Goal: Task Accomplishment & Management: Manage account settings

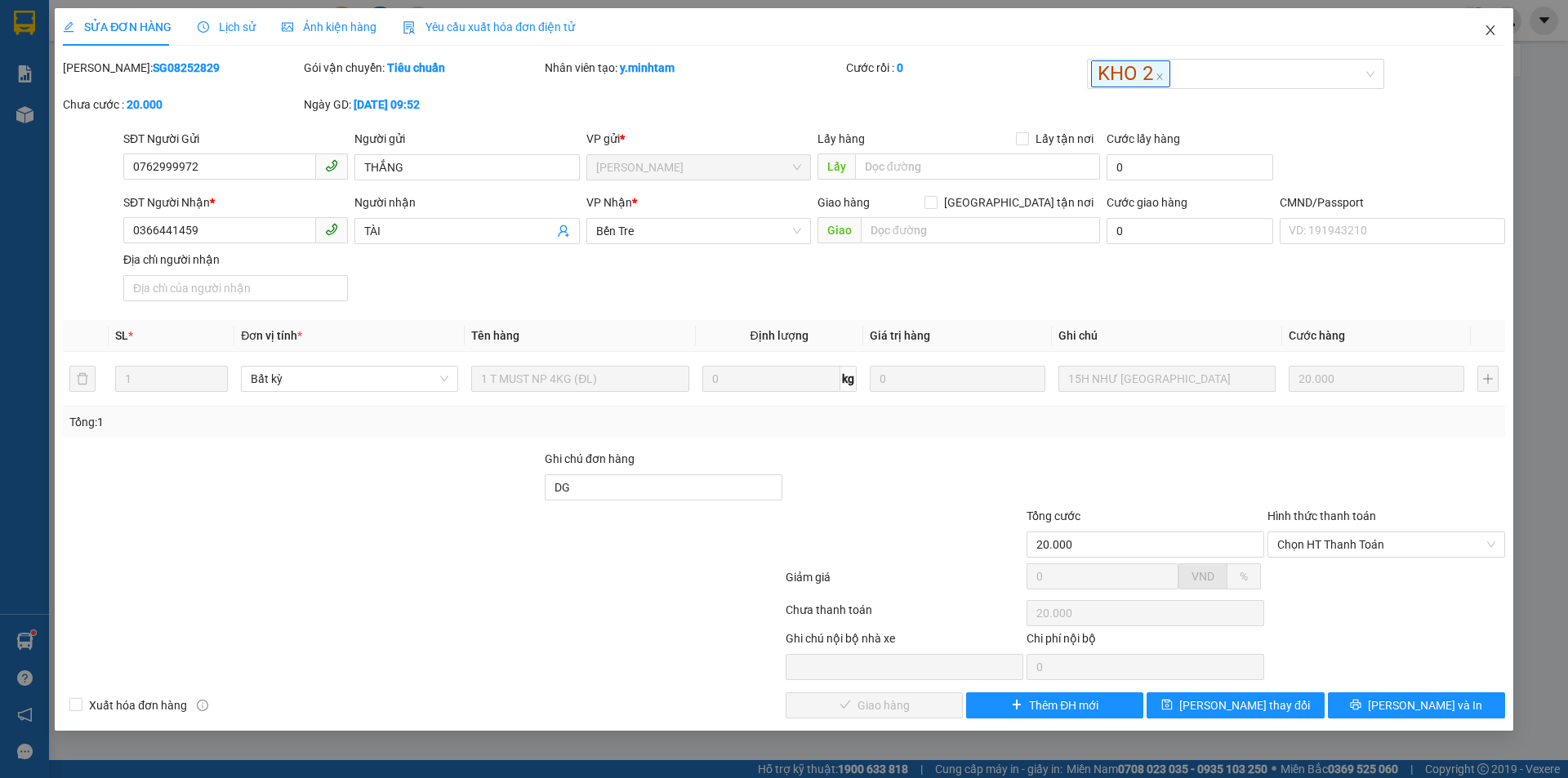
click at [1493, 26] on icon "close" at bounding box center [1490, 31] width 13 height 13
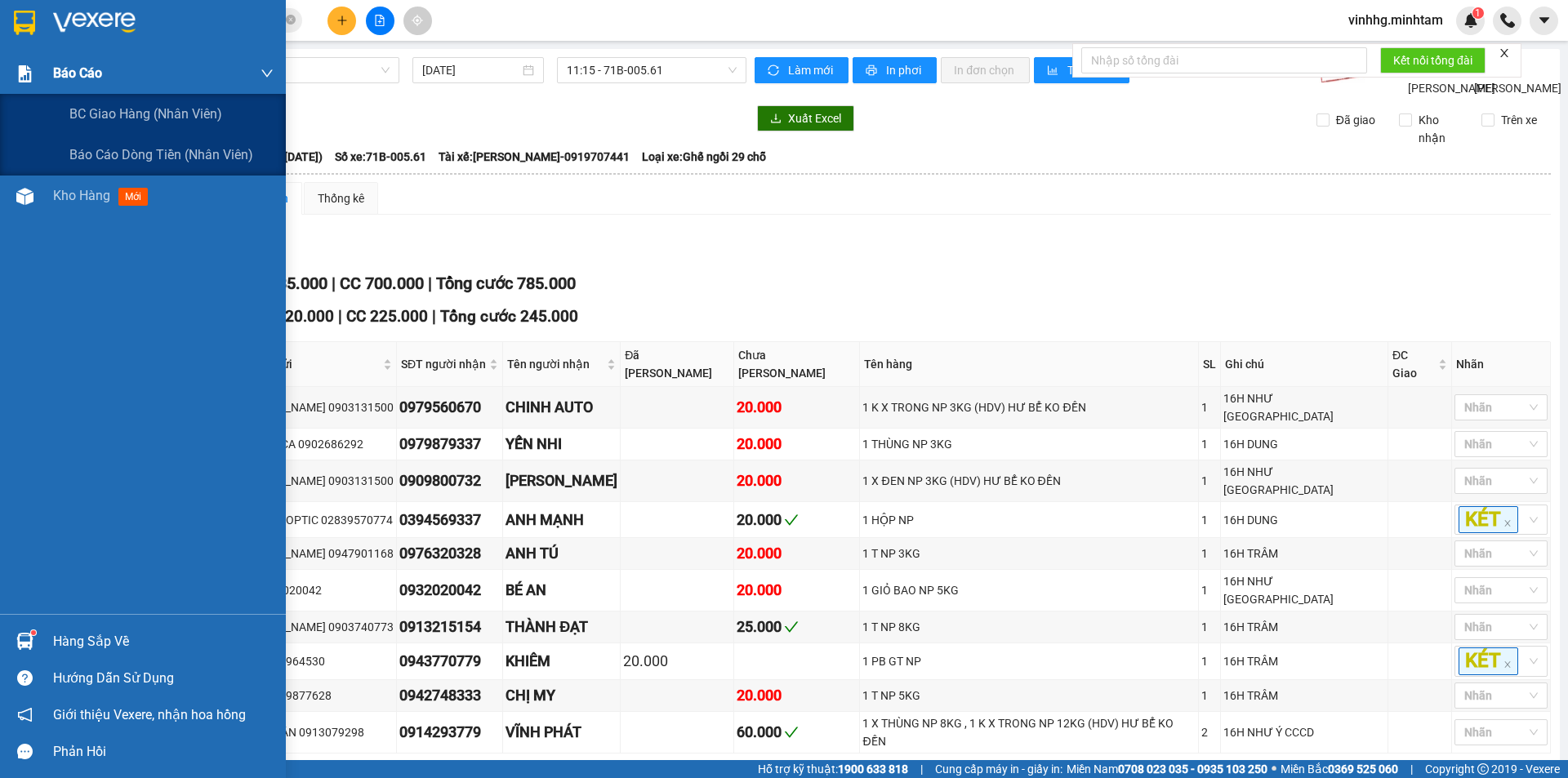
click at [62, 77] on span "Báo cáo" at bounding box center [77, 73] width 49 height 21
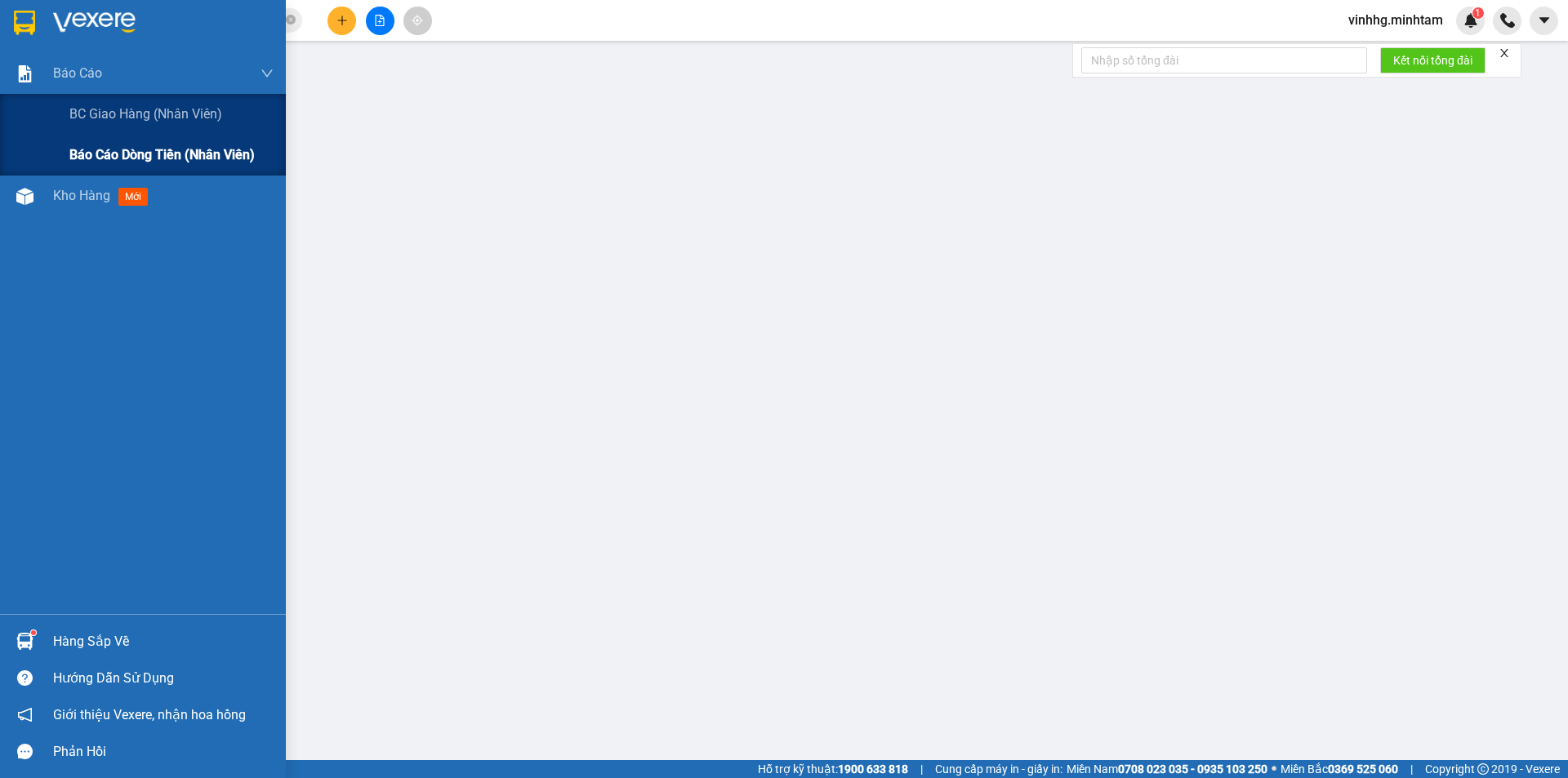
click at [90, 146] on span "Báo cáo dòng tiền (nhân viên)" at bounding box center [163, 154] width 186 height 21
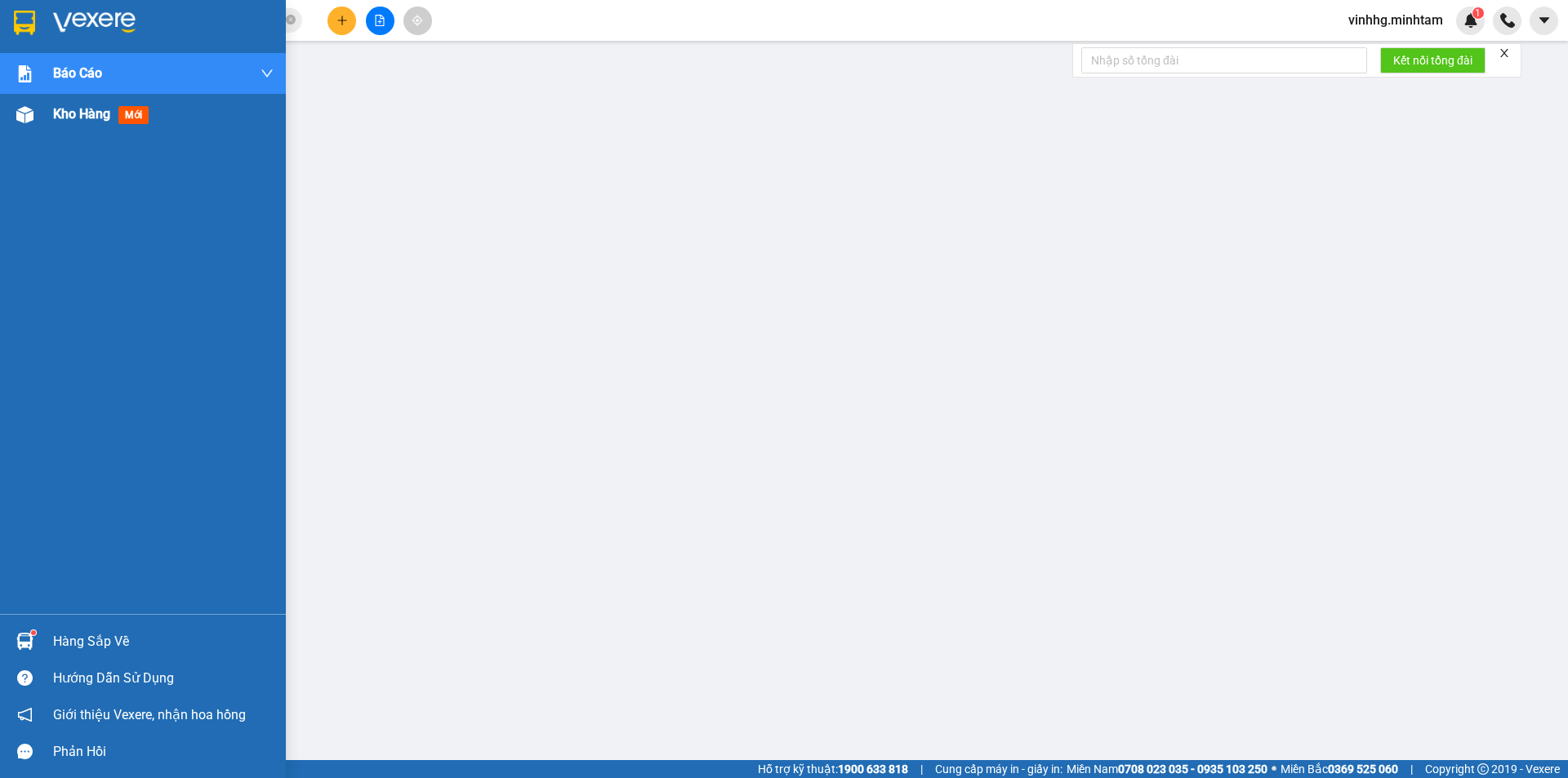
click at [62, 111] on span "Kho hàng" at bounding box center [81, 114] width 57 height 16
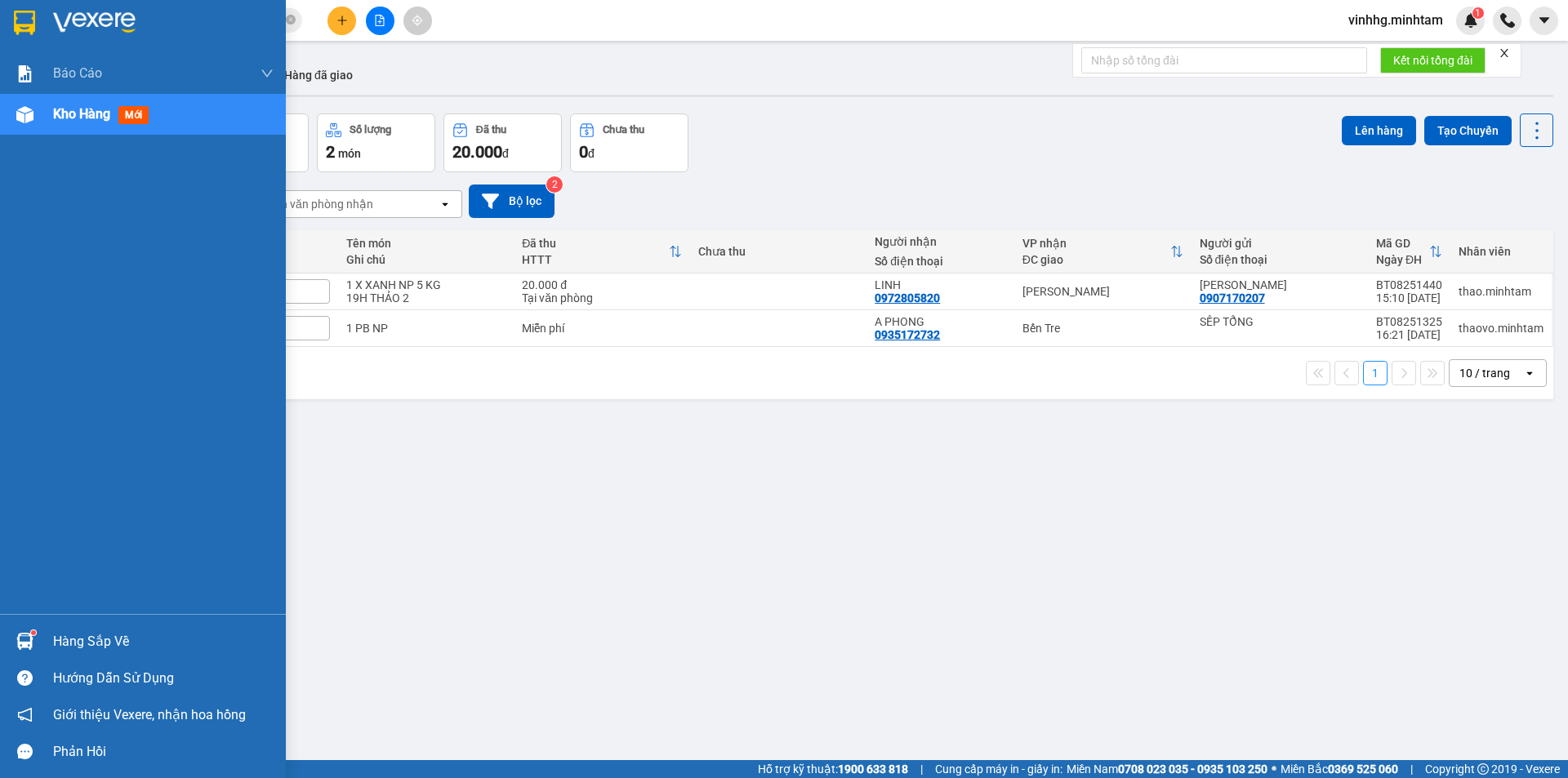
click at [120, 644] on div "Hàng sắp về" at bounding box center [163, 642] width 221 height 25
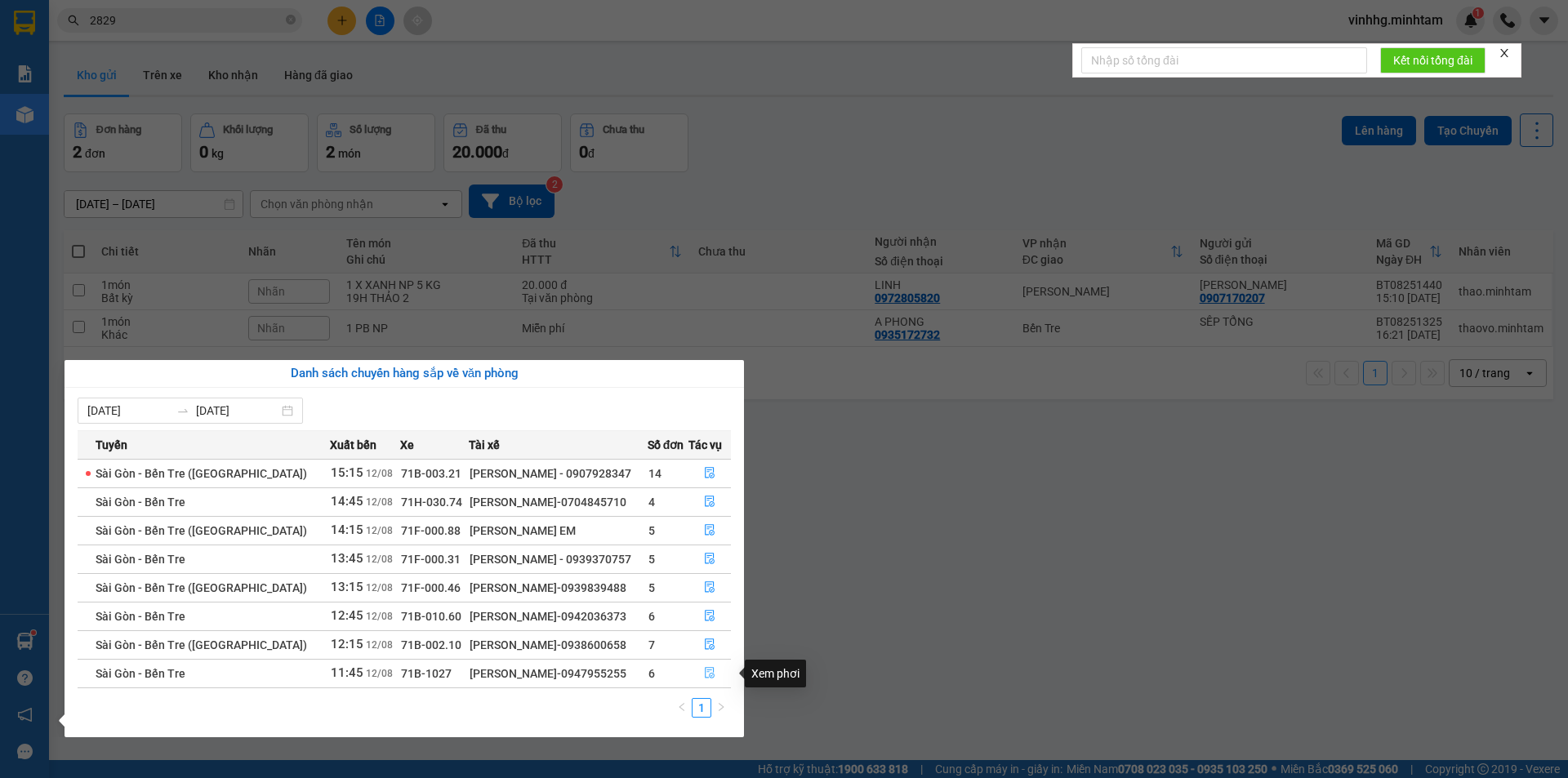
click at [708, 669] on icon "file-done" at bounding box center [710, 673] width 12 height 12
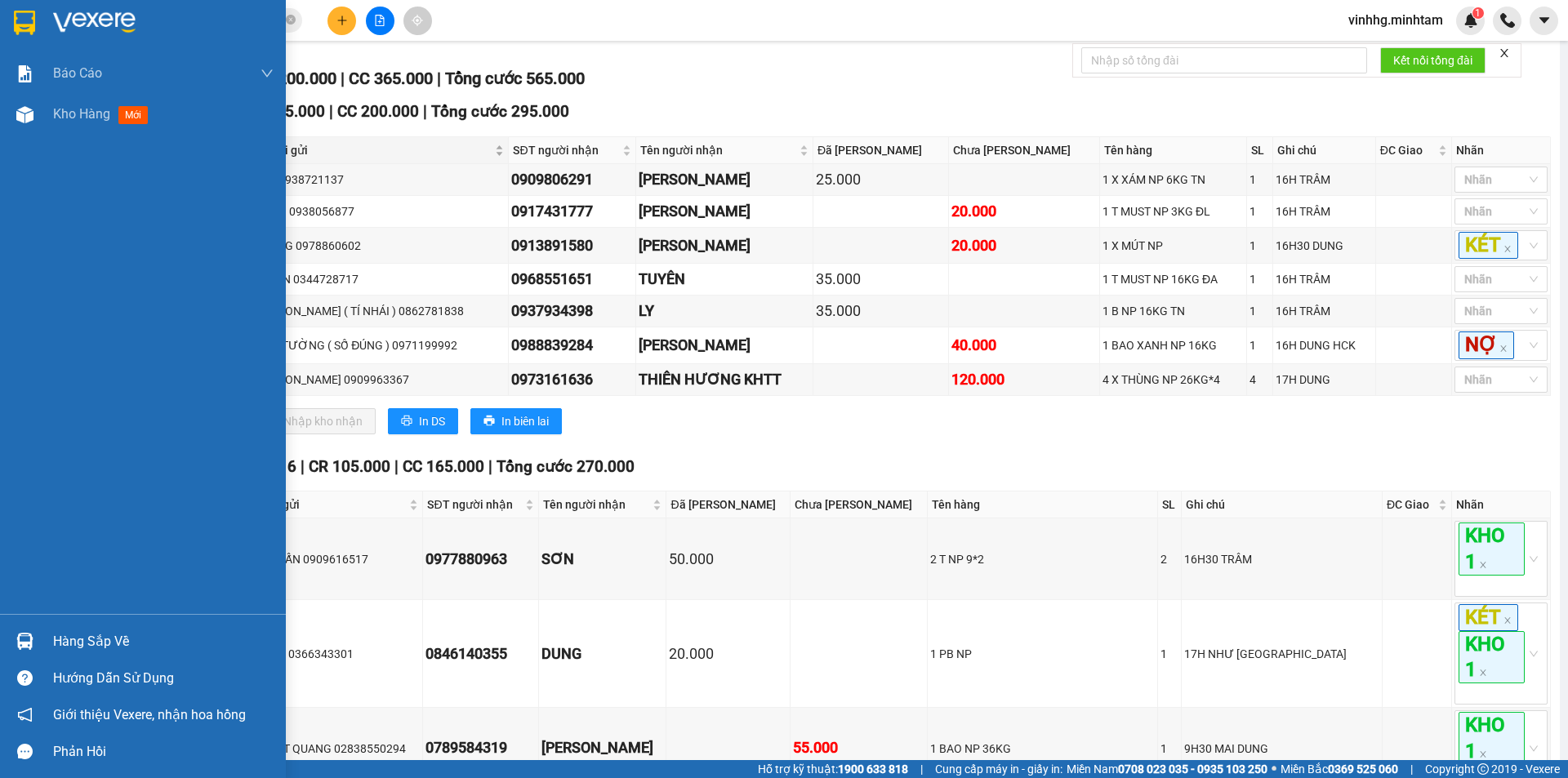
scroll to position [272, 0]
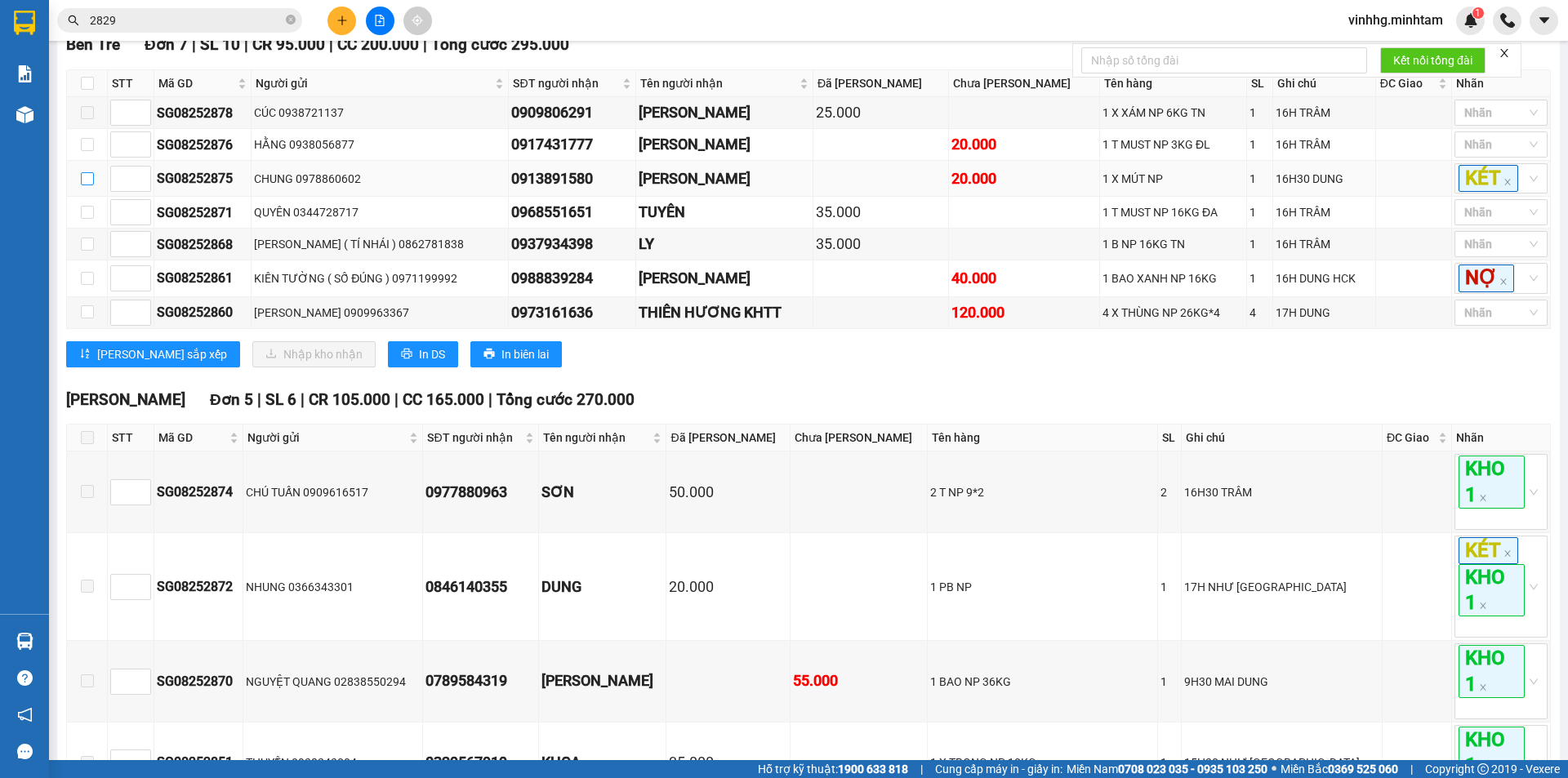
click at [83, 186] on input "checkbox" at bounding box center [87, 179] width 13 height 13
checkbox input "true"
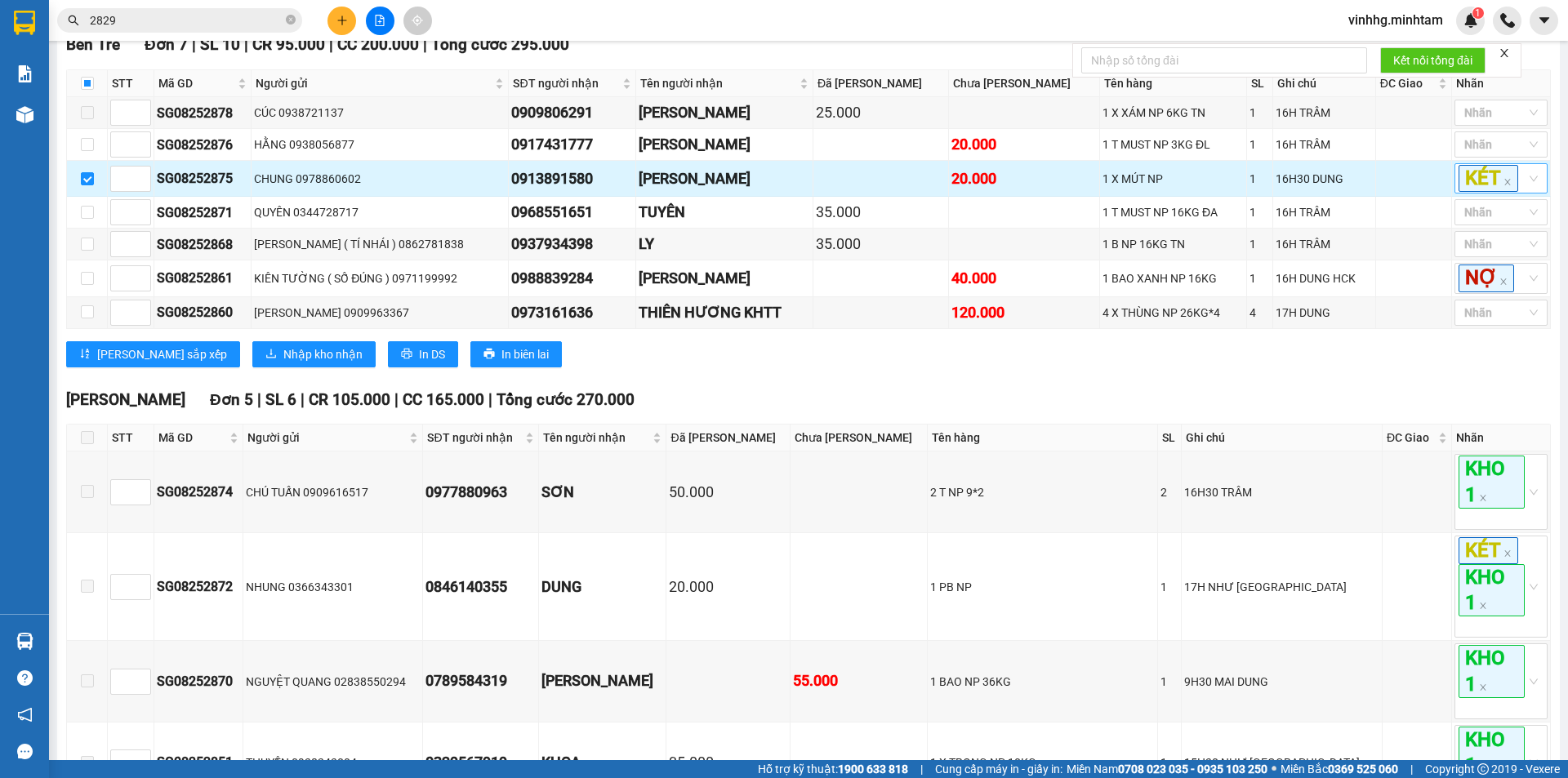
click at [1532, 193] on div "KÉT" at bounding box center [1501, 178] width 93 height 30
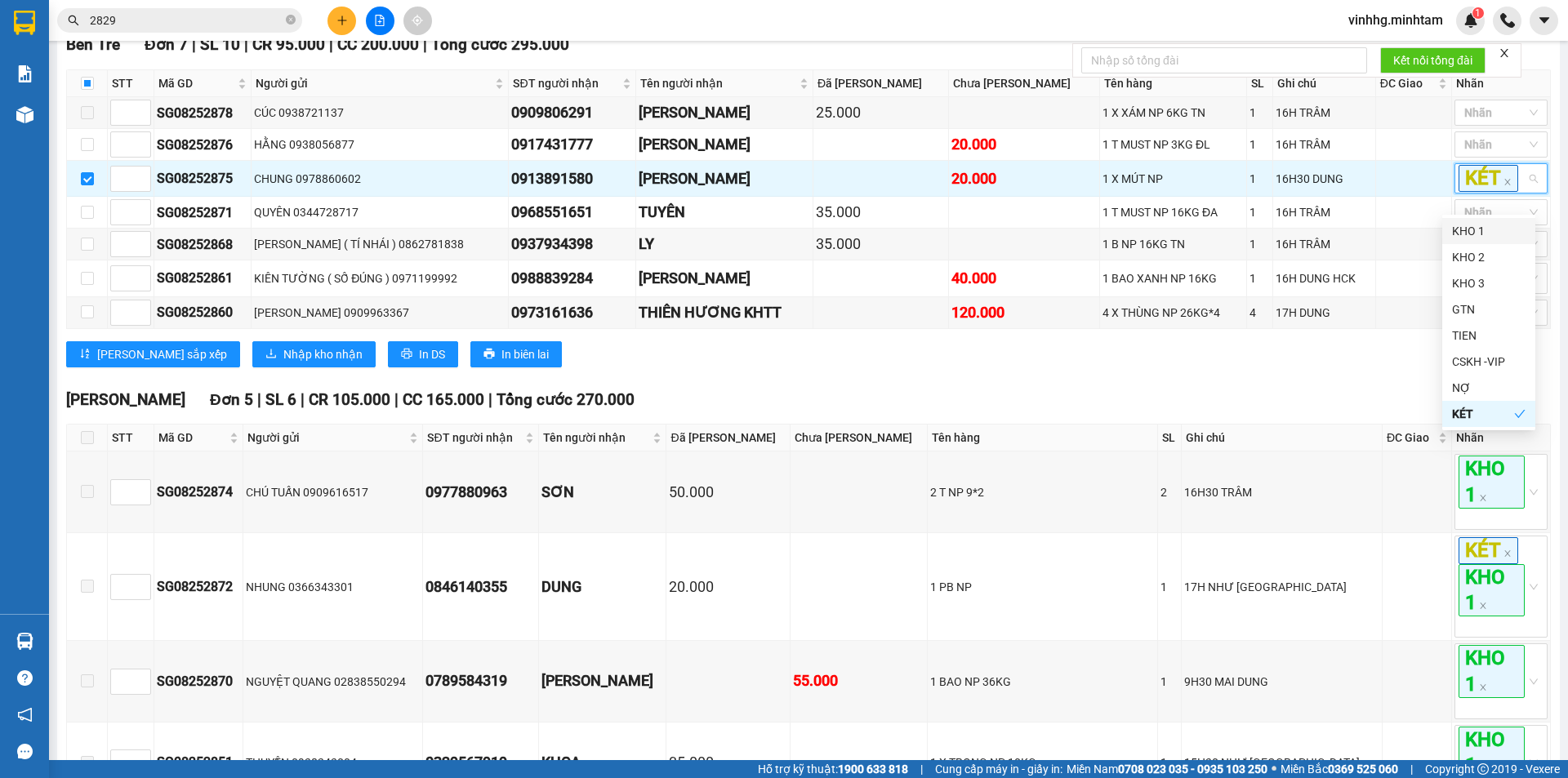
click at [1489, 236] on div "KHO 1" at bounding box center [1488, 231] width 74 height 18
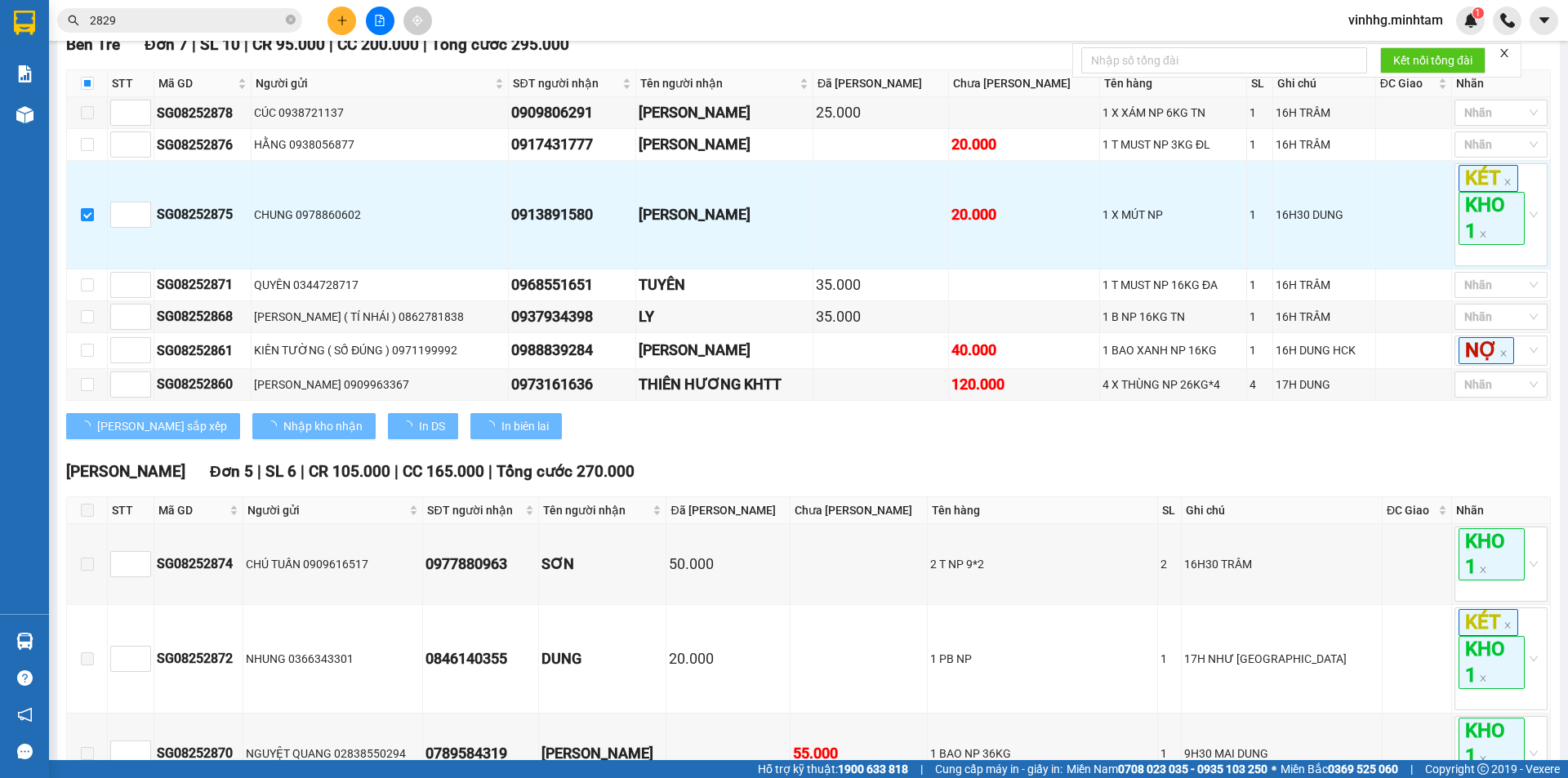
click at [920, 484] on div "Ngã Tư Huyện Đơn 5 | SL 6 | CR 105.000 | CC 165.000 | Tổng cước 270.000" at bounding box center [808, 472] width 1484 height 25
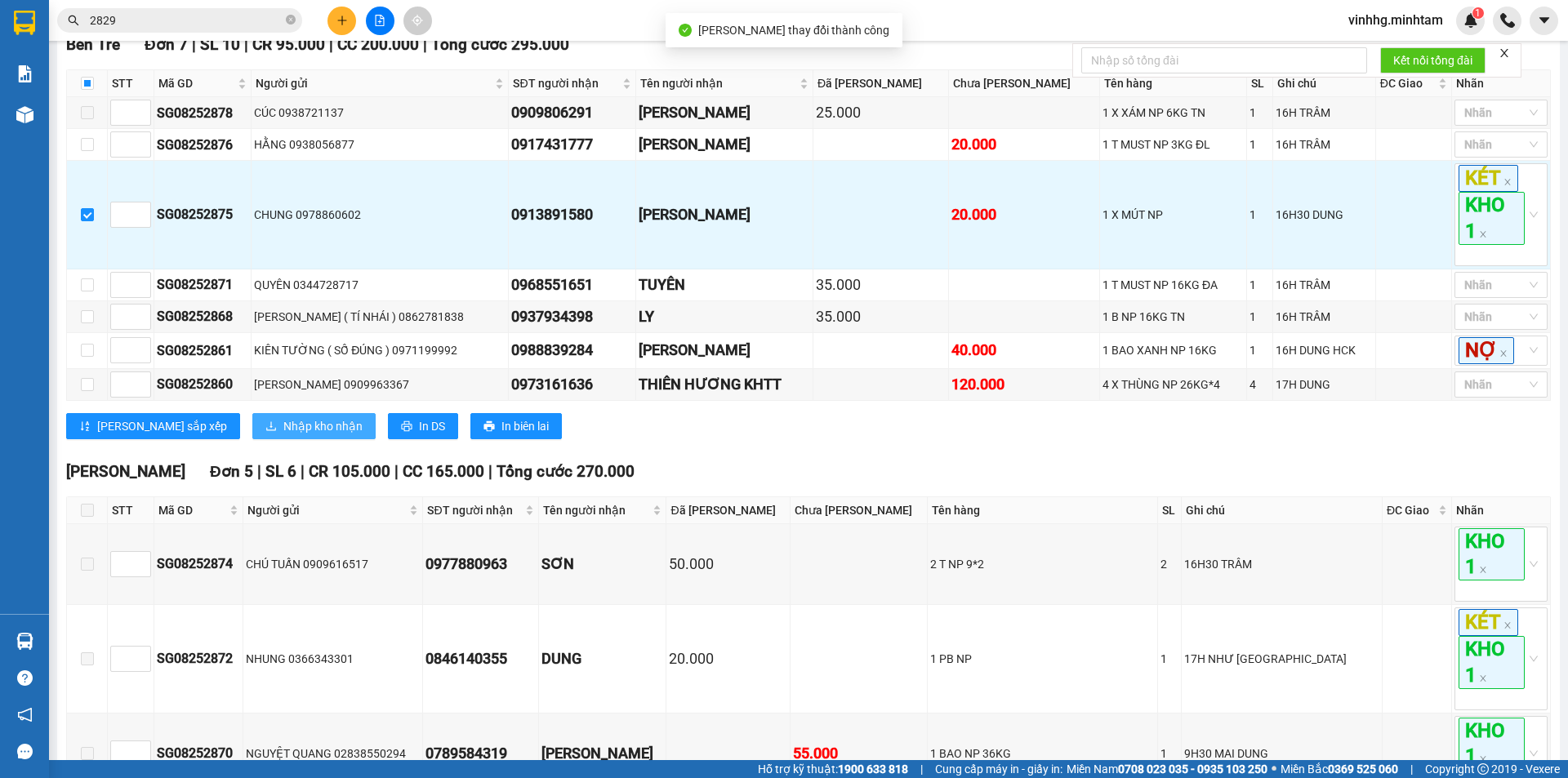
click at [284, 435] on span "Nhập kho nhận" at bounding box center [323, 426] width 80 height 18
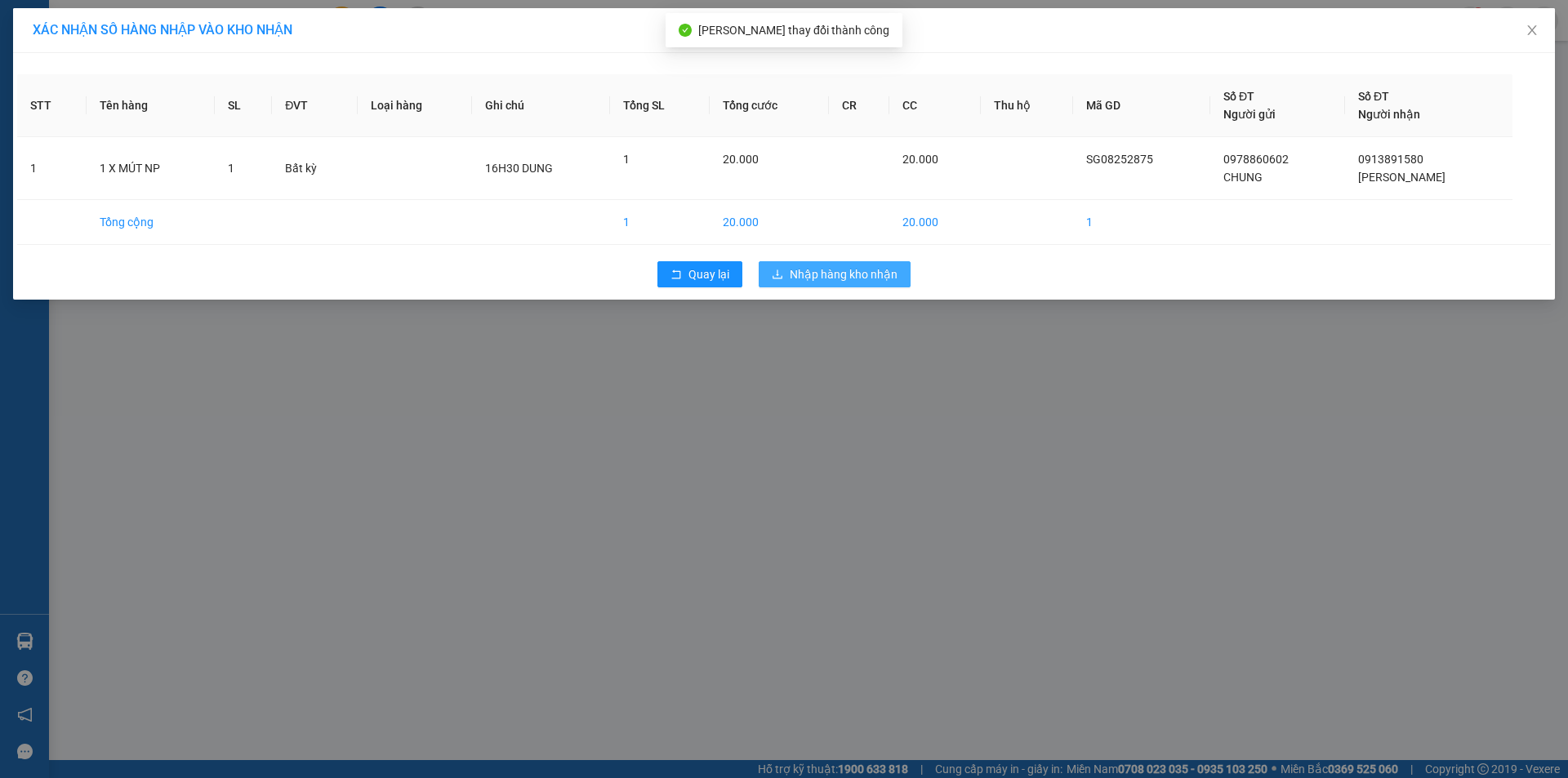
click at [872, 273] on span "Nhập hàng kho nhận" at bounding box center [843, 275] width 108 height 18
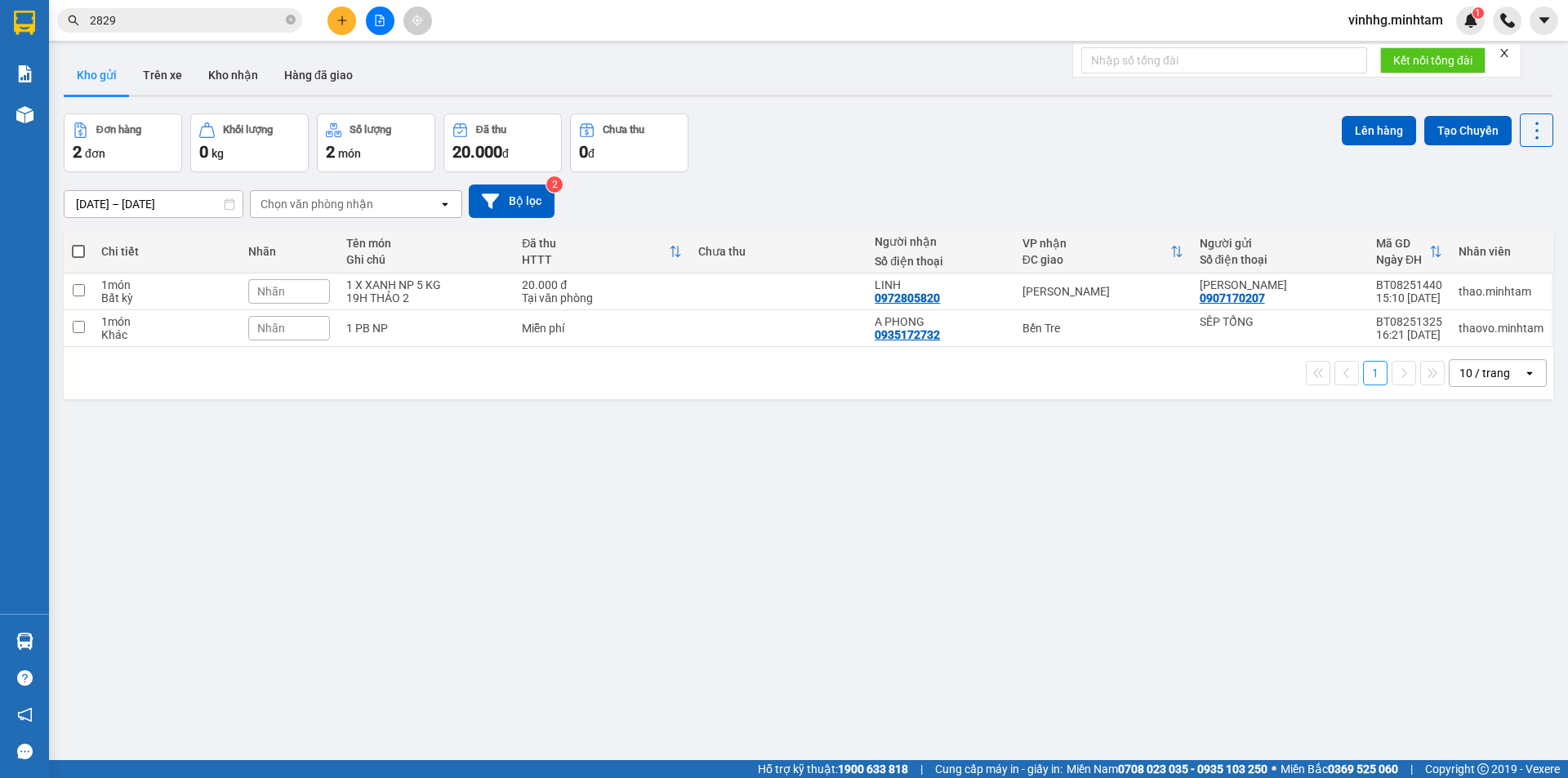
click at [138, 30] on span "2829" at bounding box center [179, 21] width 245 height 25
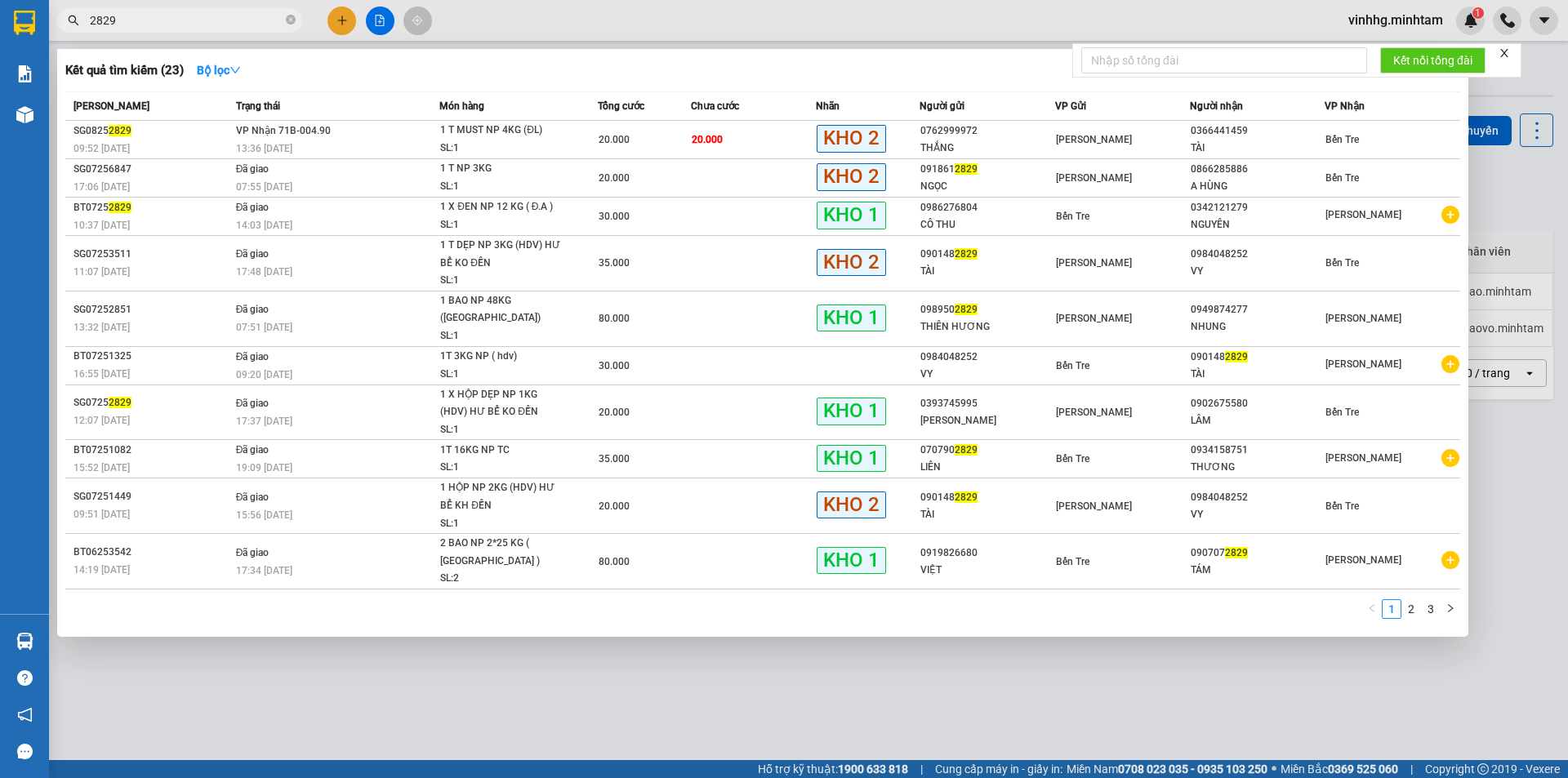
click at [138, 25] on input "2829" at bounding box center [186, 21] width 192 height 18
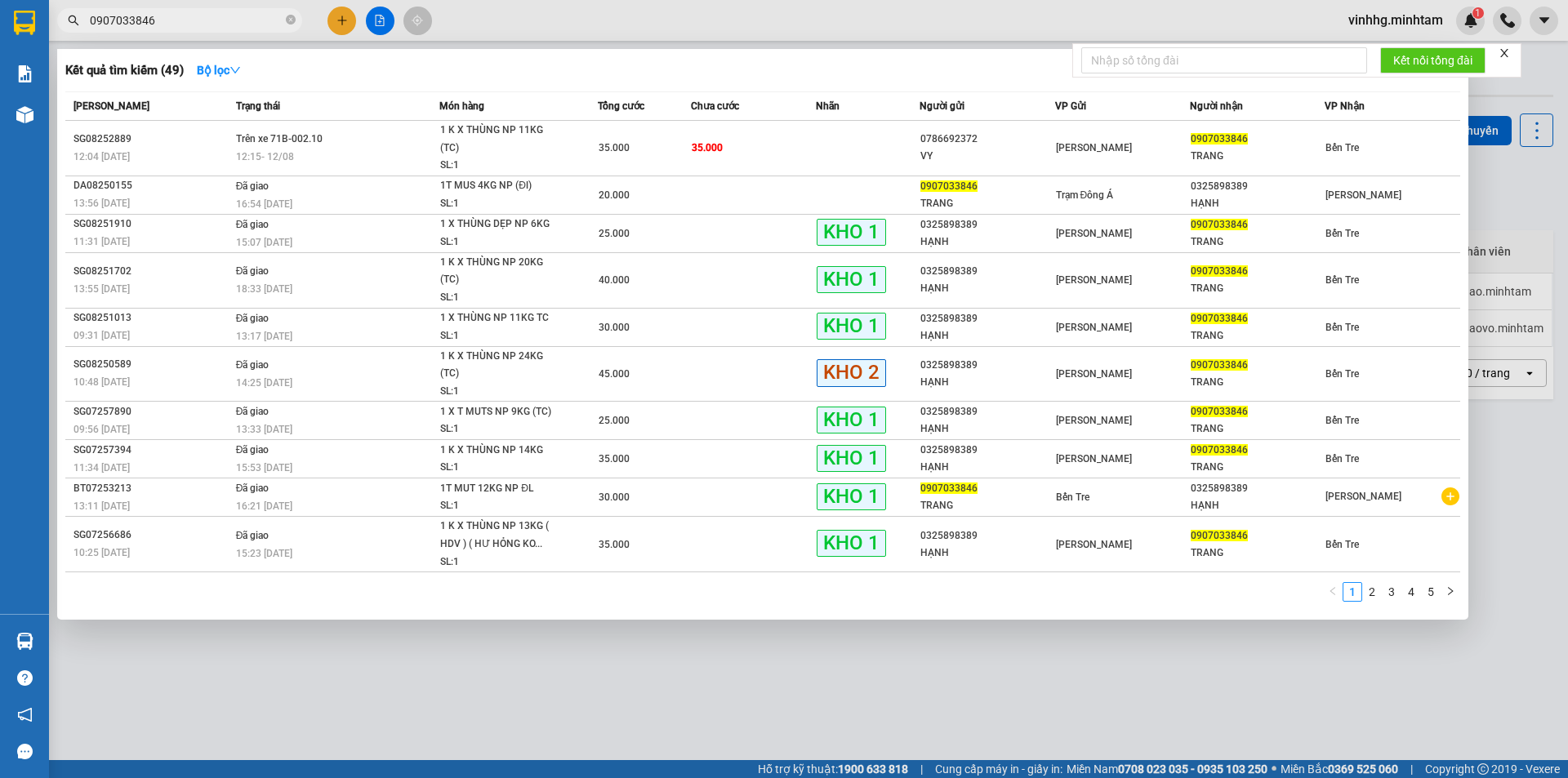
type input "0907033846"
drag, startPoint x: 475, startPoint y: 15, endPoint x: 169, endPoint y: 36, distance: 306.7
click at [475, 14] on div at bounding box center [784, 389] width 1568 height 778
click at [138, 17] on input "0907033846" at bounding box center [186, 21] width 192 height 18
click at [226, 23] on input "0907033846" at bounding box center [186, 21] width 192 height 18
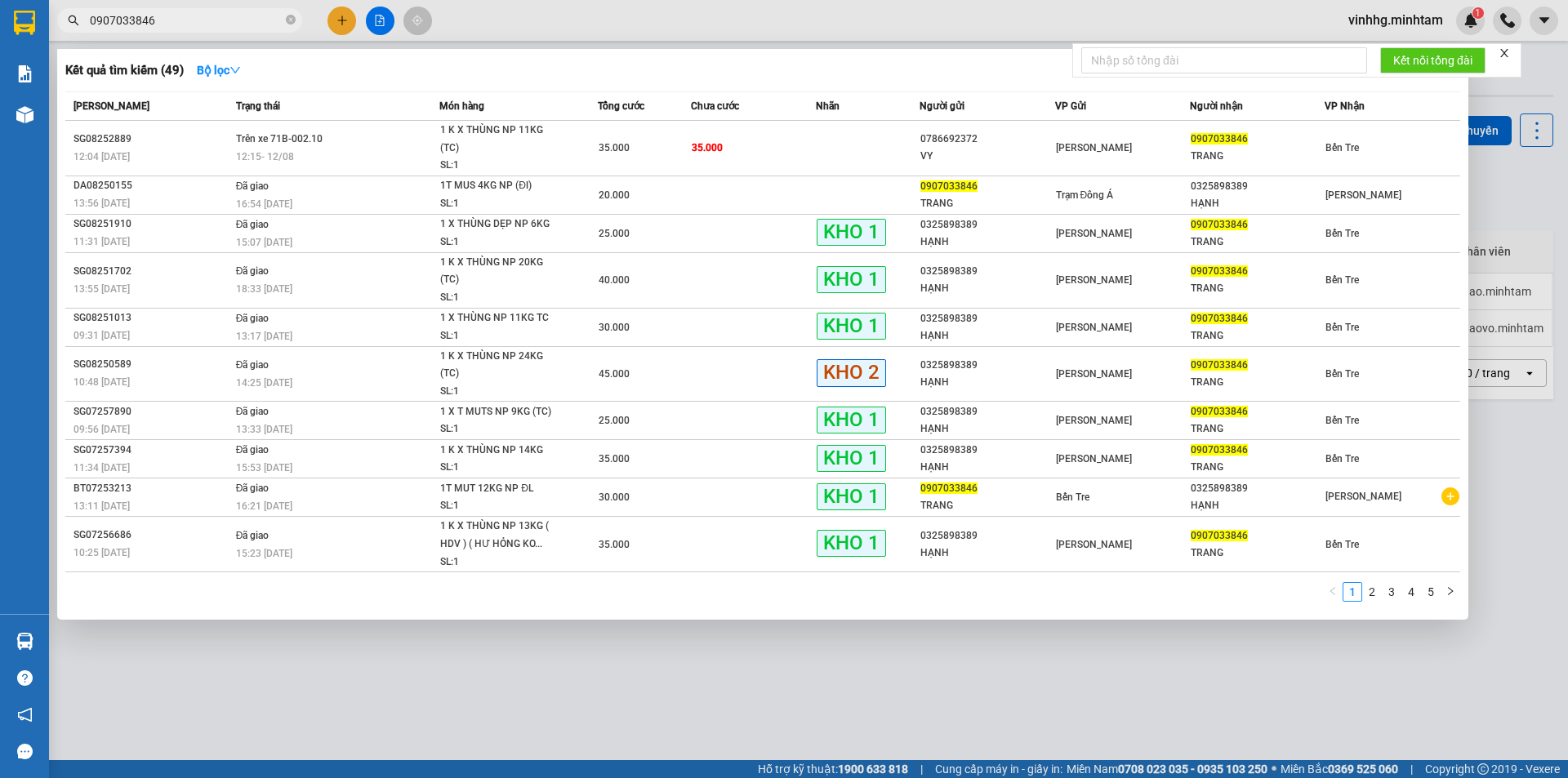
click at [250, 12] on input "0907033846" at bounding box center [186, 21] width 192 height 18
click at [468, 22] on div at bounding box center [784, 389] width 1568 height 778
click at [201, 22] on input "0907033846" at bounding box center [186, 21] width 192 height 18
click at [485, 27] on div at bounding box center [784, 389] width 1568 height 778
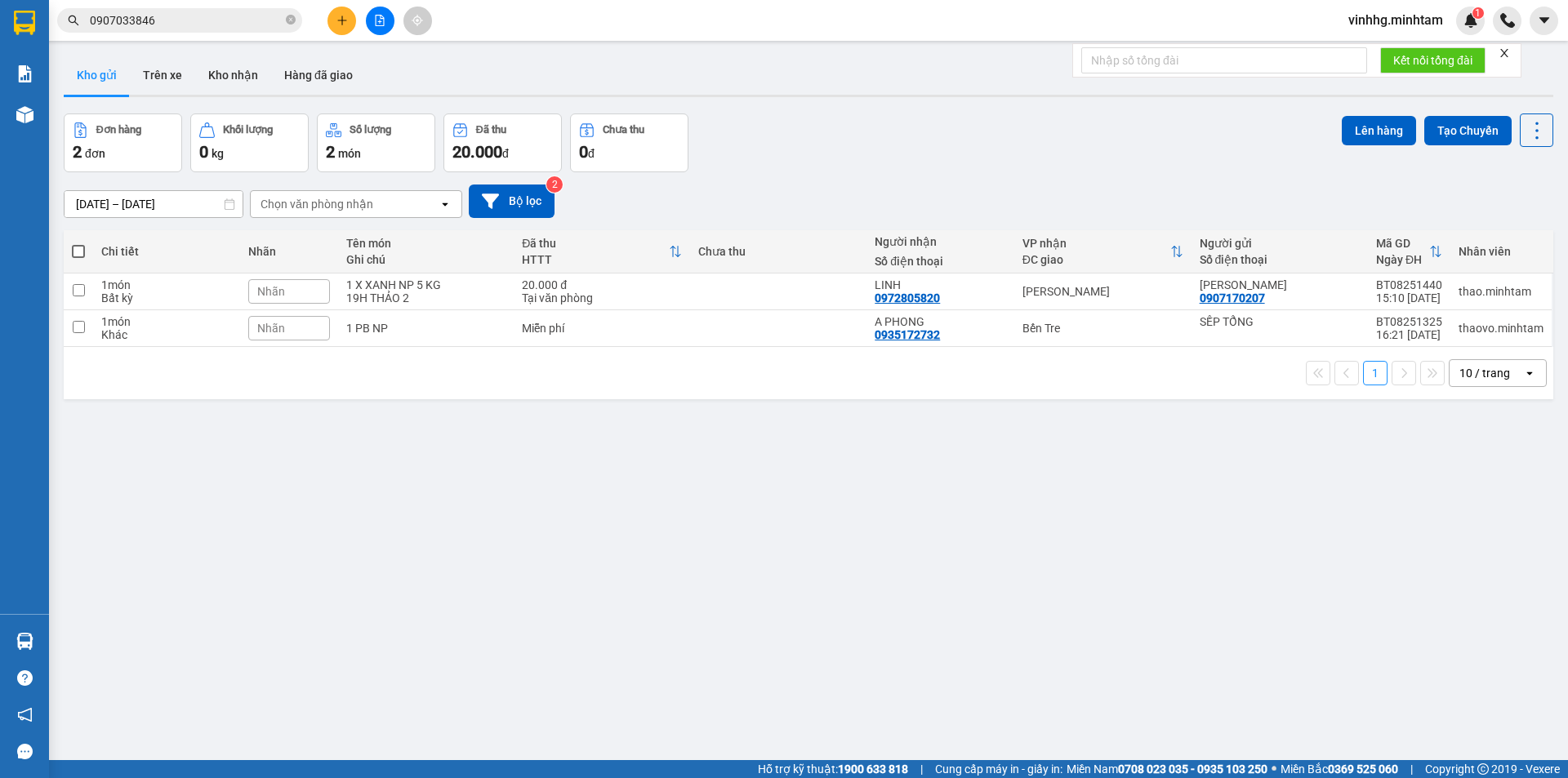
click at [174, 21] on input "0907033846" at bounding box center [186, 21] width 192 height 18
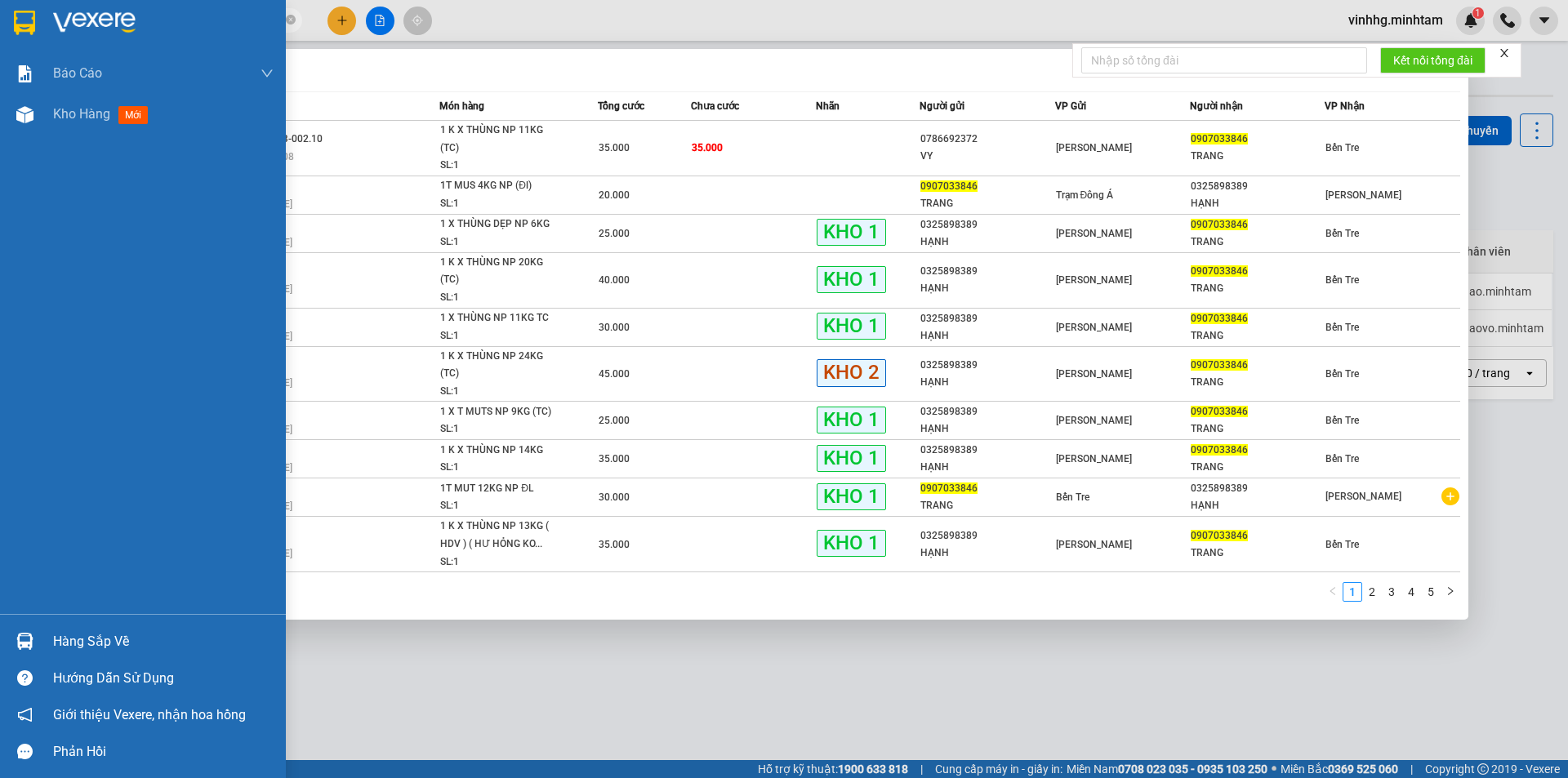
click at [109, 630] on div "Hàng sắp về" at bounding box center [163, 642] width 221 height 25
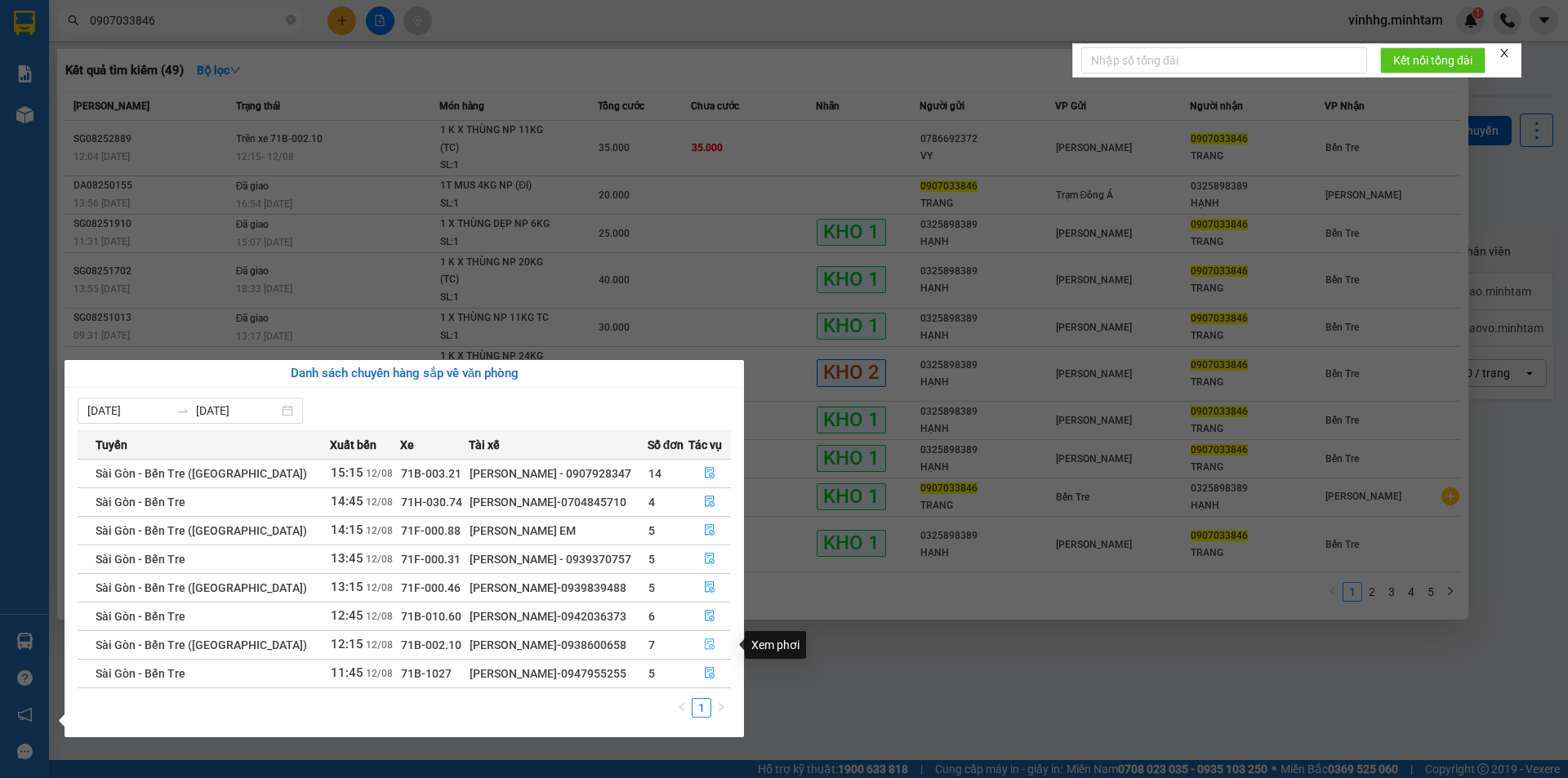
click at [706, 642] on icon "file-done" at bounding box center [710, 645] width 10 height 12
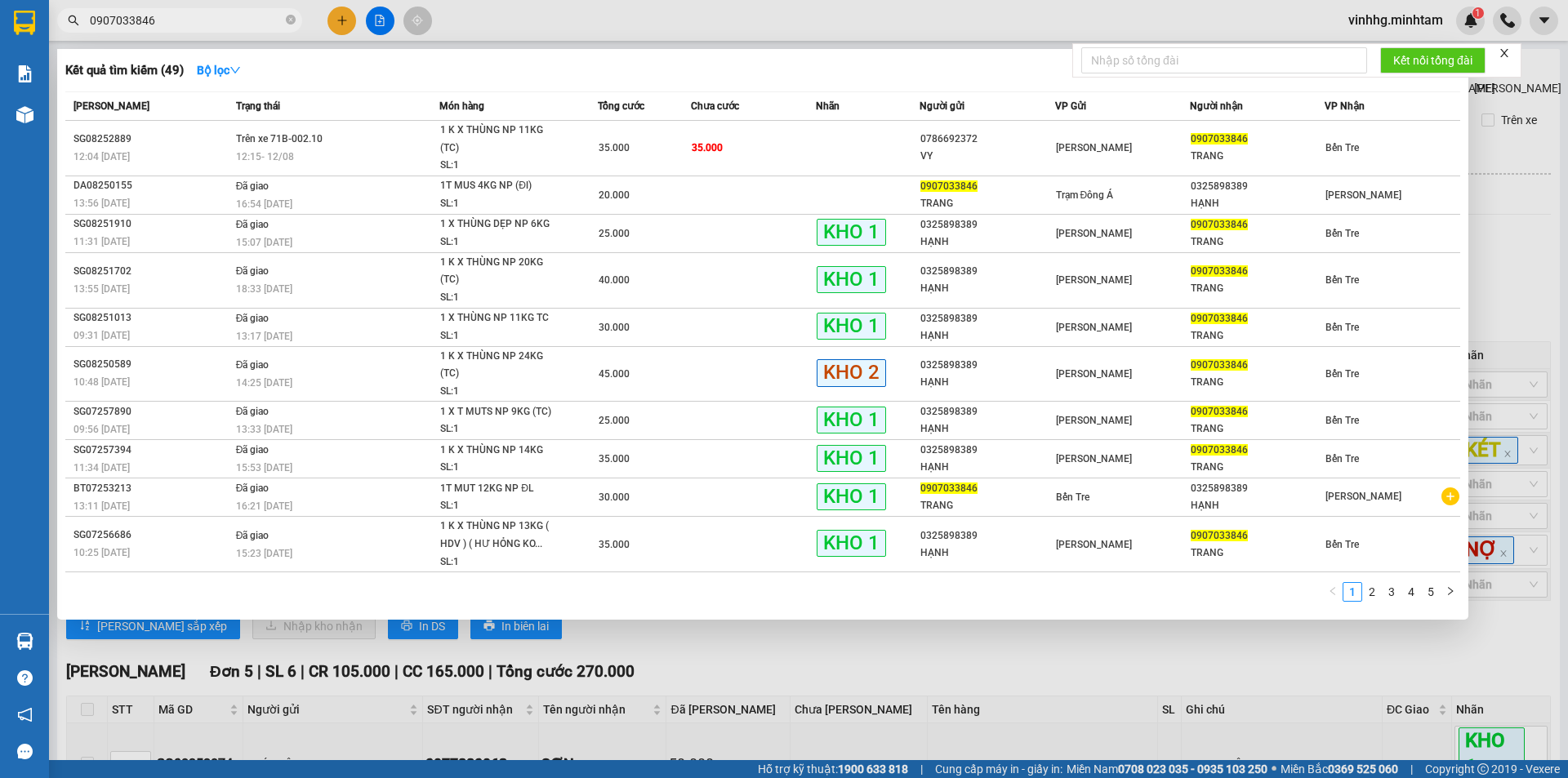
click at [931, 630] on div at bounding box center [784, 389] width 1568 height 778
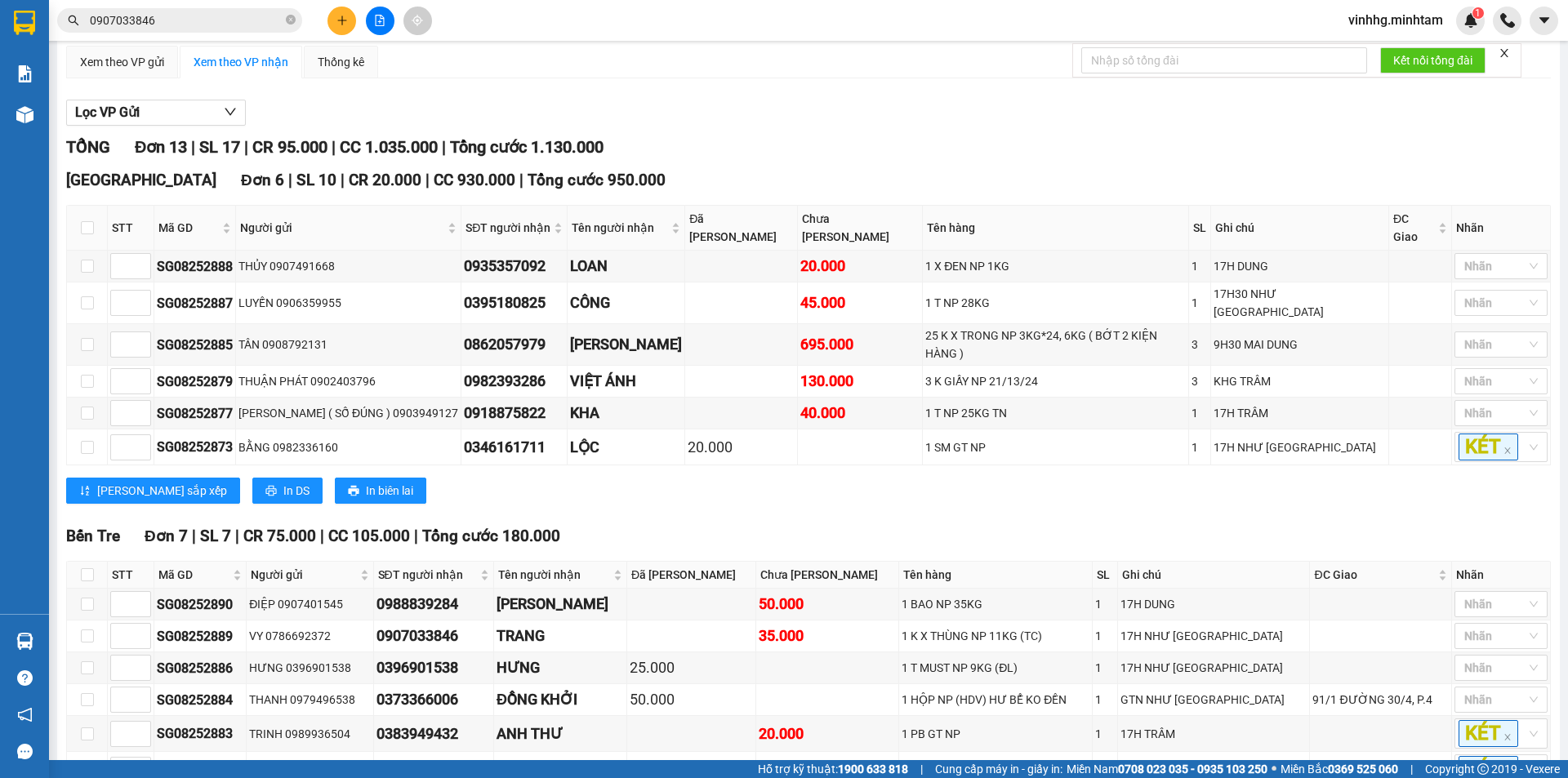
scroll to position [265, 0]
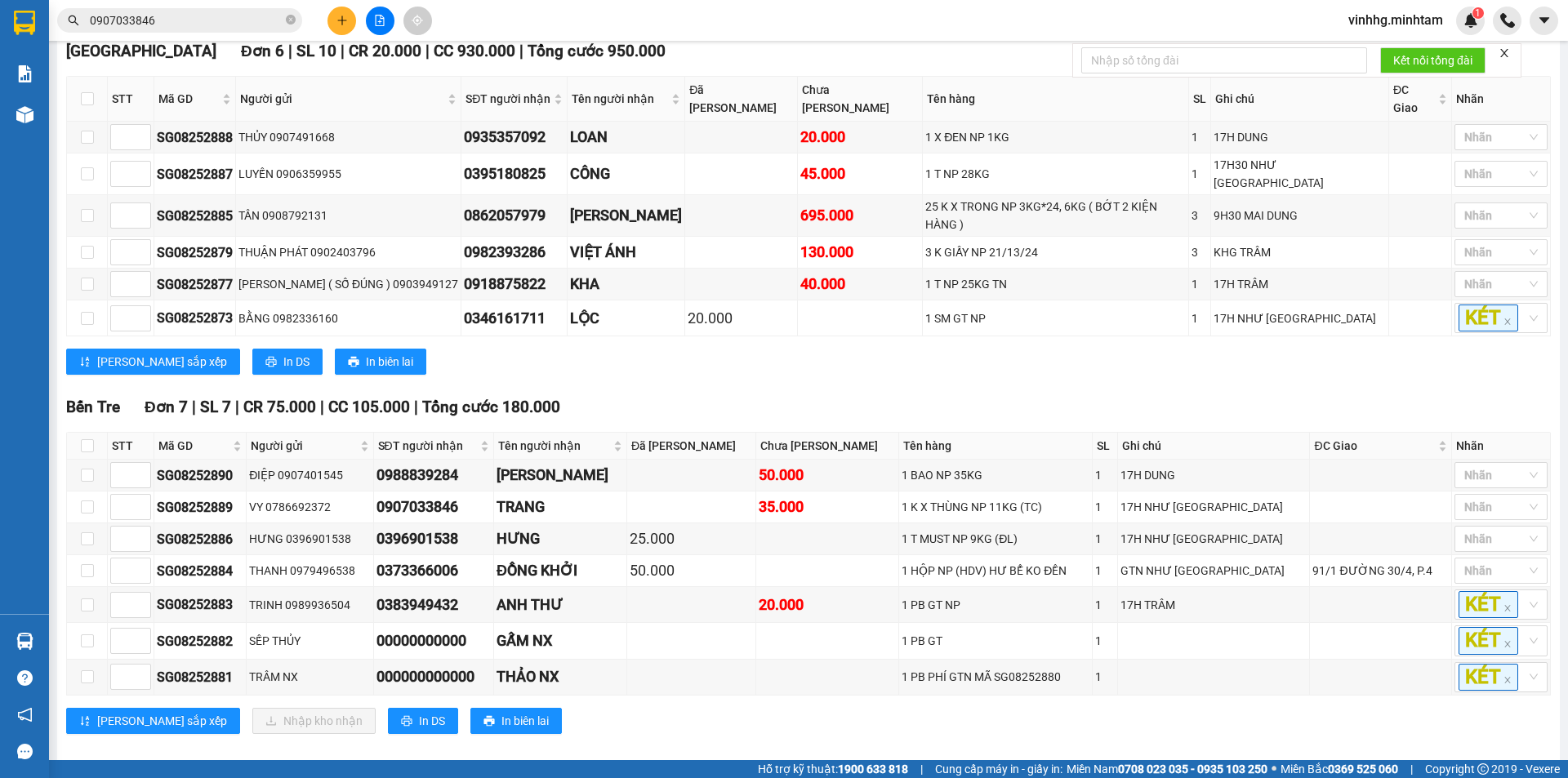
click at [635, 348] on div "Lưu sắp xếp In DS In biên lai" at bounding box center [808, 362] width 1484 height 27
click at [614, 348] on div "Lưu sắp xếp In DS In biên lai" at bounding box center [808, 362] width 1484 height 27
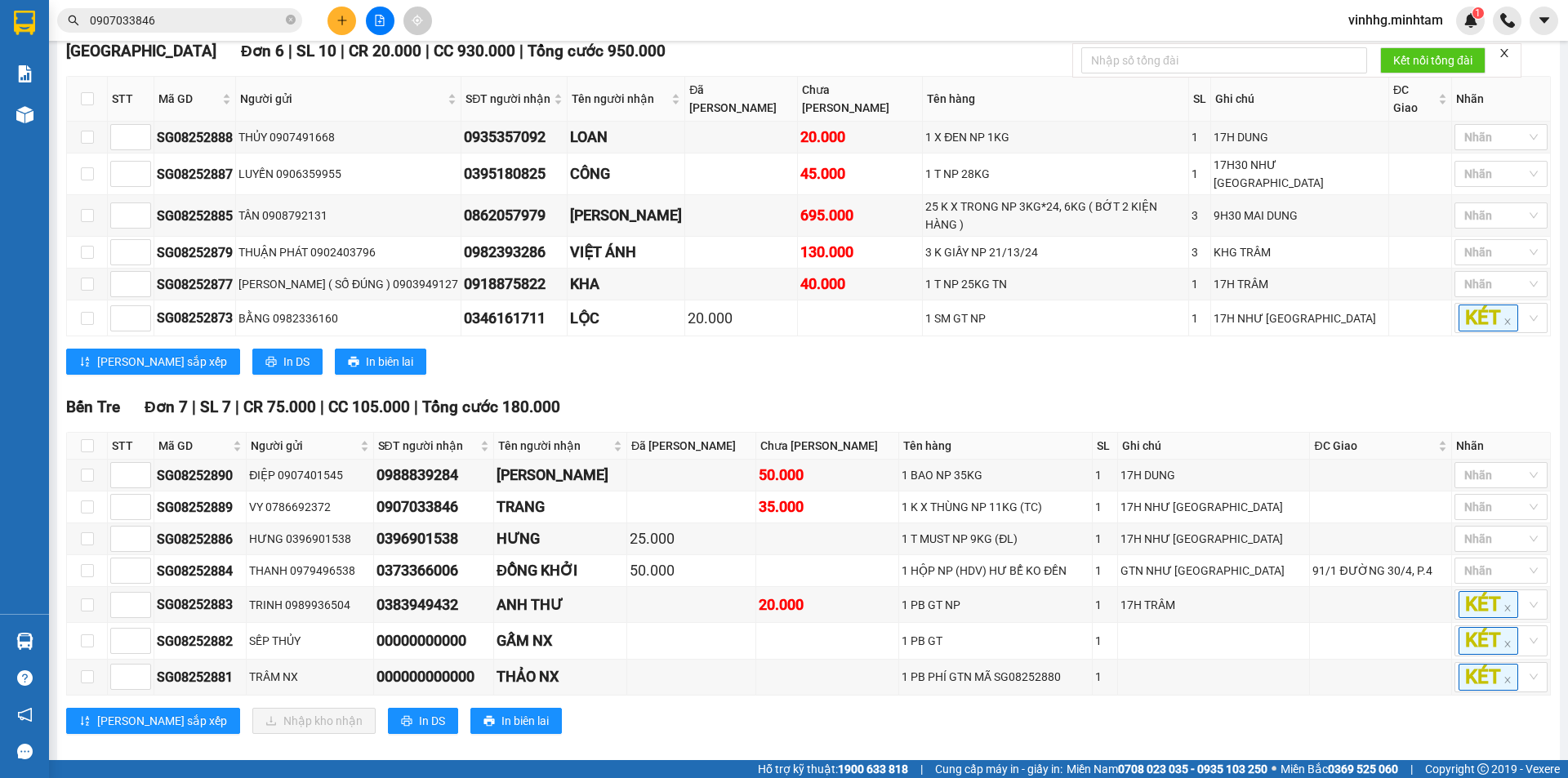
click at [624, 348] on div "Lưu sắp xếp In DS In biên lai" at bounding box center [808, 362] width 1484 height 27
click at [624, 348] on div "Lưu sắp xếp In DS In biên lai" at bounding box center [808, 362] width 1484 height 27
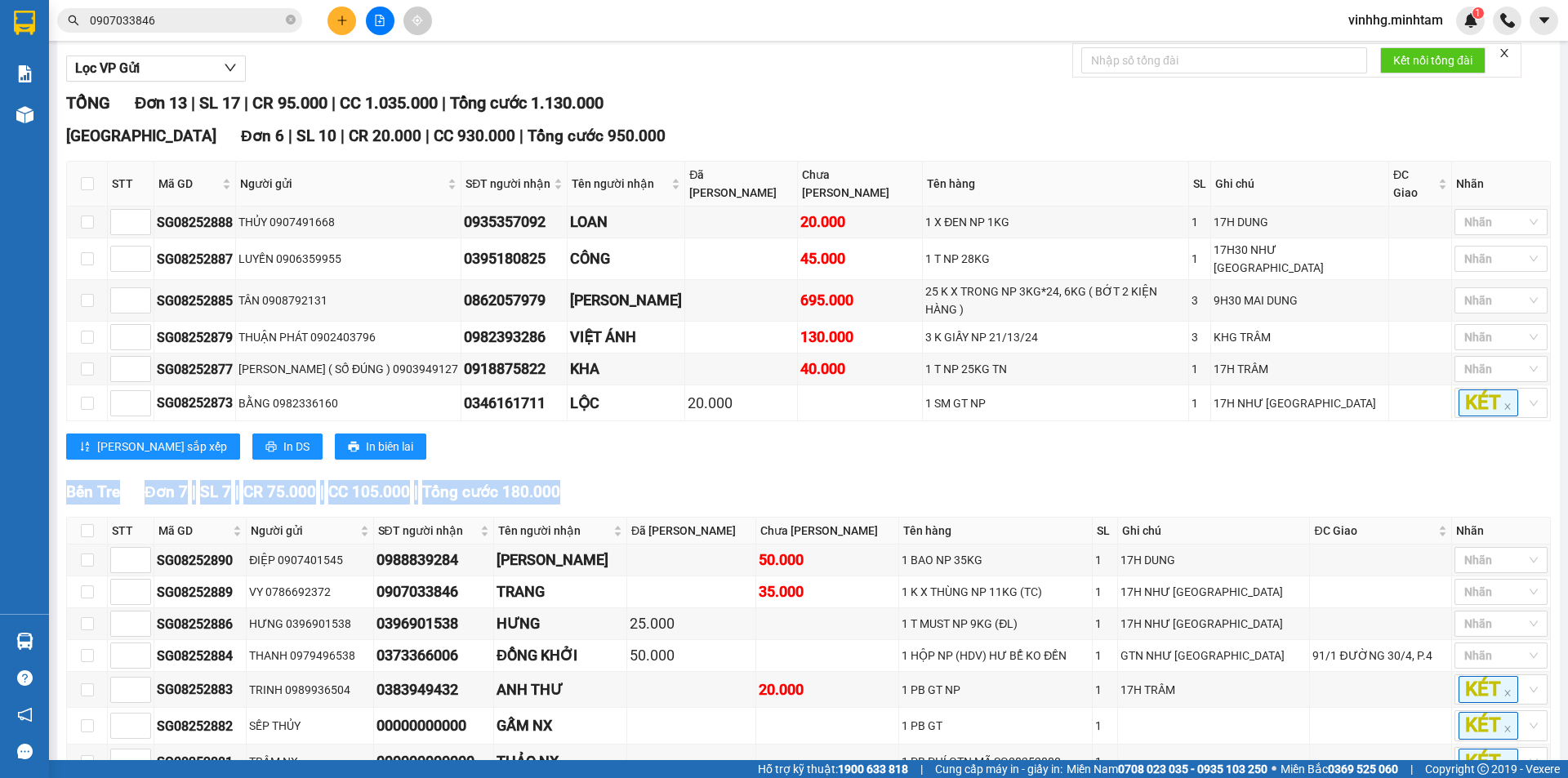
scroll to position [129, 0]
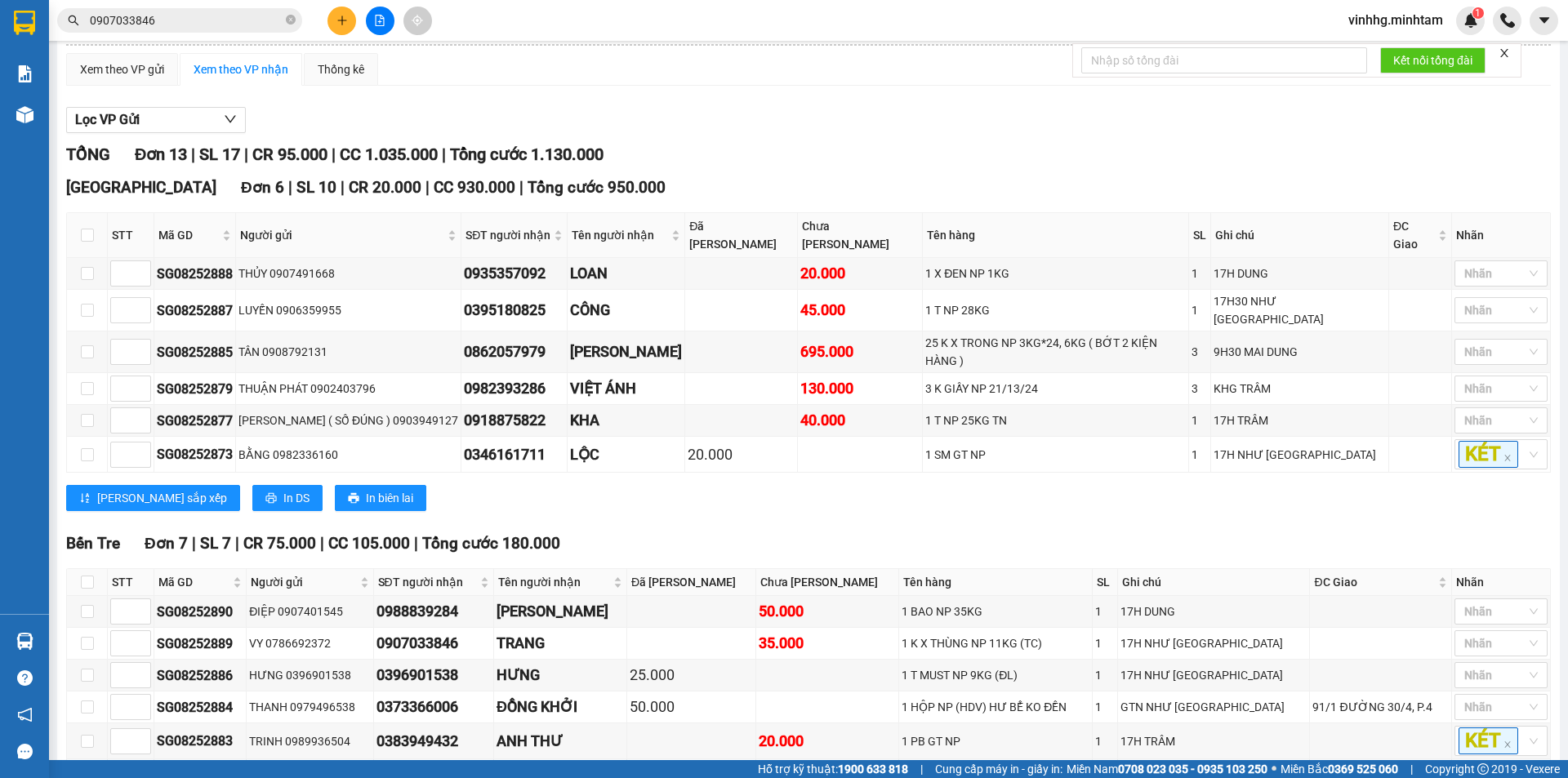
click at [543, 134] on div "Lọc VP Gửi" at bounding box center [808, 120] width 1484 height 27
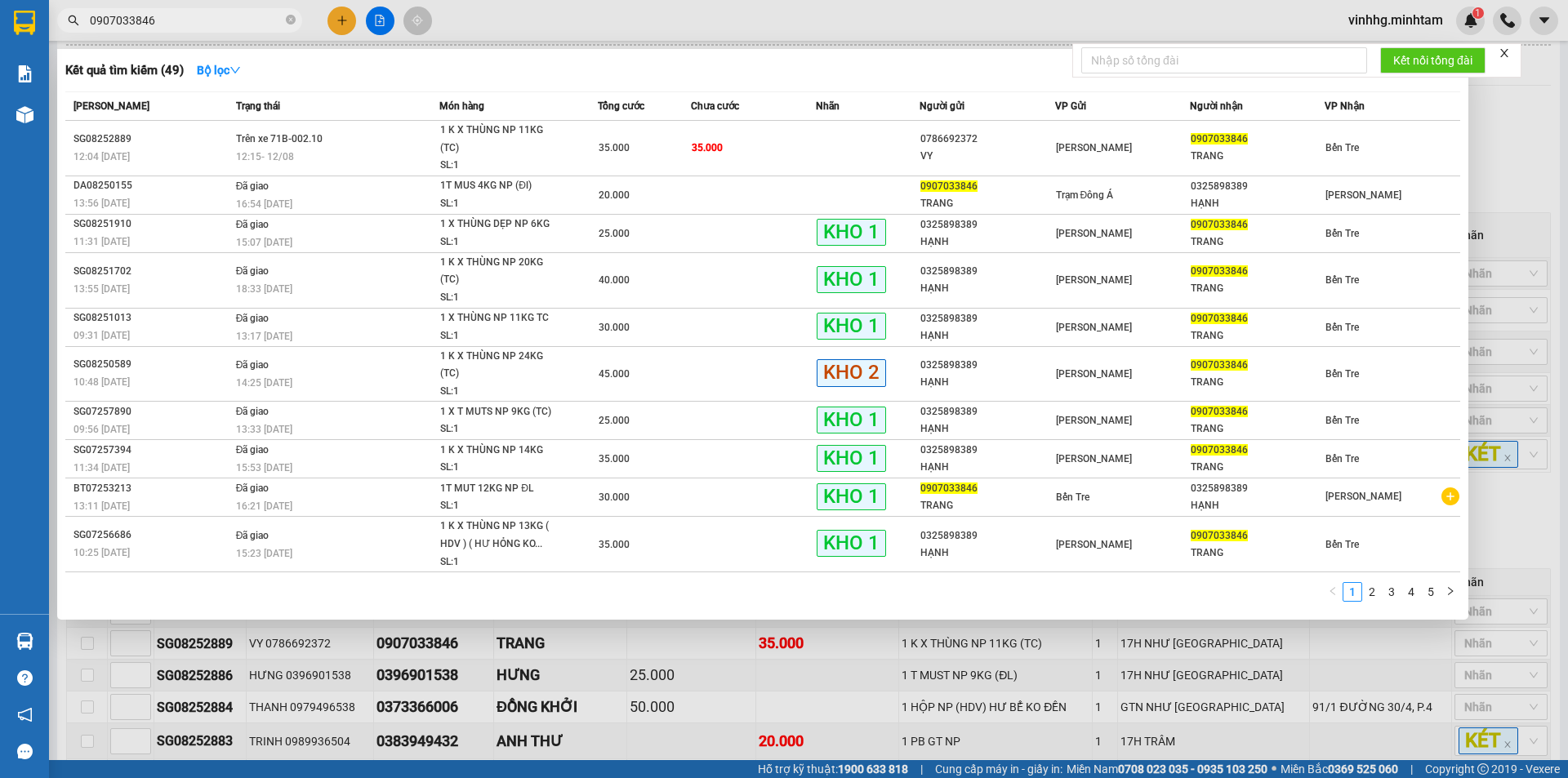
click at [172, 12] on input "0907033846" at bounding box center [186, 21] width 192 height 18
drag, startPoint x: 848, startPoint y: 734, endPoint x: 721, endPoint y: 614, distance: 174.7
drag, startPoint x: 721, startPoint y: 614, endPoint x: 378, endPoint y: 50, distance: 660.1
click at [534, 6] on div at bounding box center [784, 389] width 1568 height 778
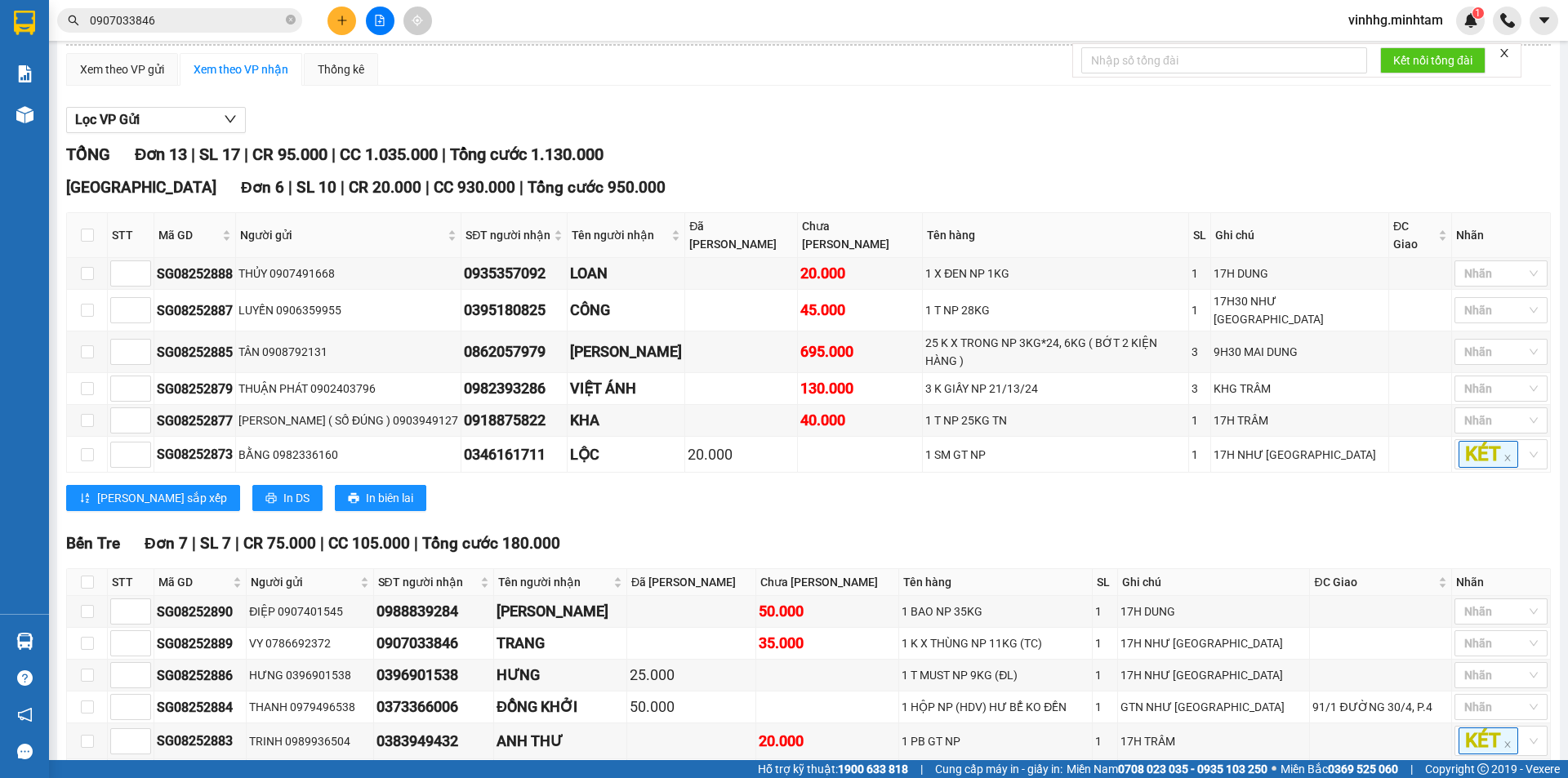
click at [172, 22] on input "0907033846" at bounding box center [186, 21] width 192 height 18
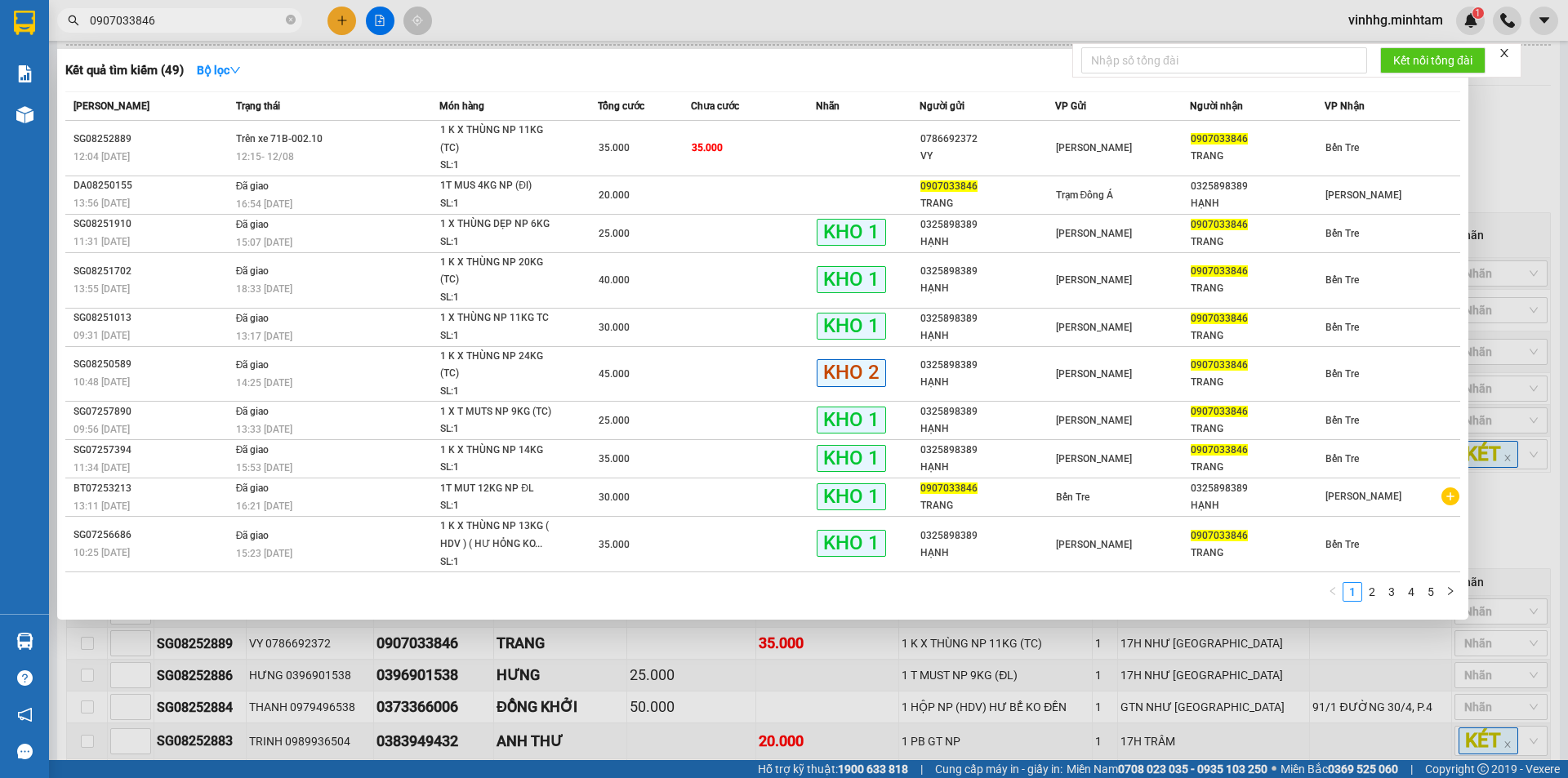
click at [543, 36] on div at bounding box center [784, 389] width 1568 height 778
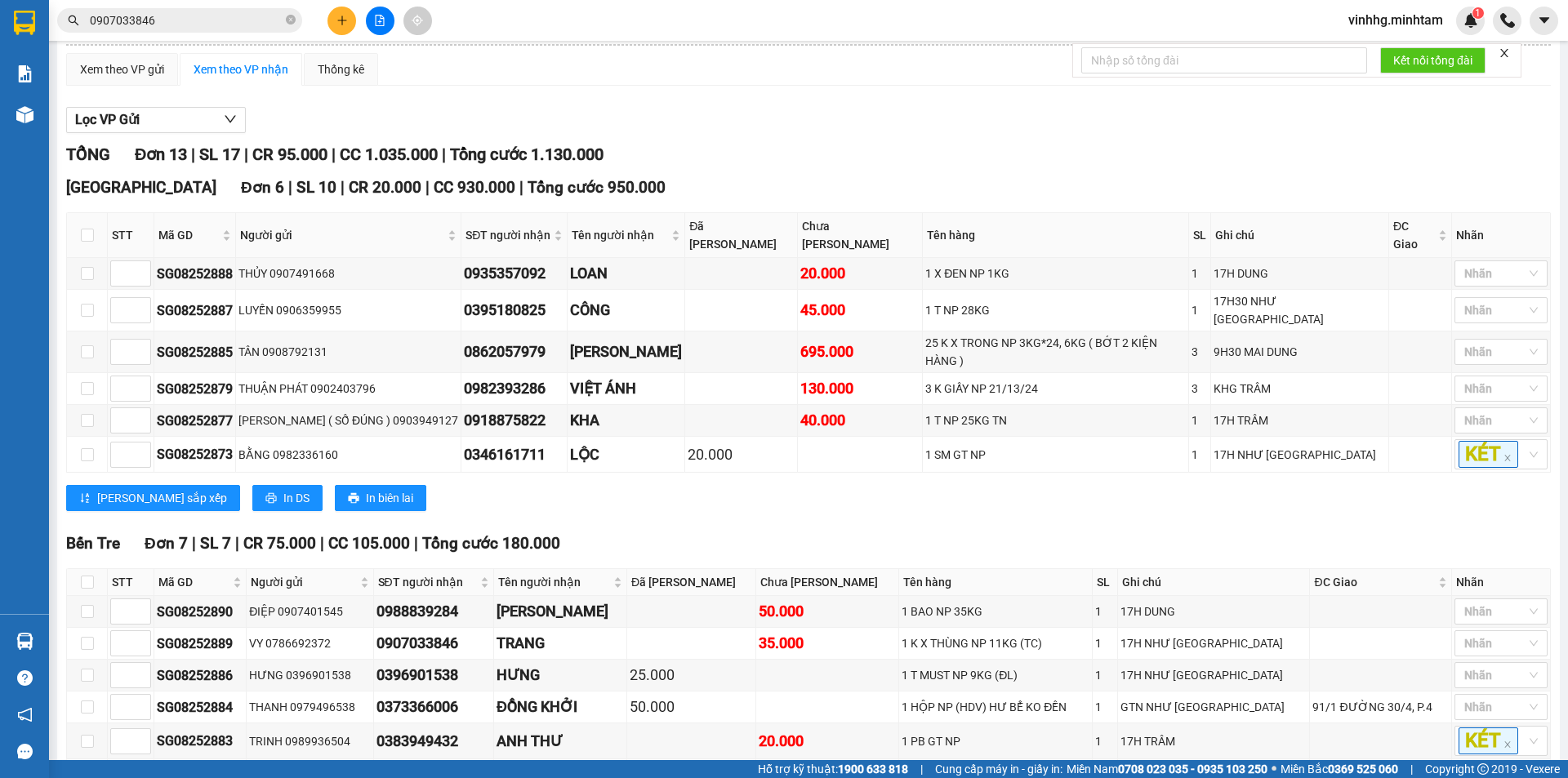
click at [190, 26] on input "0907033846" at bounding box center [186, 21] width 192 height 18
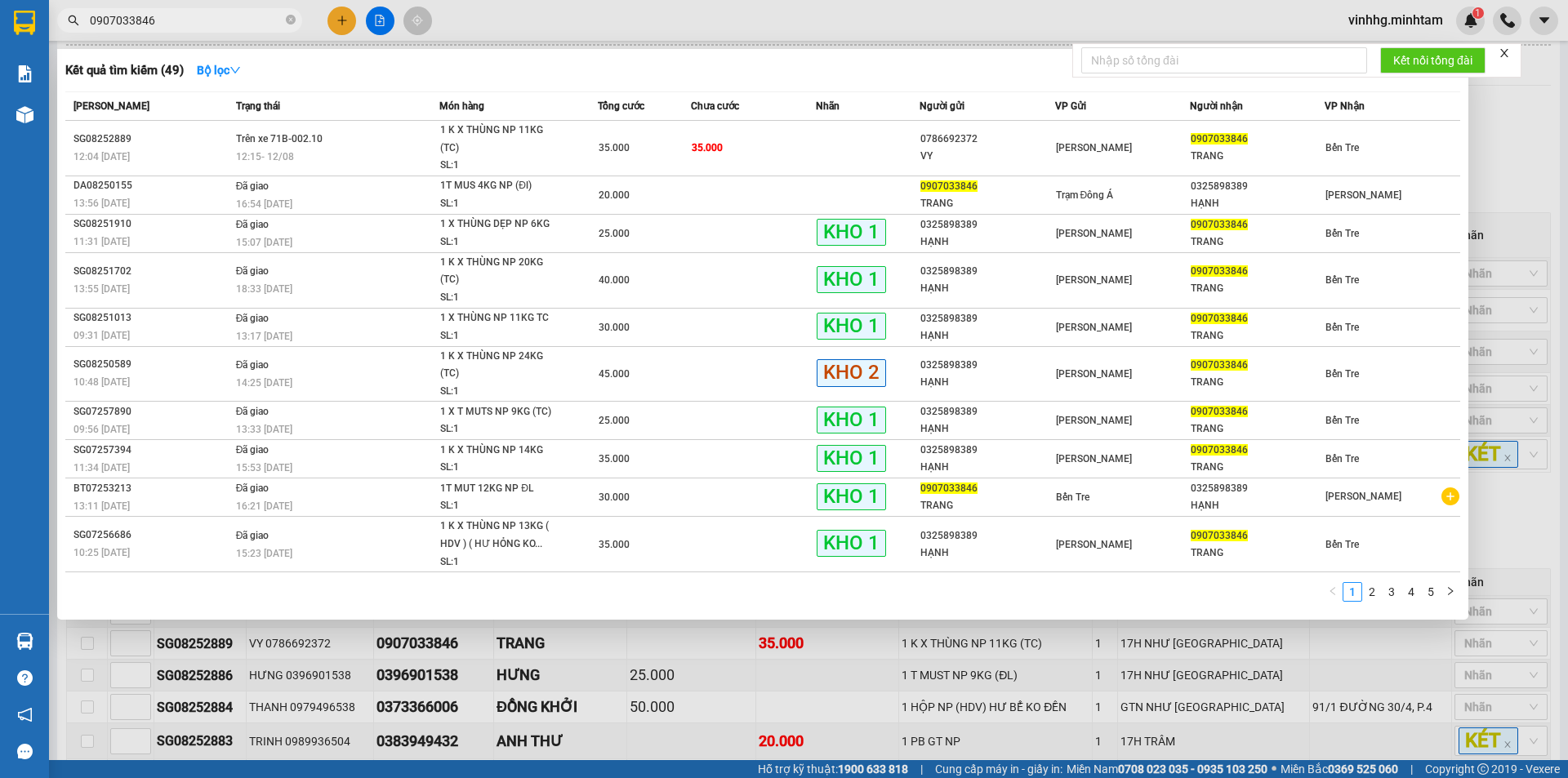
click at [480, 11] on div at bounding box center [784, 389] width 1568 height 778
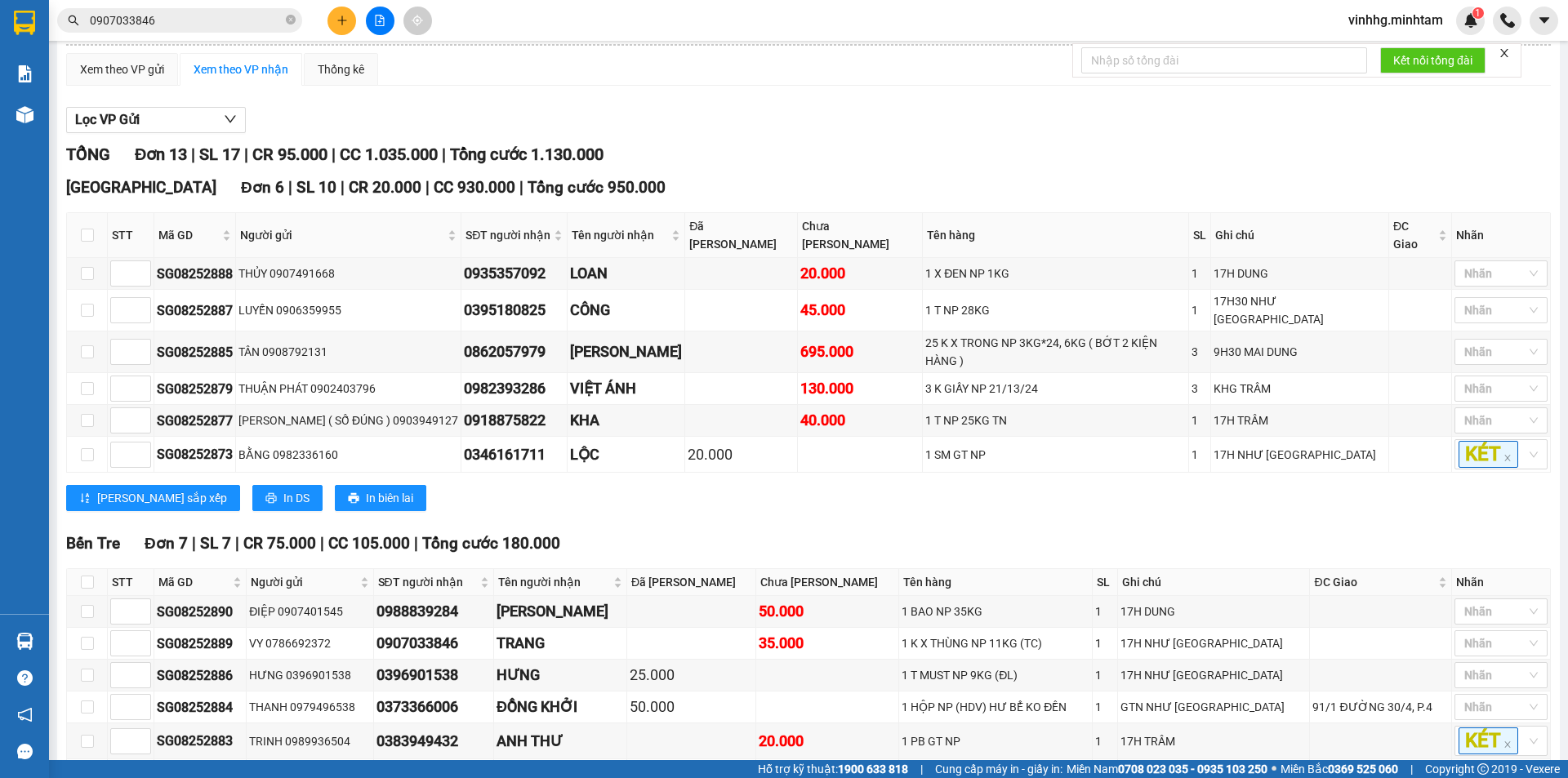
click at [233, 22] on input "0907033846" at bounding box center [186, 21] width 192 height 18
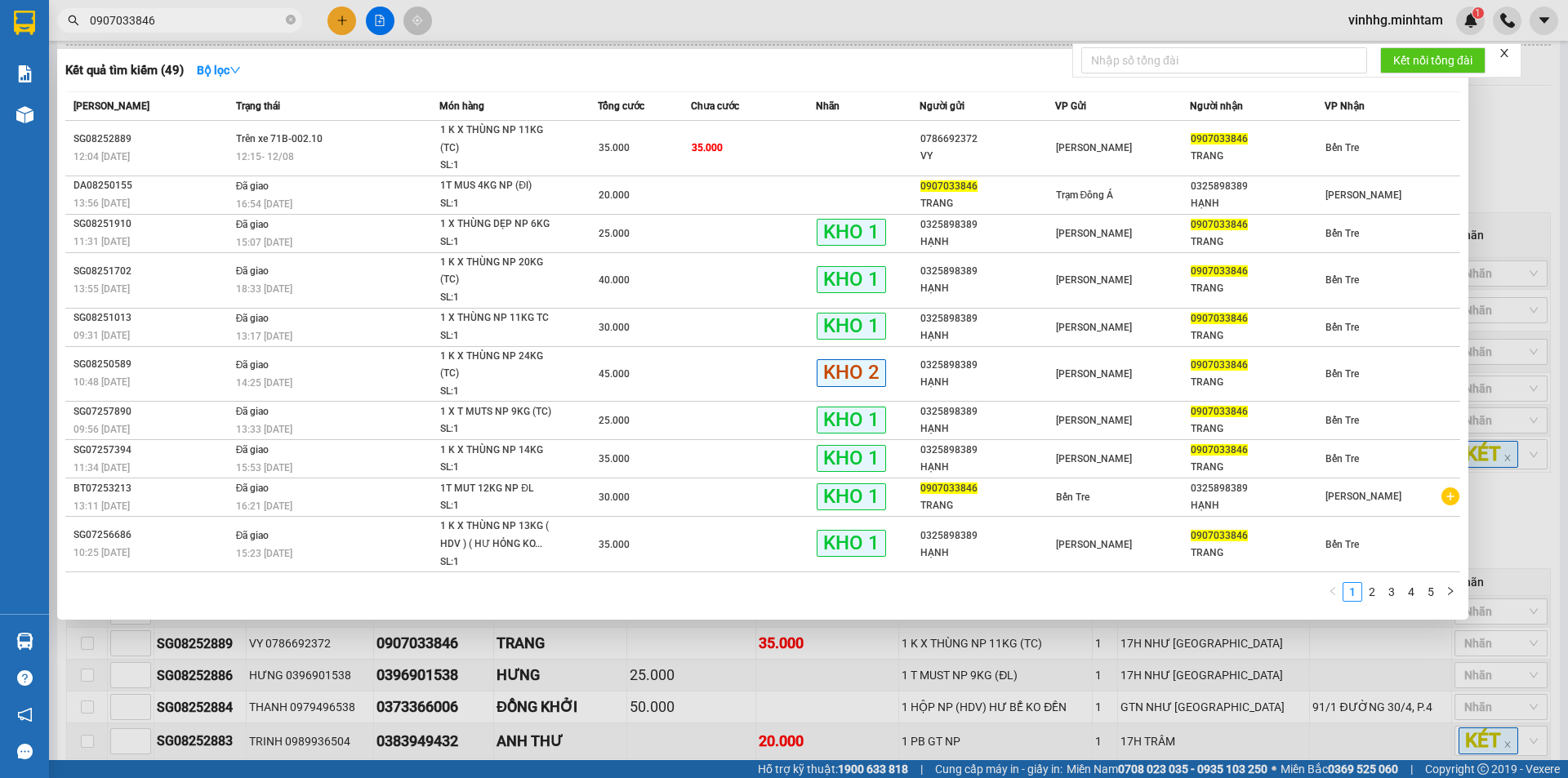
click at [540, 27] on div at bounding box center [784, 389] width 1568 height 778
click at [229, 29] on span "0907033846" at bounding box center [179, 21] width 245 height 25
drag, startPoint x: 562, startPoint y: 17, endPoint x: 518, endPoint y: 25, distance: 44.7
click at [562, 16] on div at bounding box center [784, 389] width 1568 height 778
click at [237, 18] on input "0907033846" at bounding box center [186, 21] width 192 height 18
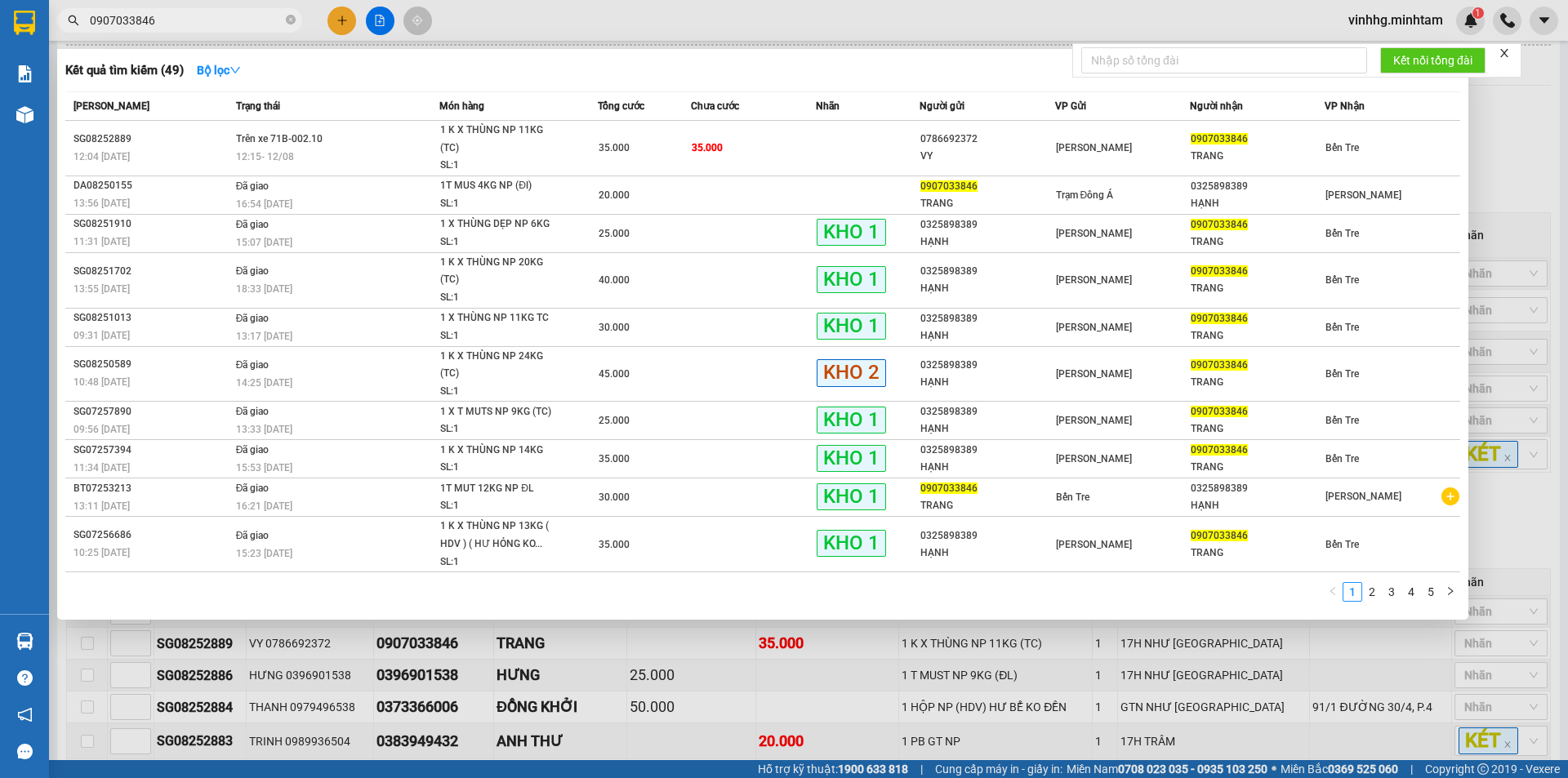
click at [570, 10] on div at bounding box center [784, 389] width 1568 height 778
click at [190, 20] on input "0907033846" at bounding box center [186, 21] width 192 height 18
drag, startPoint x: 507, startPoint y: 12, endPoint x: 273, endPoint y: 12, distance: 234.0
click at [507, 12] on div at bounding box center [784, 389] width 1568 height 778
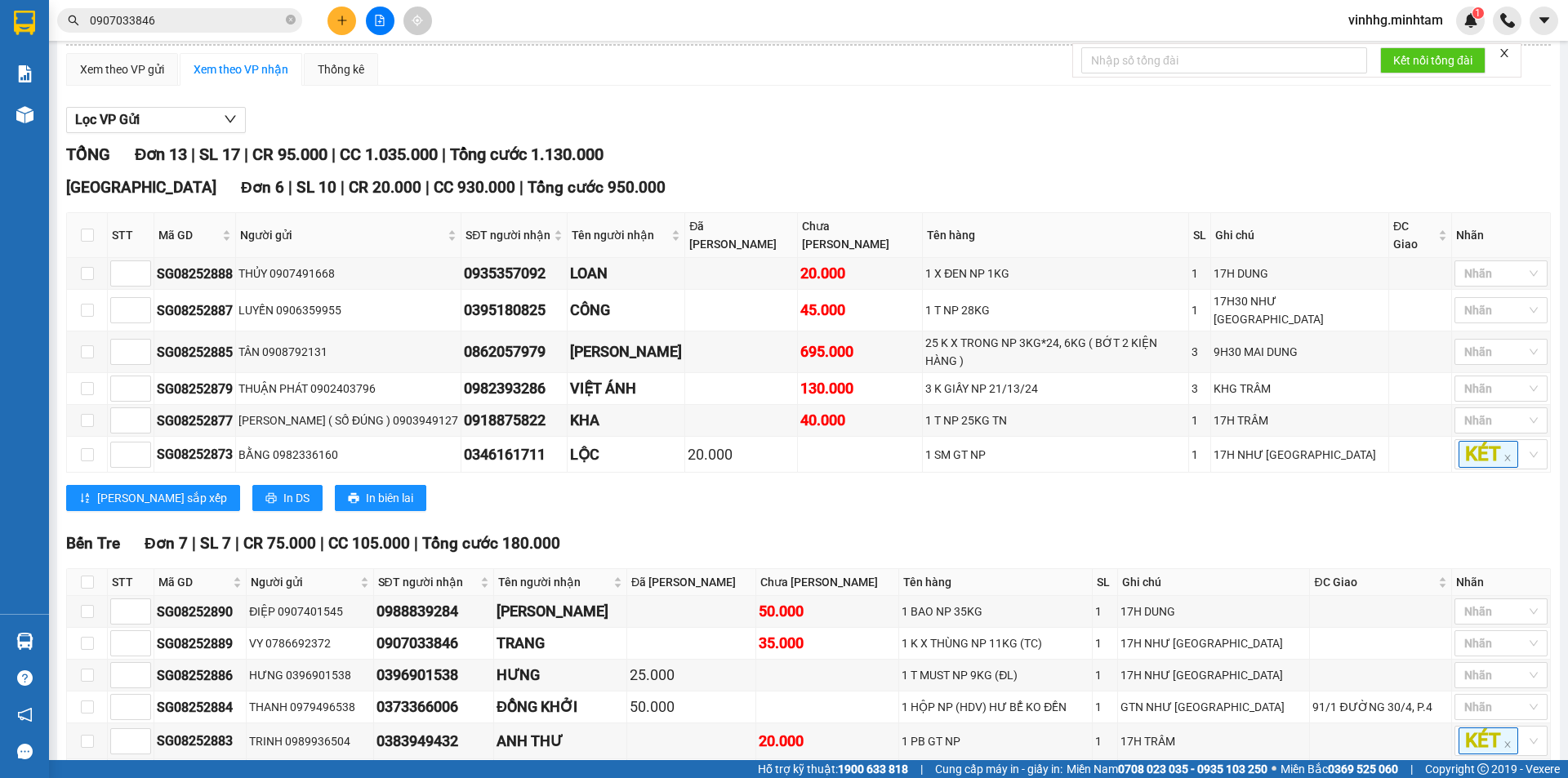
click at [231, 9] on span "0907033846" at bounding box center [179, 21] width 245 height 25
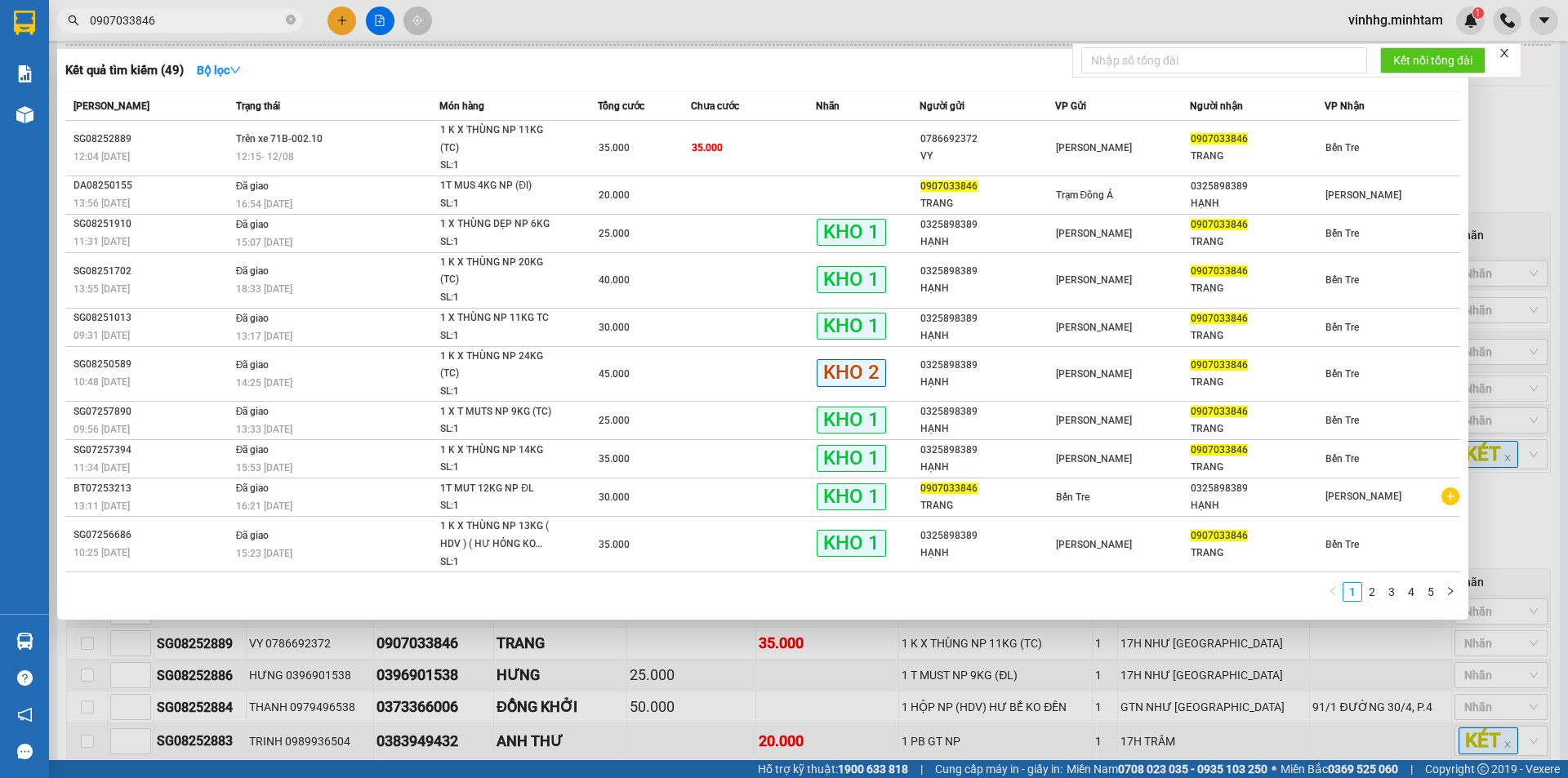
click at [222, 14] on input "0907033846" at bounding box center [186, 21] width 192 height 18
drag, startPoint x: 584, startPoint y: 6, endPoint x: 573, endPoint y: 9, distance: 11.4
click at [581, 7] on div at bounding box center [784, 389] width 1568 height 778
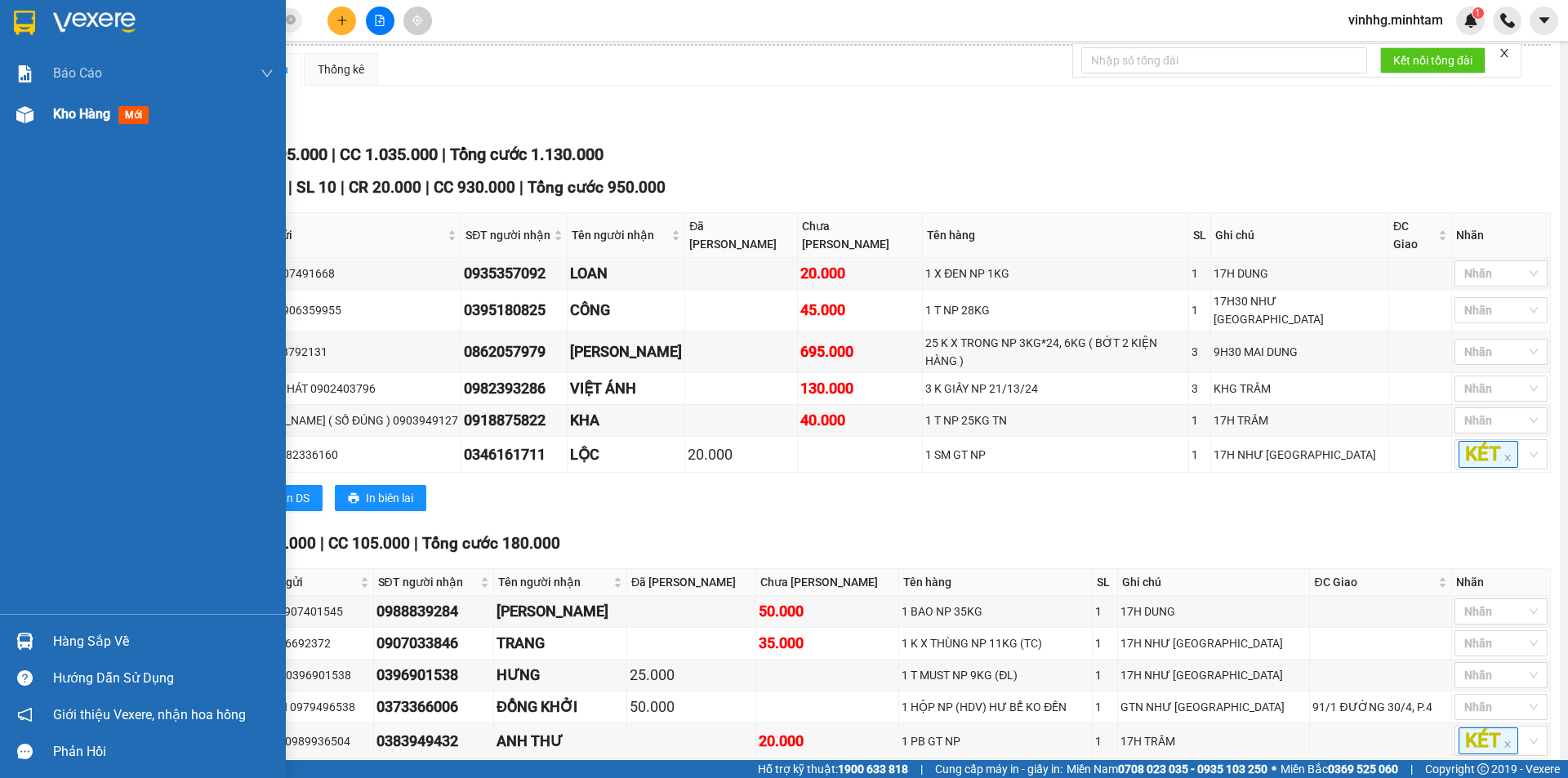
click at [69, 109] on span "Kho hàng" at bounding box center [81, 114] width 57 height 16
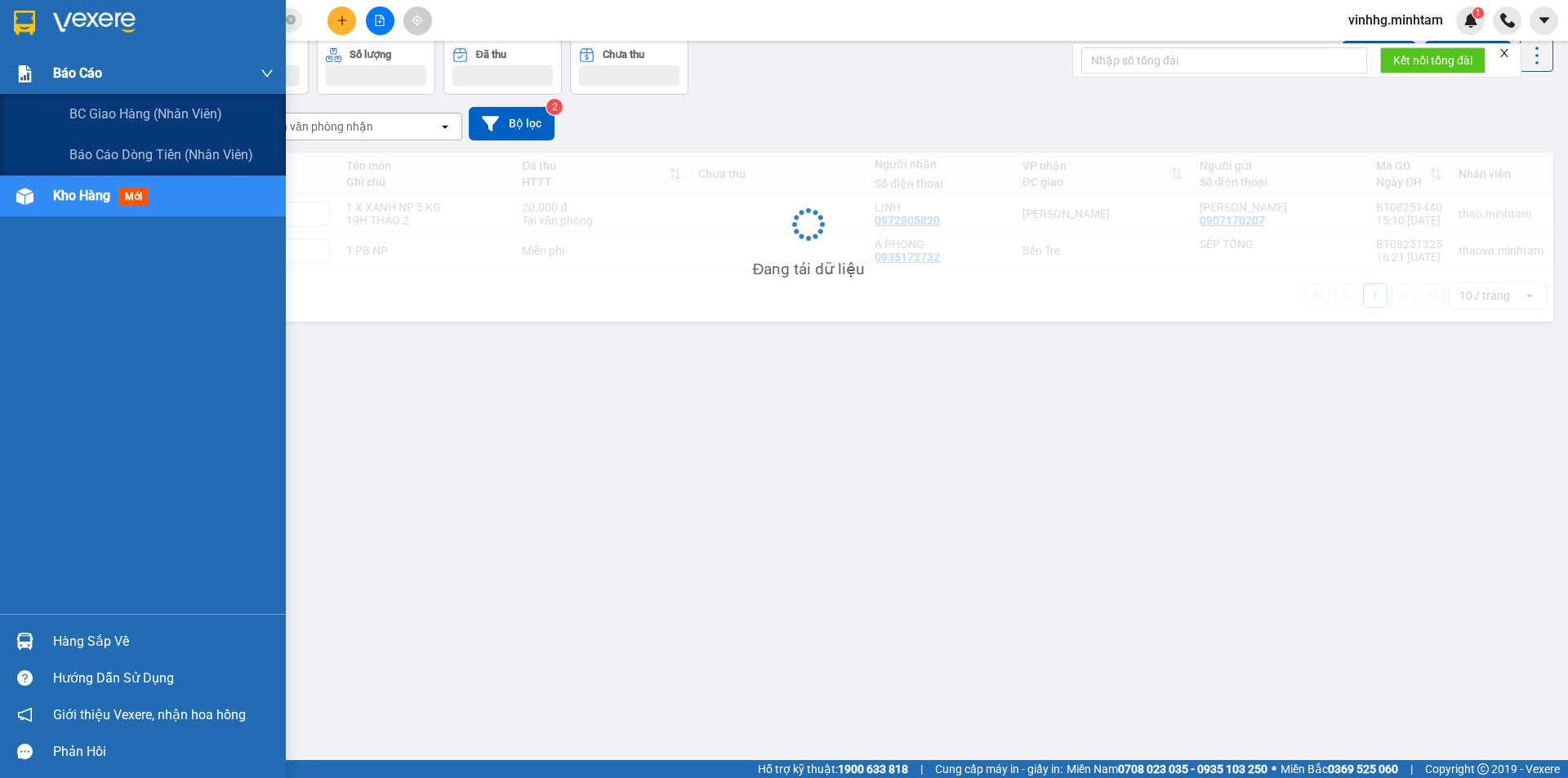
click at [56, 68] on span "Báo cáo" at bounding box center [77, 73] width 49 height 21
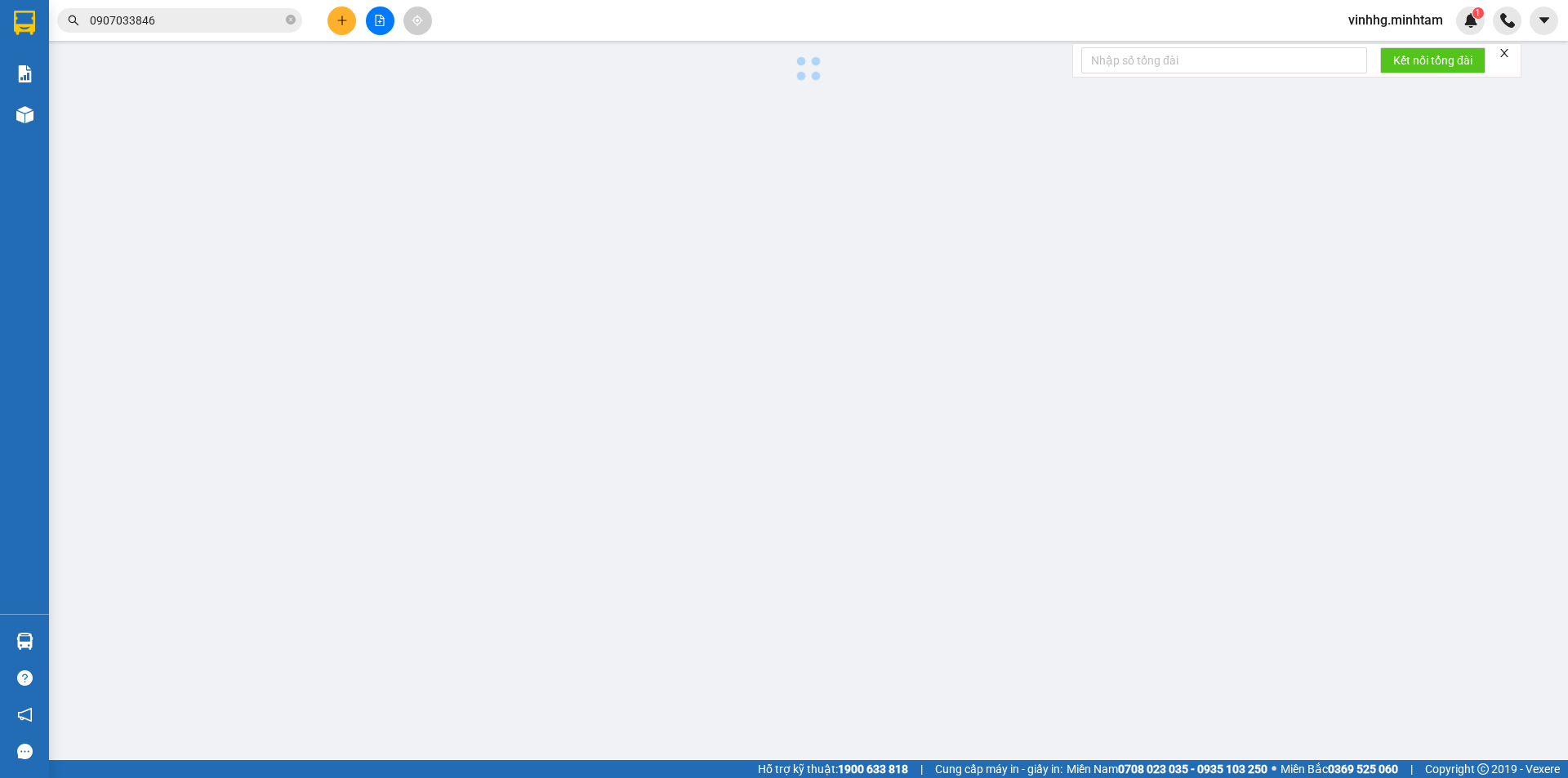
scroll to position [32, 0]
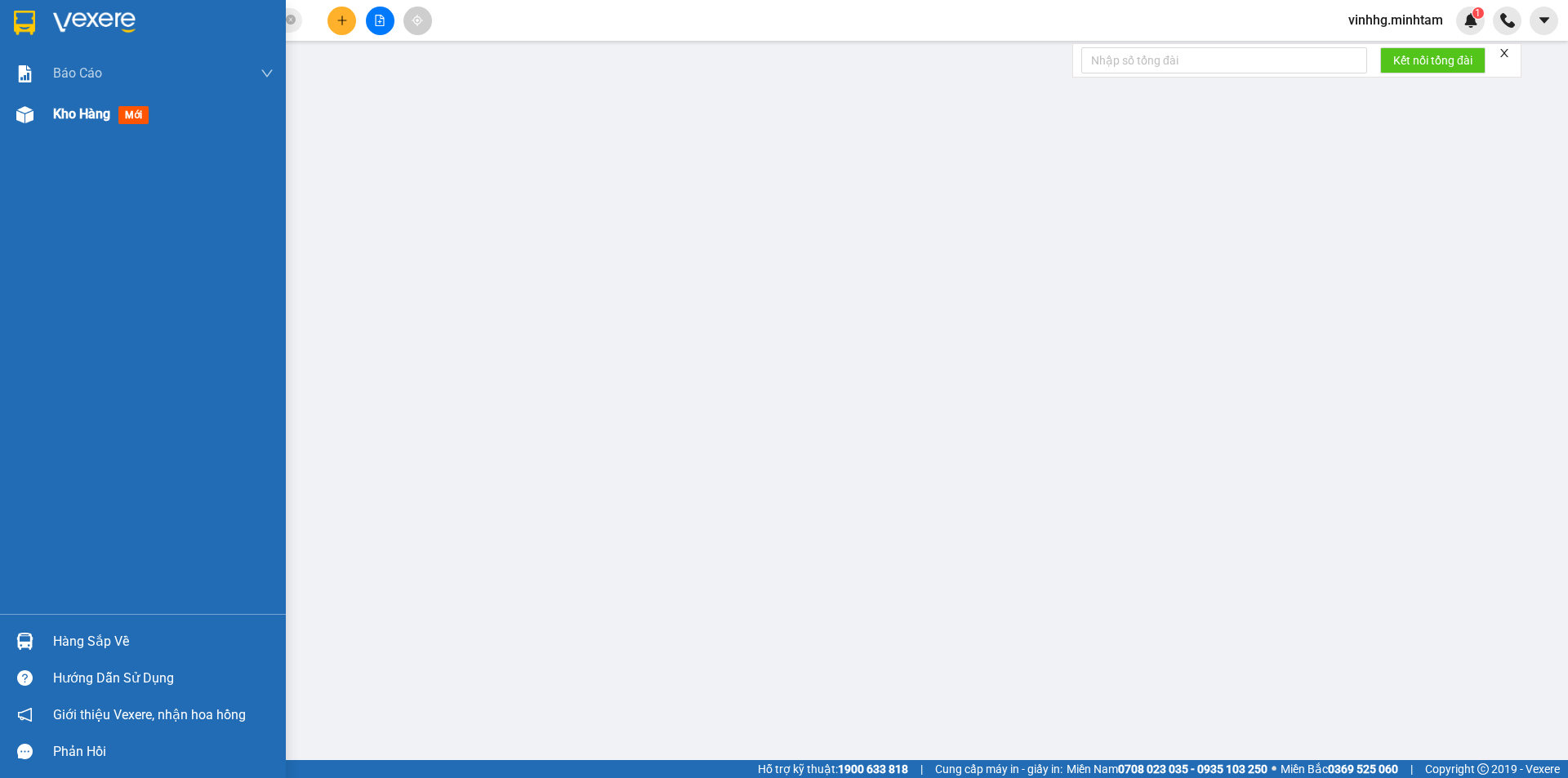
click at [61, 123] on div "Kho hàng mới" at bounding box center [104, 114] width 102 height 21
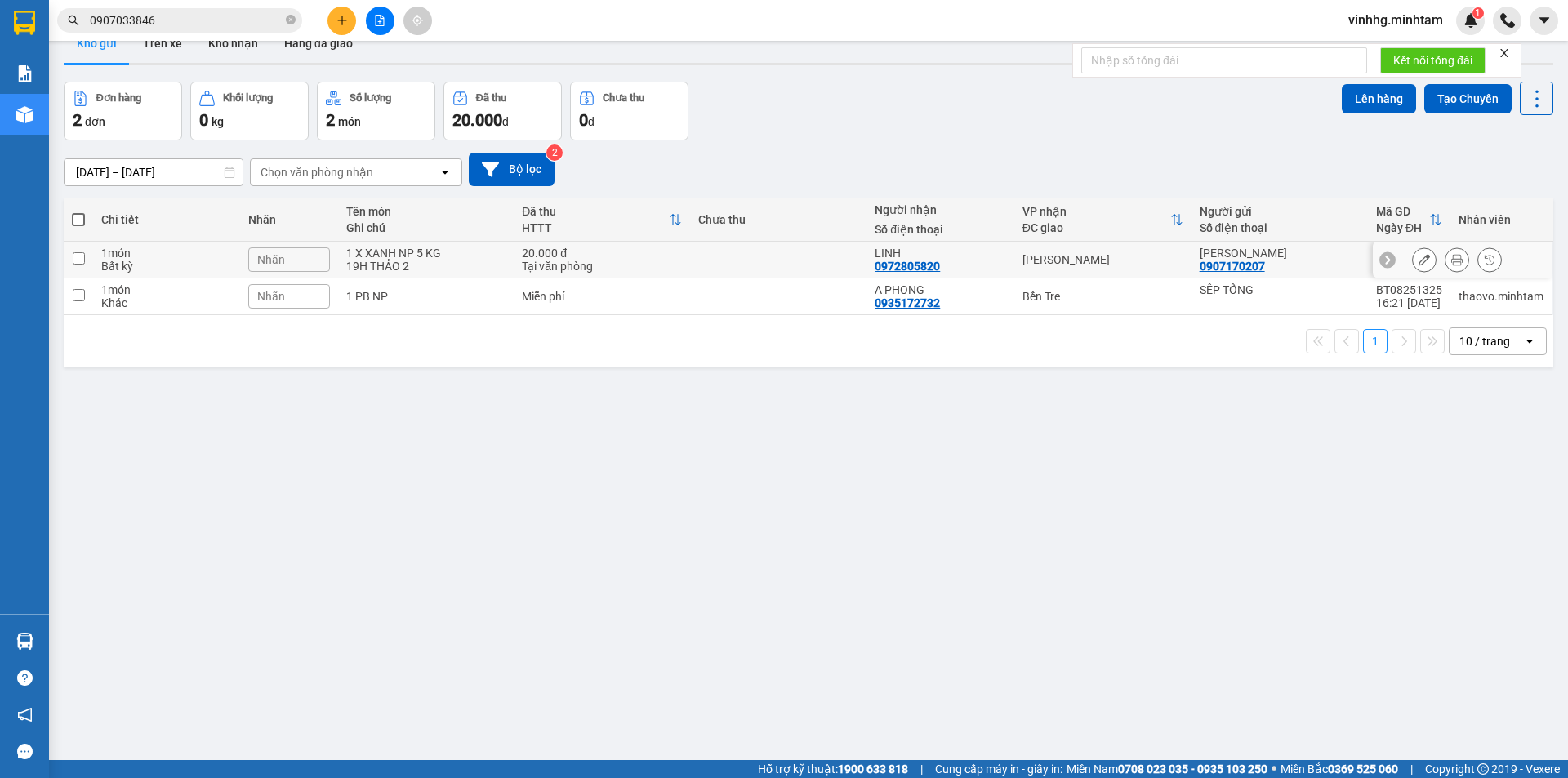
click at [437, 263] on div "19H THẢO 2" at bounding box center [426, 266] width 159 height 13
checkbox input "true"
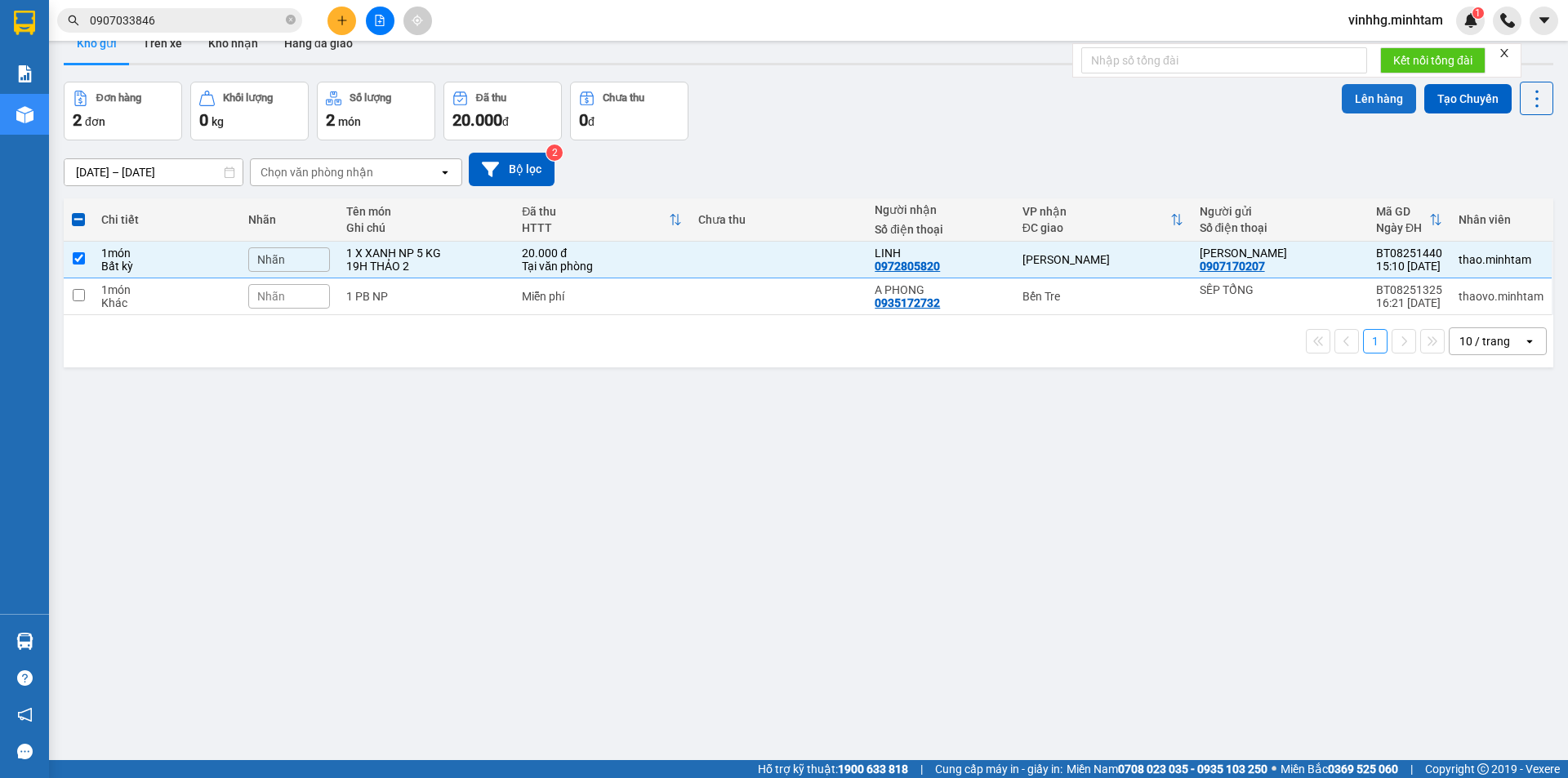
click at [1369, 100] on button "Lên hàng" at bounding box center [1379, 98] width 75 height 29
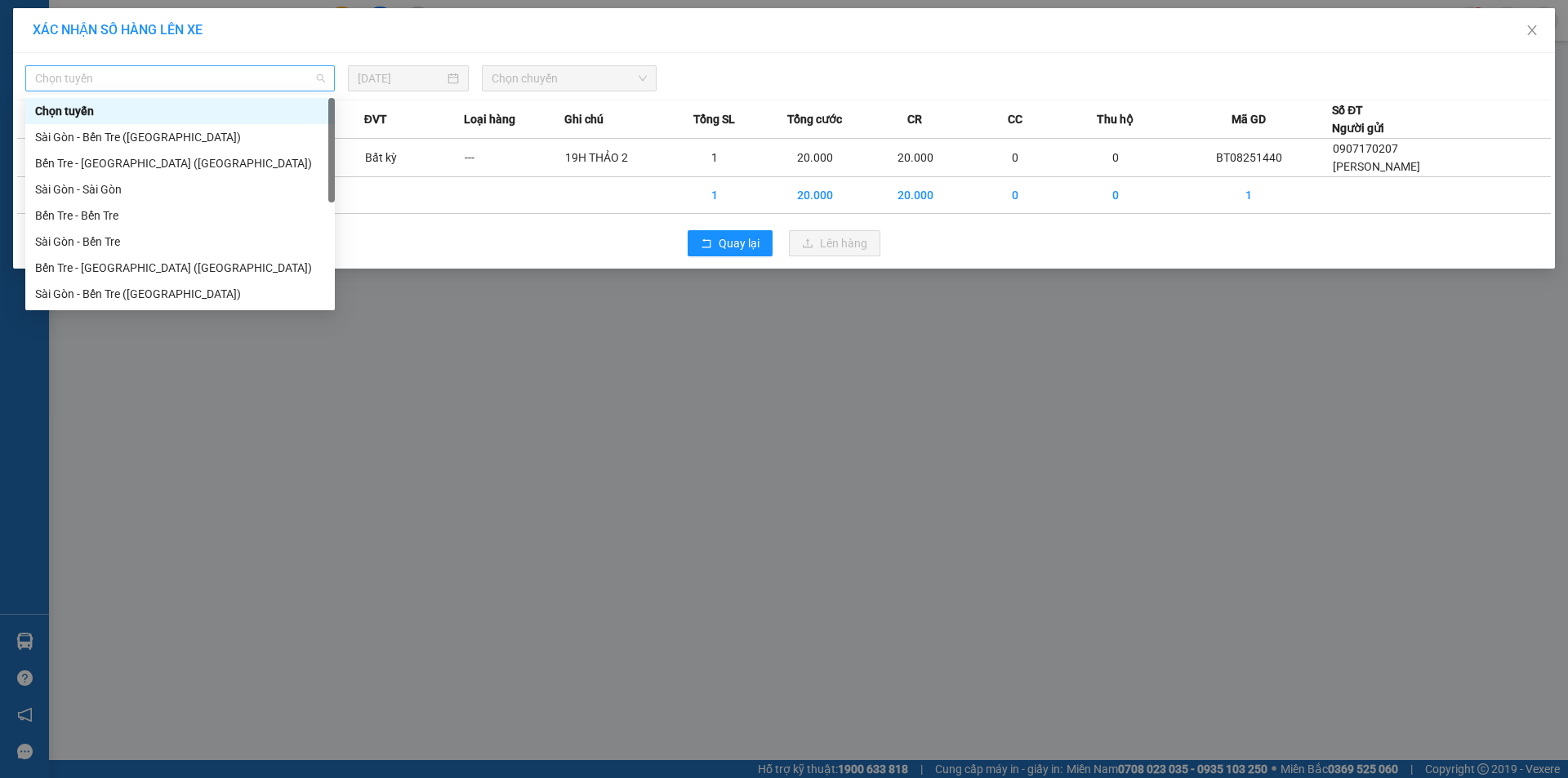
click at [155, 85] on span "Chọn tuyến" at bounding box center [180, 79] width 290 height 25
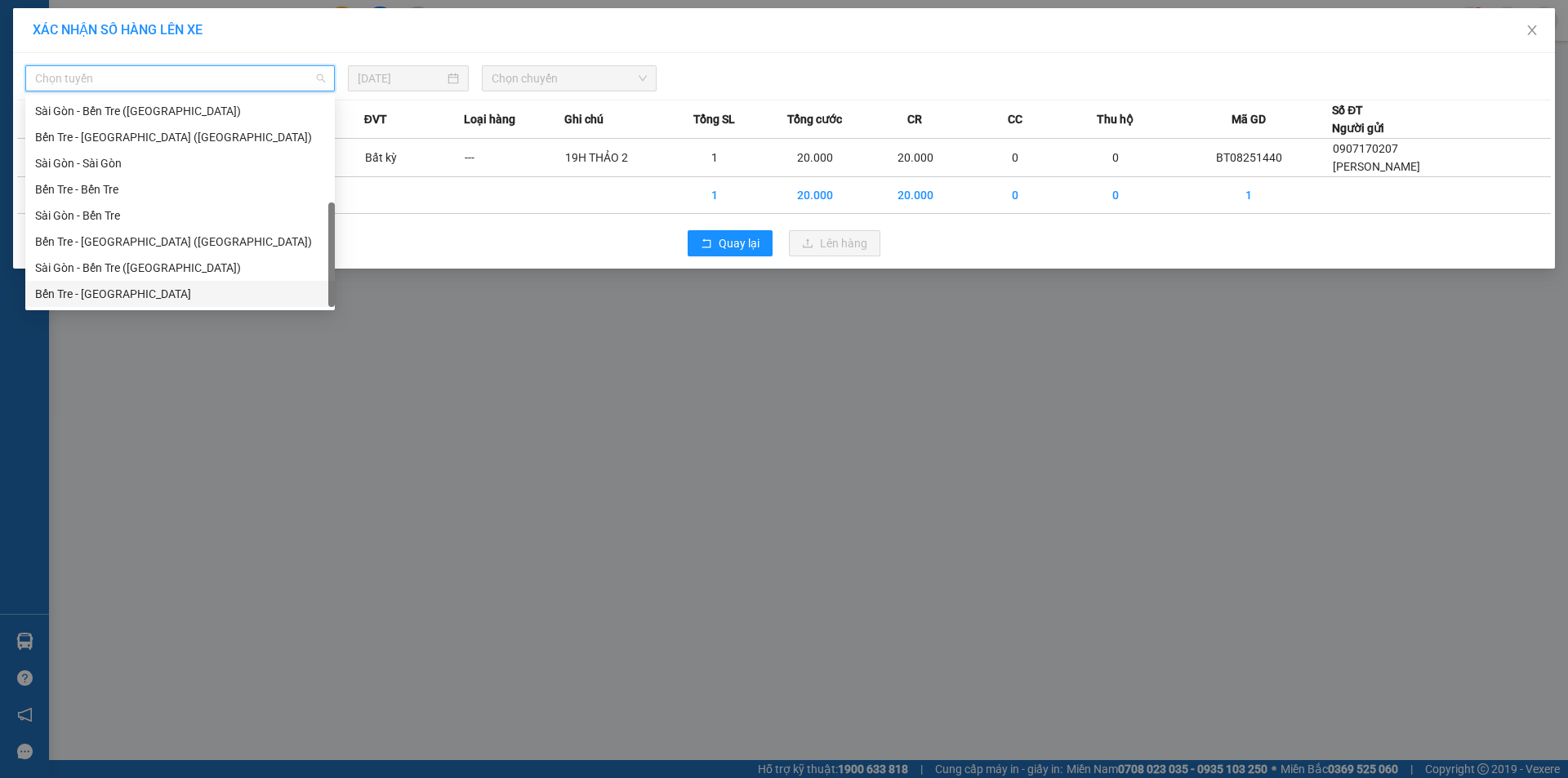
click at [143, 289] on div "Bến Tre - Sài Gòn" at bounding box center [180, 294] width 290 height 18
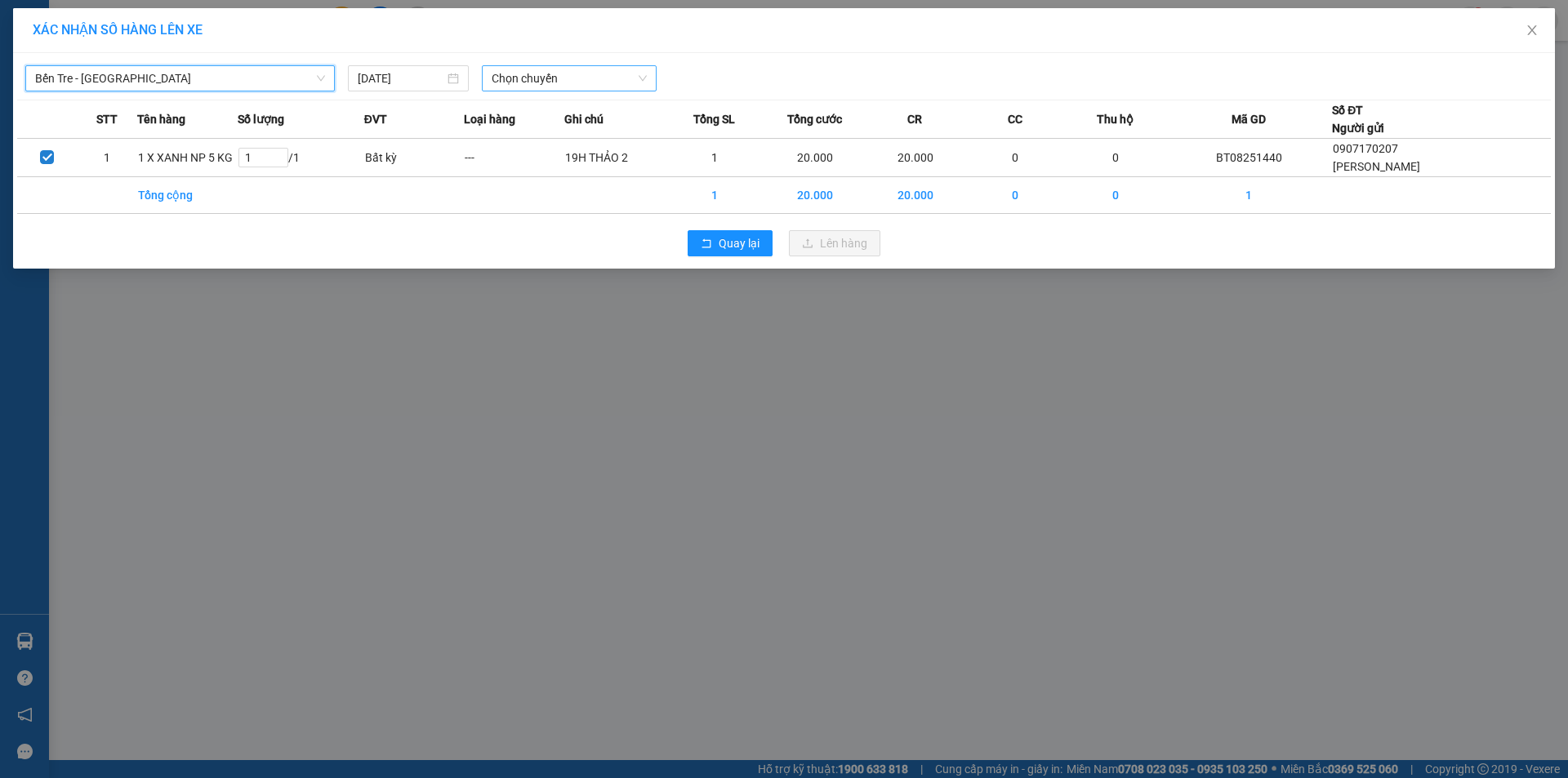
click at [625, 77] on span "Chọn chuyến" at bounding box center [569, 79] width 155 height 25
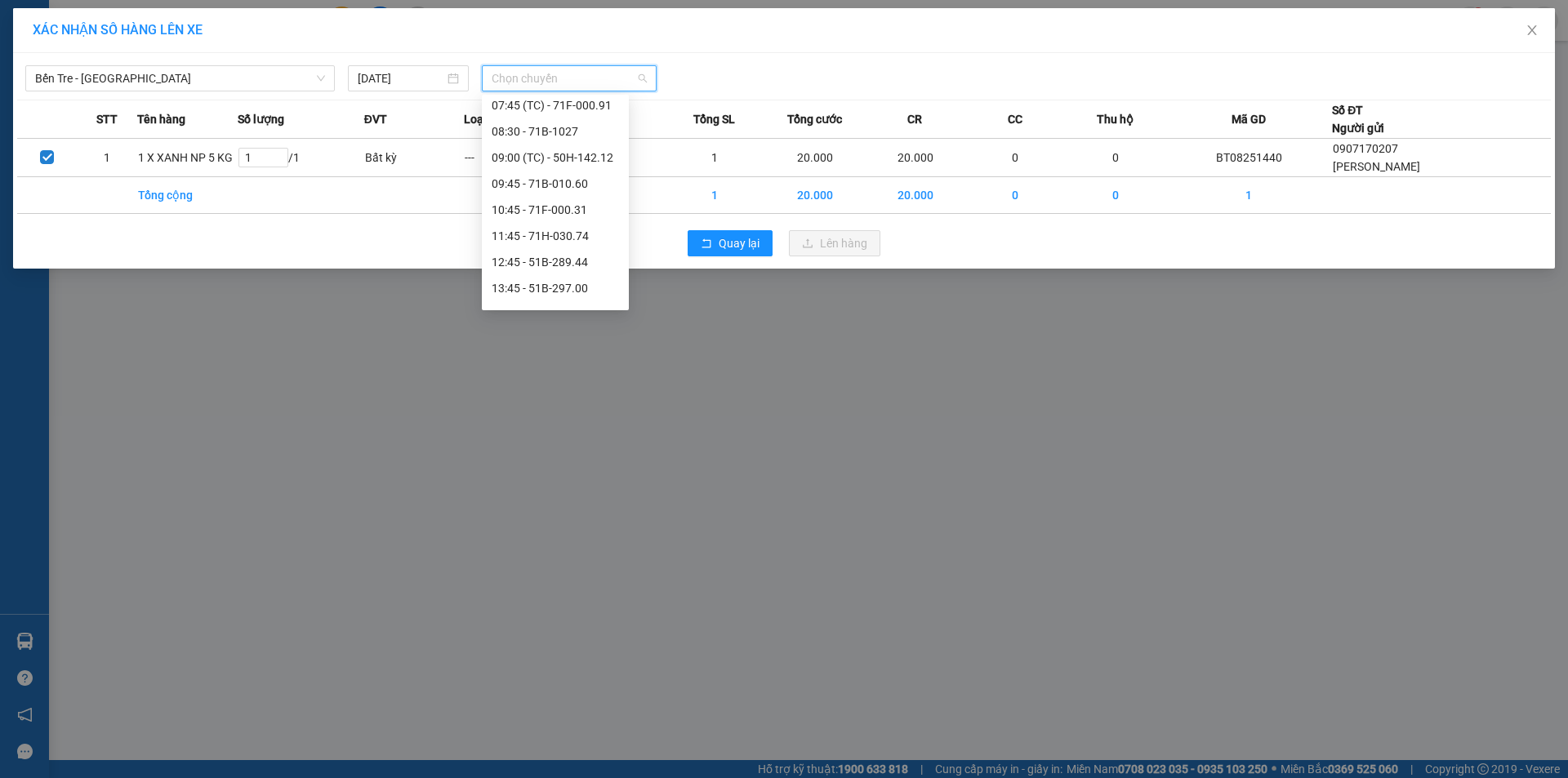
scroll to position [272, 0]
click at [228, 69] on span "Bến Tre - Sài Gòn" at bounding box center [180, 79] width 290 height 25
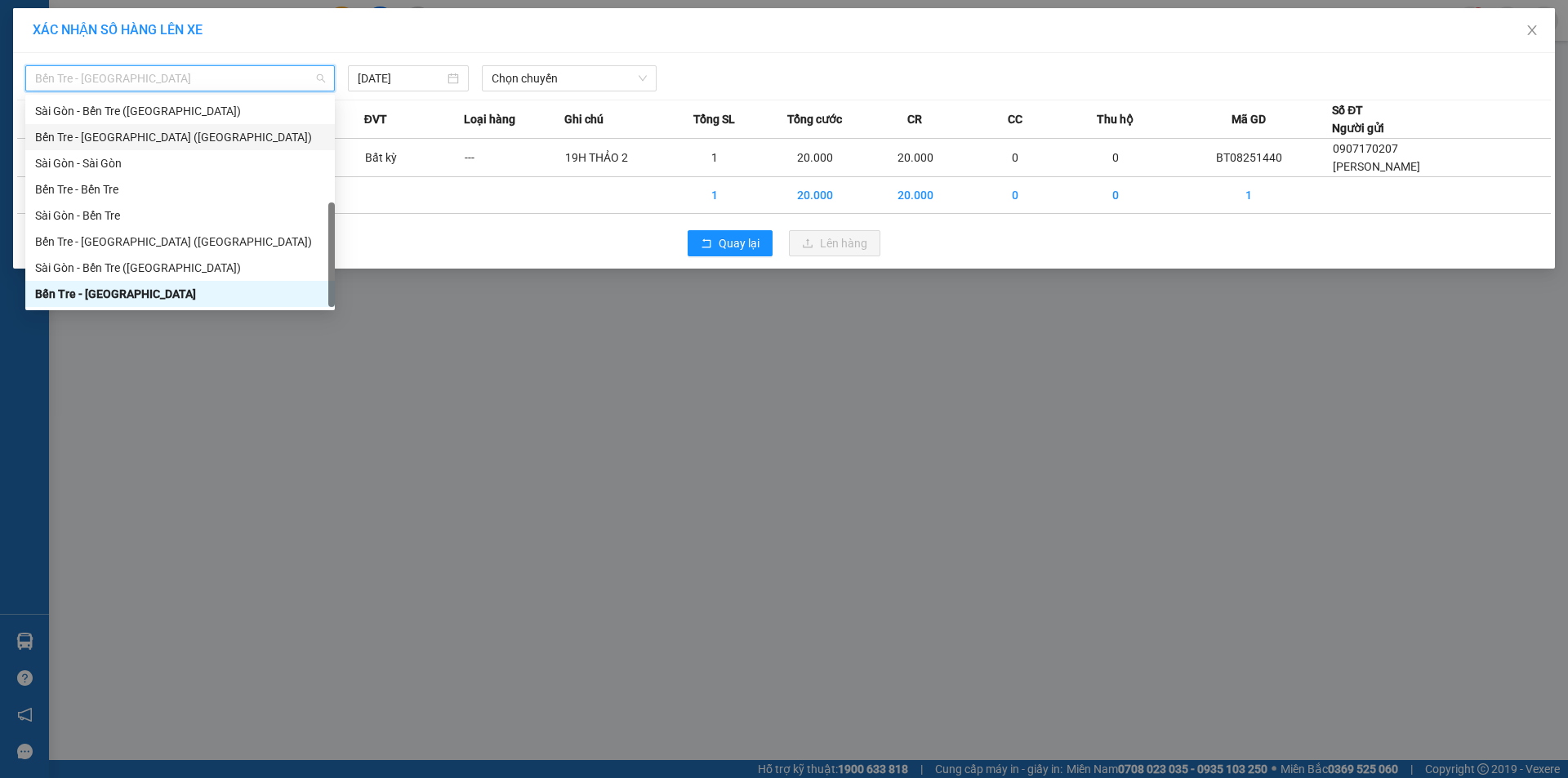
click at [164, 134] on div "Bến Tre - Sài Gòn (CN)" at bounding box center [180, 138] width 290 height 18
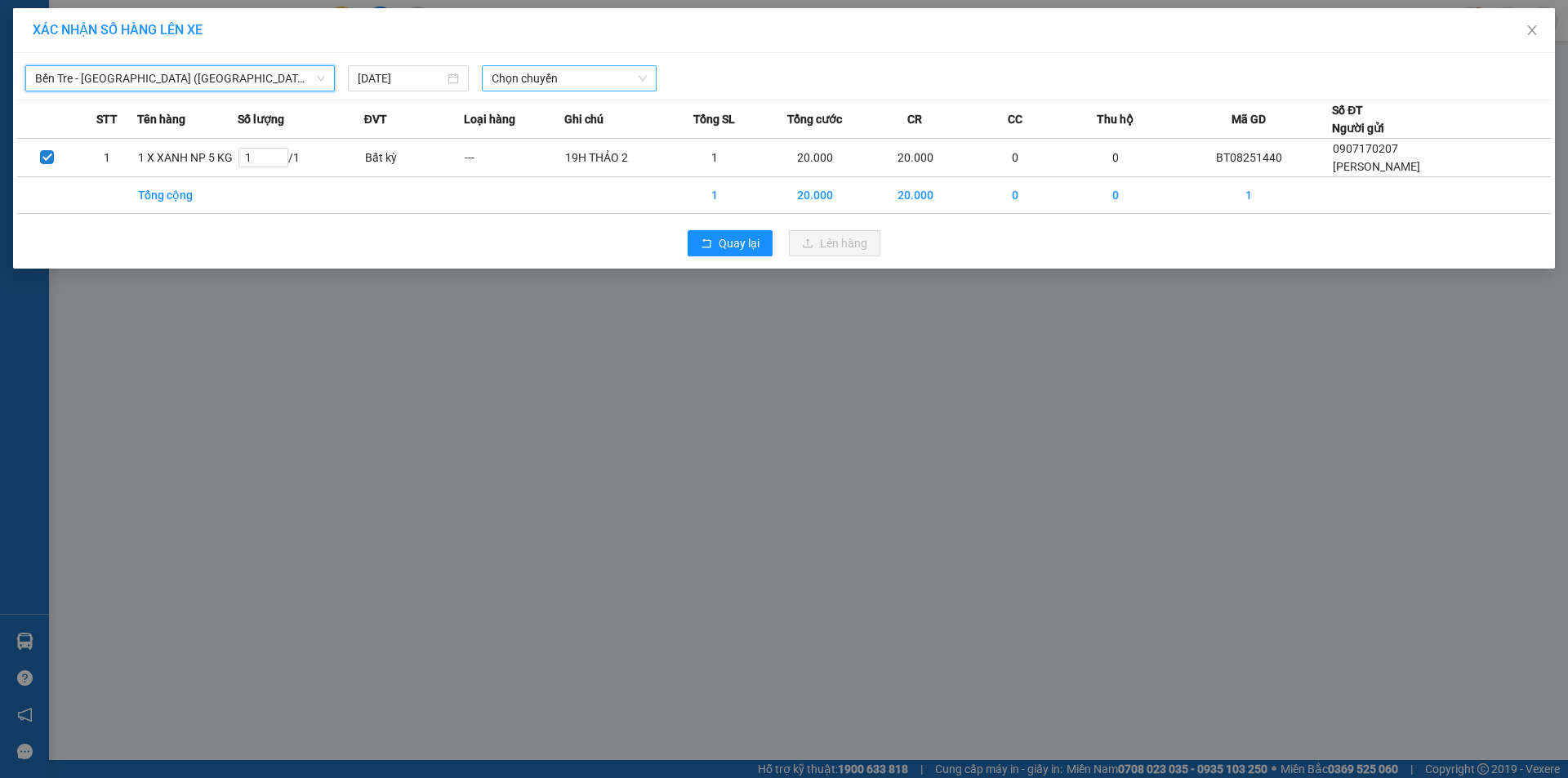
click at [629, 79] on span "Chọn chuyến" at bounding box center [569, 79] width 155 height 25
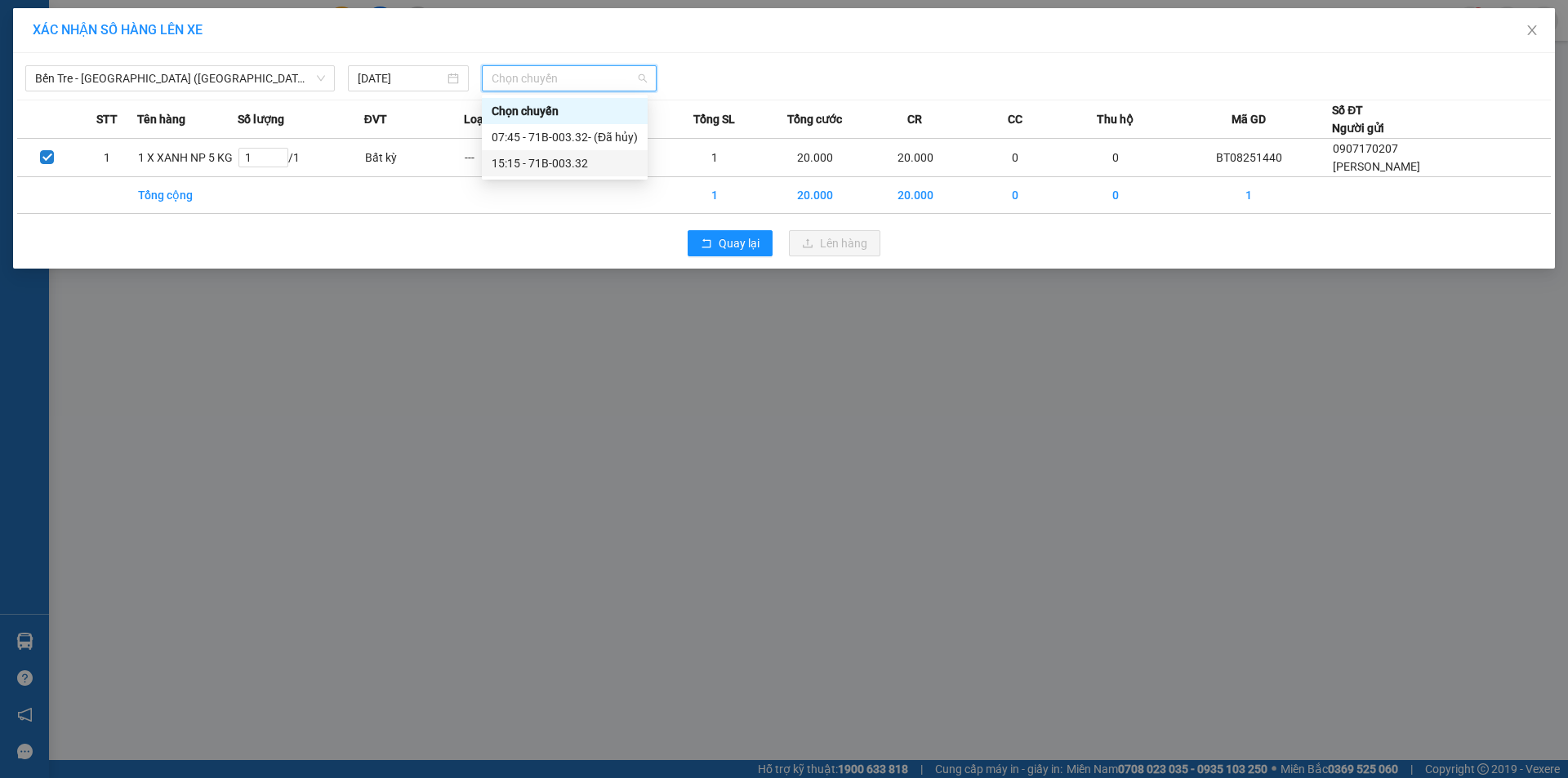
click at [557, 161] on div "15:15 - 71B-003.32" at bounding box center [565, 163] width 146 height 18
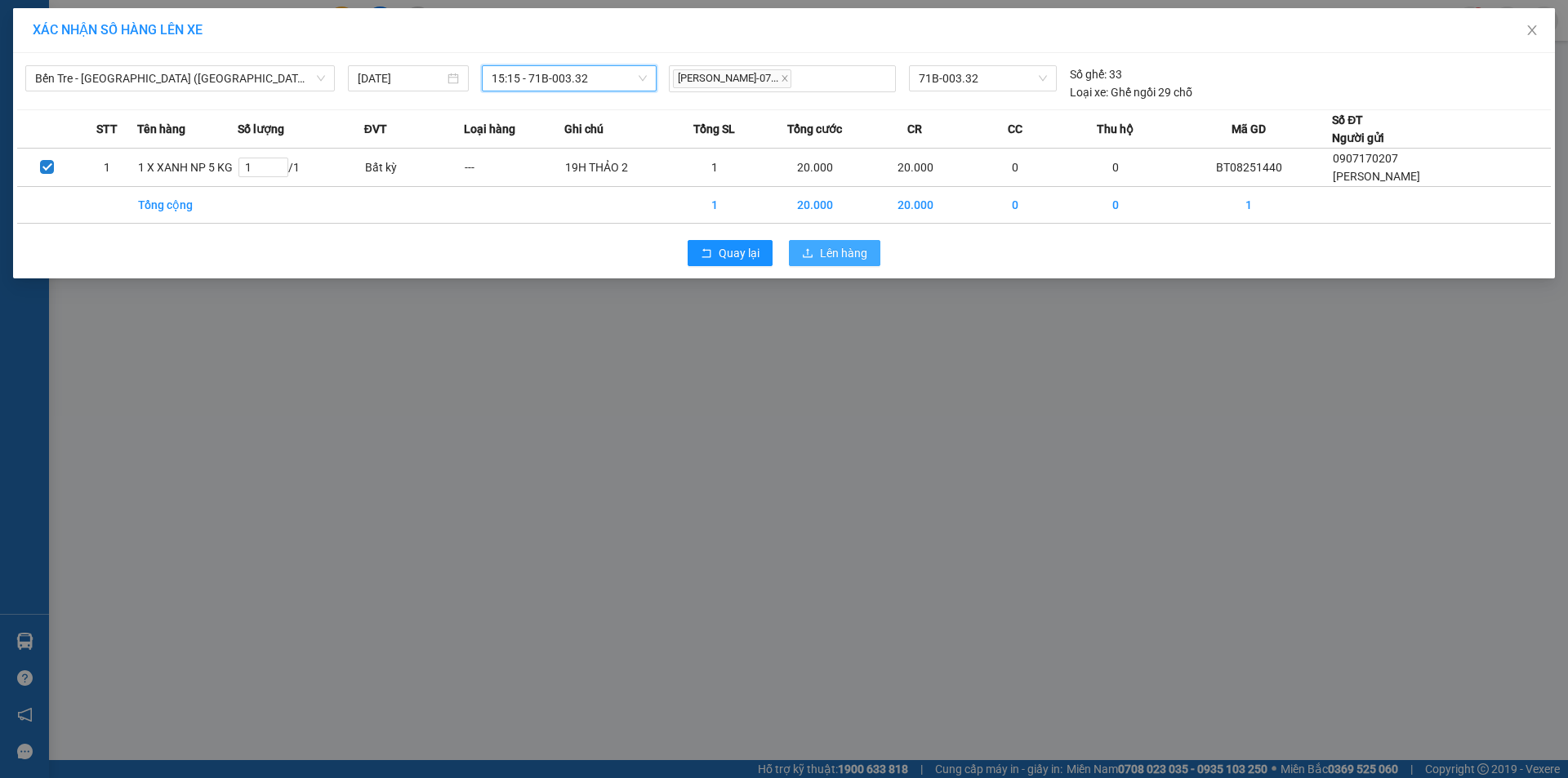
click at [830, 251] on span "Lên hàng" at bounding box center [843, 253] width 47 height 18
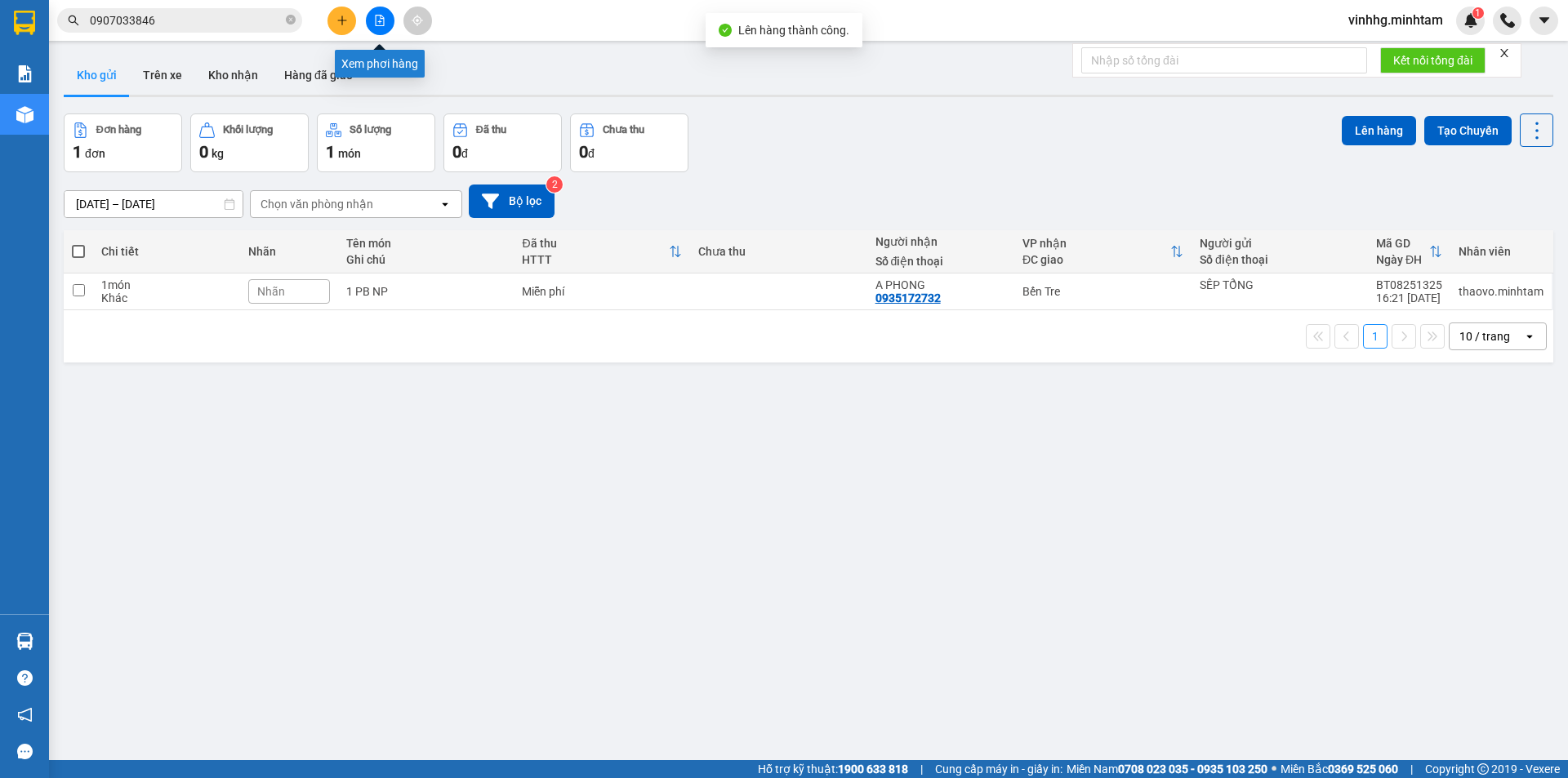
click at [378, 20] on icon "file-add" at bounding box center [380, 21] width 12 height 12
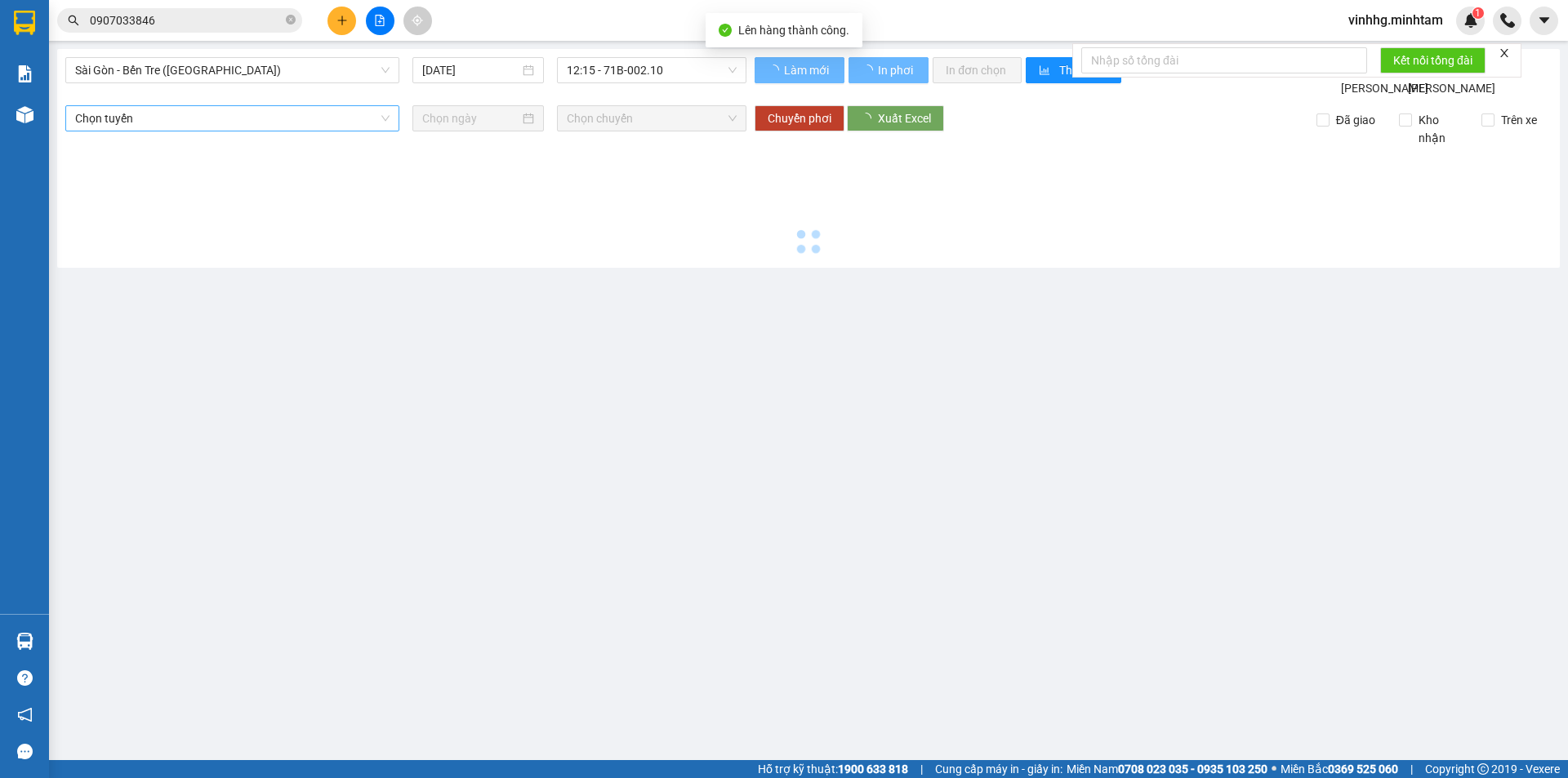
click at [221, 72] on span "Sài Gòn - Bến Tre (CN)" at bounding box center [232, 71] width 314 height 25
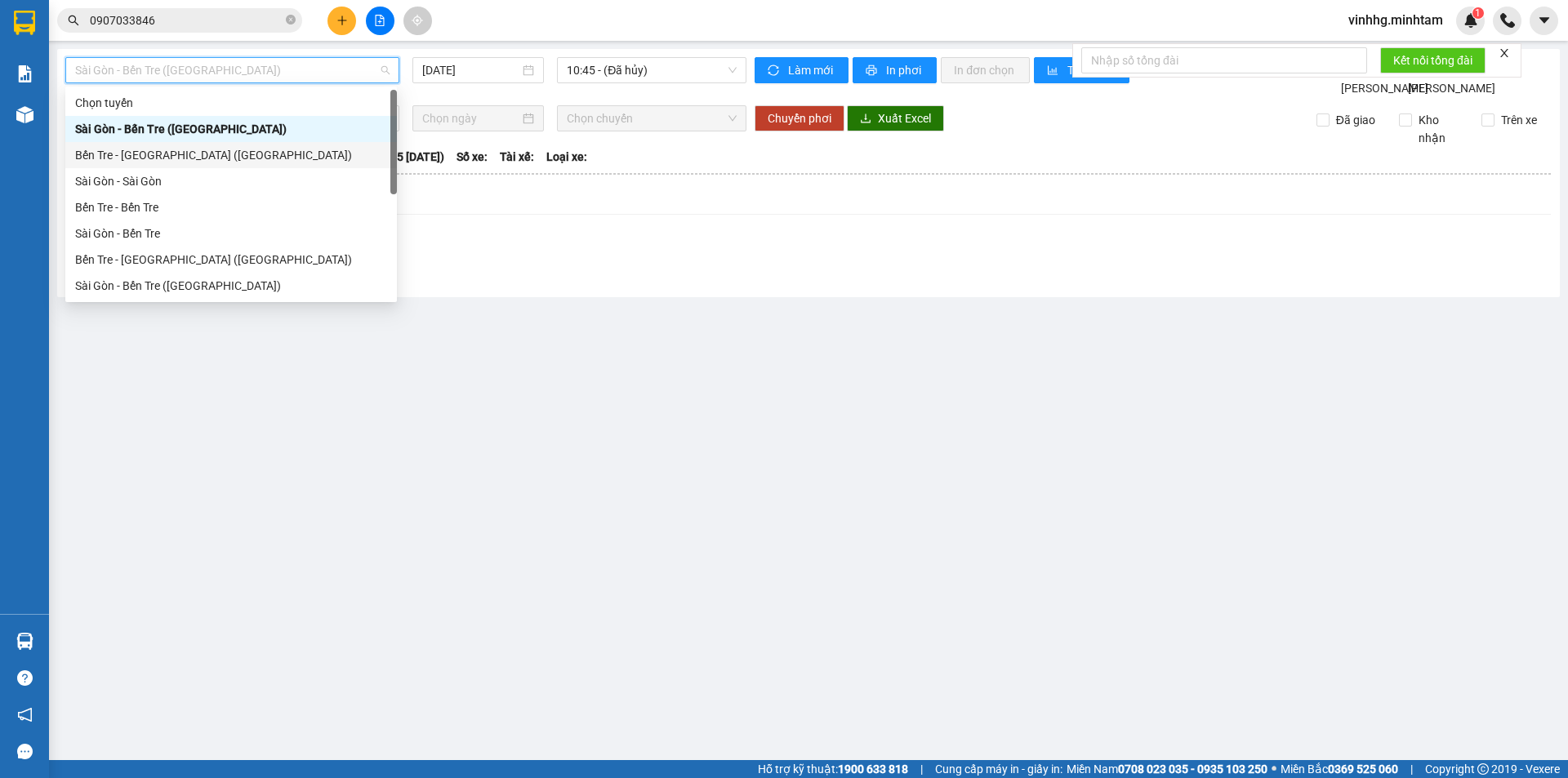
click at [211, 152] on div "Bến Tre - Sài Gòn (CN)" at bounding box center [231, 155] width 312 height 18
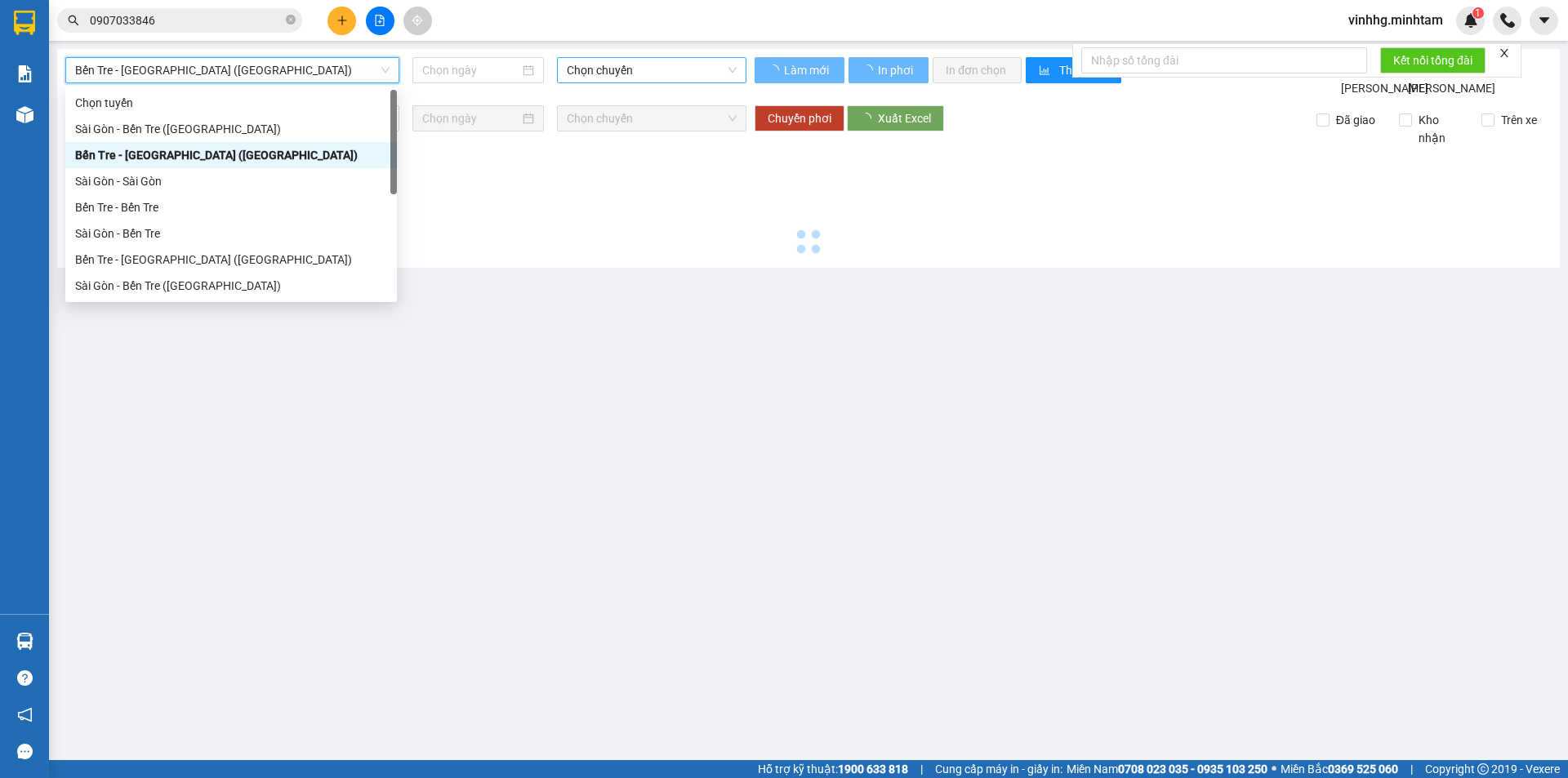
type input "12/08/2025"
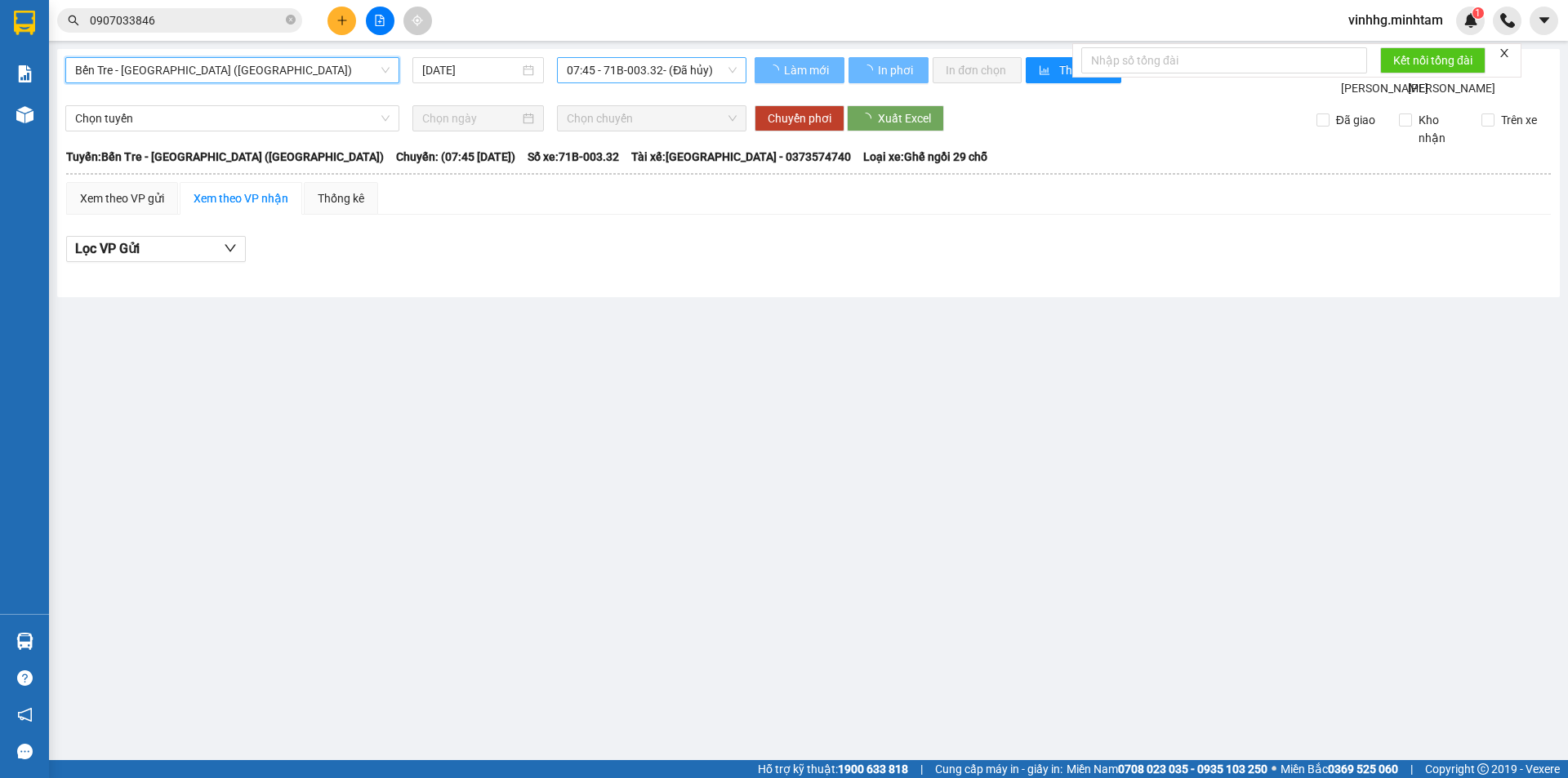
click at [646, 71] on span "07:45 - 71B-003.32 - (Đã hủy)" at bounding box center [651, 71] width 170 height 25
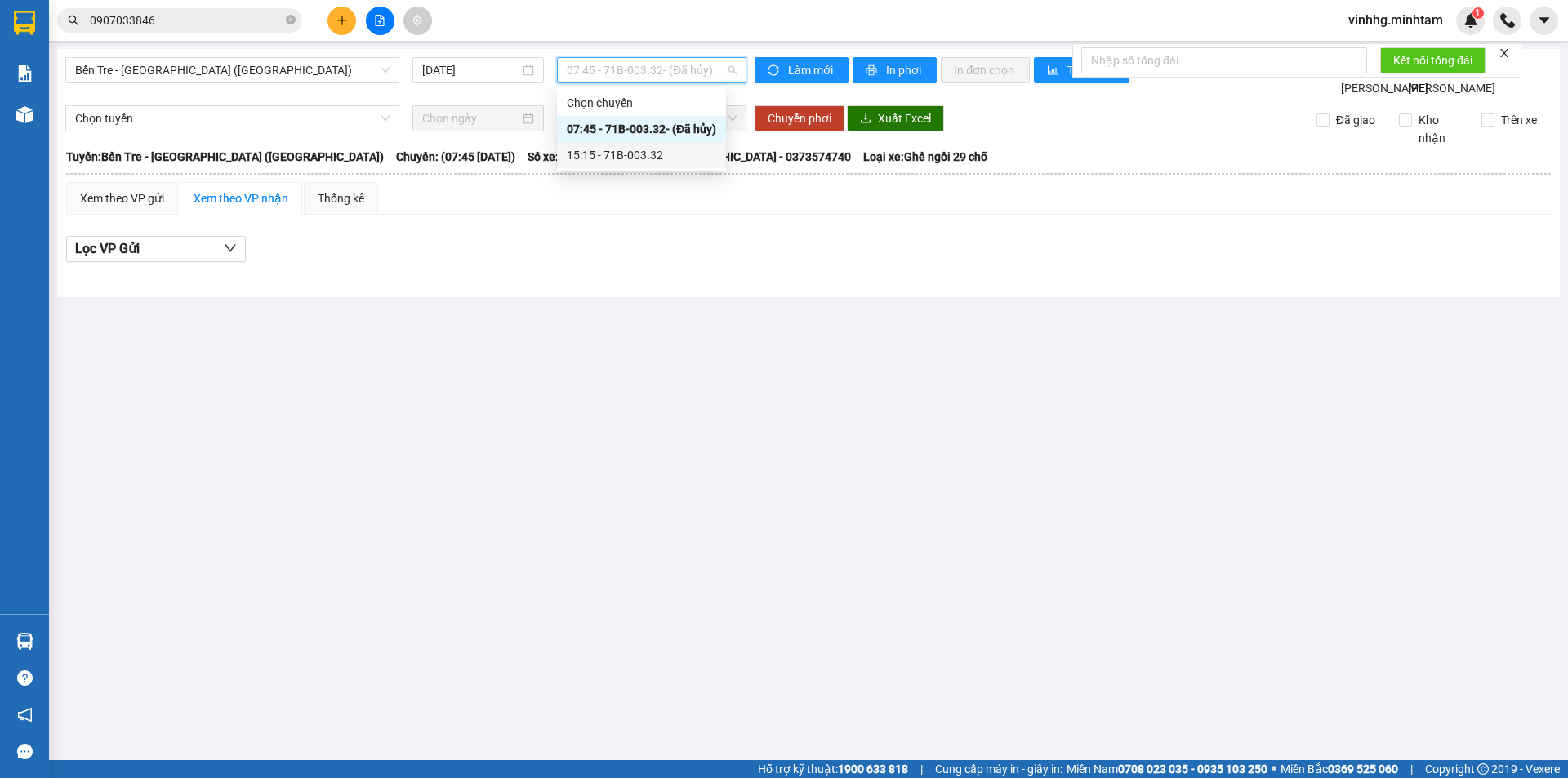
click at [635, 158] on div "15:15 - 71B-003.32" at bounding box center [641, 155] width 149 height 18
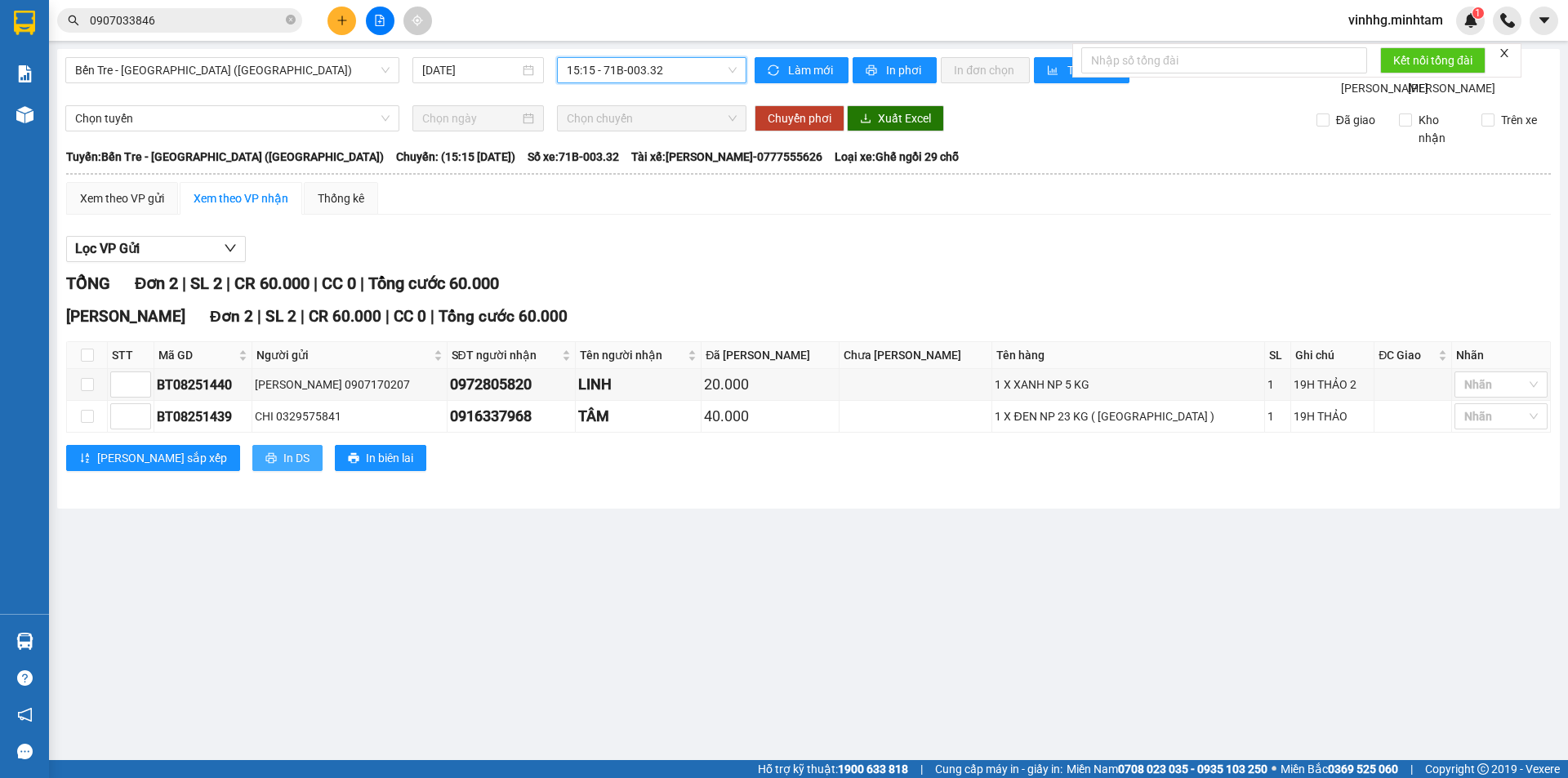
click at [252, 471] on button "In DS" at bounding box center [287, 459] width 70 height 27
click at [138, 207] on div "Xem theo VP gửi" at bounding box center [122, 198] width 84 height 18
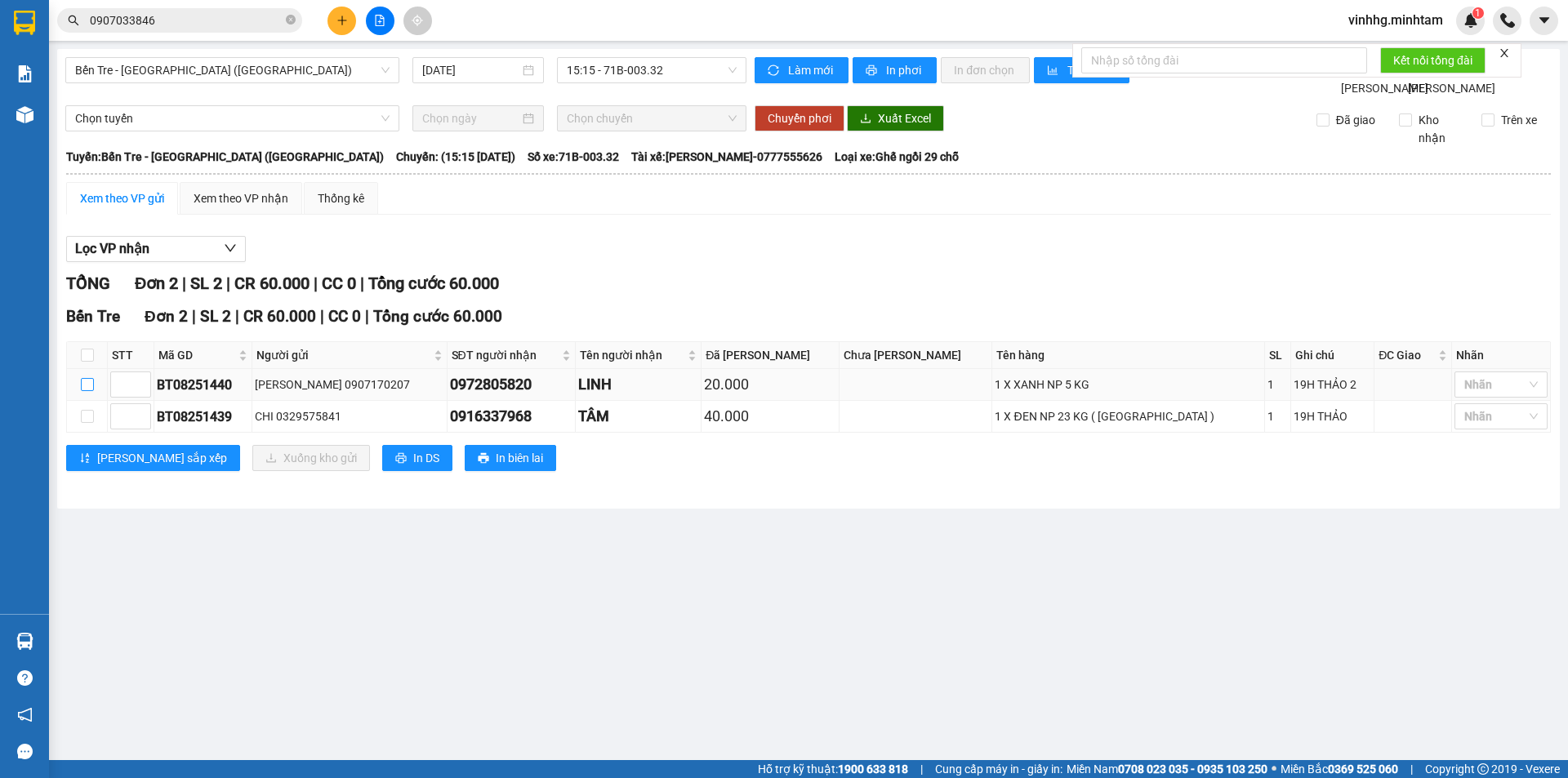
click at [85, 391] on input "checkbox" at bounding box center [87, 385] width 13 height 13
checkbox input "true"
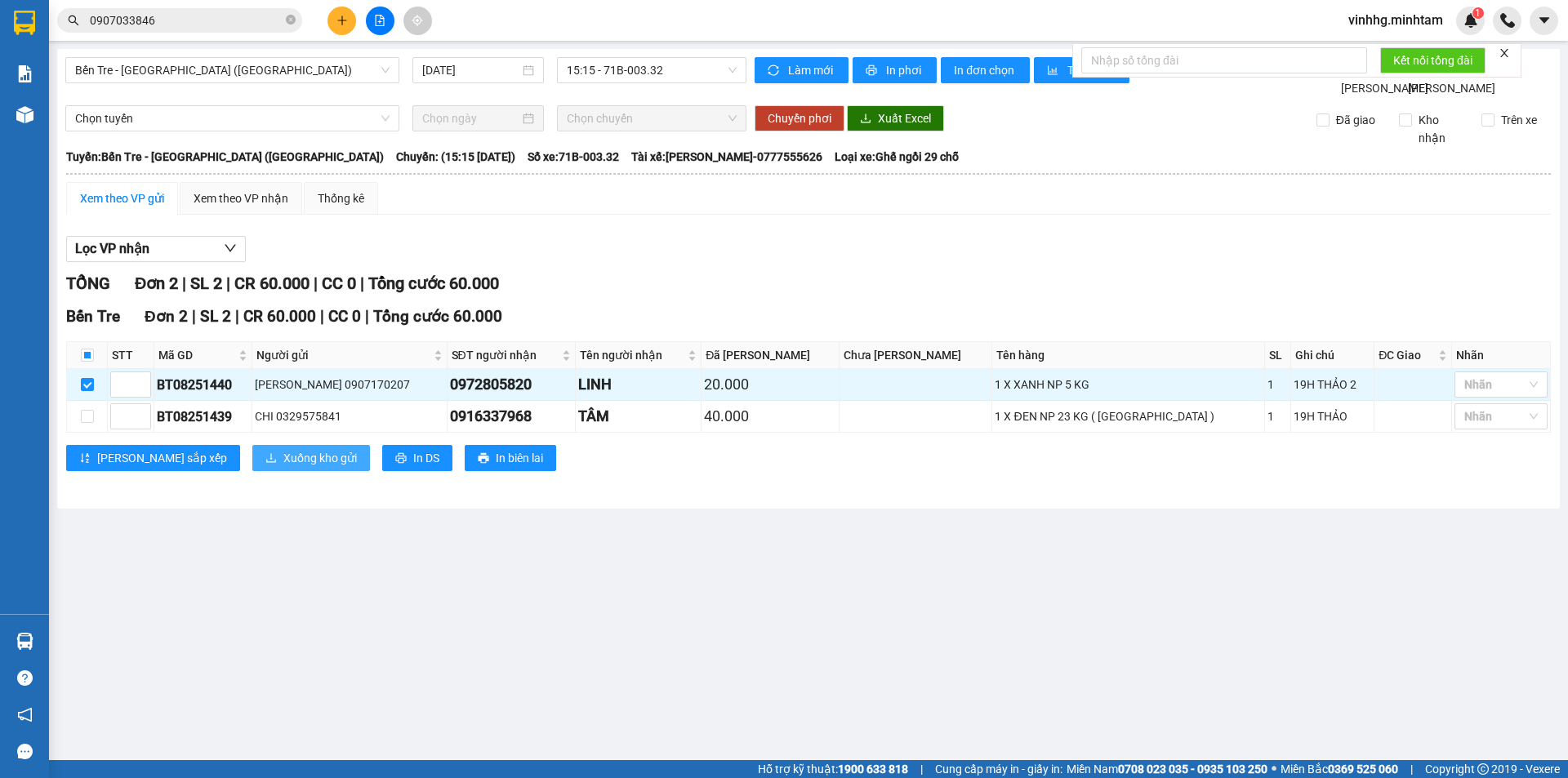
click at [284, 467] on span "Xuống kho gửi" at bounding box center [320, 459] width 74 height 18
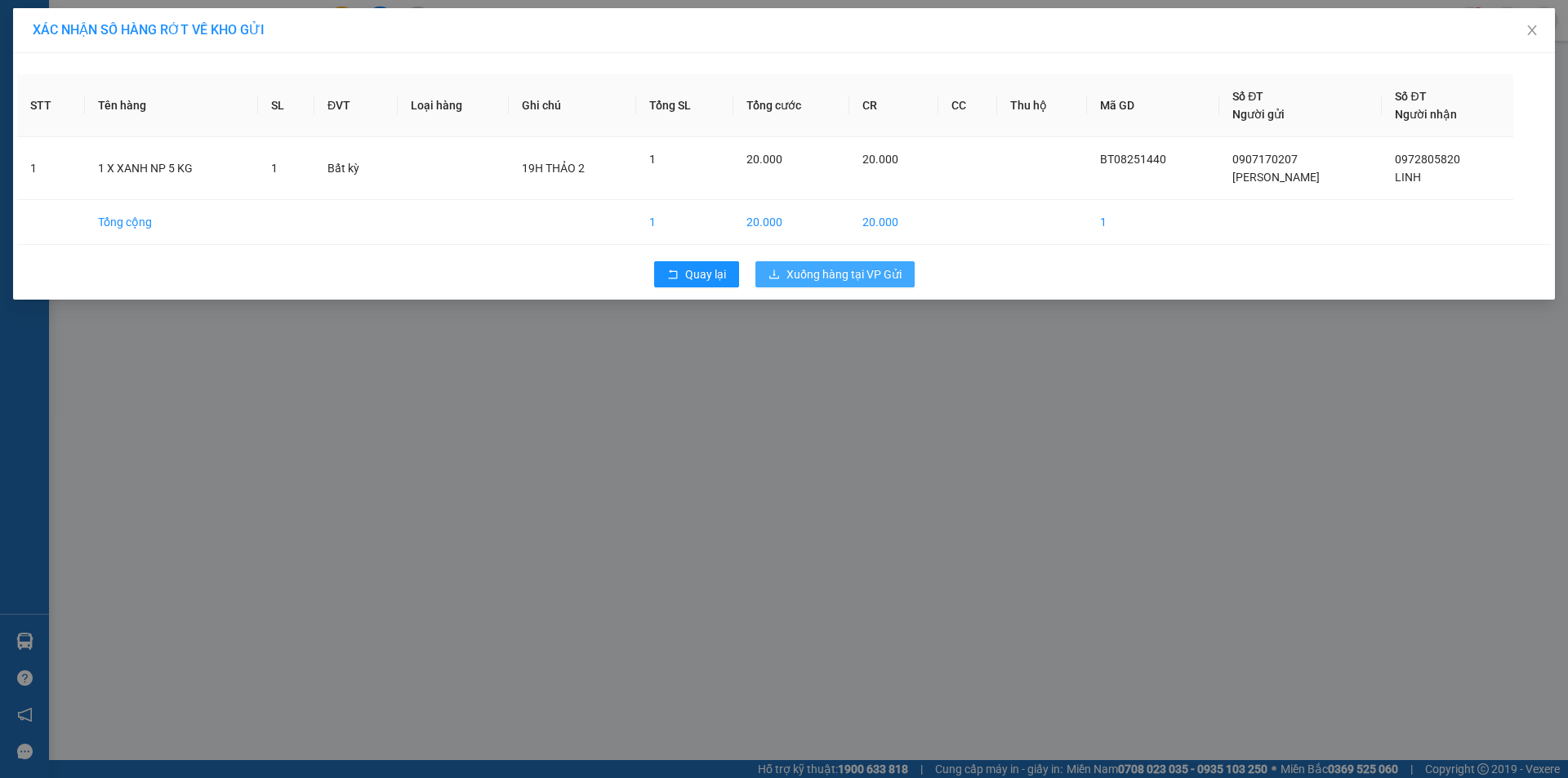
click at [842, 273] on span "Xuống hàng tại VP Gửi" at bounding box center [843, 275] width 115 height 18
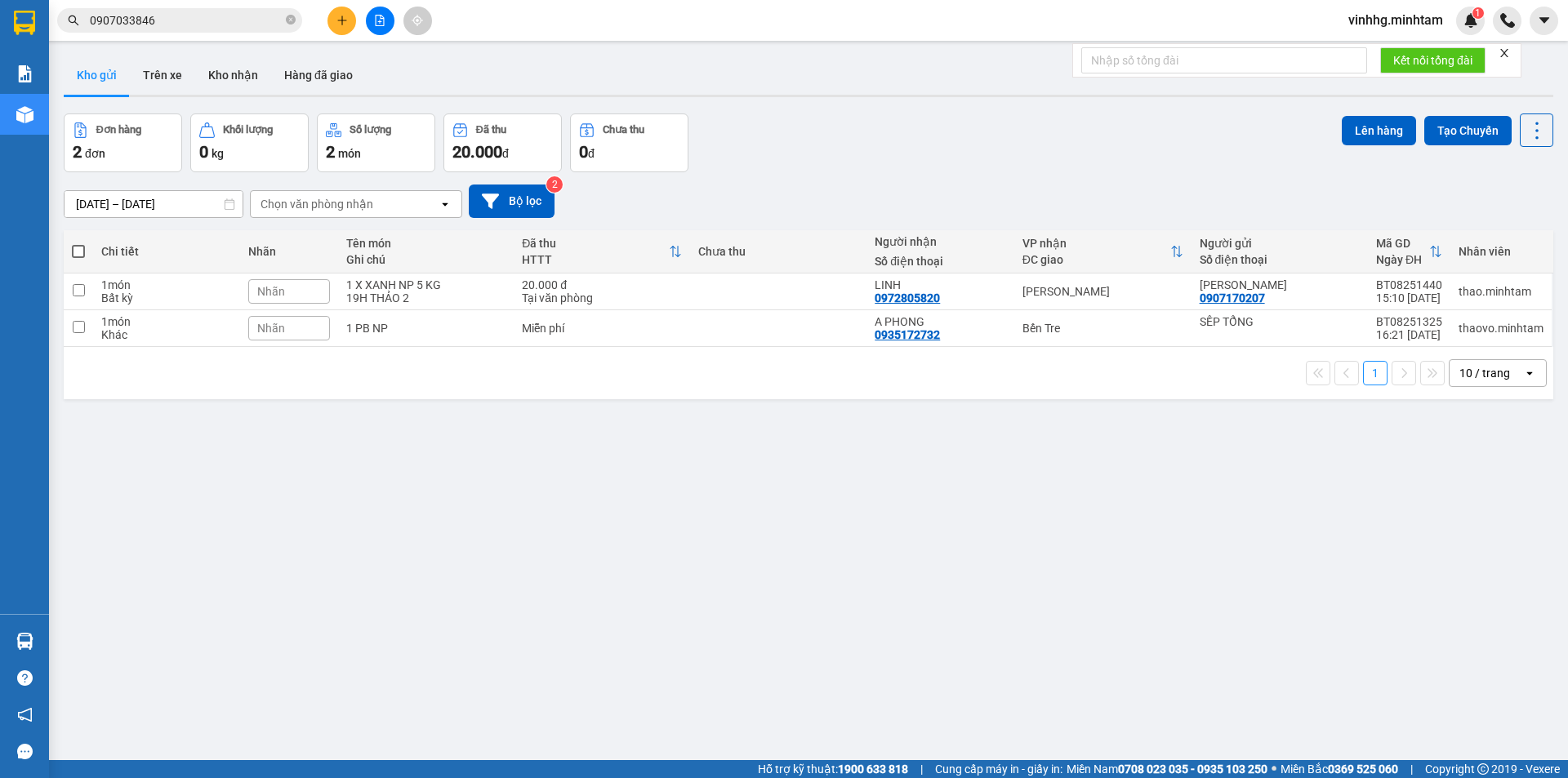
click at [170, 18] on input "0907033846" at bounding box center [186, 21] width 192 height 18
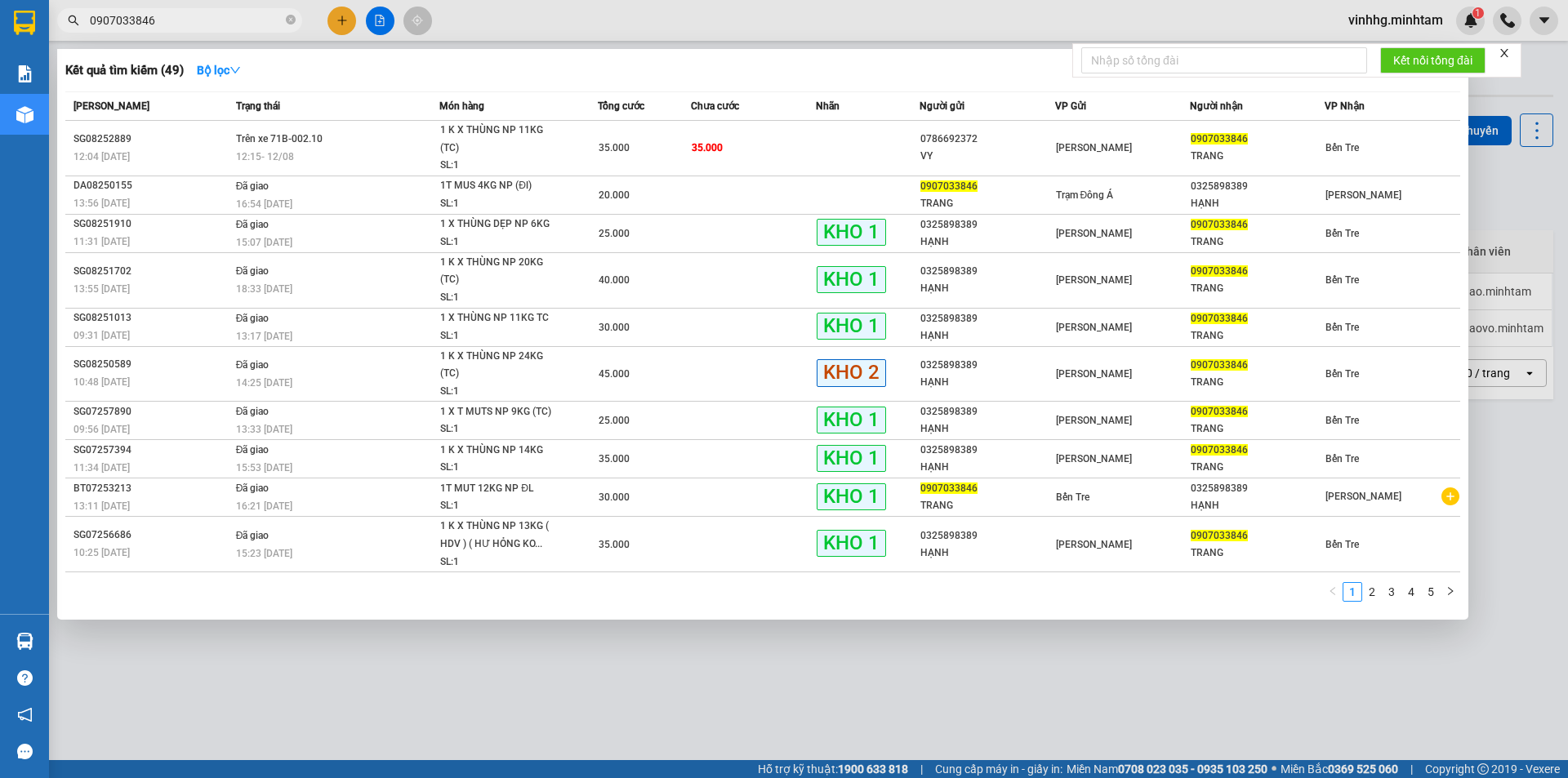
click at [170, 18] on input "0907033846" at bounding box center [186, 21] width 192 height 18
click at [303, 65] on div "Kết quả tìm kiếm ( 49 ) Bộ lọc" at bounding box center [763, 71] width 1395 height 27
click at [227, 20] on input "0907033846" at bounding box center [186, 21] width 192 height 18
click at [232, 19] on input "0907033846" at bounding box center [186, 21] width 192 height 18
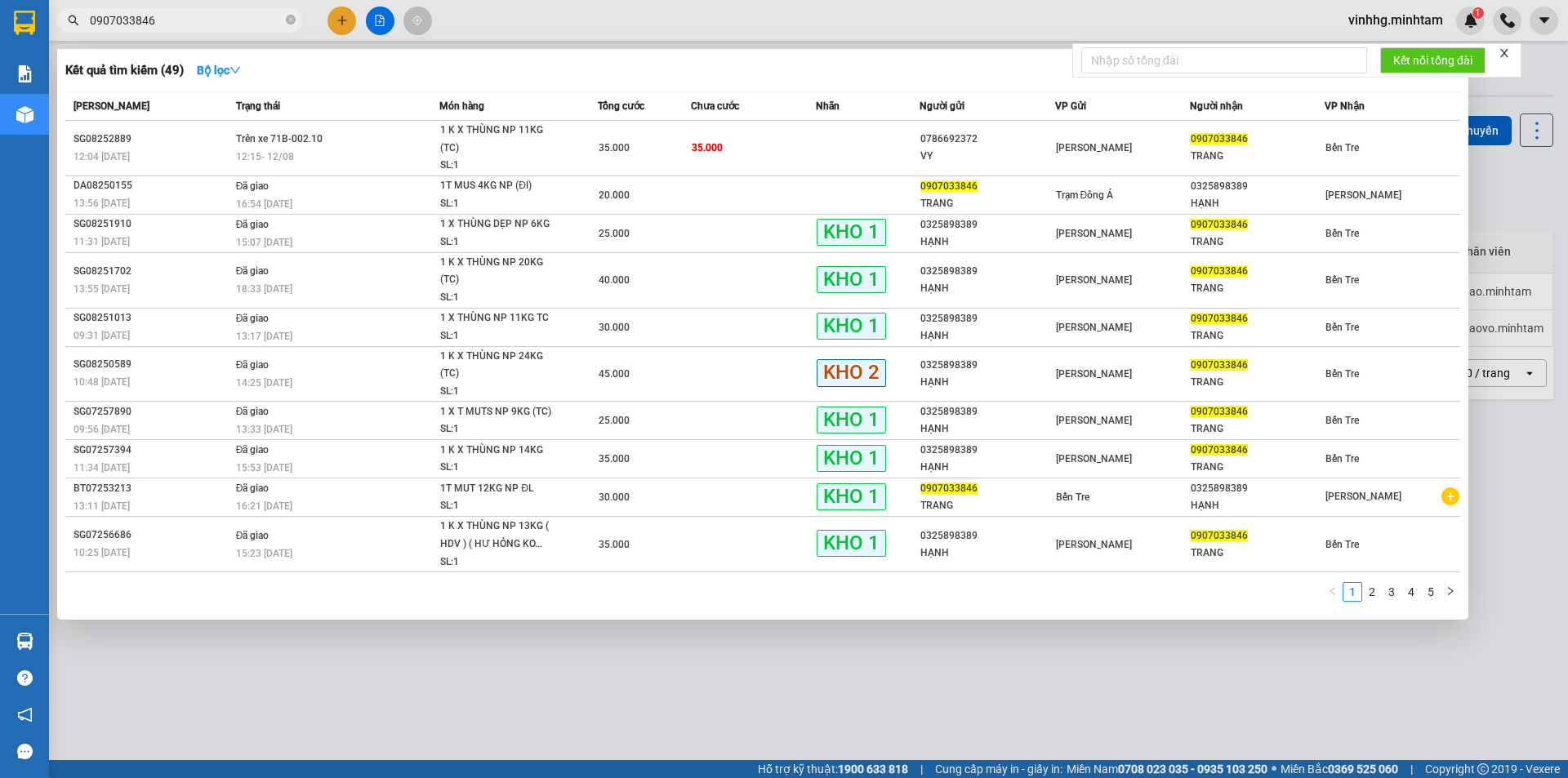
click at [232, 19] on input "0907033846" at bounding box center [186, 21] width 192 height 18
click at [289, 17] on icon "close-circle" at bounding box center [291, 20] width 10 height 10
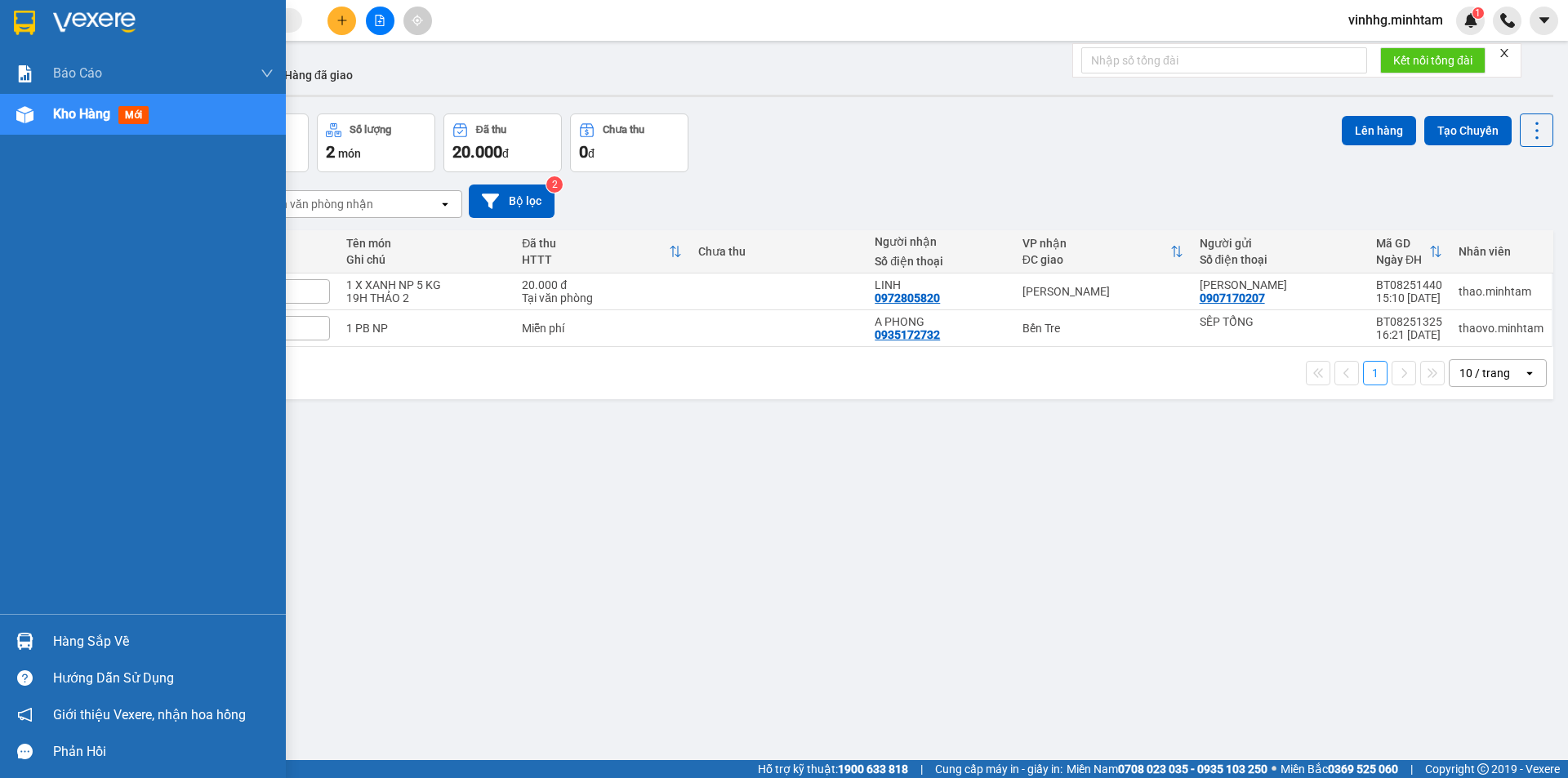
click at [17, 19] on img at bounding box center [25, 23] width 22 height 25
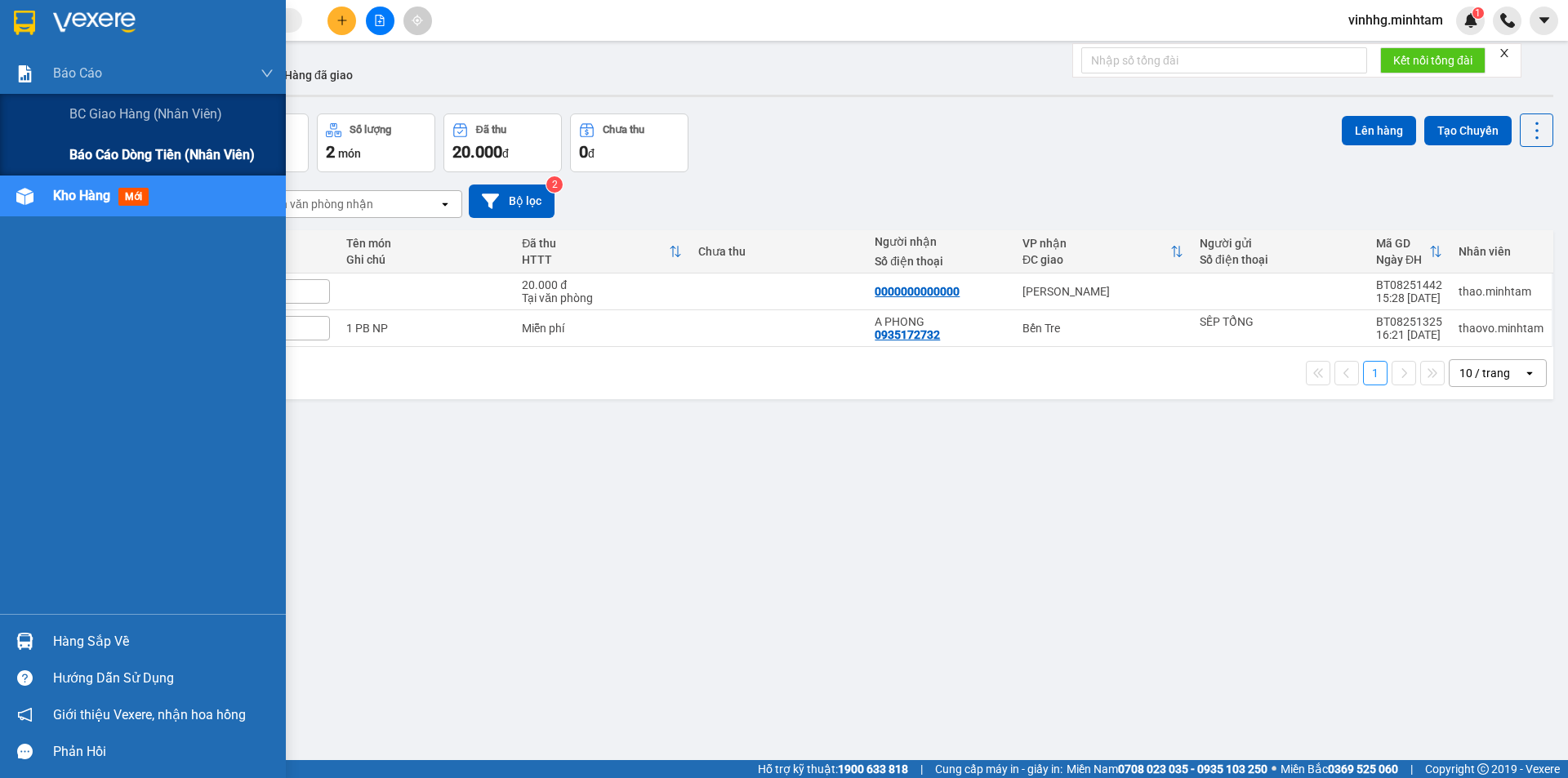
click at [202, 161] on span "Báo cáo dòng tiền (nhân viên)" at bounding box center [163, 154] width 186 height 21
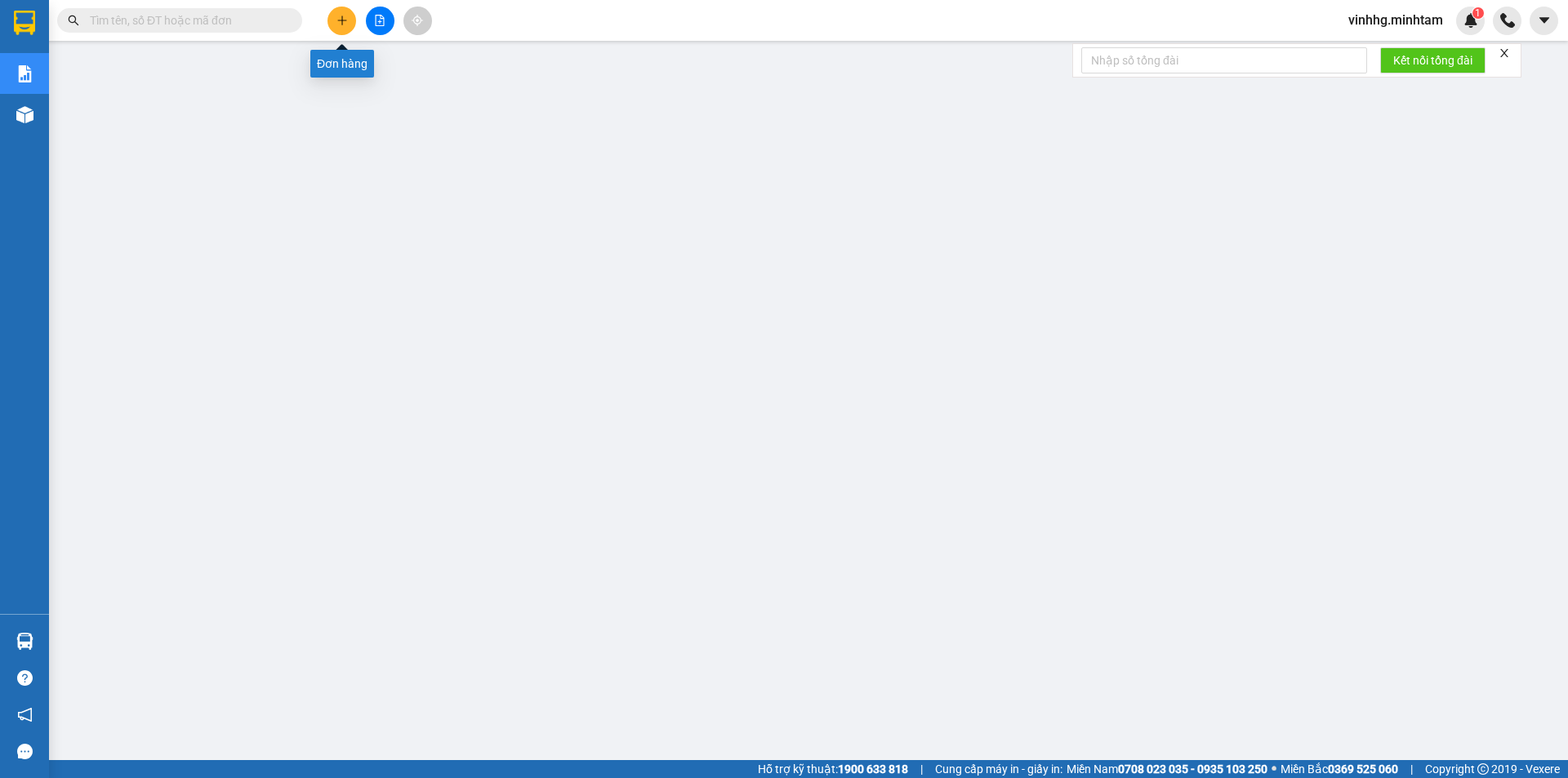
click at [335, 20] on button at bounding box center [342, 21] width 28 height 28
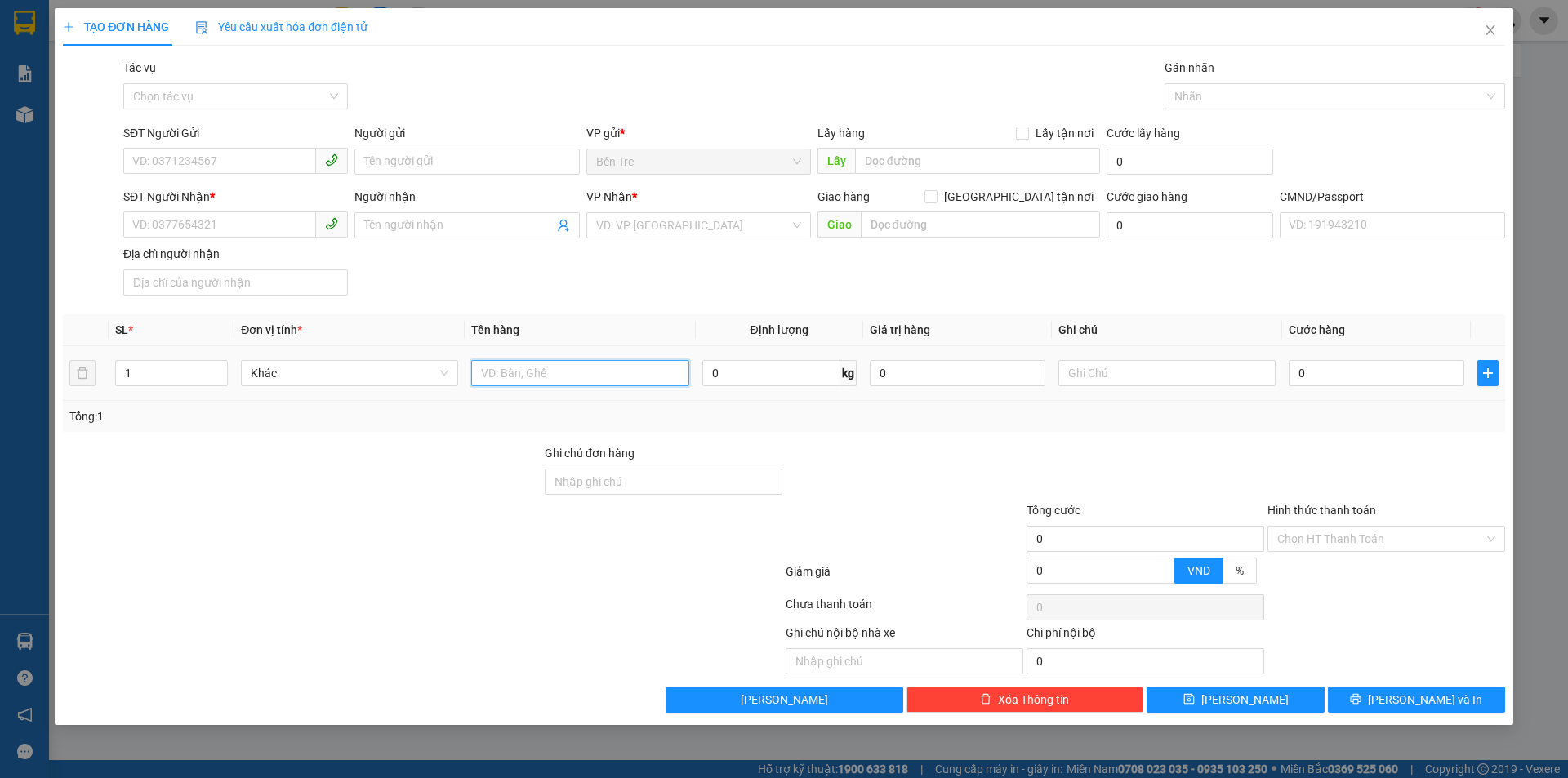
click at [591, 363] on input "text" at bounding box center [580, 373] width 217 height 27
type input "1B 15KG NP"
drag, startPoint x: 277, startPoint y: 165, endPoint x: 278, endPoint y: 143, distance: 22.0
click at [277, 160] on input "SĐT Người Gửi" at bounding box center [220, 161] width 192 height 27
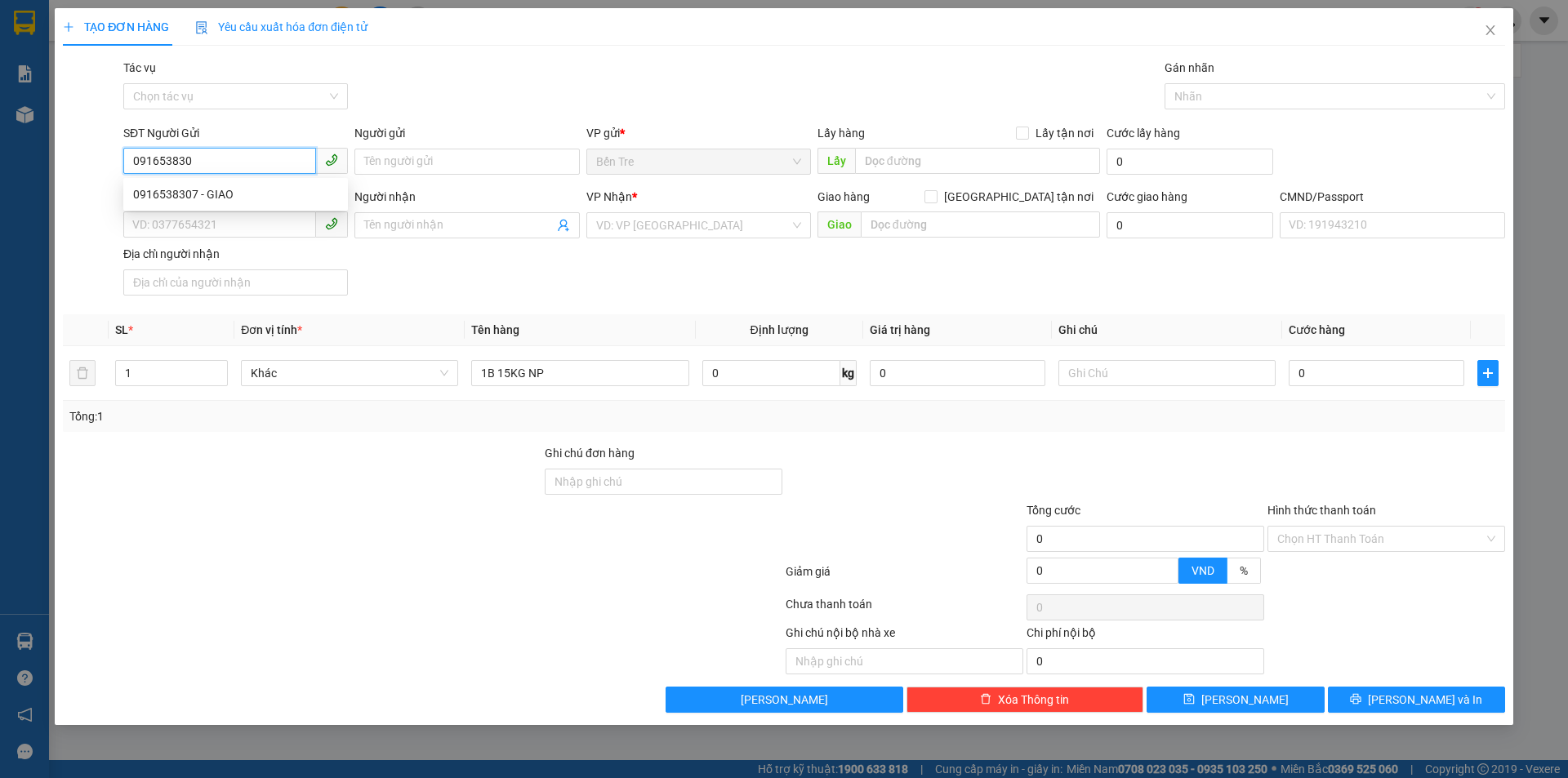
type input "0916538307"
click at [246, 197] on div "0916538307 - GIAO" at bounding box center [235, 195] width 205 height 18
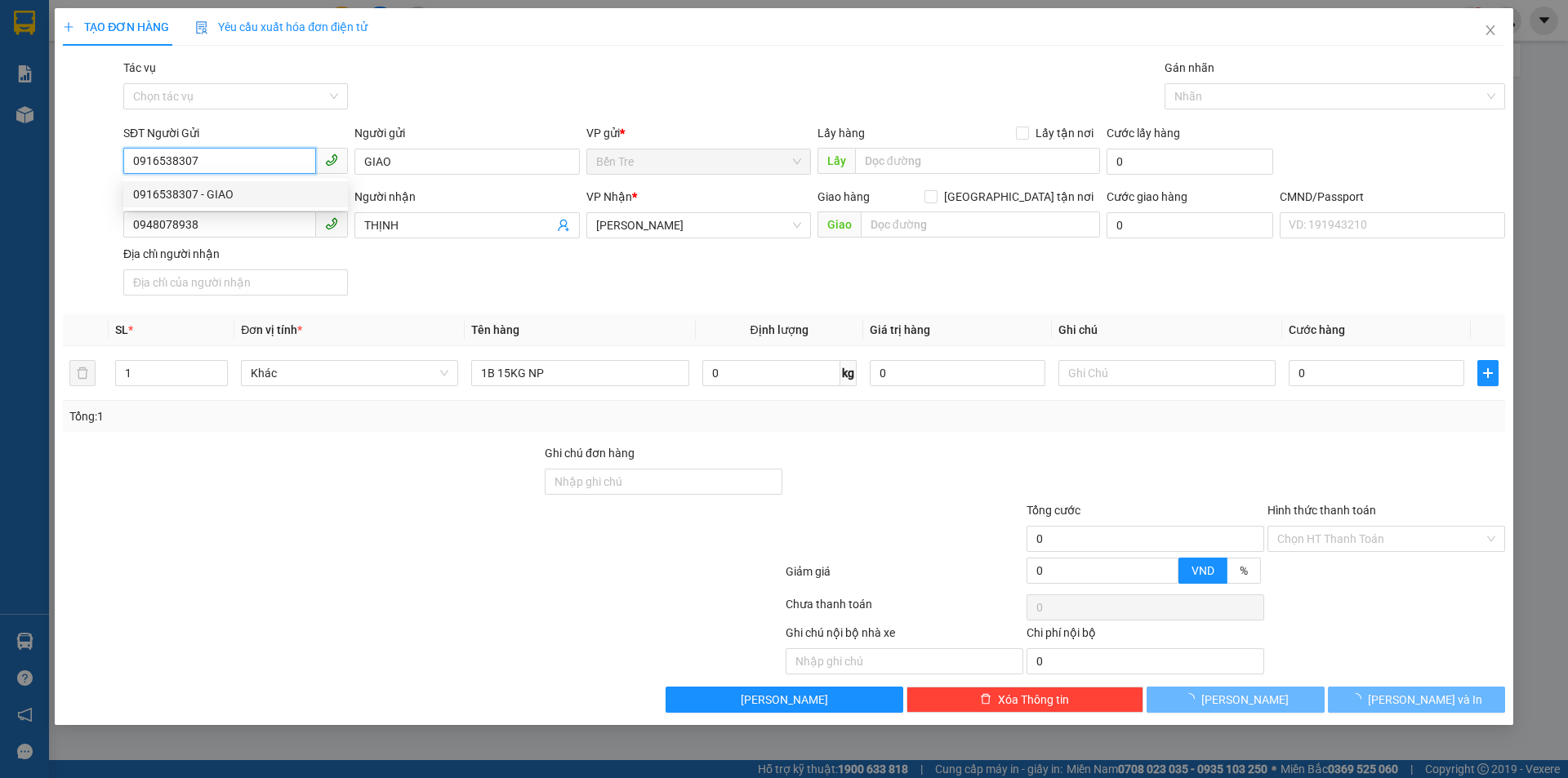
type input "GIAO"
type input "0948078938"
type input "THỊNH"
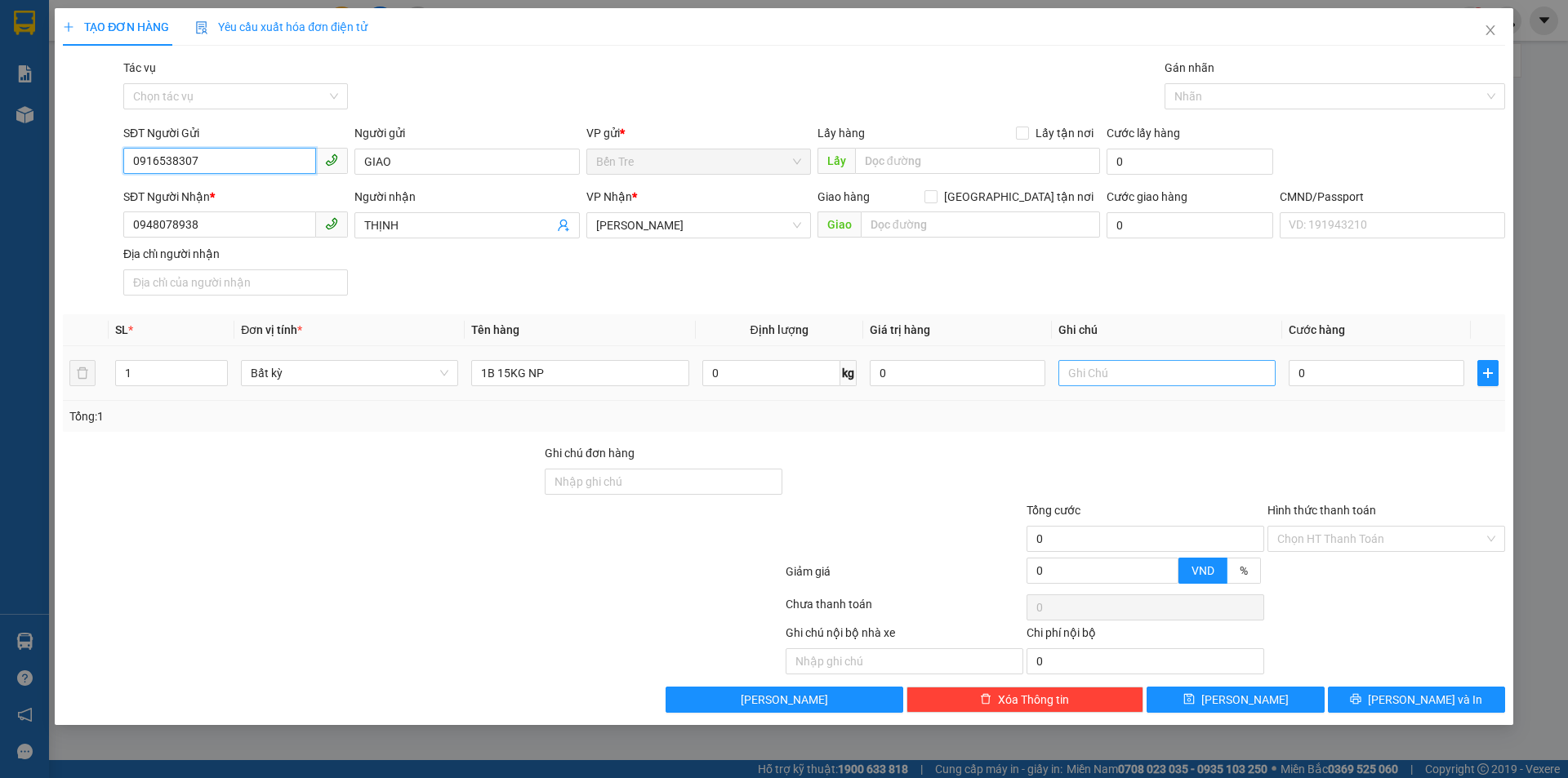
type input "0916538307"
click at [1172, 376] on input "text" at bounding box center [1167, 373] width 217 height 27
type input "19H VINH"
click at [1334, 381] on input "0" at bounding box center [1376, 373] width 176 height 27
type input "3"
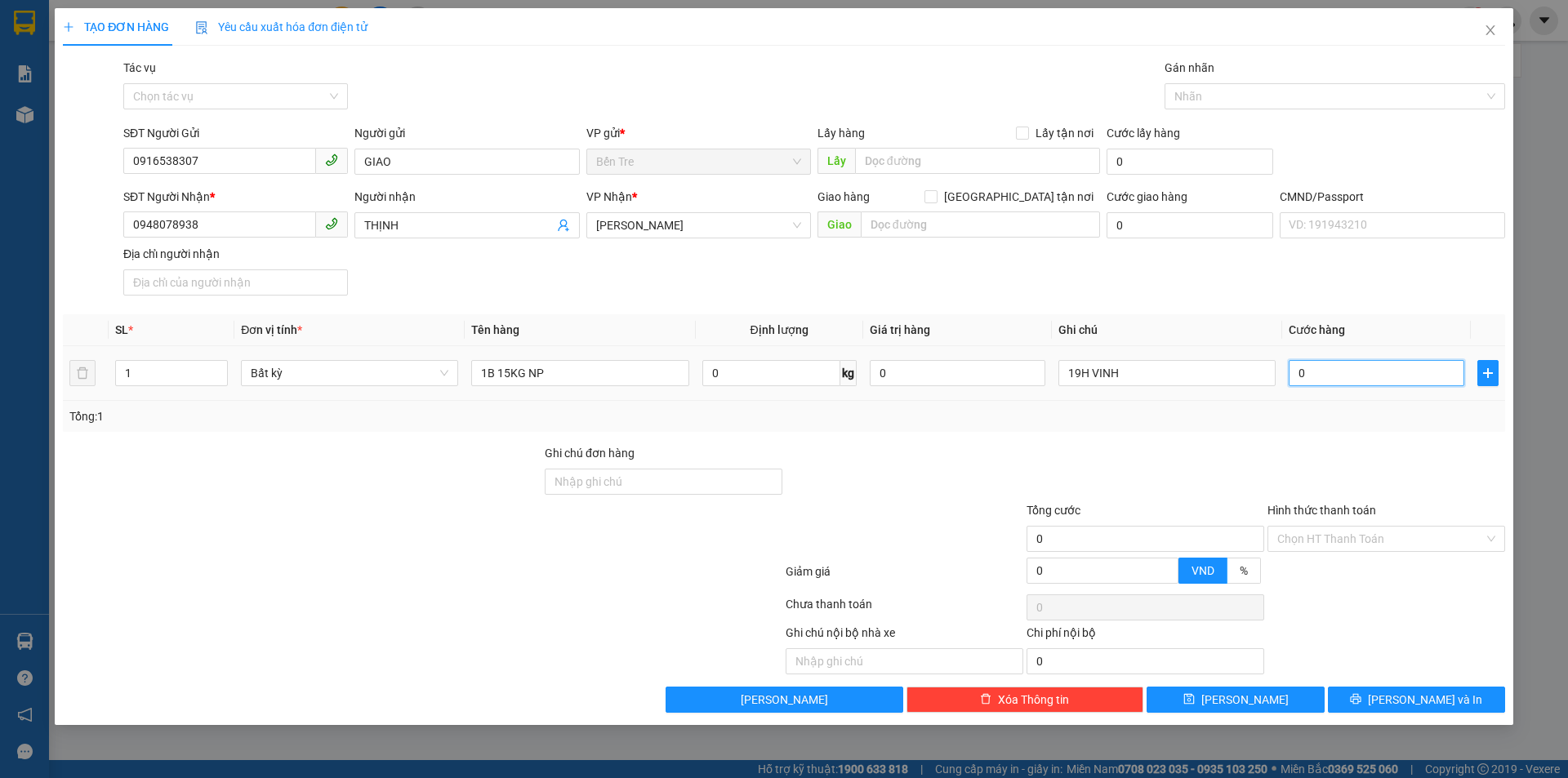
type input "3"
type input "30"
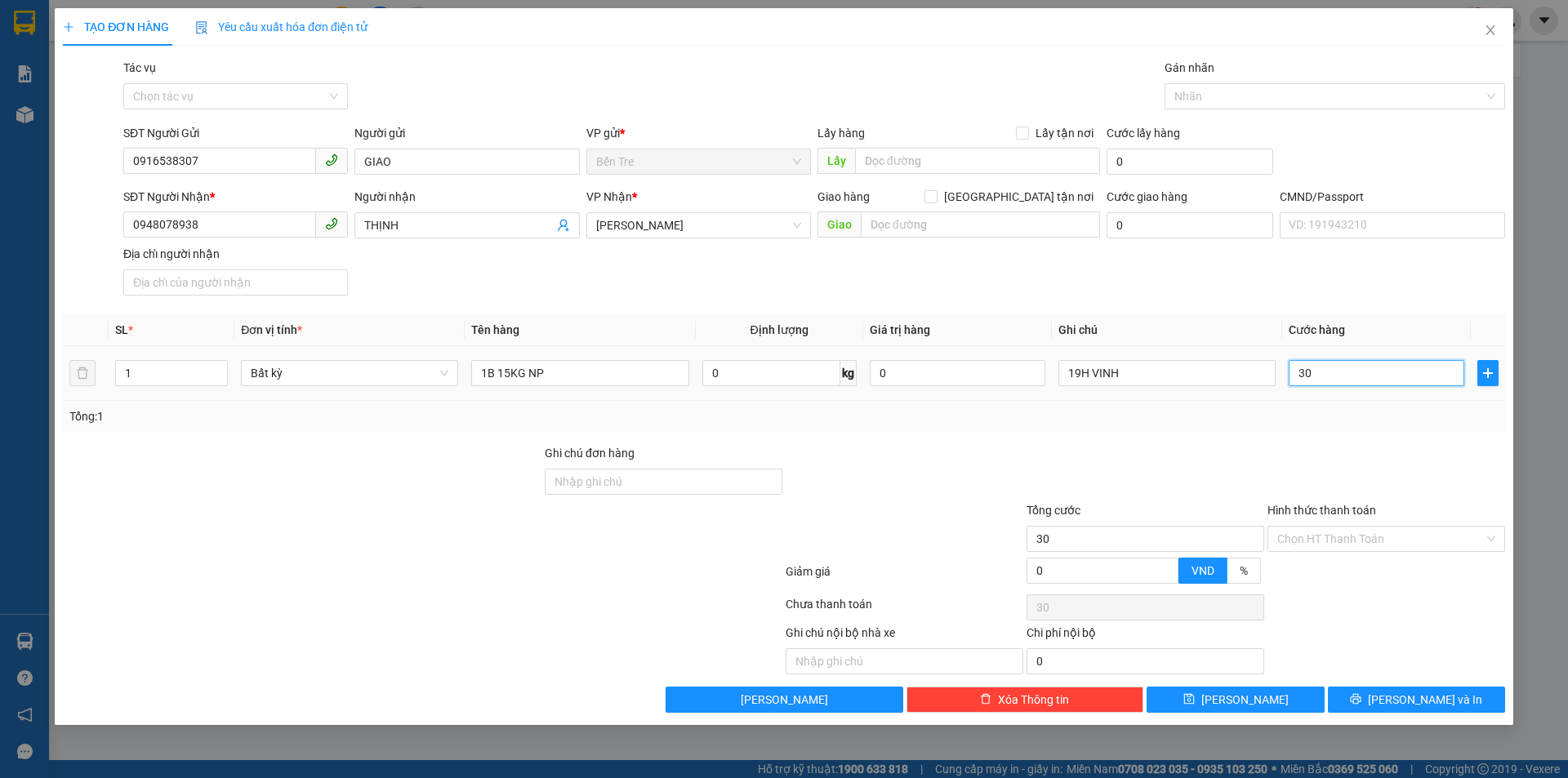
click at [1325, 370] on input "30" at bounding box center [1376, 373] width 176 height 27
type input "30.000"
click at [1092, 372] on input "19H VINH" at bounding box center [1167, 373] width 217 height 27
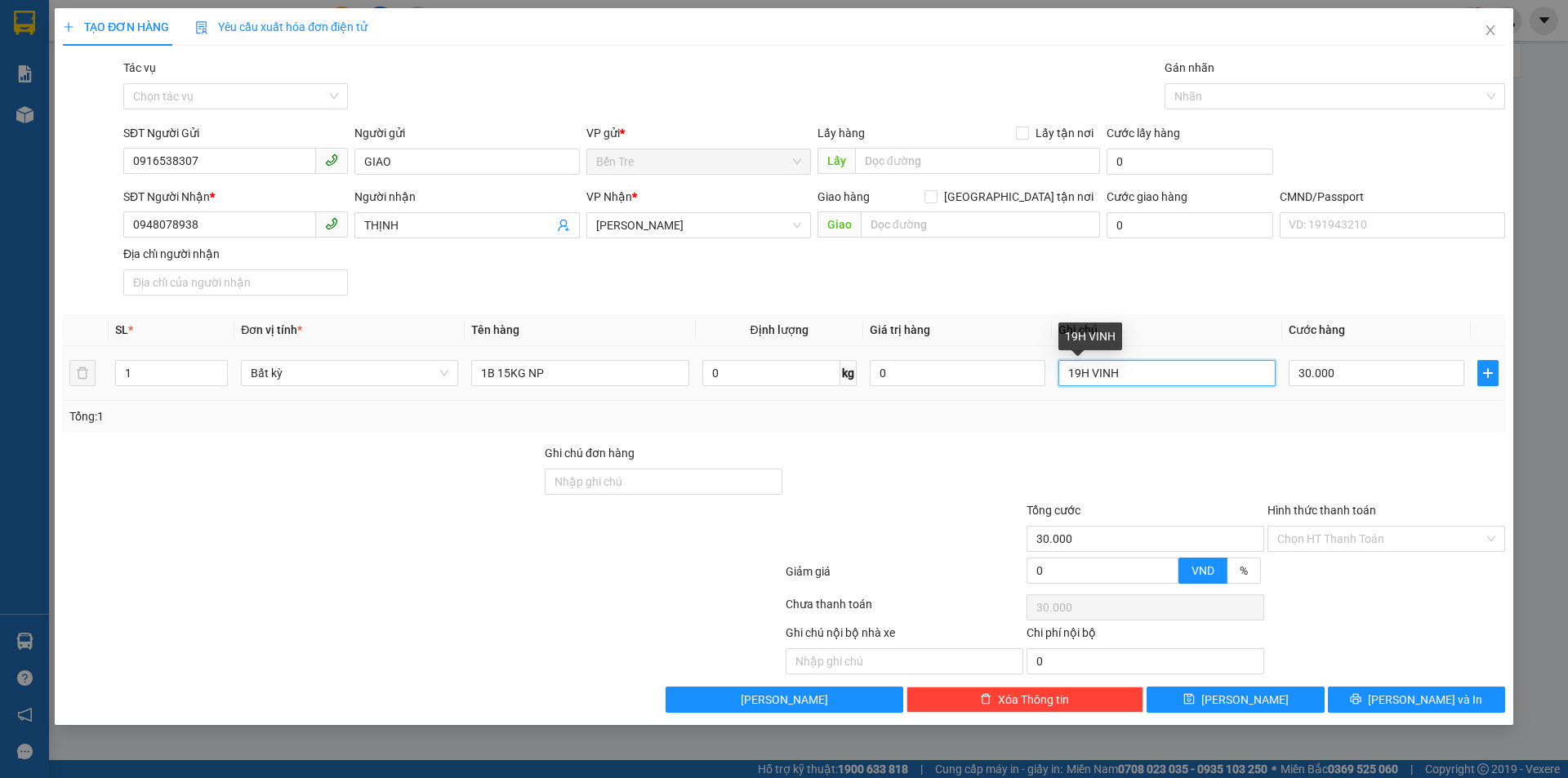
click at [1088, 373] on input "19H VINH" at bounding box center [1167, 373] width 217 height 27
type input "19H30 VINH"
click at [1422, 377] on input "30.000" at bounding box center [1376, 373] width 176 height 27
click at [934, 382] on input "0" at bounding box center [958, 373] width 176 height 27
type input "0"
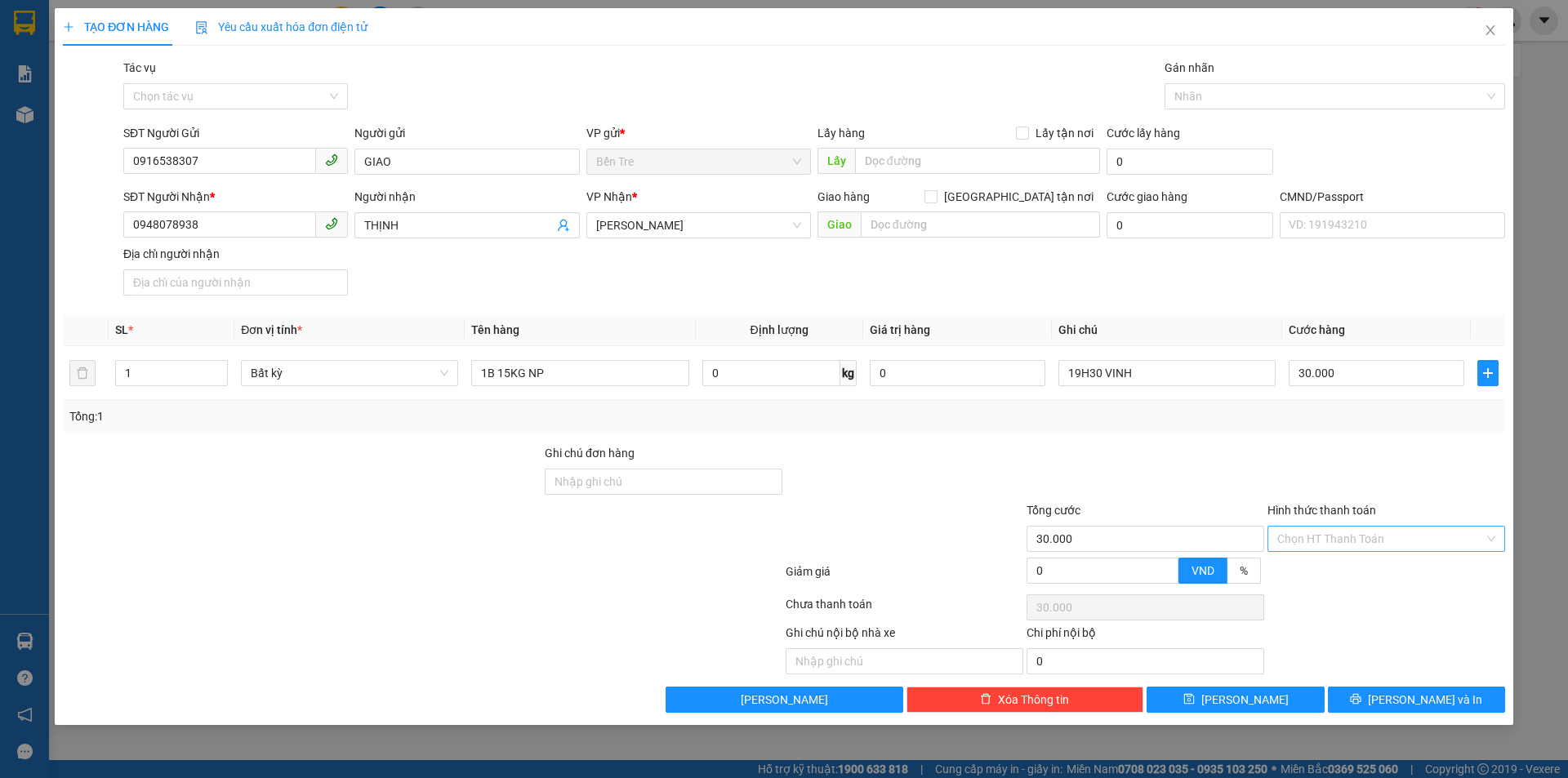
click at [1378, 542] on input "Hình thức thanh toán" at bounding box center [1380, 539] width 206 height 25
type input "0"
click at [1367, 572] on div "Tại văn phòng" at bounding box center [1386, 571] width 218 height 18
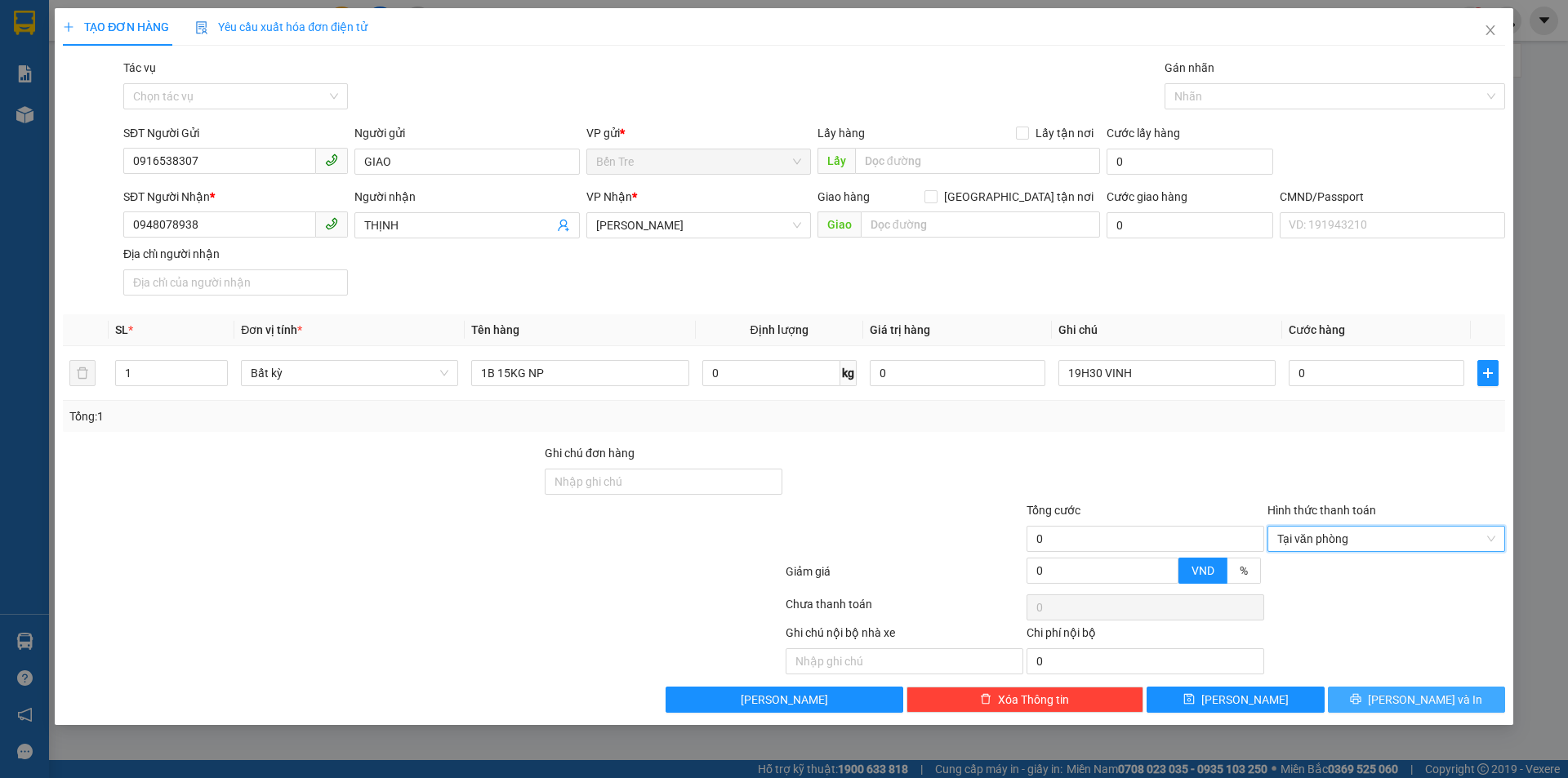
click at [1415, 707] on span "Lưu và In" at bounding box center [1425, 700] width 114 height 18
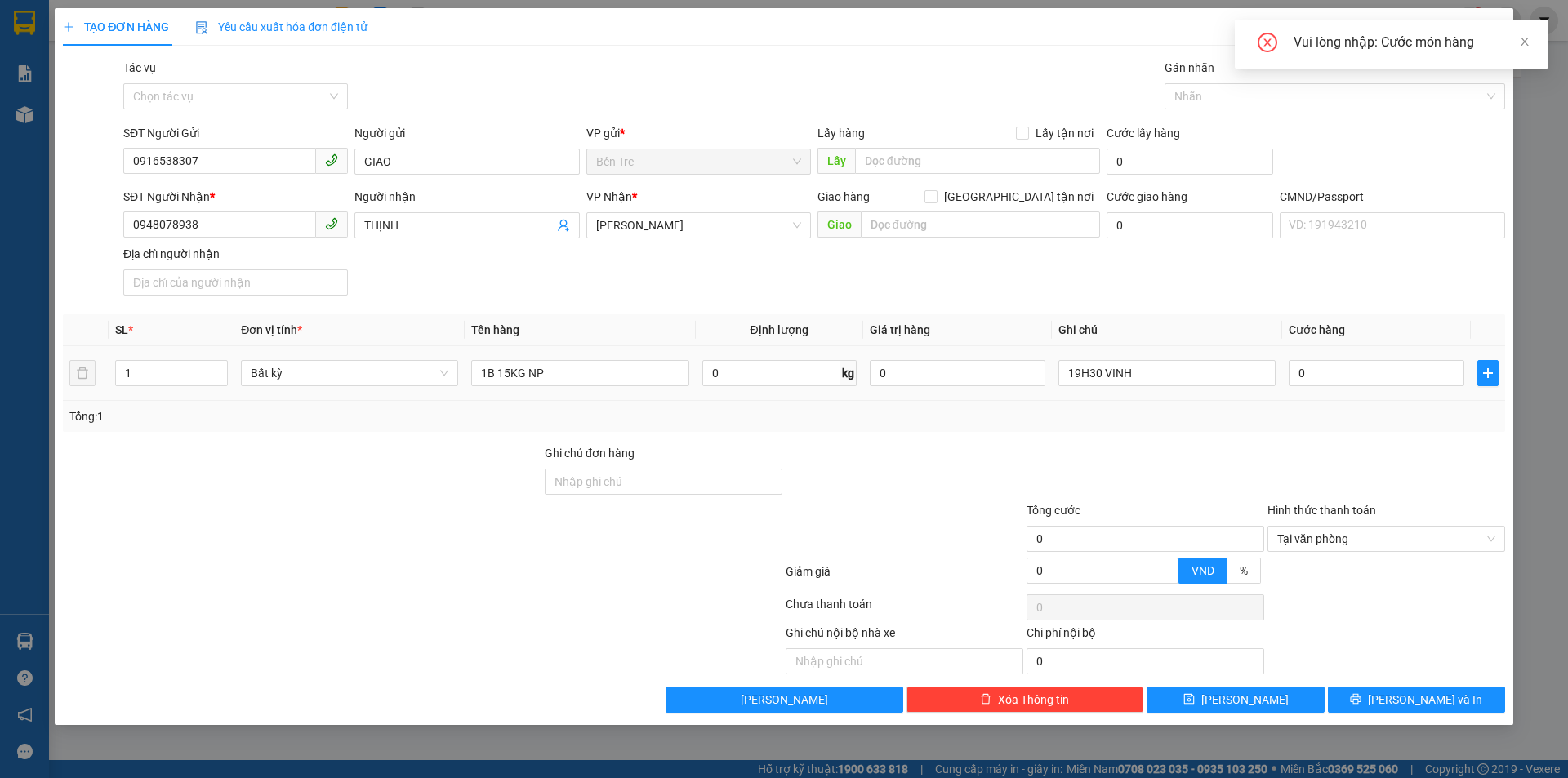
click at [1302, 359] on div "0" at bounding box center [1376, 372] width 176 height 32
click at [1315, 374] on input "0" at bounding box center [1376, 373] width 176 height 27
type input "3"
type input "30"
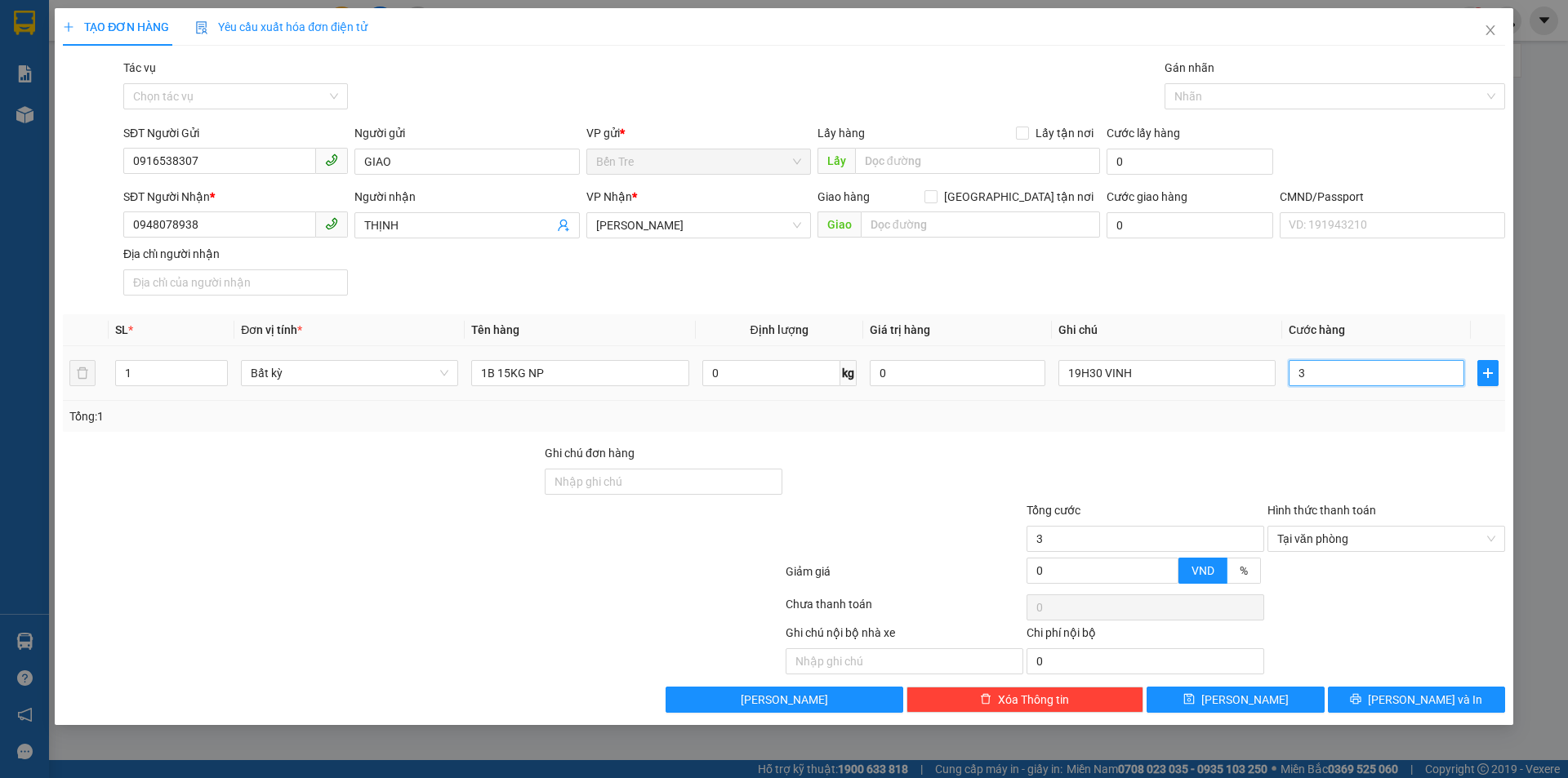
type input "30"
type input "30.000"
click at [1465, 705] on button "Lưu và In" at bounding box center [1416, 700] width 177 height 27
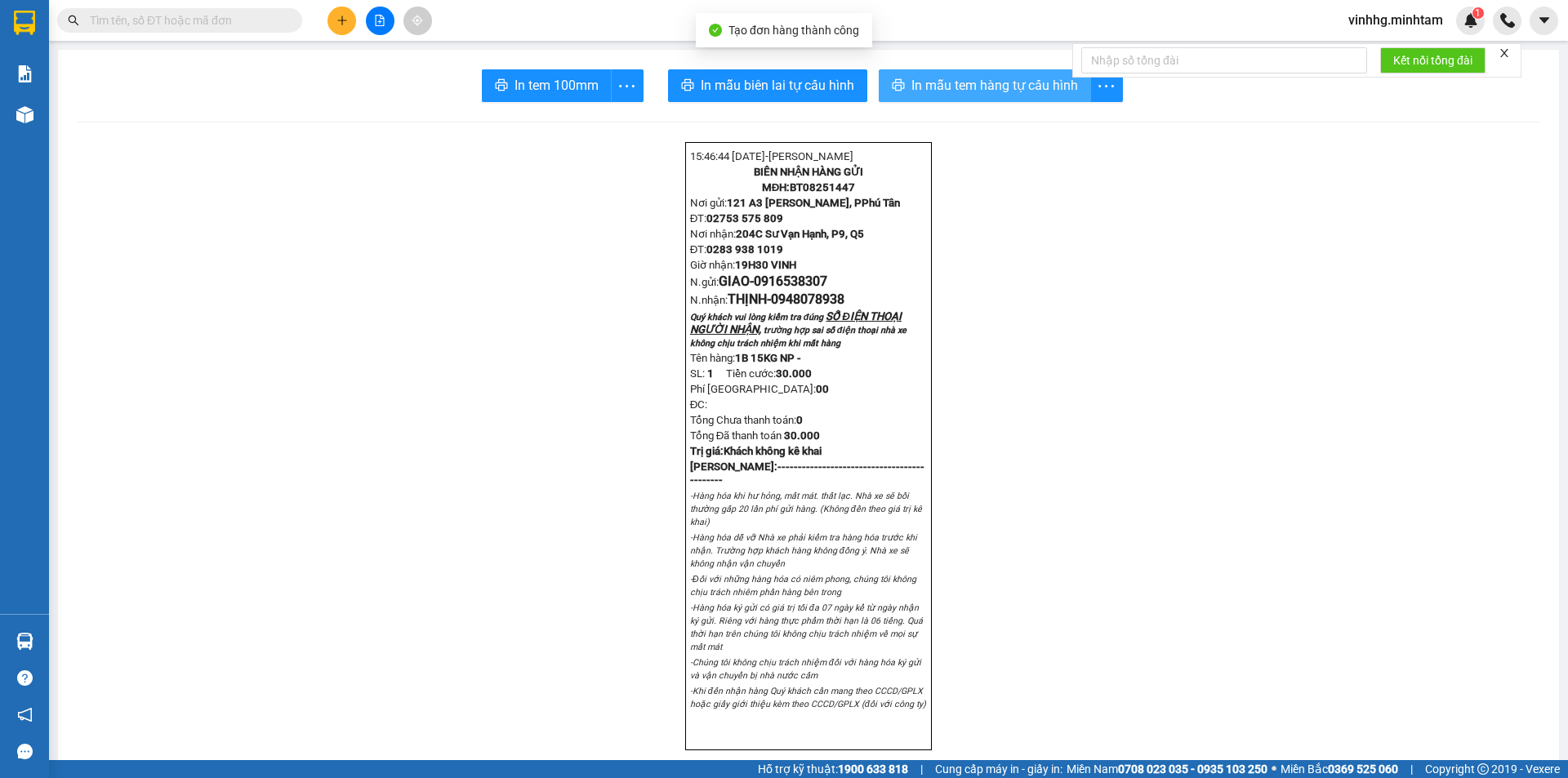
click at [954, 86] on span "In mẫu tem hàng tự cấu hình" at bounding box center [994, 85] width 167 height 21
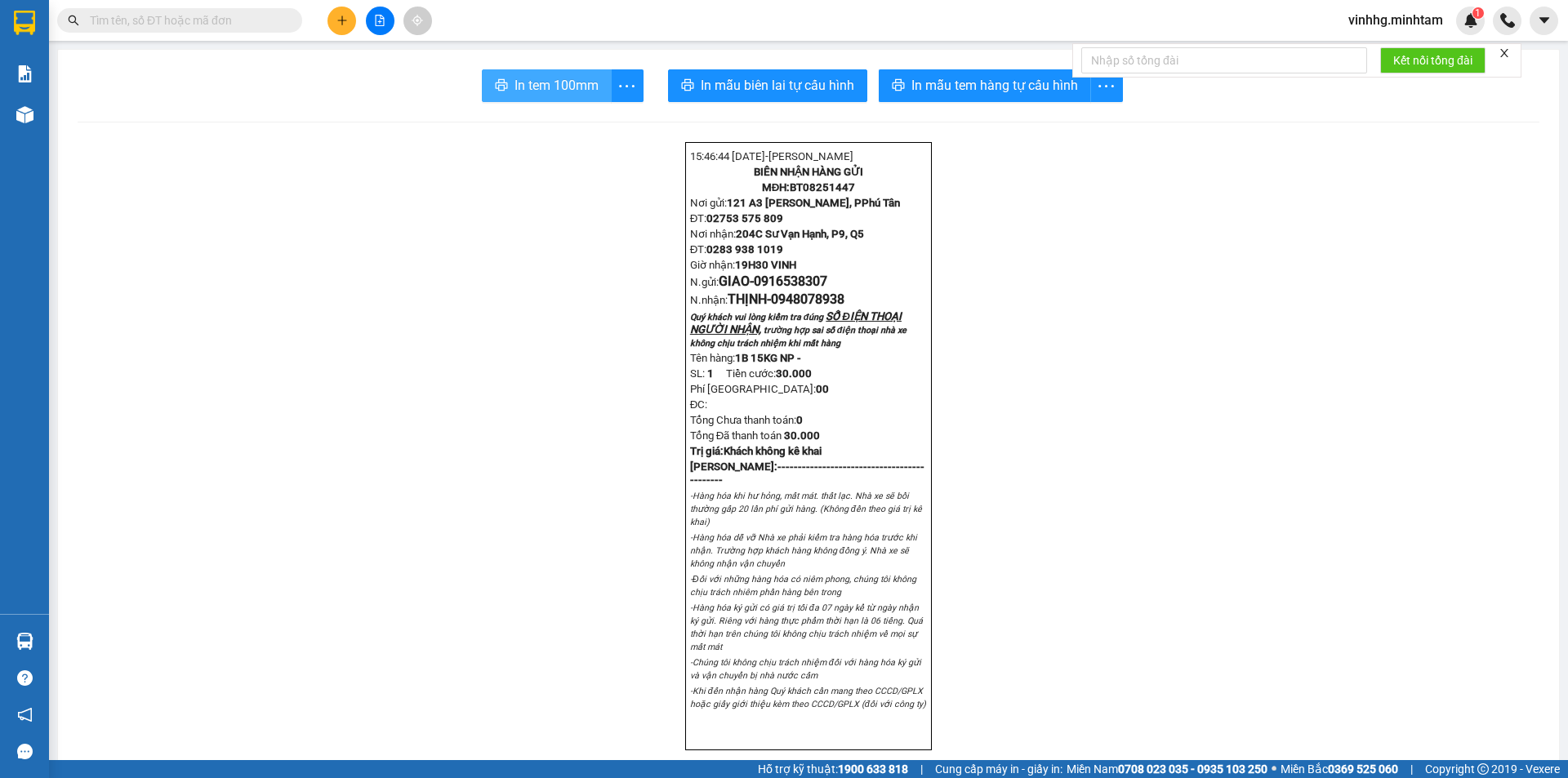
click at [553, 72] on button "In tem 100mm" at bounding box center [546, 85] width 130 height 32
drag, startPoint x: 272, startPoint y: 22, endPoint x: 250, endPoint y: 17, distance: 22.6
click at [260, 19] on input "text" at bounding box center [186, 21] width 192 height 18
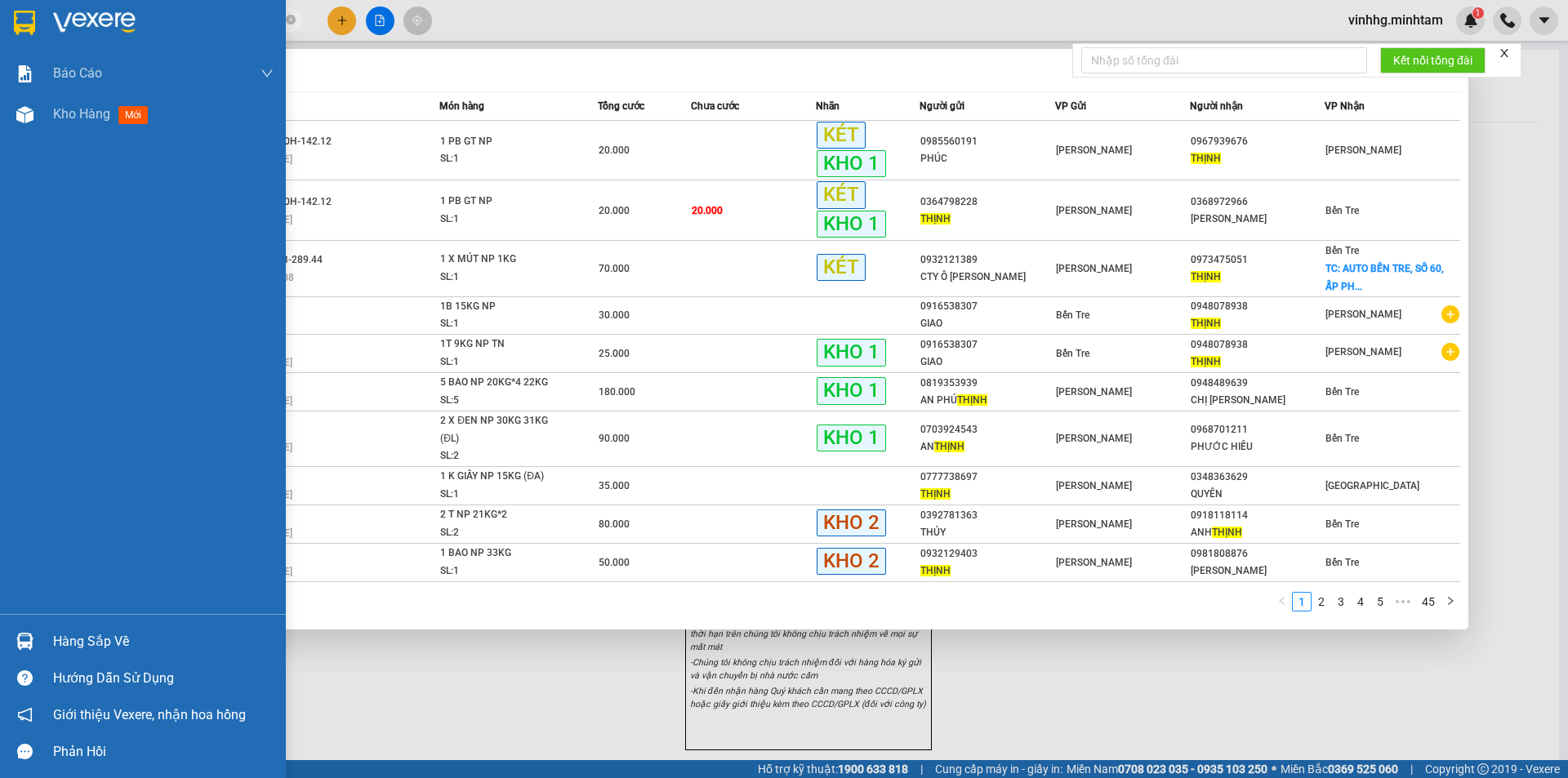
type input "THINH"
click at [182, 27] on div at bounding box center [163, 23] width 221 height 25
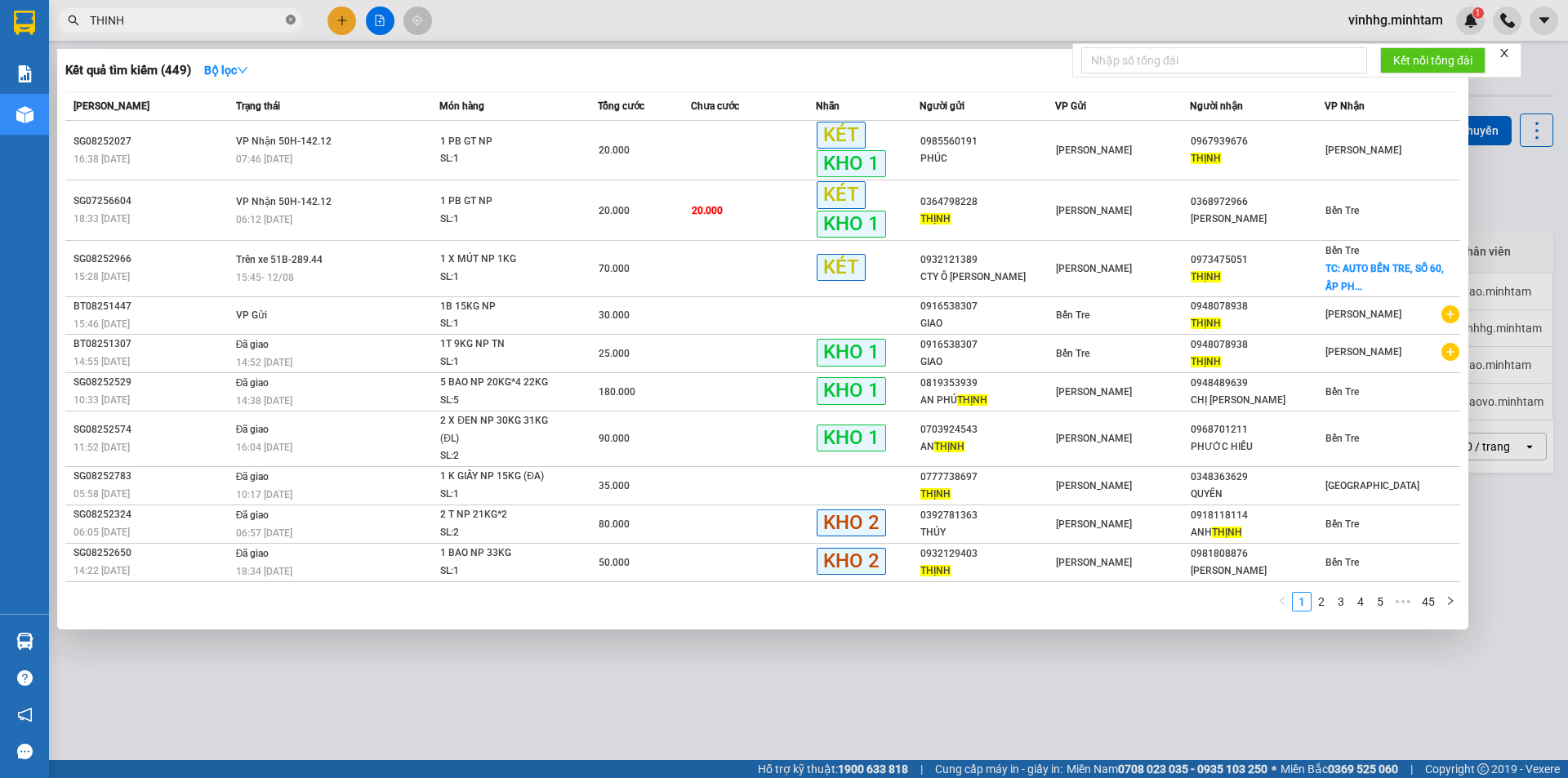
click at [291, 19] on icon "close-circle" at bounding box center [291, 20] width 10 height 10
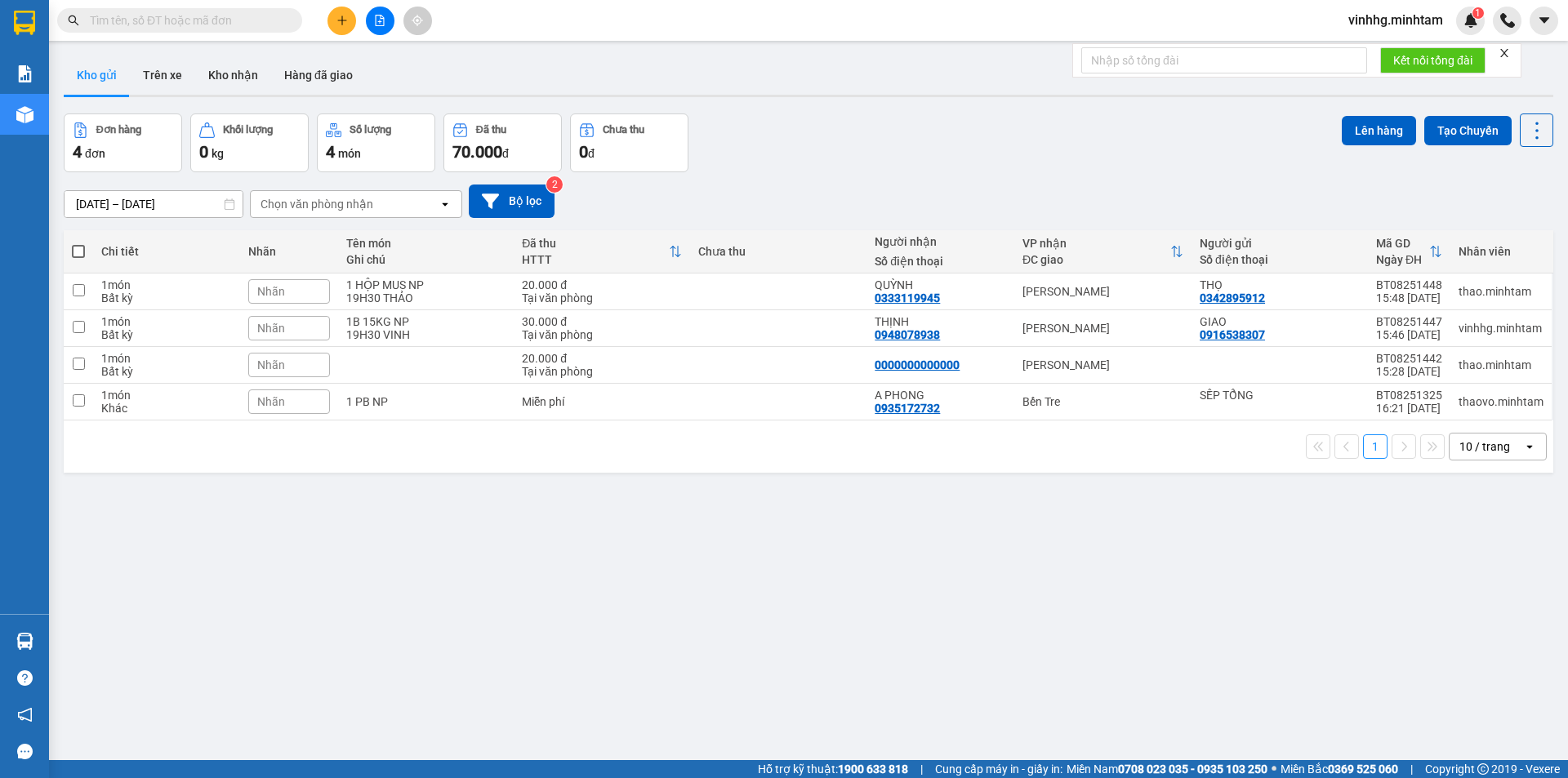
click at [260, 22] on input "text" at bounding box center [186, 21] width 192 height 18
click at [211, 17] on input "text" at bounding box center [186, 21] width 192 height 18
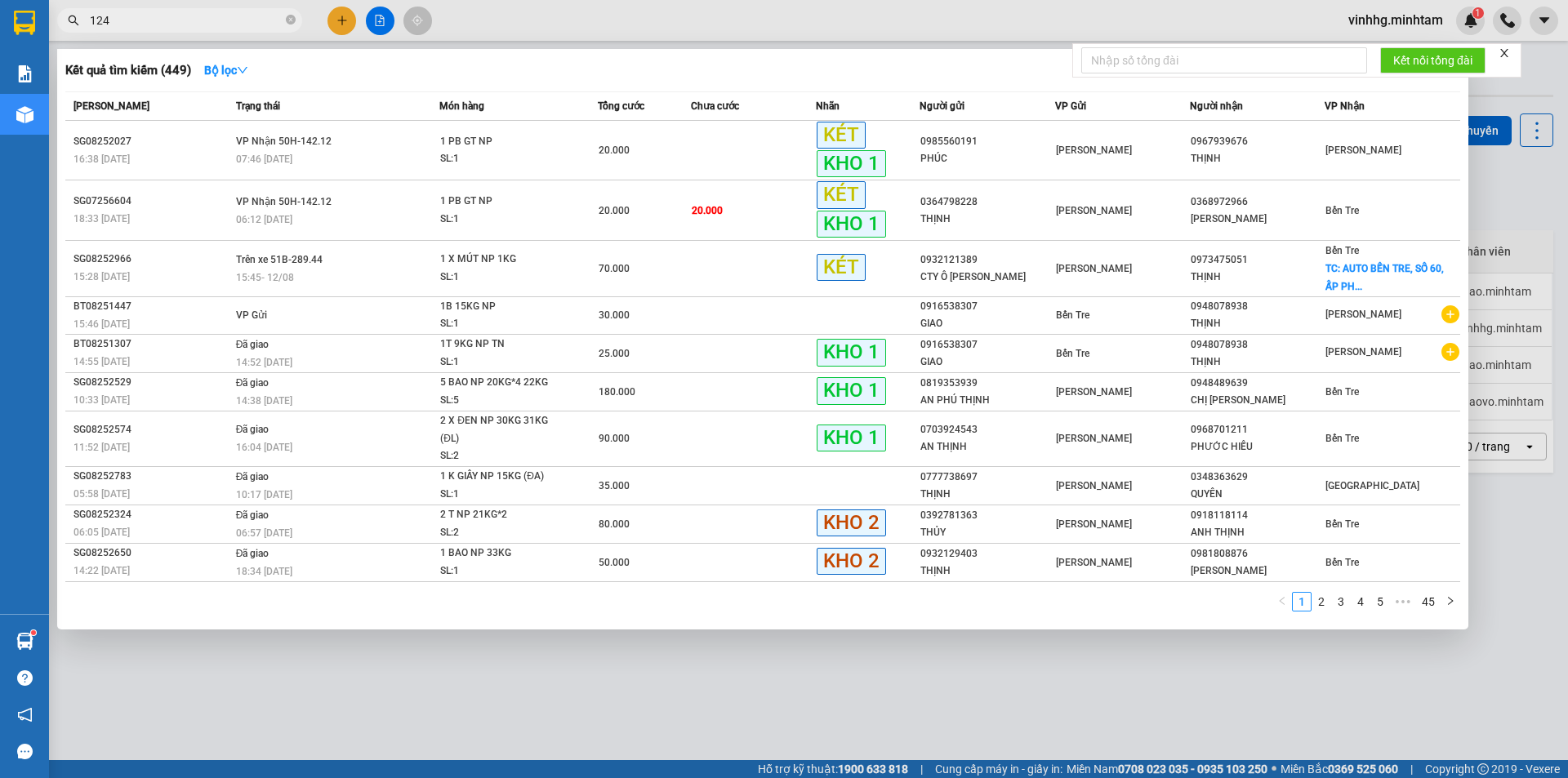
type input "1245"
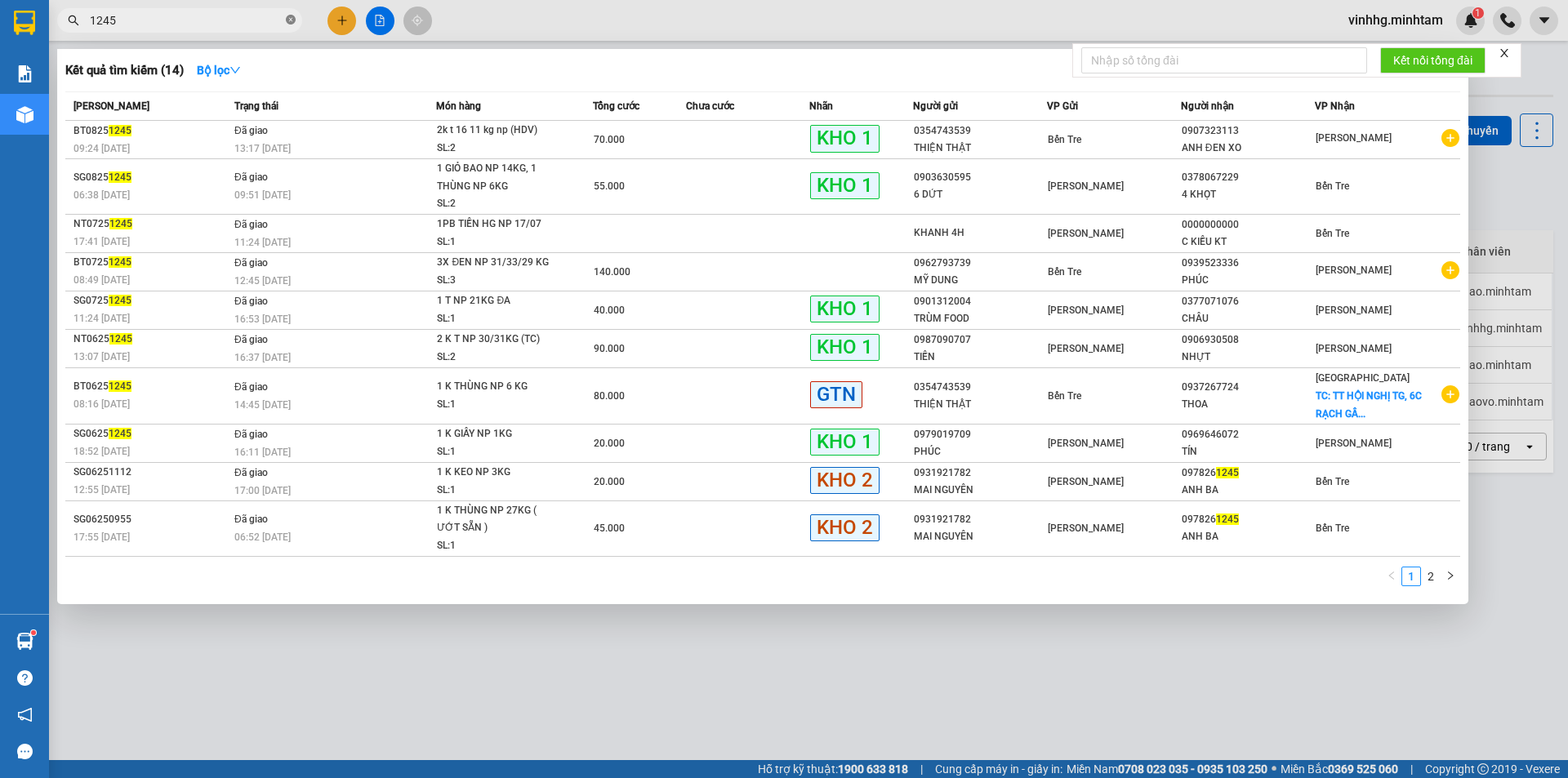
click at [288, 22] on icon "close-circle" at bounding box center [291, 20] width 10 height 10
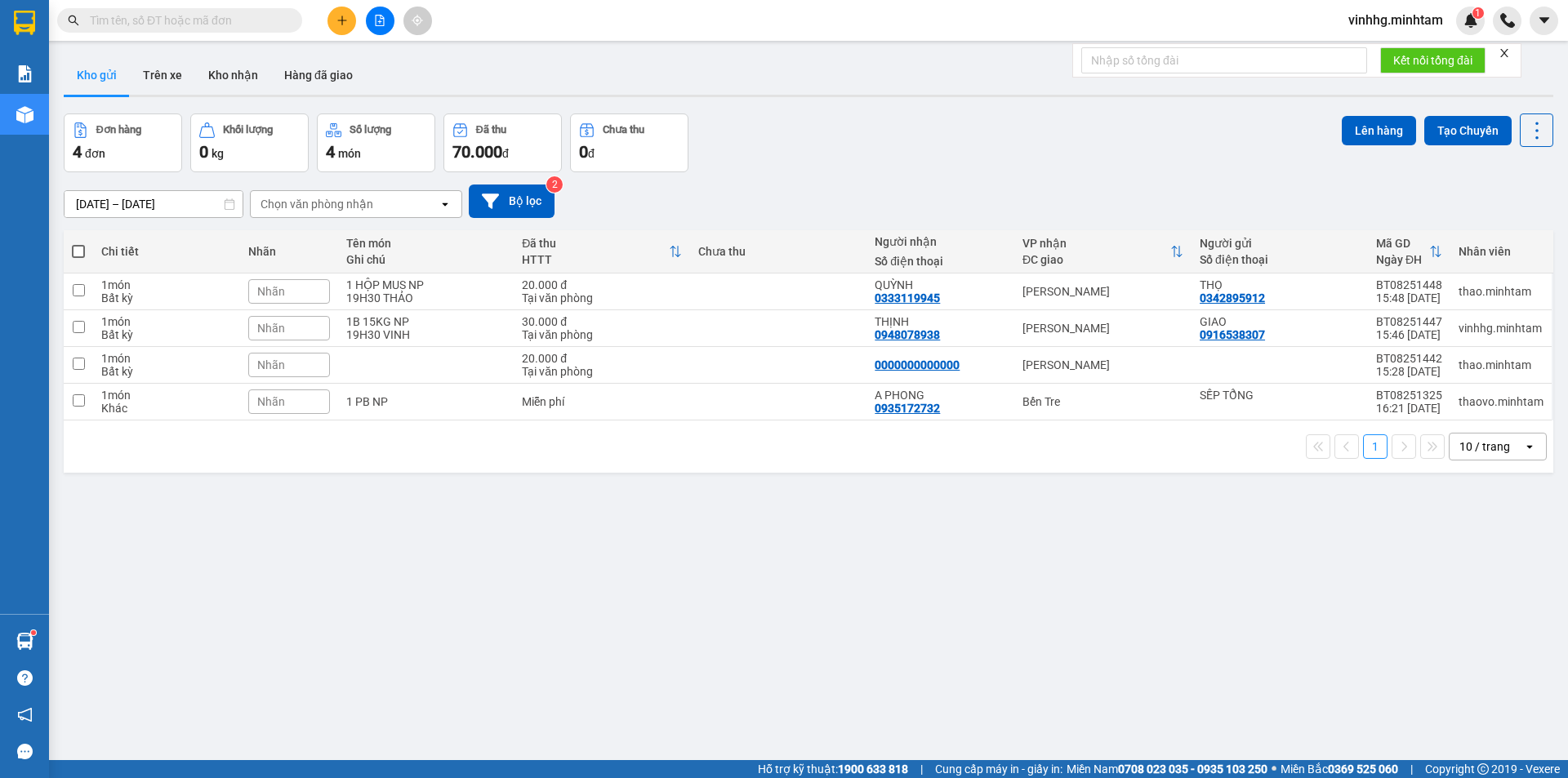
click at [119, 17] on input "text" at bounding box center [186, 21] width 192 height 18
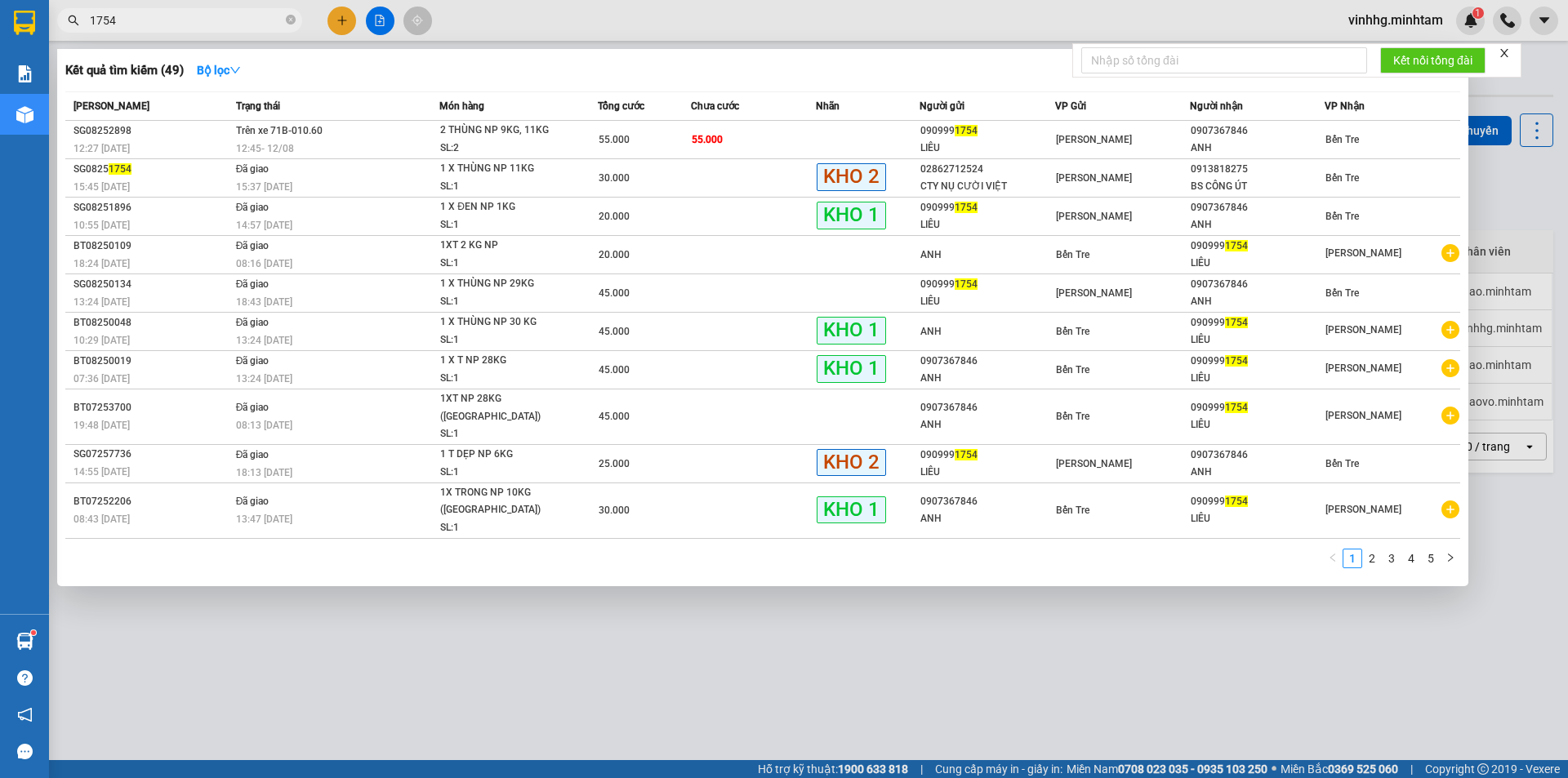
click at [167, 21] on input "1754" at bounding box center [186, 21] width 192 height 18
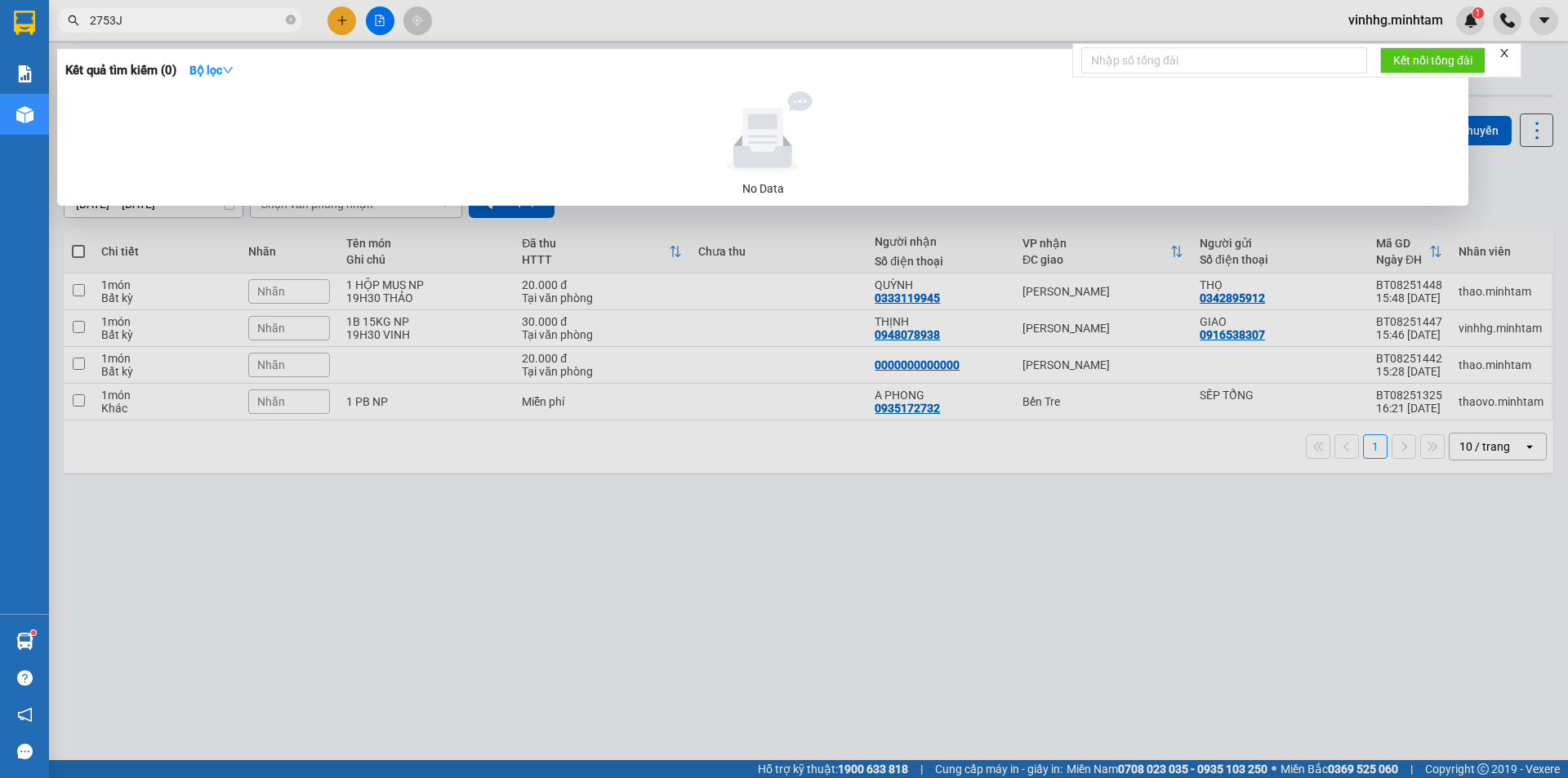
click at [186, 22] on input "2753J" at bounding box center [186, 21] width 192 height 18
click at [185, 22] on input "2753J" at bounding box center [186, 21] width 192 height 18
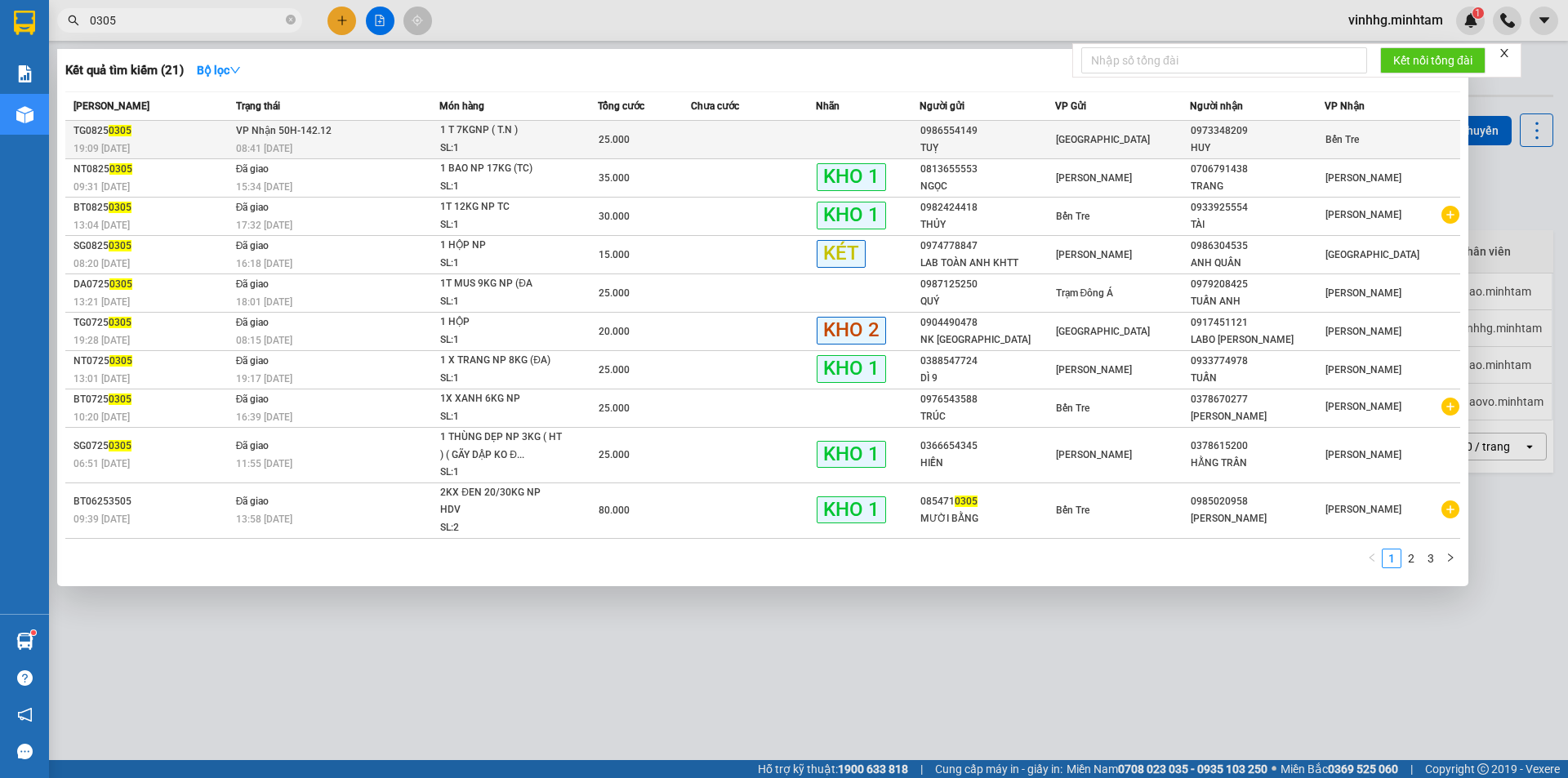
type input "0305"
click at [1233, 134] on div "0973348209" at bounding box center [1257, 131] width 133 height 17
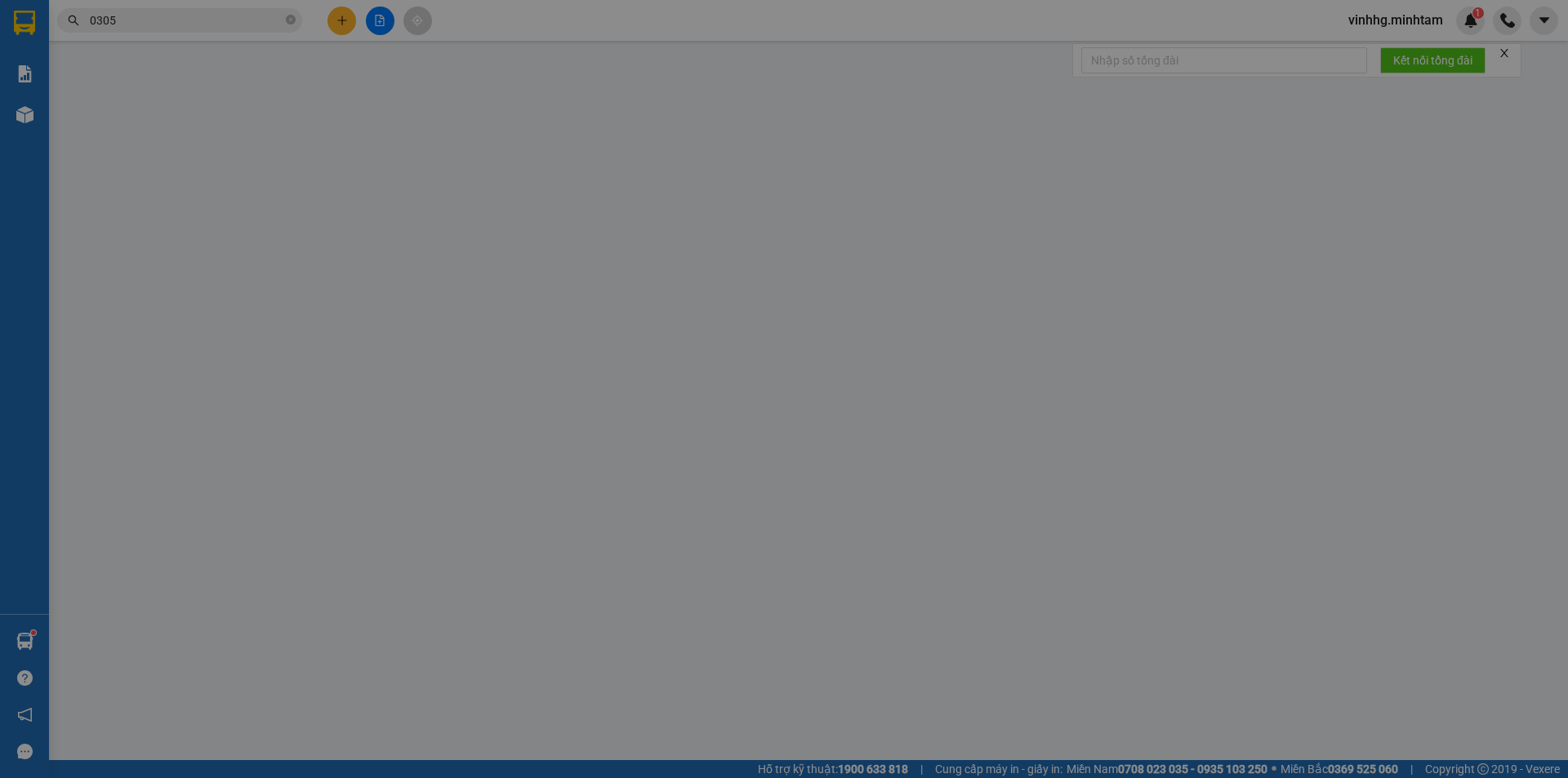
type input "0986554149"
type input "TUỴ"
type input "0973348209"
type input "HUY"
type input "25.000"
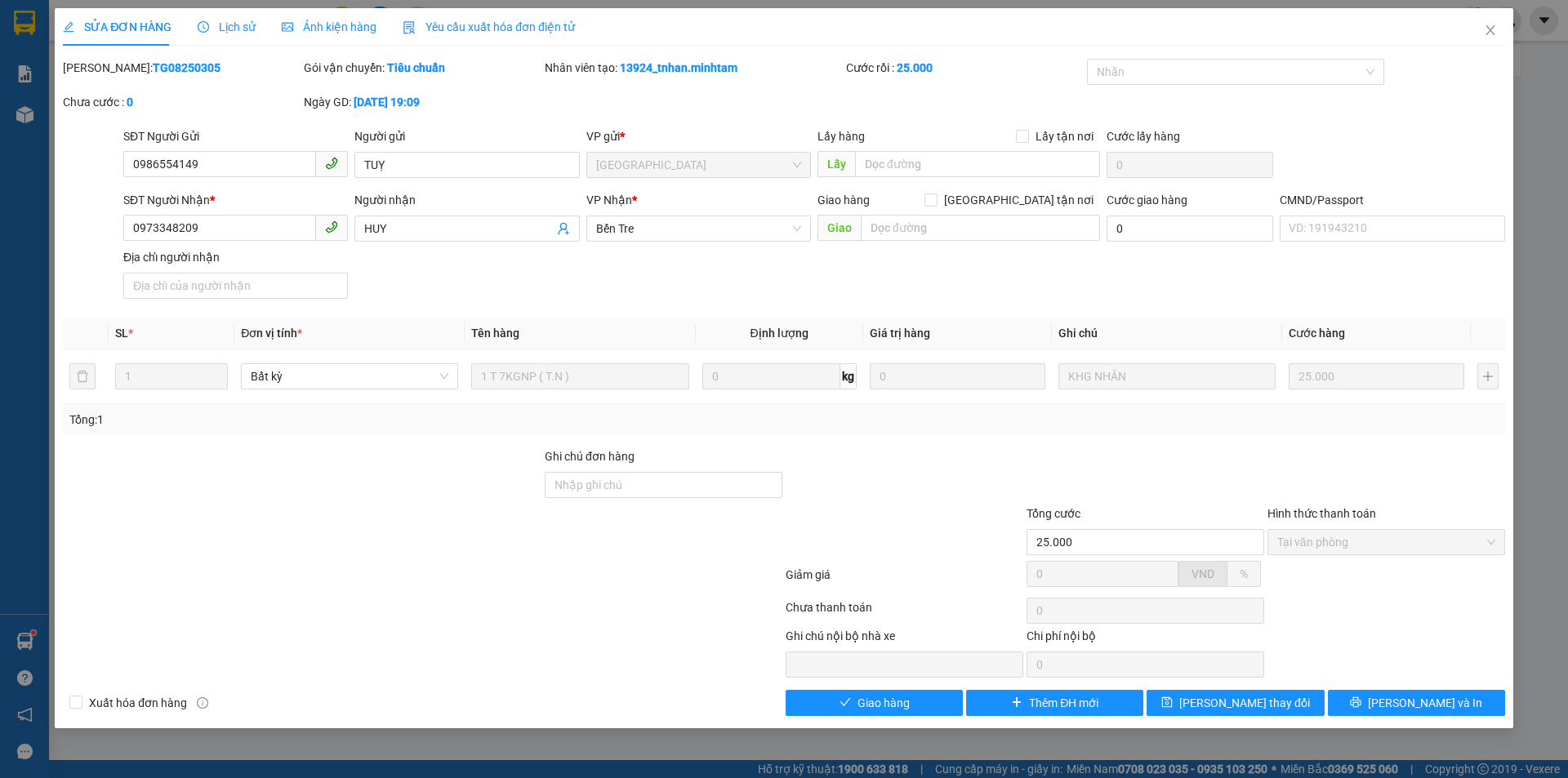
click at [235, 26] on span "Lịch sử" at bounding box center [226, 27] width 58 height 13
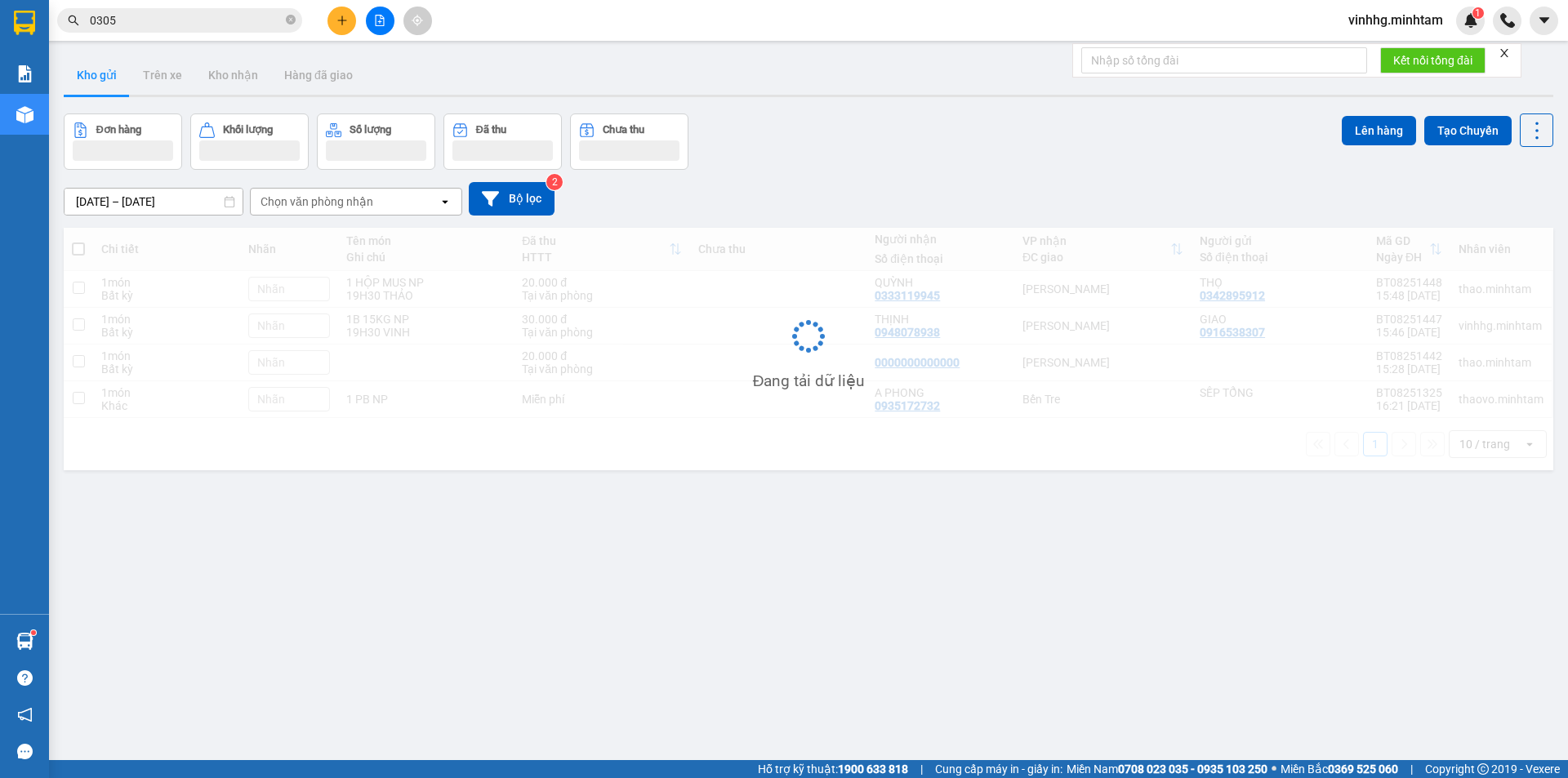
drag, startPoint x: 197, startPoint y: 27, endPoint x: 190, endPoint y: 17, distance: 12.2
click at [197, 27] on input "0305" at bounding box center [186, 21] width 192 height 18
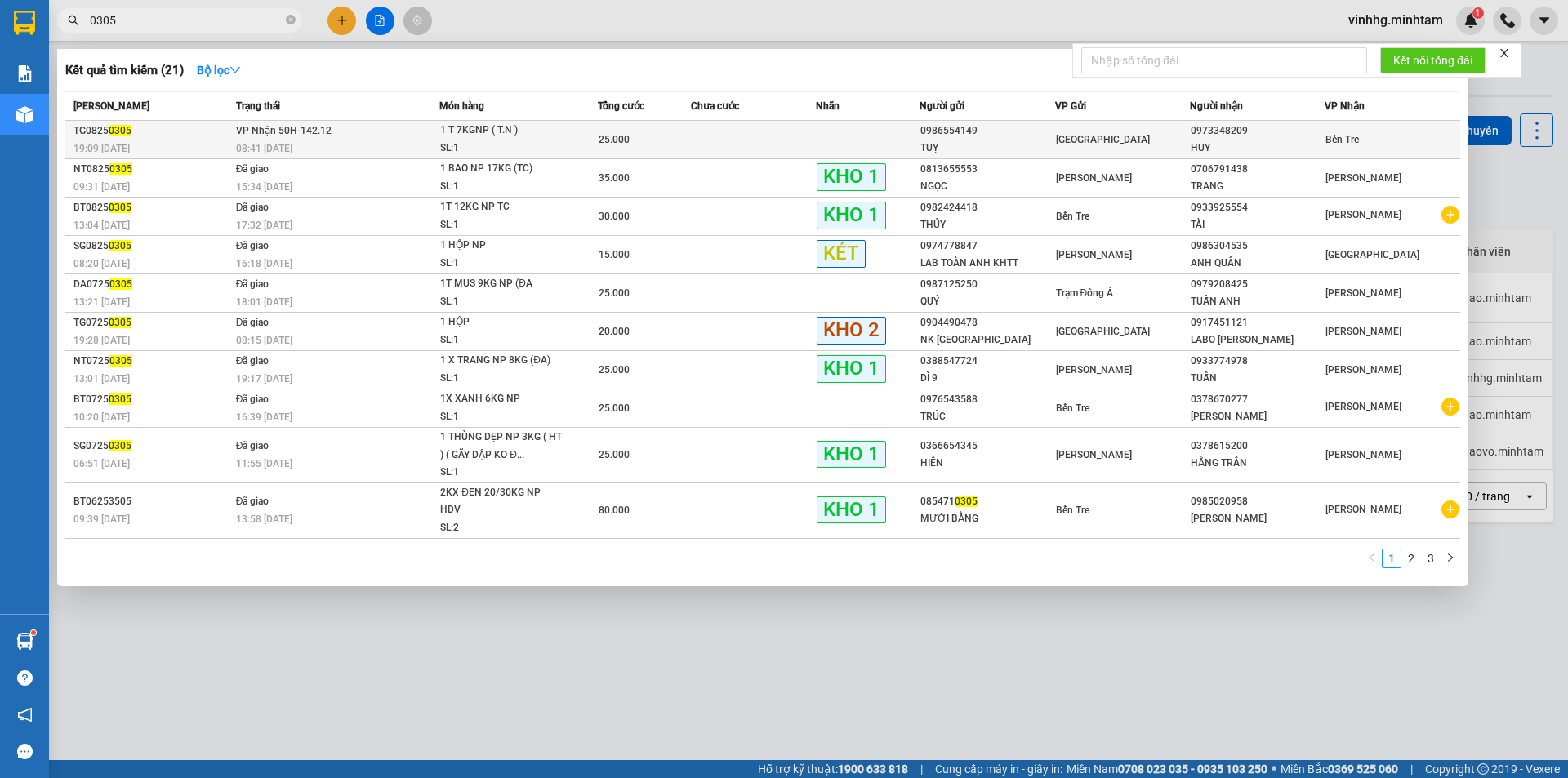
click at [1201, 128] on div "0973348209" at bounding box center [1257, 131] width 133 height 17
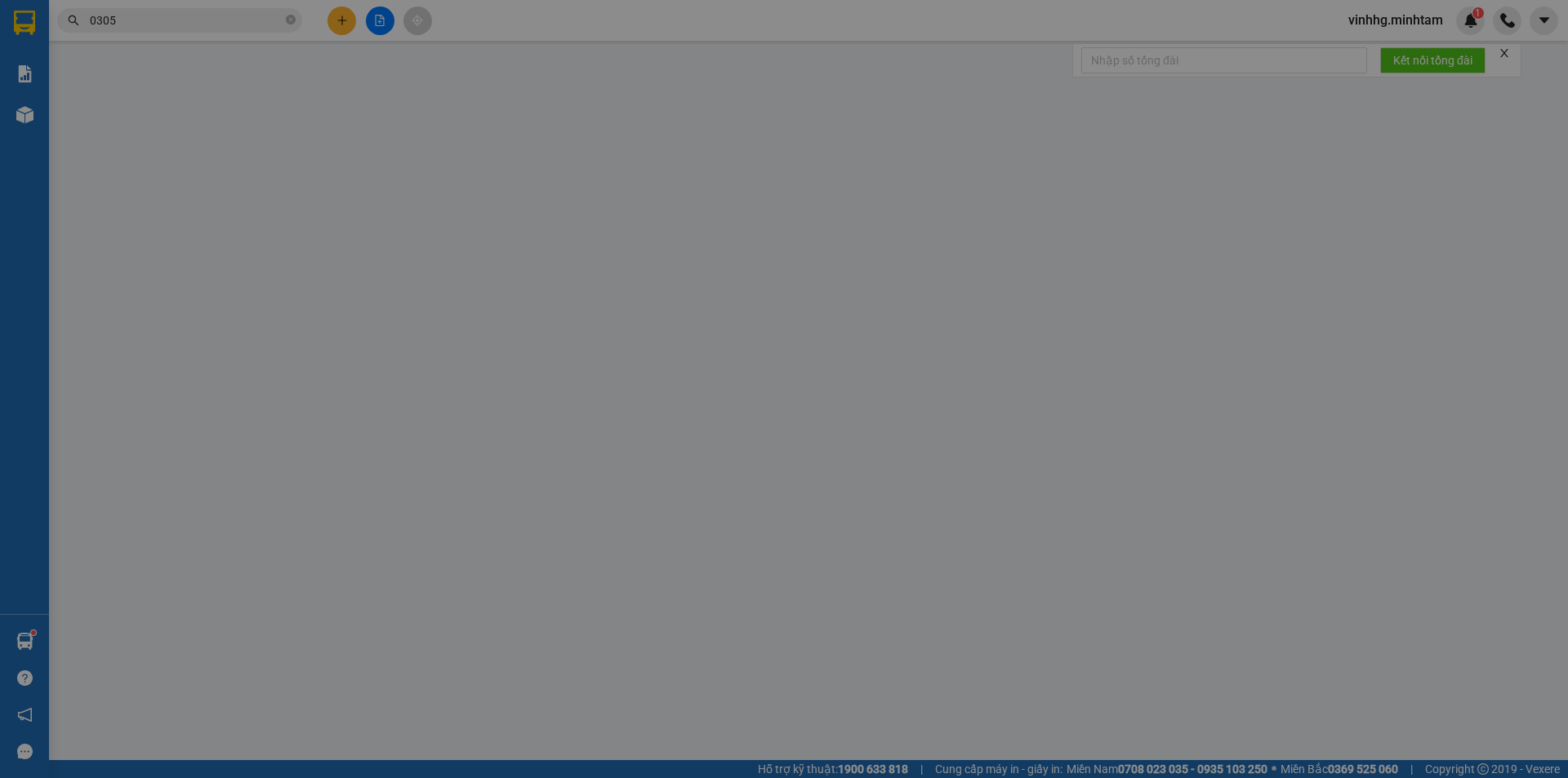
type input "0986554149"
type input "TUỴ"
type input "0973348209"
type input "HUY"
type input "25.000"
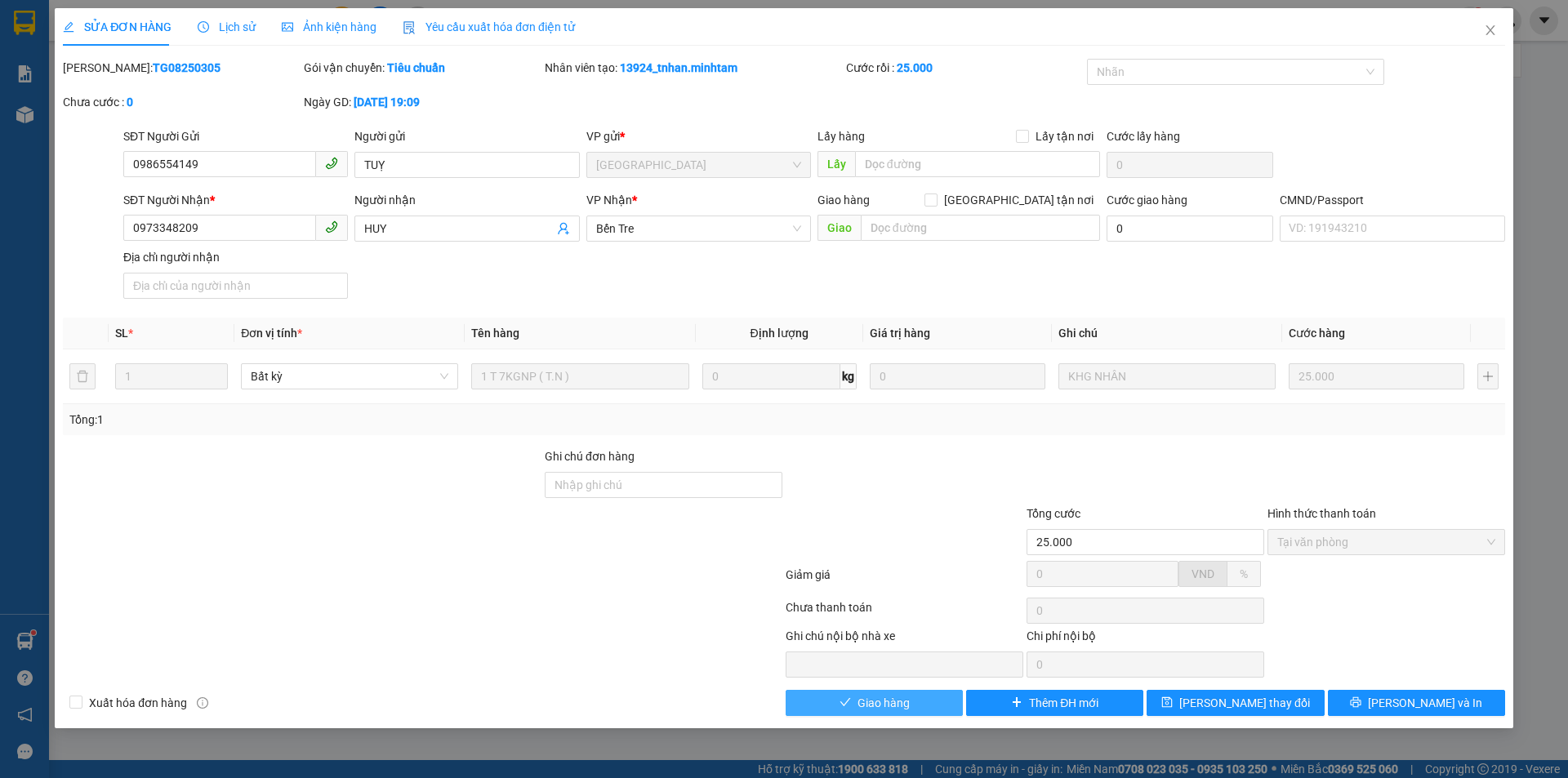
click at [879, 700] on span "Giao hàng" at bounding box center [883, 703] width 52 height 18
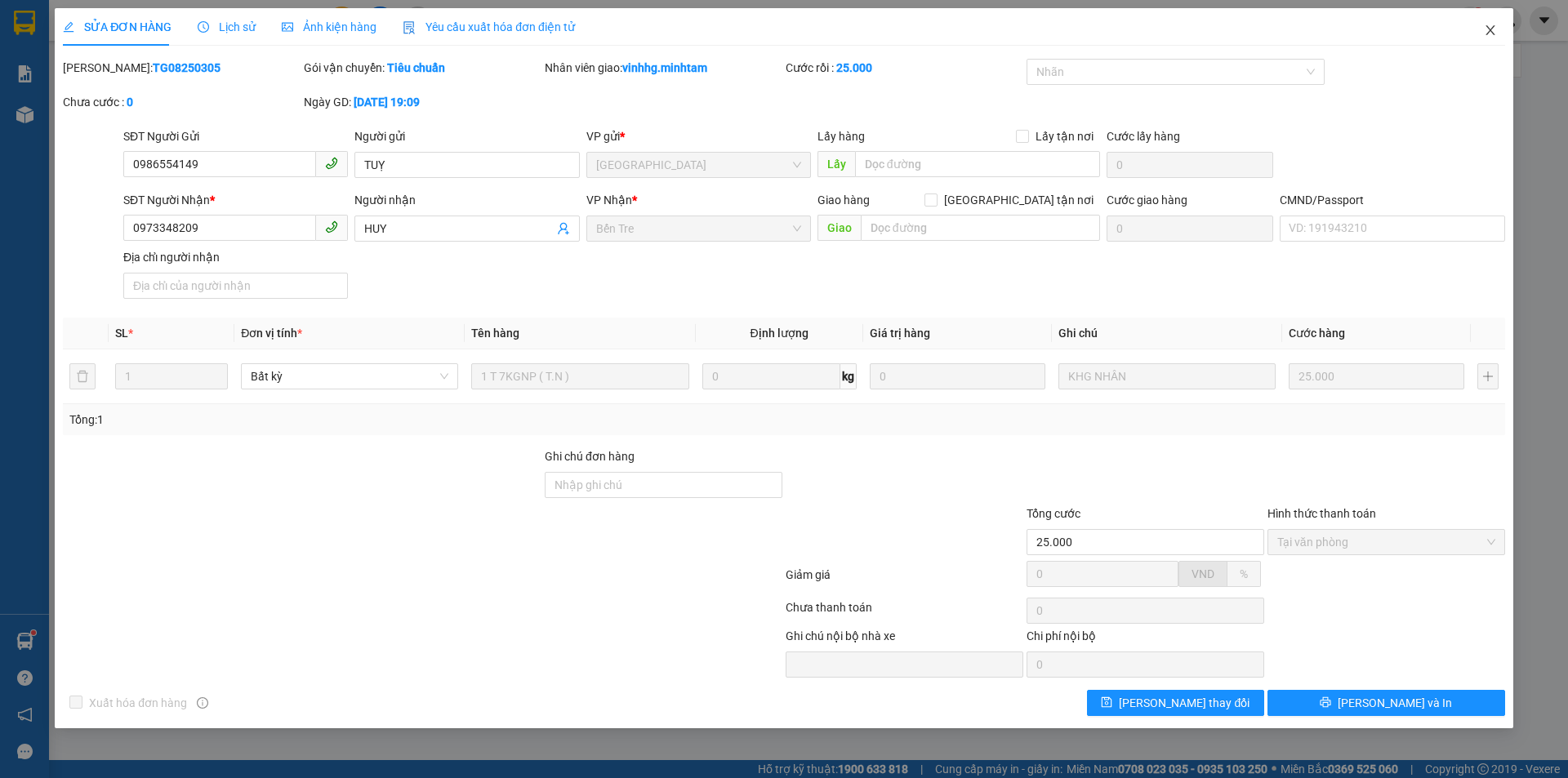
click at [1489, 40] on span "Close" at bounding box center [1490, 31] width 46 height 46
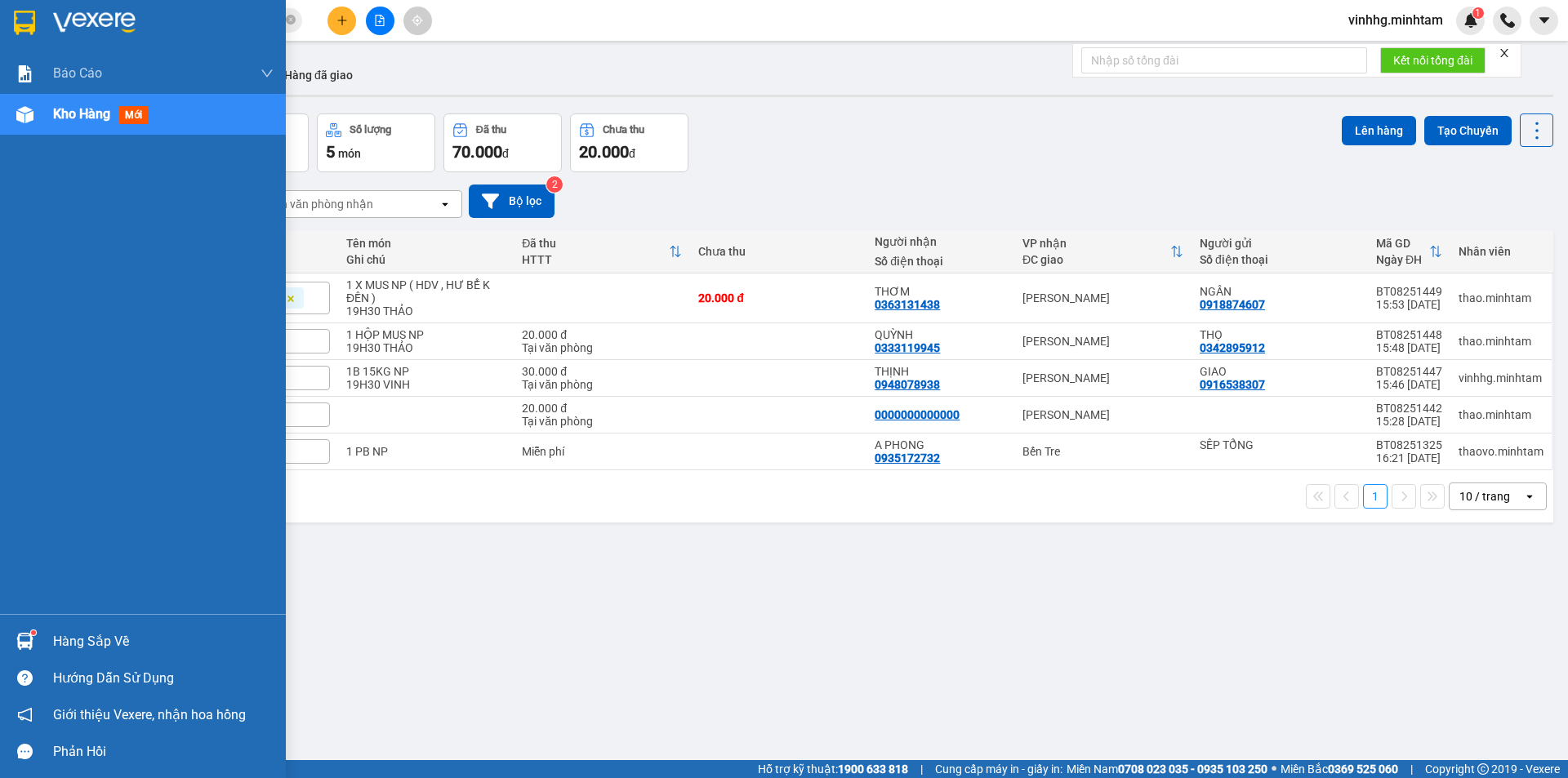
click at [23, 14] on img at bounding box center [25, 23] width 22 height 25
click at [25, 26] on img at bounding box center [25, 23] width 22 height 25
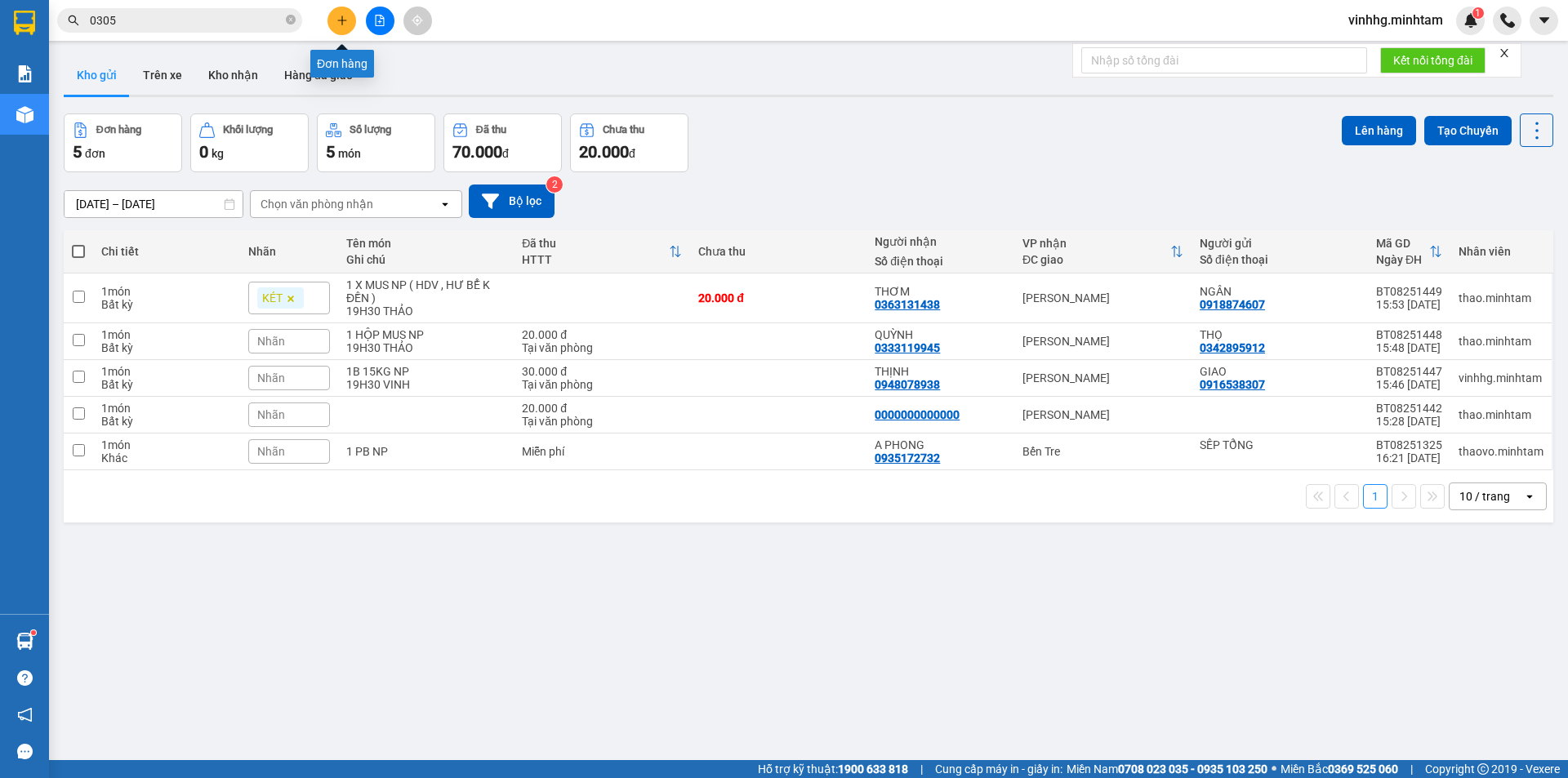
click at [343, 22] on icon "plus" at bounding box center [342, 21] width 12 height 12
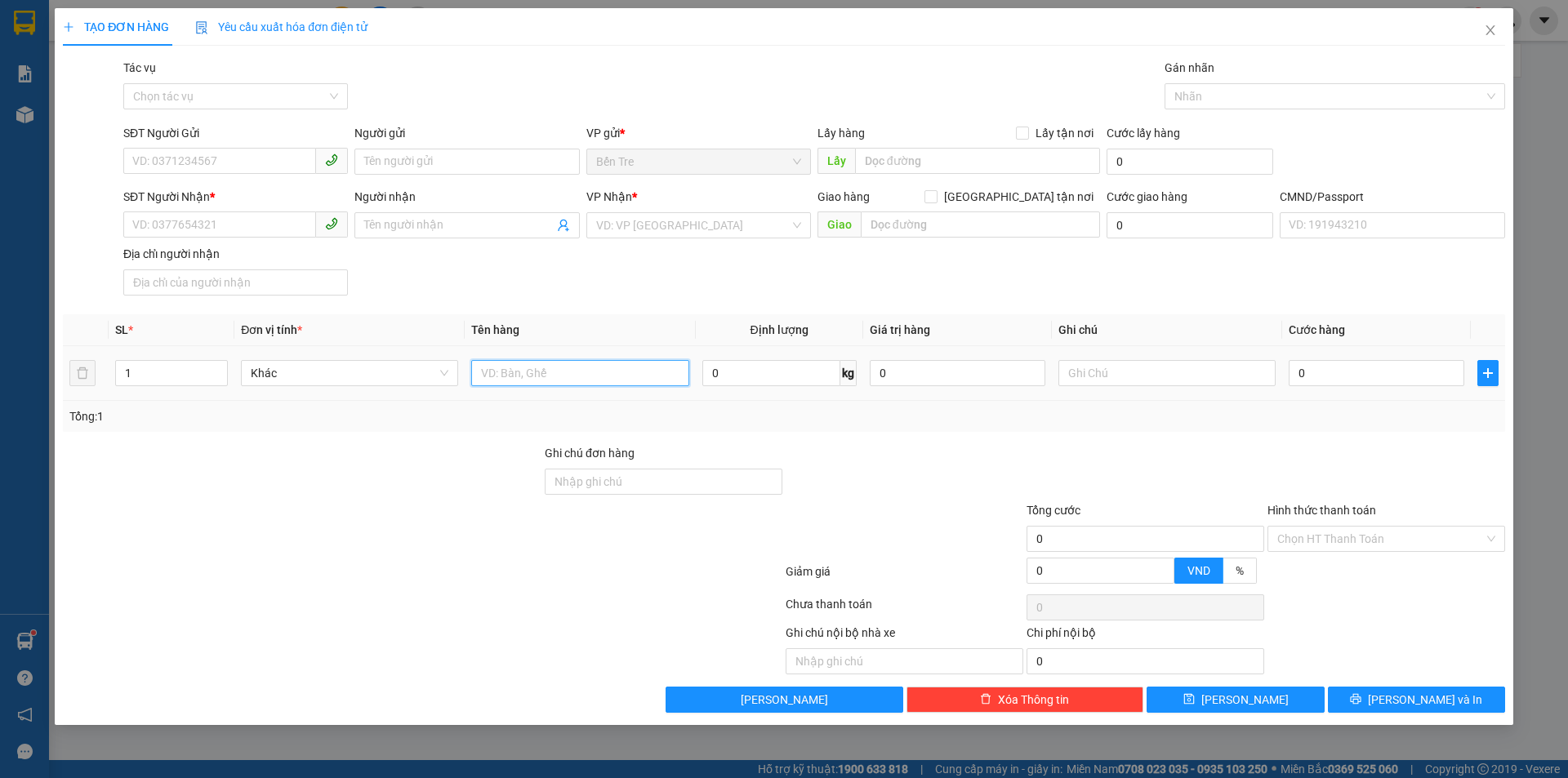
click at [544, 375] on input "text" at bounding box center [580, 373] width 217 height 27
type input "1X XANH NP"
drag, startPoint x: 240, startPoint y: 182, endPoint x: 246, endPoint y: 164, distance: 19.0
click at [246, 167] on form "SĐT Người Gửi VD: 0371234567 Người gửi Tên người gửi VP gửi * Bến Tre Lấy hàng…" at bounding box center [784, 213] width 1442 height 178
click at [246, 153] on input "SĐT Người Gửi" at bounding box center [220, 161] width 192 height 27
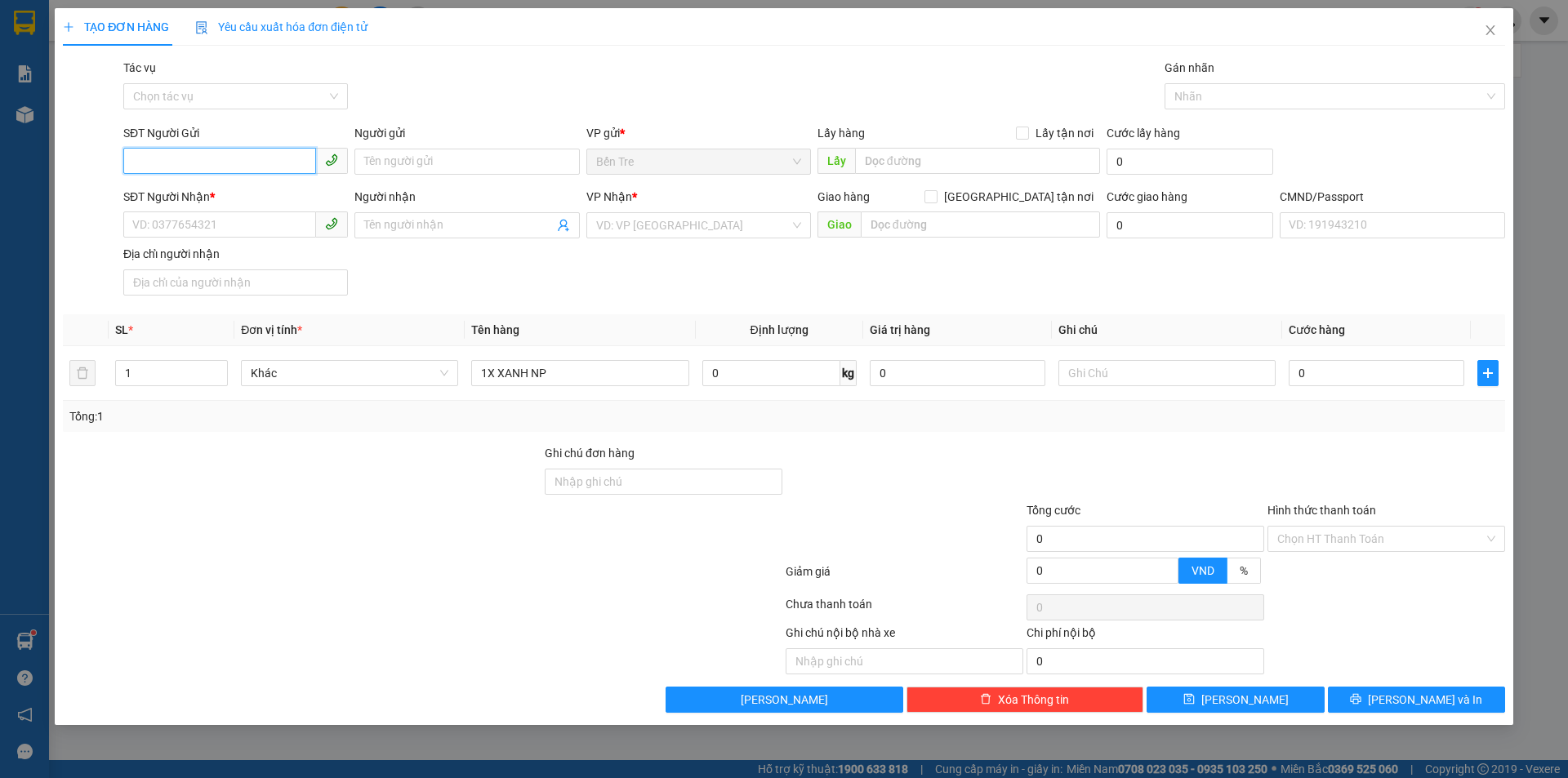
click at [245, 155] on input "SĐT Người Gửi" at bounding box center [220, 161] width 192 height 27
click at [249, 159] on input "3739" at bounding box center [220, 161] width 192 height 27
click at [248, 220] on div "0362793739 - MỸ DUNG" at bounding box center [235, 221] width 205 height 18
type input "0362793739"
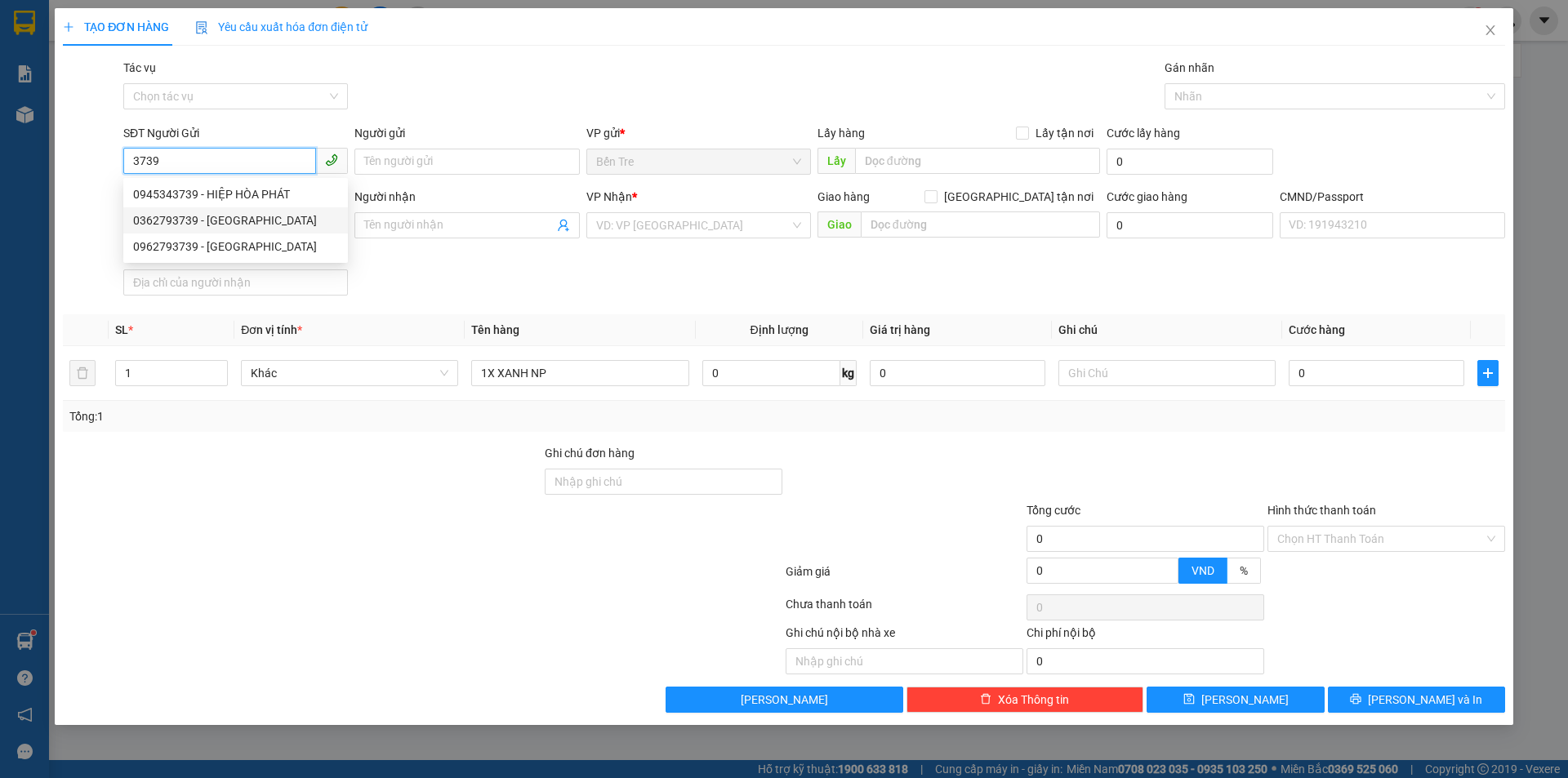
type input "MỸ DUNG"
type input "0939523336"
type input "PHÚC"
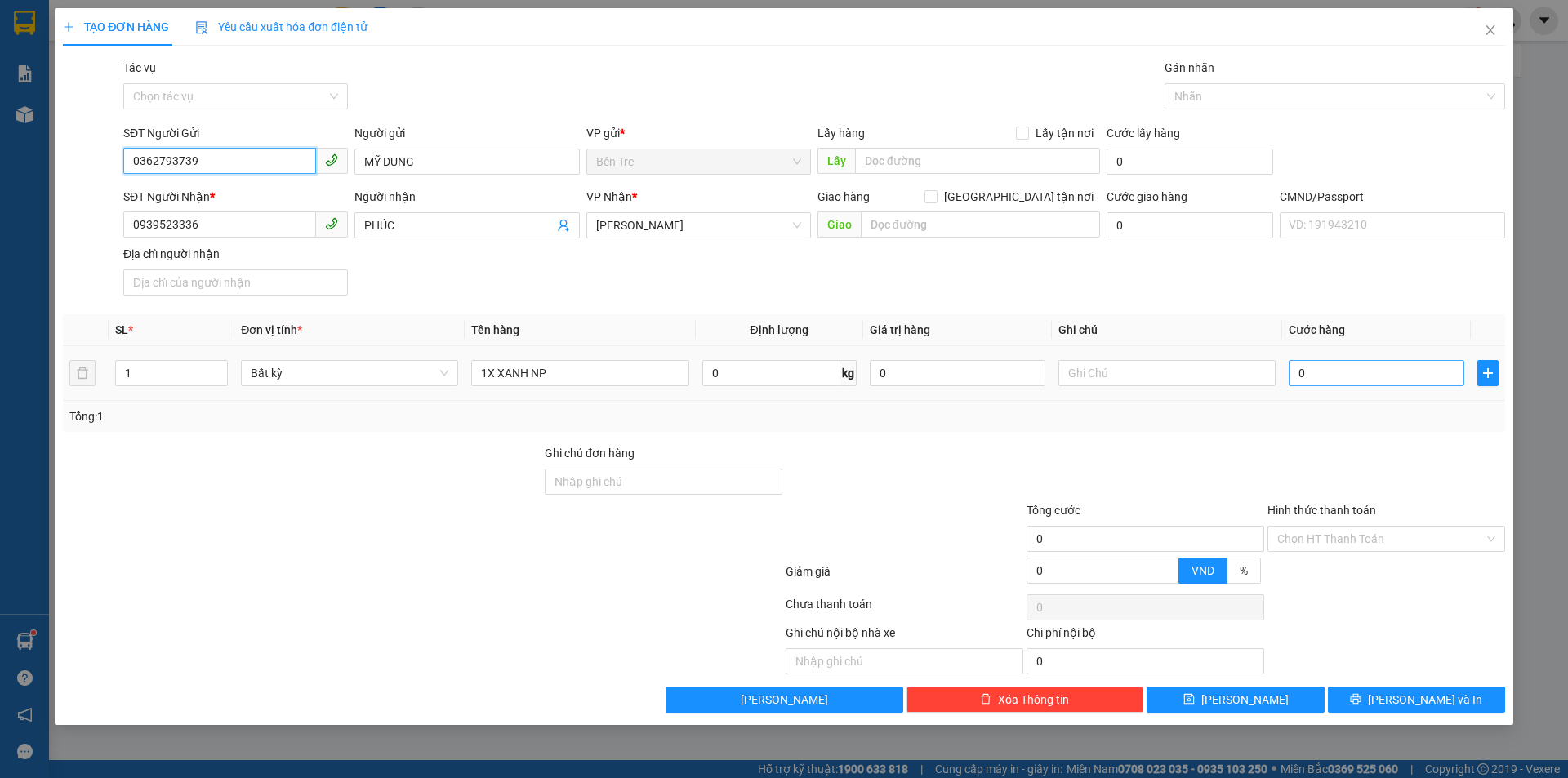
type input "0362793739"
click at [1306, 369] on input "0" at bounding box center [1376, 373] width 176 height 27
type input "2"
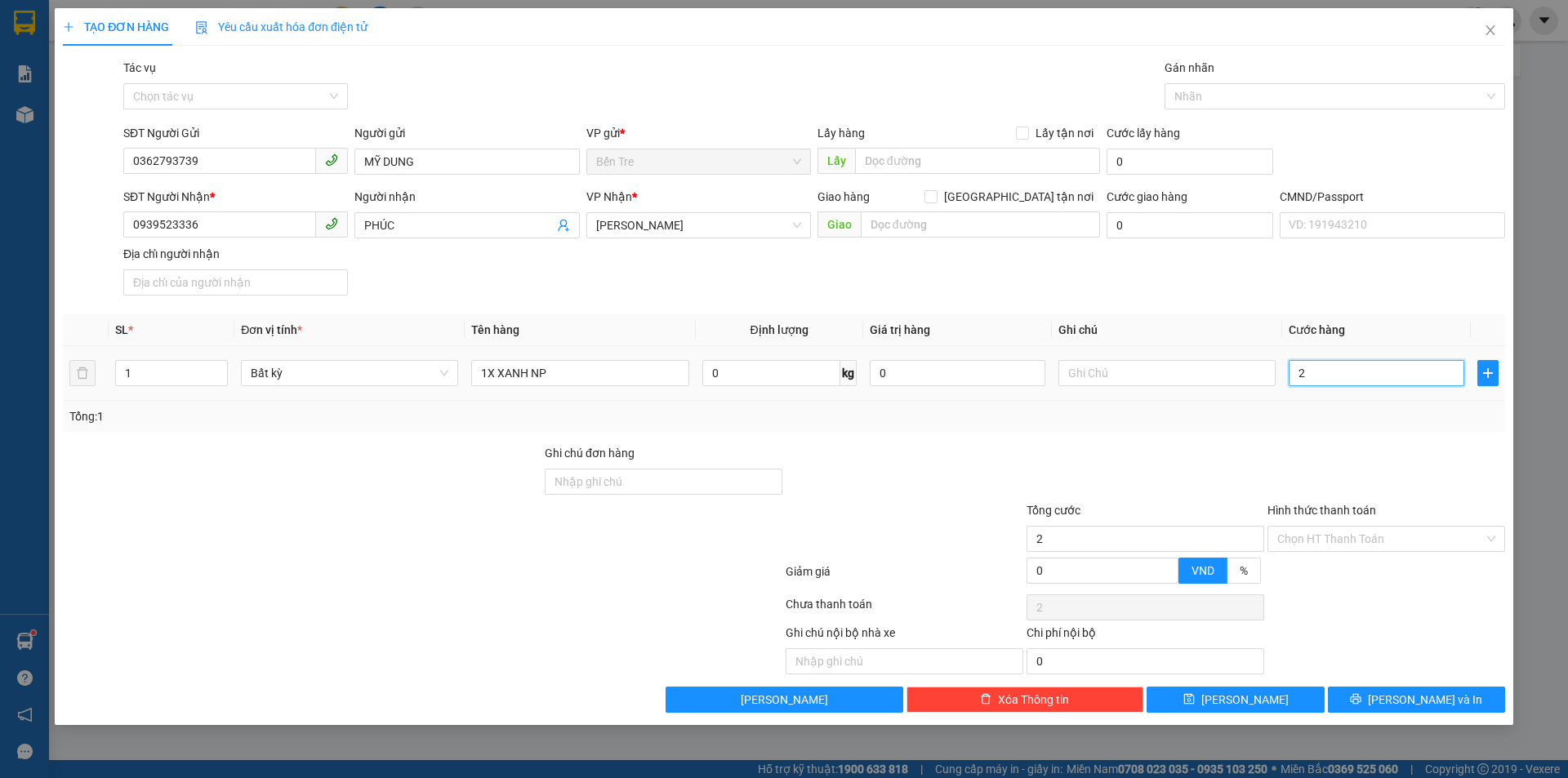
type input "20"
type input "20.000"
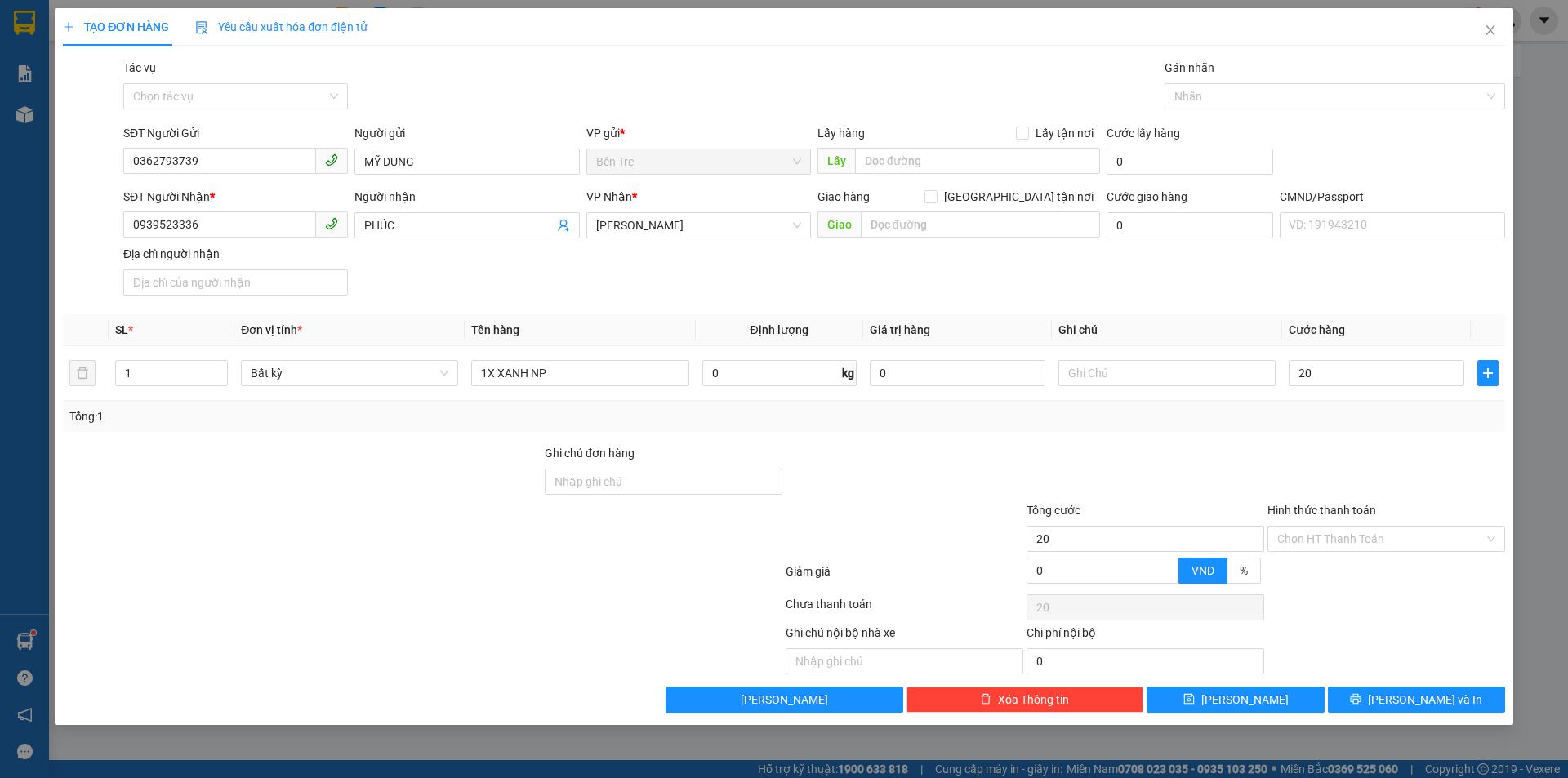
type input "20.000"
drag, startPoint x: 1273, startPoint y: 460, endPoint x: 1178, endPoint y: 407, distance: 108.8
click at [1242, 443] on div "Transit Pickup Surcharge Ids Transit Deliver Surcharge Ids Transit Deliver Surc…" at bounding box center [784, 386] width 1442 height 654
click at [1119, 372] on input "text" at bounding box center [1167, 373] width 217 height 27
type input "19H30 CHI"
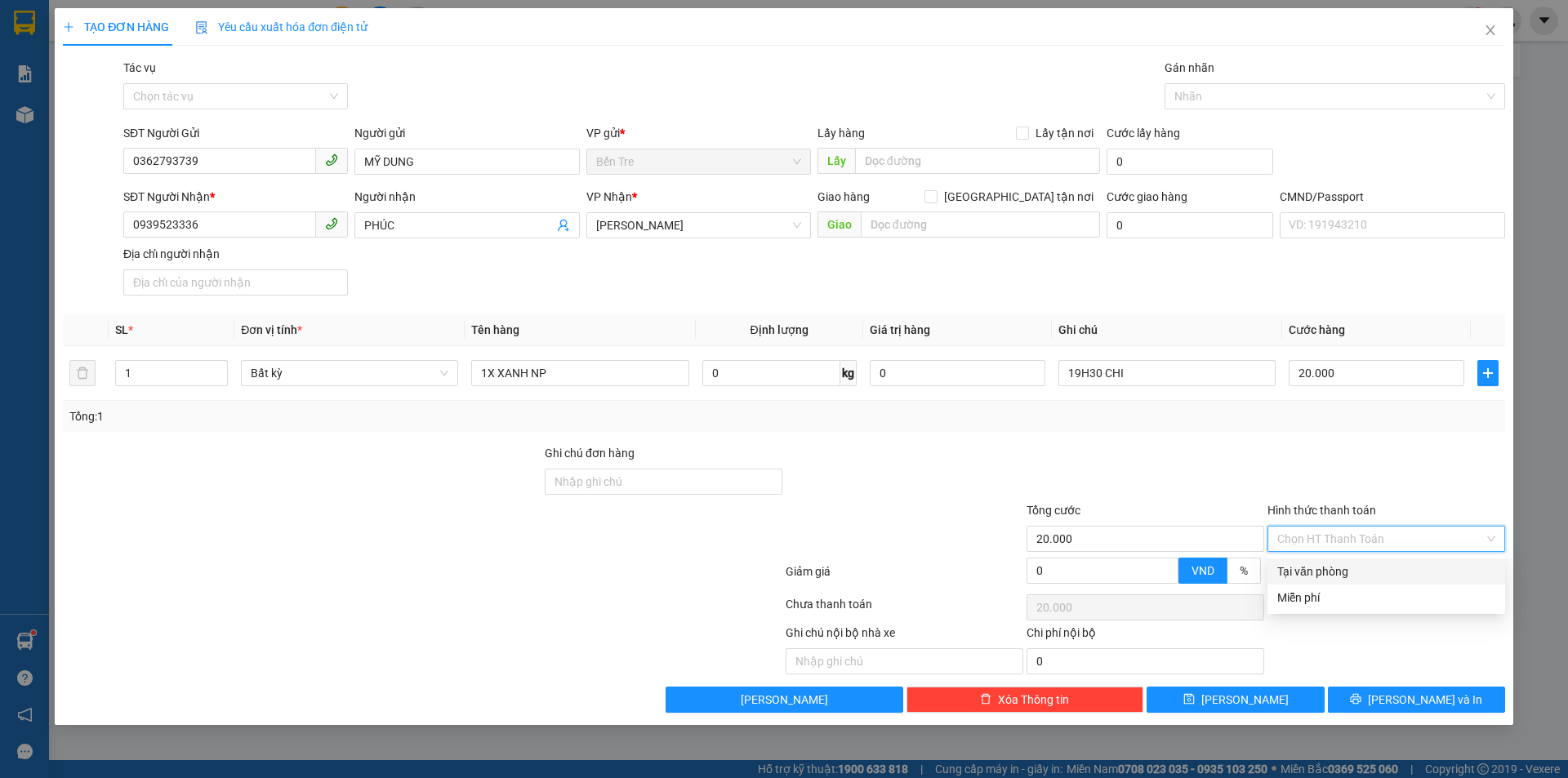
drag, startPoint x: 1396, startPoint y: 529, endPoint x: 1374, endPoint y: 575, distance: 51.0
click at [1394, 533] on input "Hình thức thanh toán" at bounding box center [1380, 539] width 206 height 25
click at [1367, 578] on div "Tại văn phòng" at bounding box center [1386, 571] width 218 height 18
type input "0"
click at [1415, 699] on span "Lưu và In" at bounding box center [1425, 700] width 114 height 18
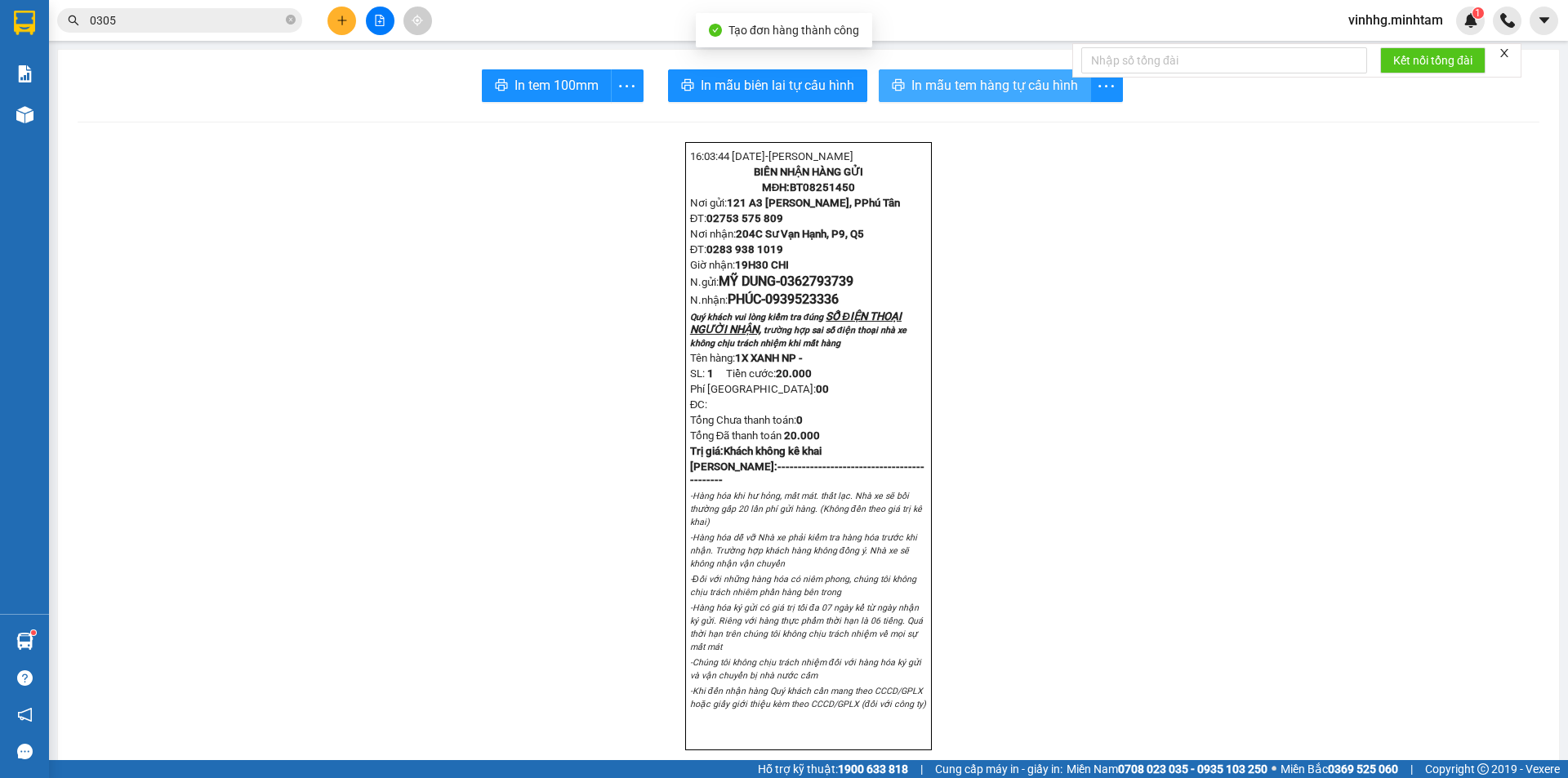
click at [1018, 78] on span "In mẫu tem hàng tự cấu hình" at bounding box center [994, 85] width 167 height 21
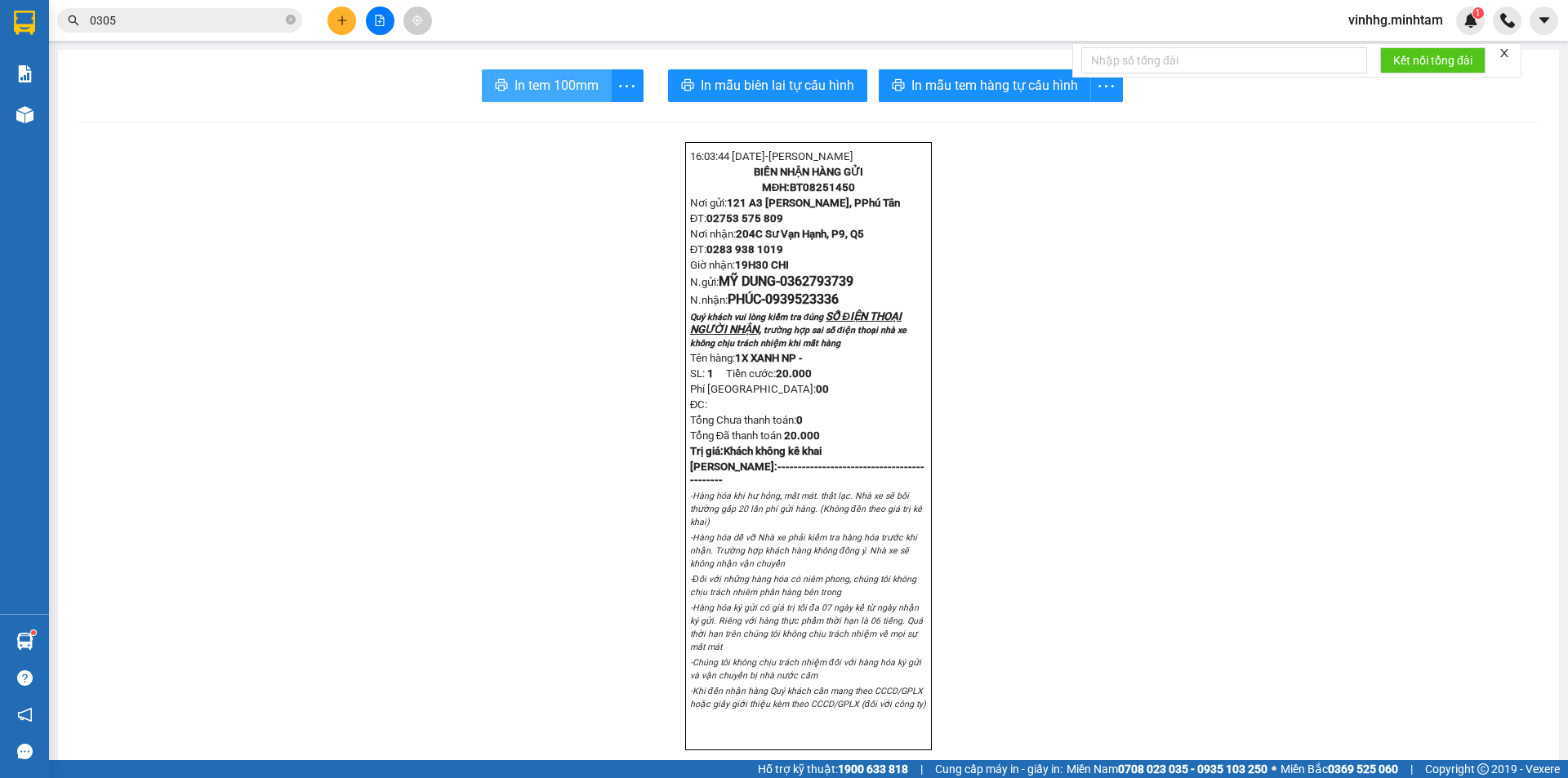
click at [527, 76] on span "In tem 100mm" at bounding box center [556, 85] width 84 height 21
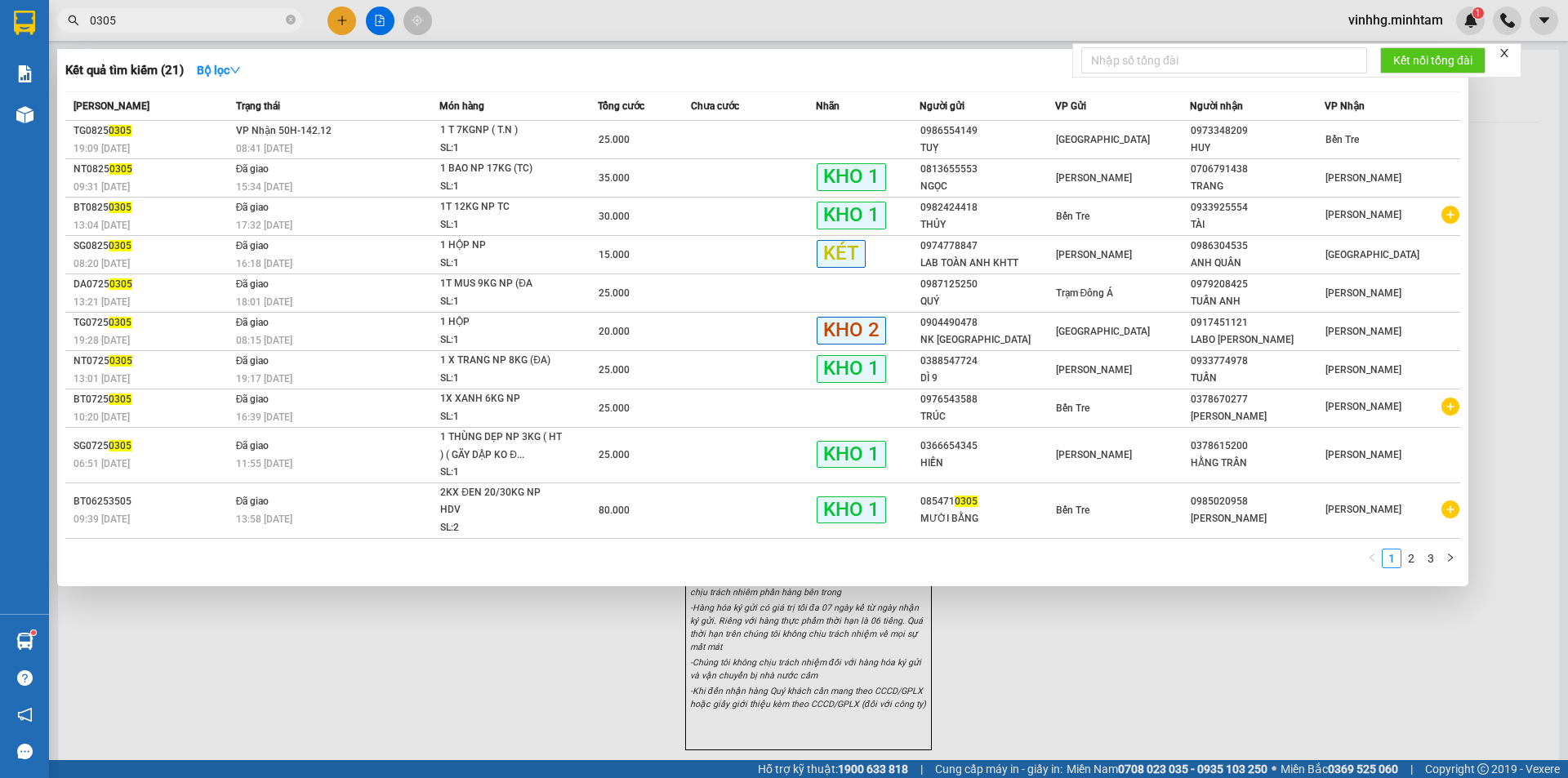
click at [133, 17] on input "0305" at bounding box center [186, 21] width 192 height 18
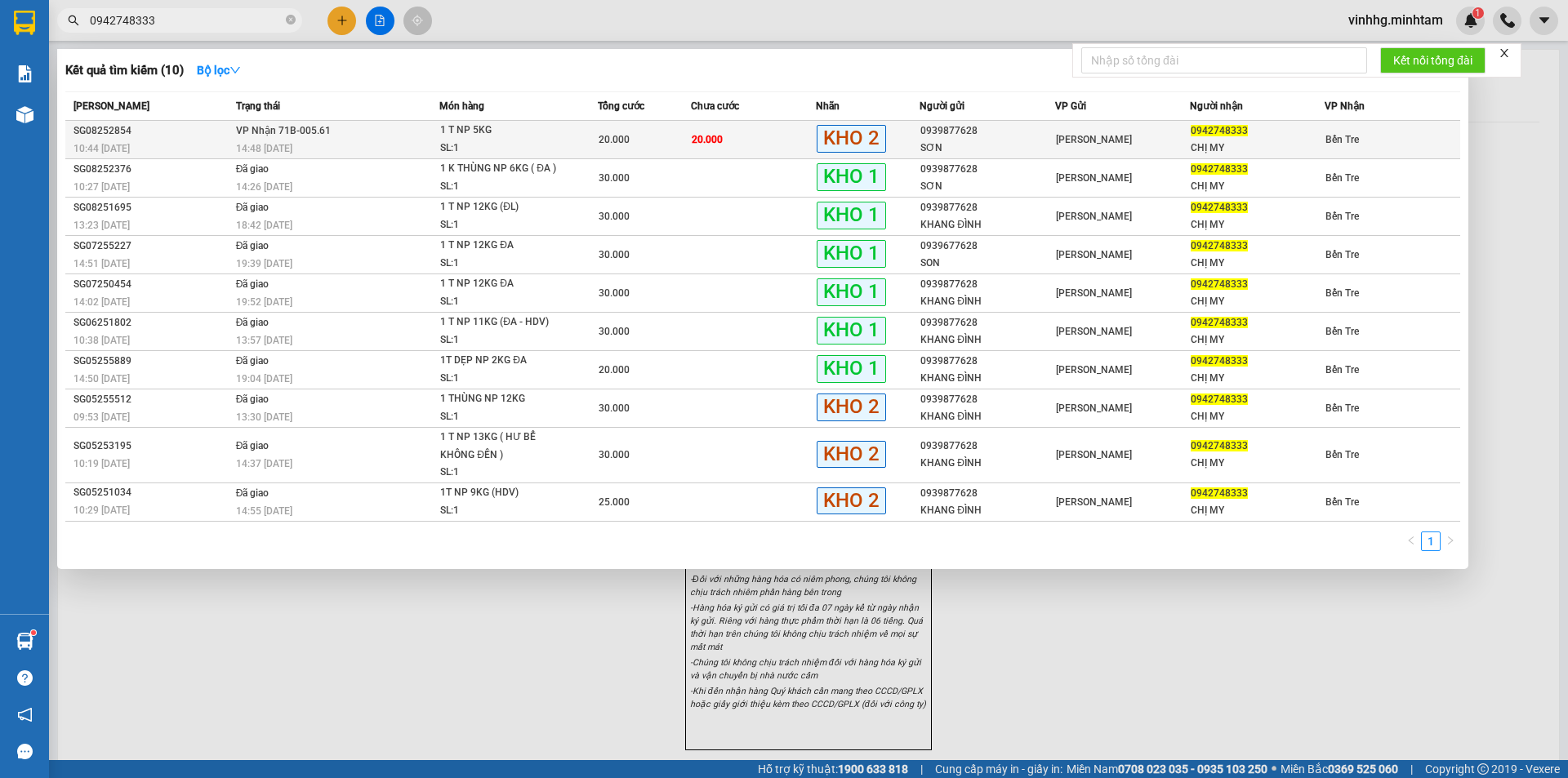
type input "0942748333"
click at [1182, 144] on div "[PERSON_NAME]" at bounding box center [1122, 140] width 133 height 18
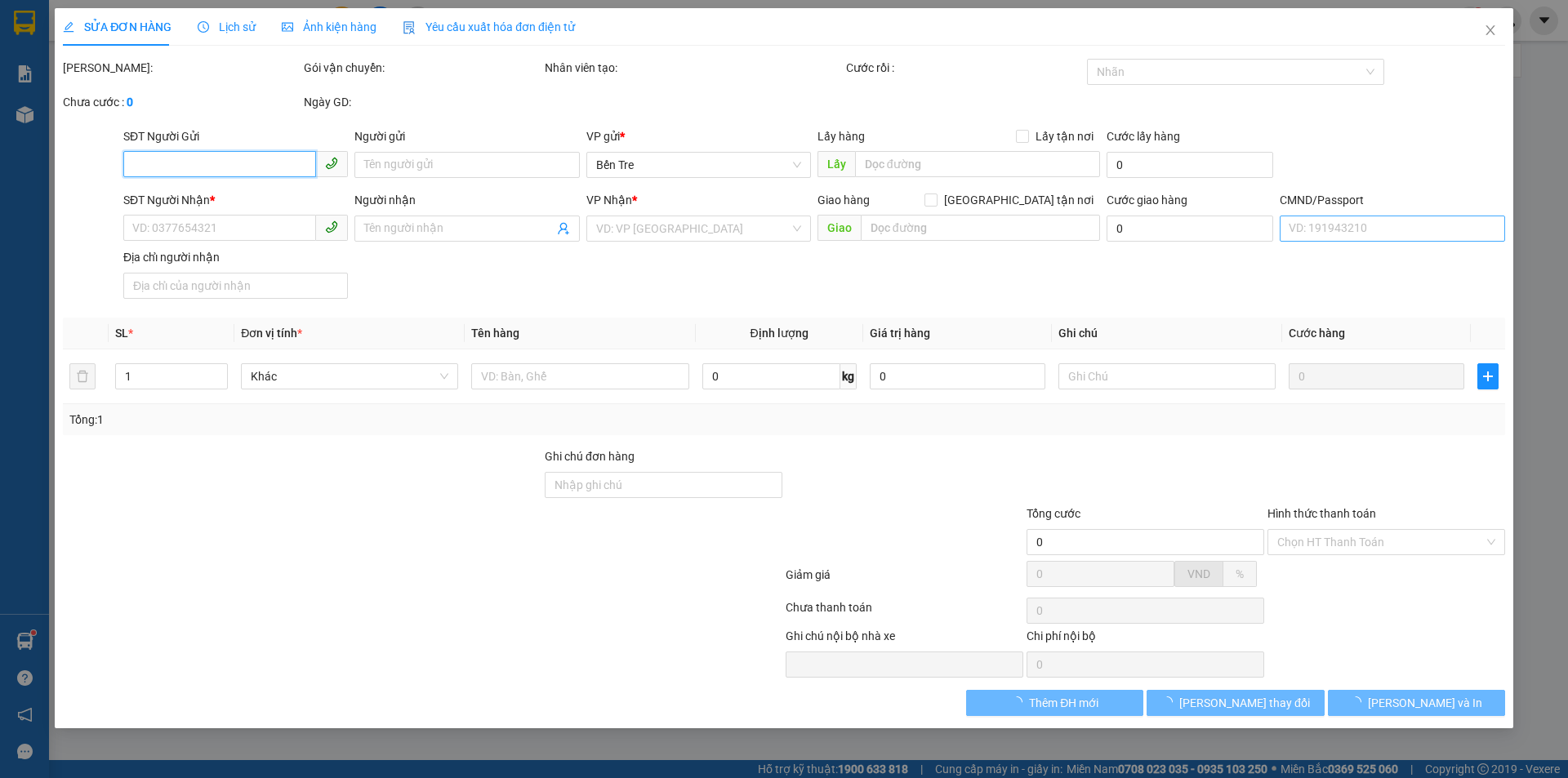
type input "0939877628"
type input "SƠN"
type input "0942748333"
type input "CHỊ MY"
type input "ĐG"
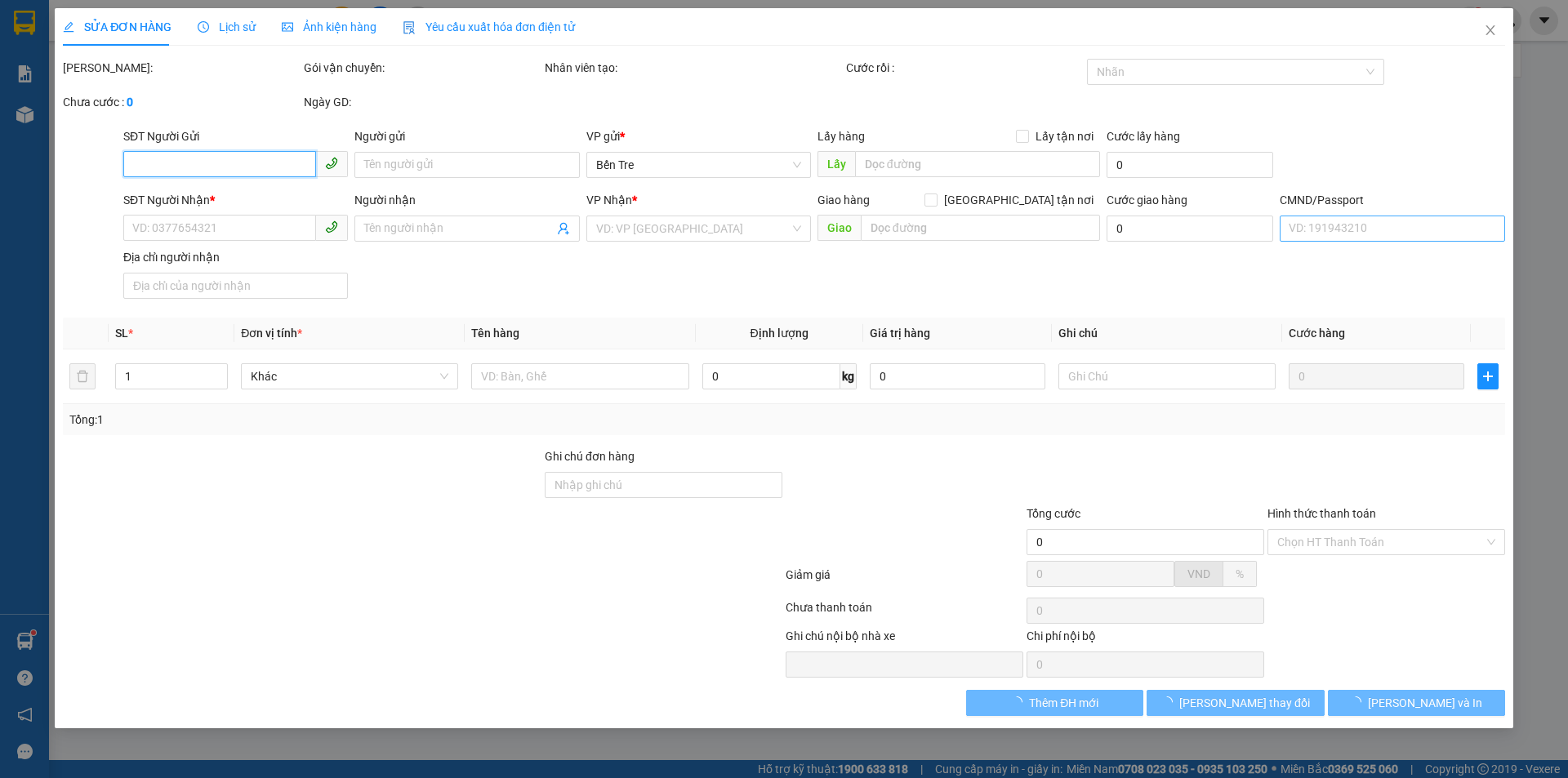
type input "20.000"
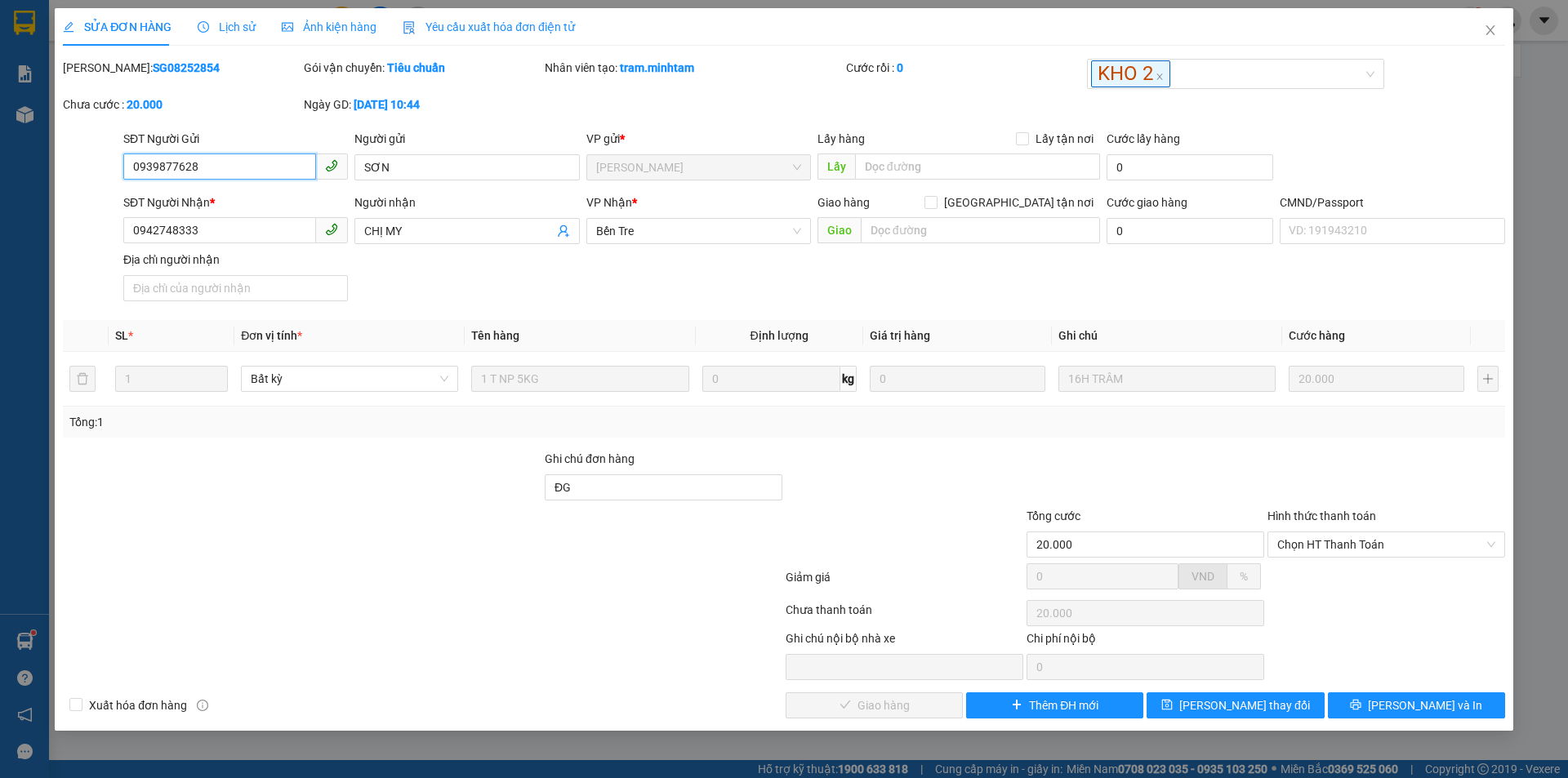
drag, startPoint x: 1345, startPoint y: 540, endPoint x: 1352, endPoint y: 558, distance: 19.3
click at [1347, 547] on span "Chọn HT Thanh Toán" at bounding box center [1386, 545] width 218 height 25
click at [1303, 566] on div "Tại văn phòng" at bounding box center [1386, 577] width 238 height 27
click at [901, 700] on span "Lưu và Giao hàng" at bounding box center [895, 706] width 157 height 18
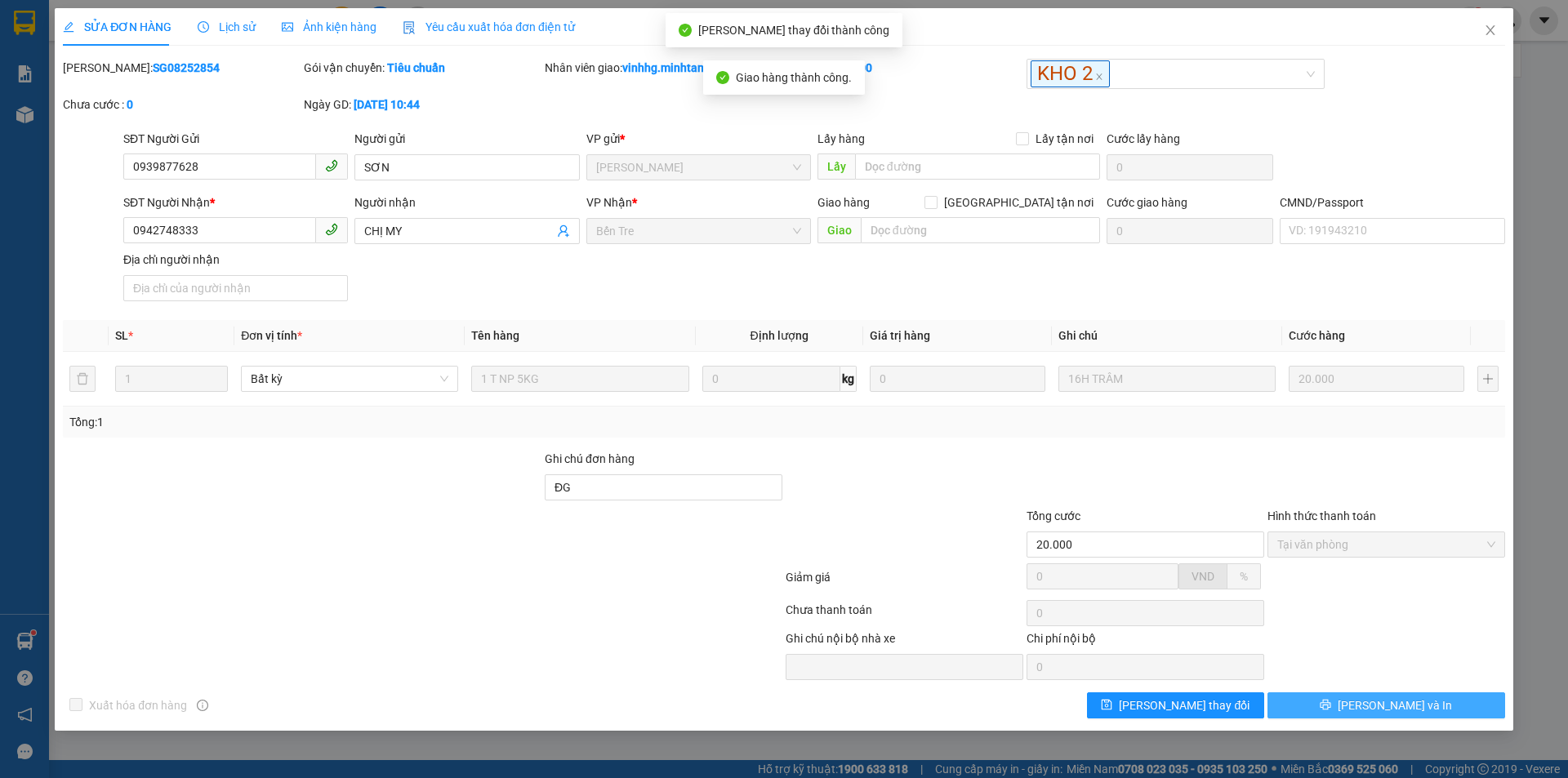
click at [1381, 707] on span "Lưu và In" at bounding box center [1395, 706] width 114 height 18
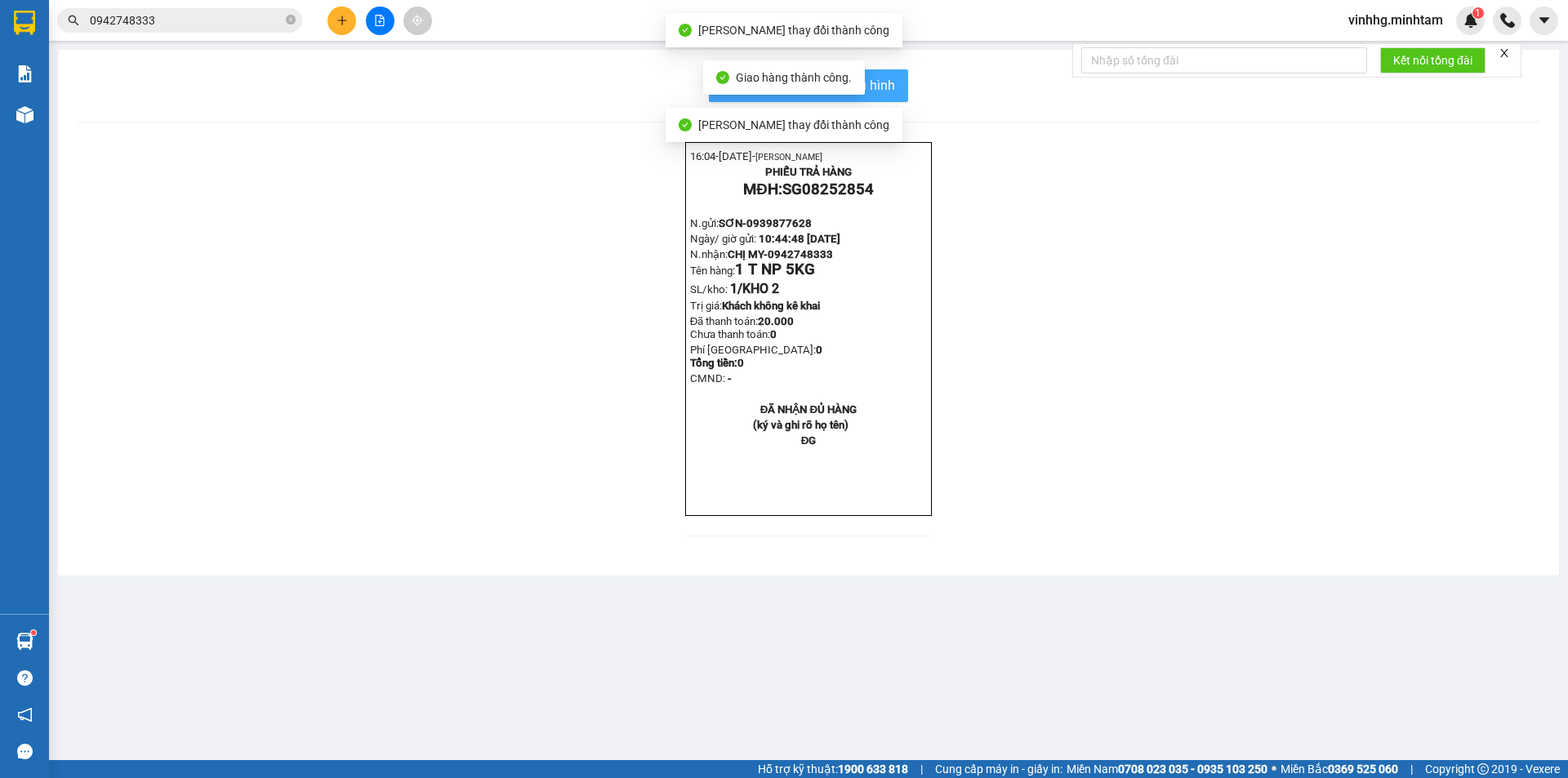
click at [881, 80] on span "In mẫu biên lai tự cấu hình" at bounding box center [818, 85] width 153 height 21
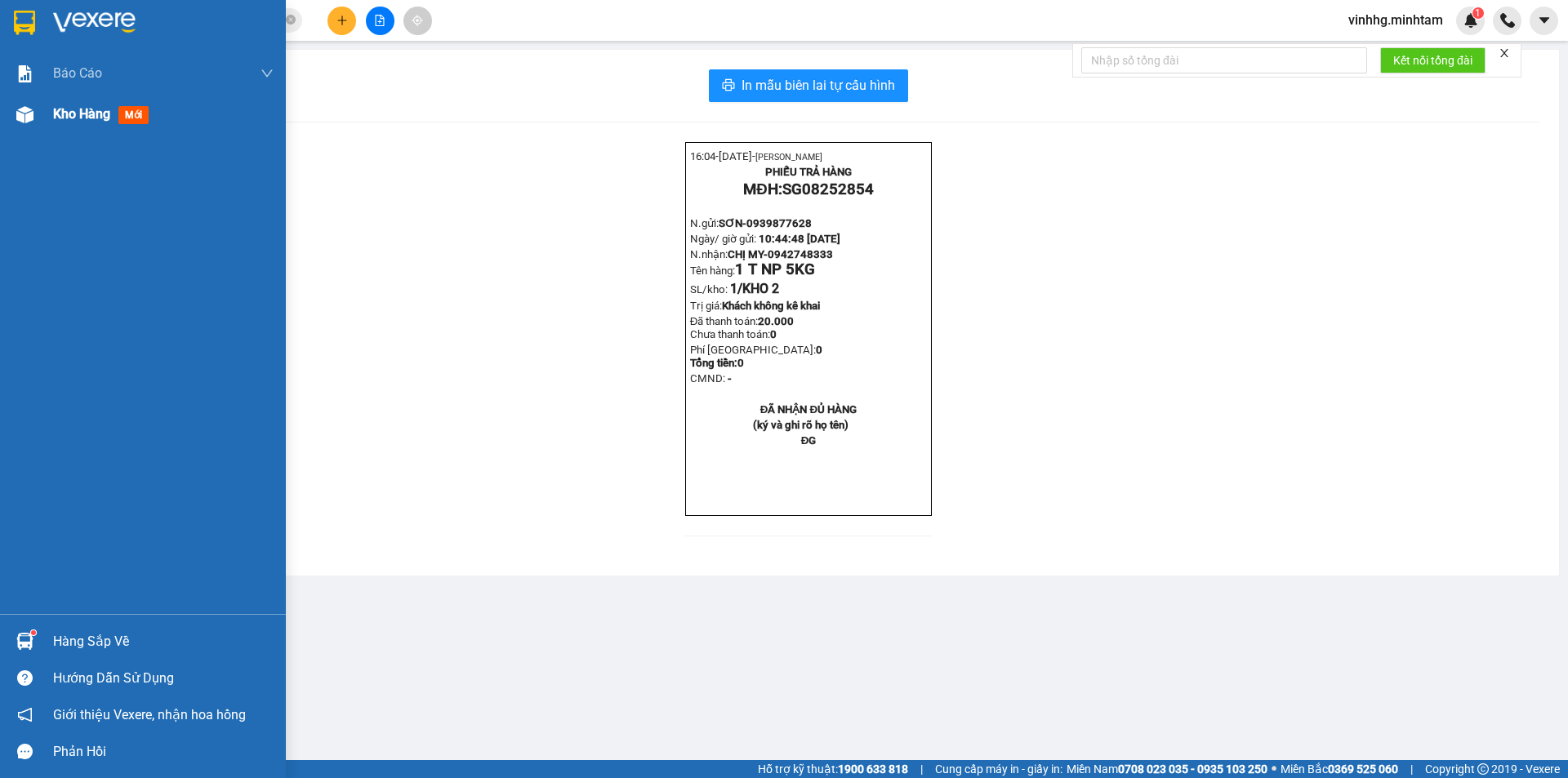
click at [63, 125] on div "Kho hàng mới" at bounding box center [163, 114] width 221 height 41
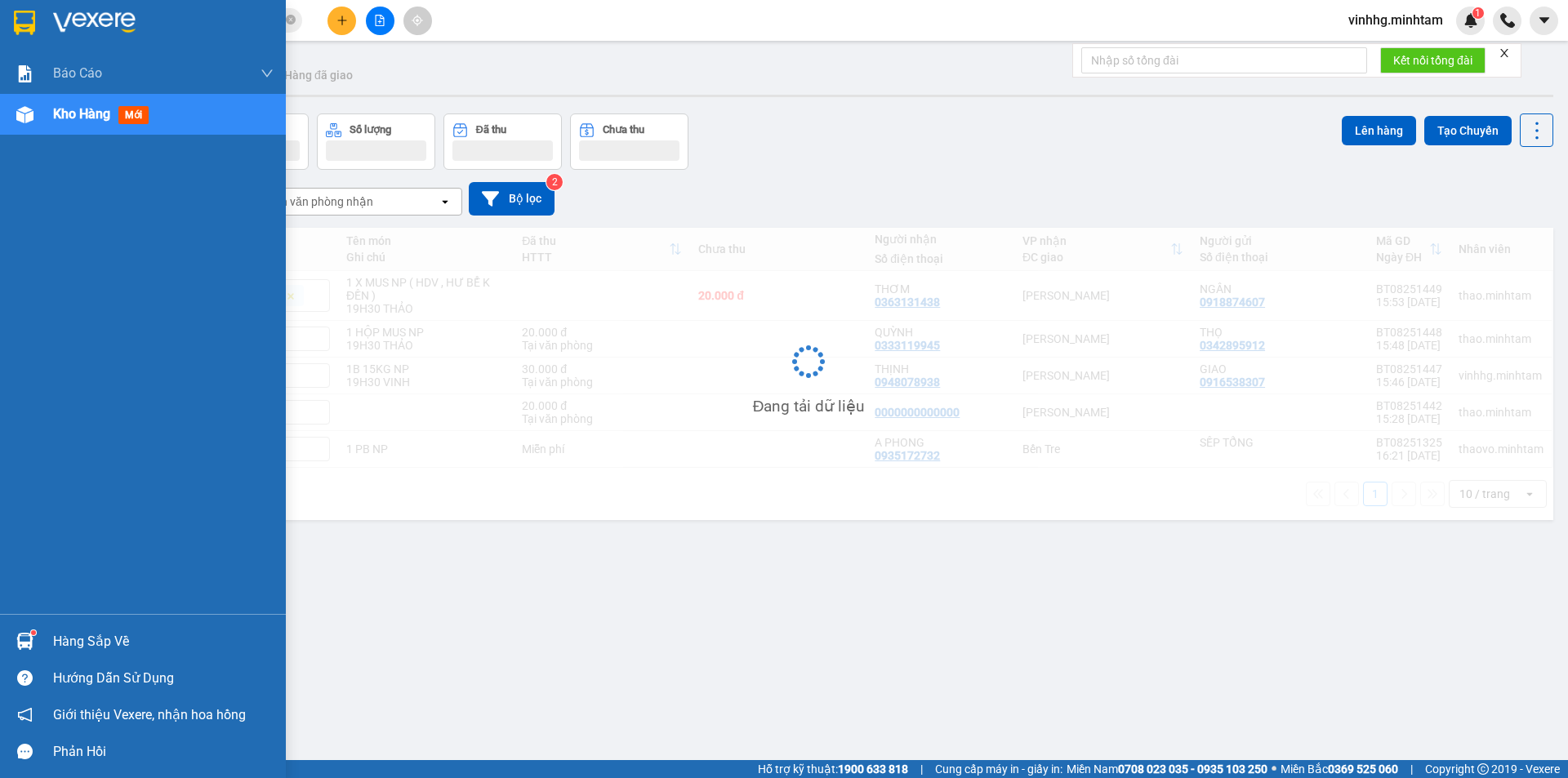
click at [70, 637] on div "Hàng sắp về" at bounding box center [163, 642] width 221 height 25
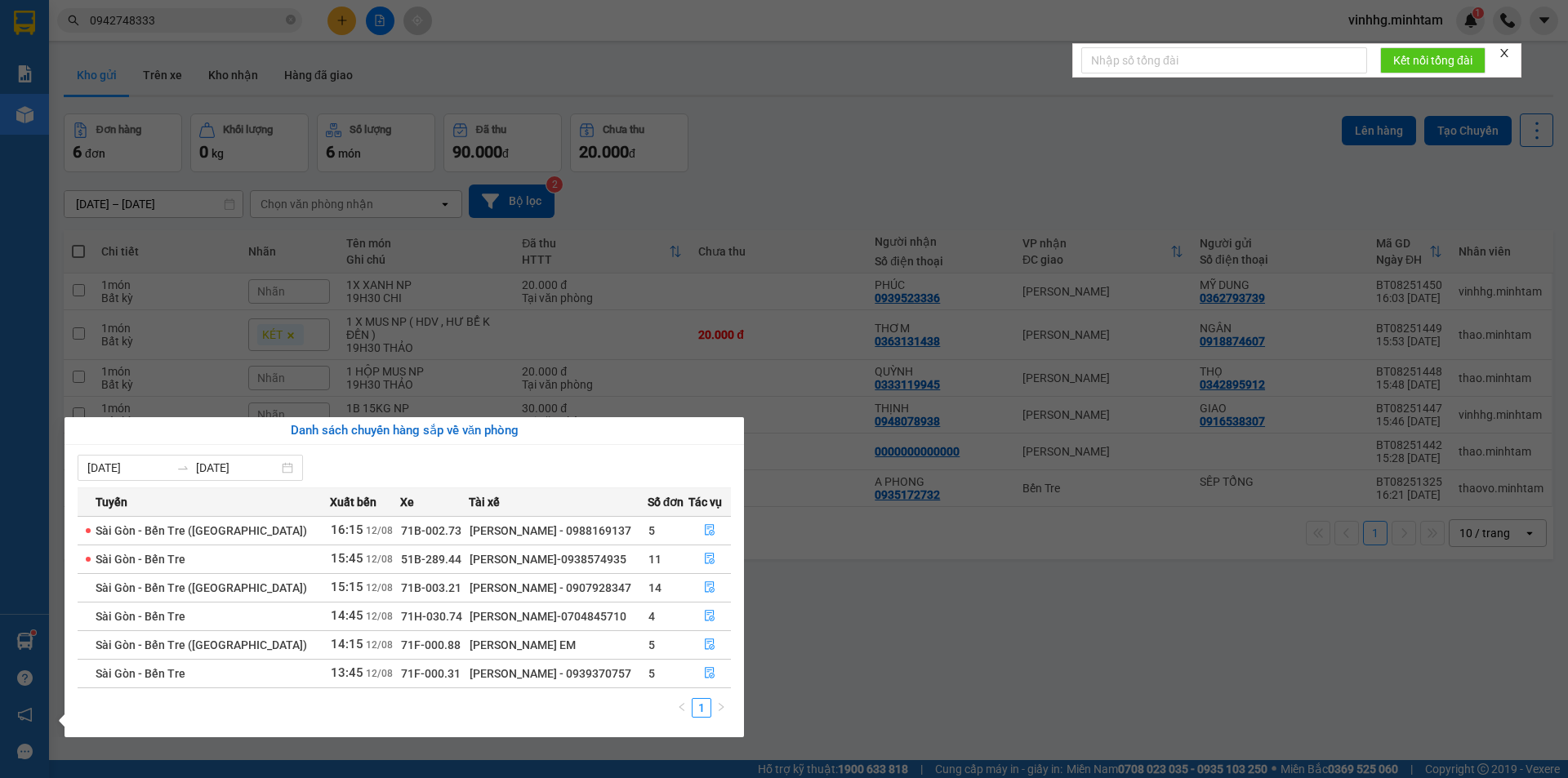
click at [939, 596] on section "Kết quả tìm kiếm ( 10 ) Bộ lọc Mã ĐH Trạng thái Món hàng Tổng cước Chưa cước Nh…" at bounding box center [784, 389] width 1568 height 778
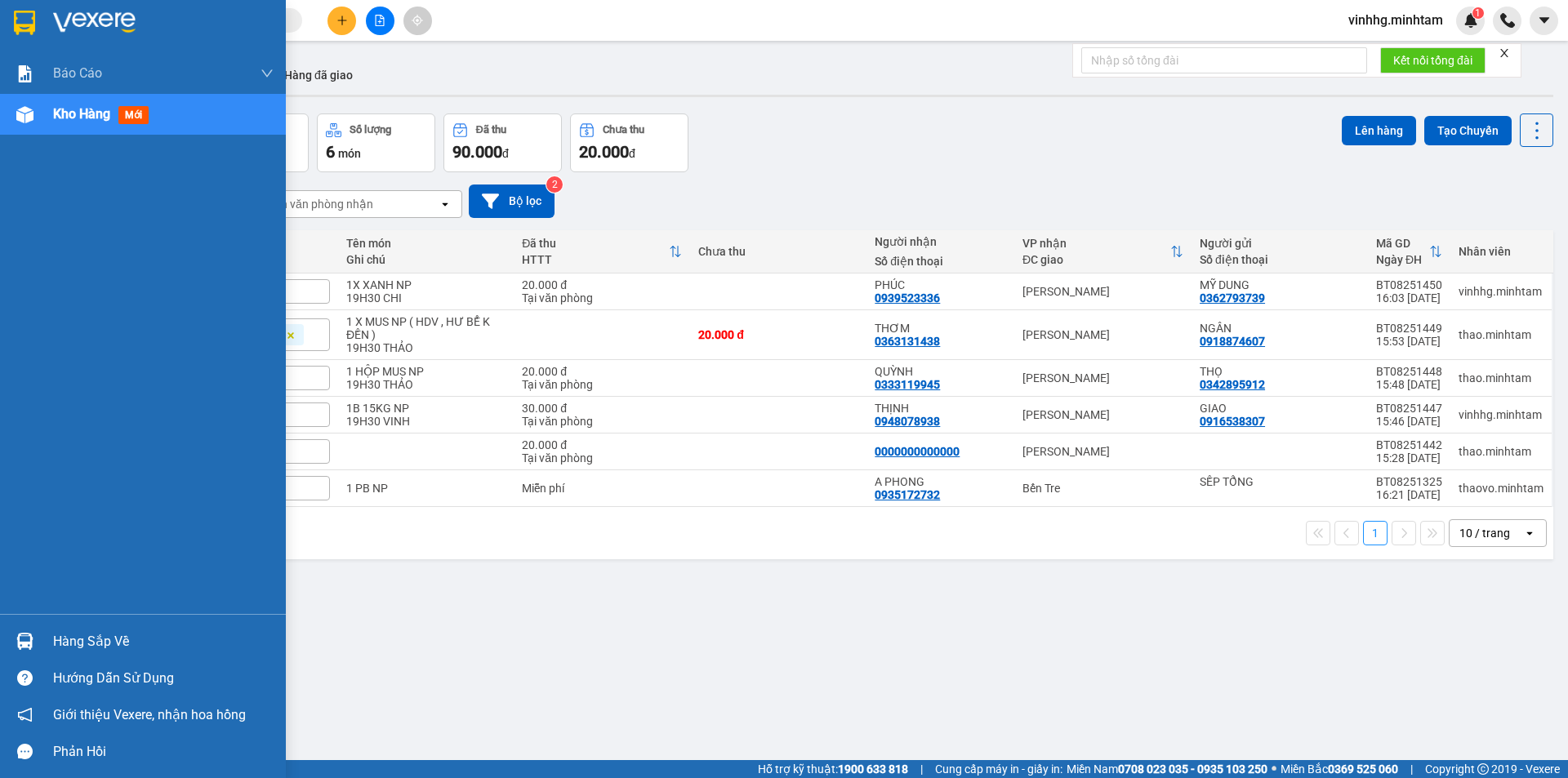
click at [87, 636] on div "Hàng sắp về" at bounding box center [163, 642] width 221 height 25
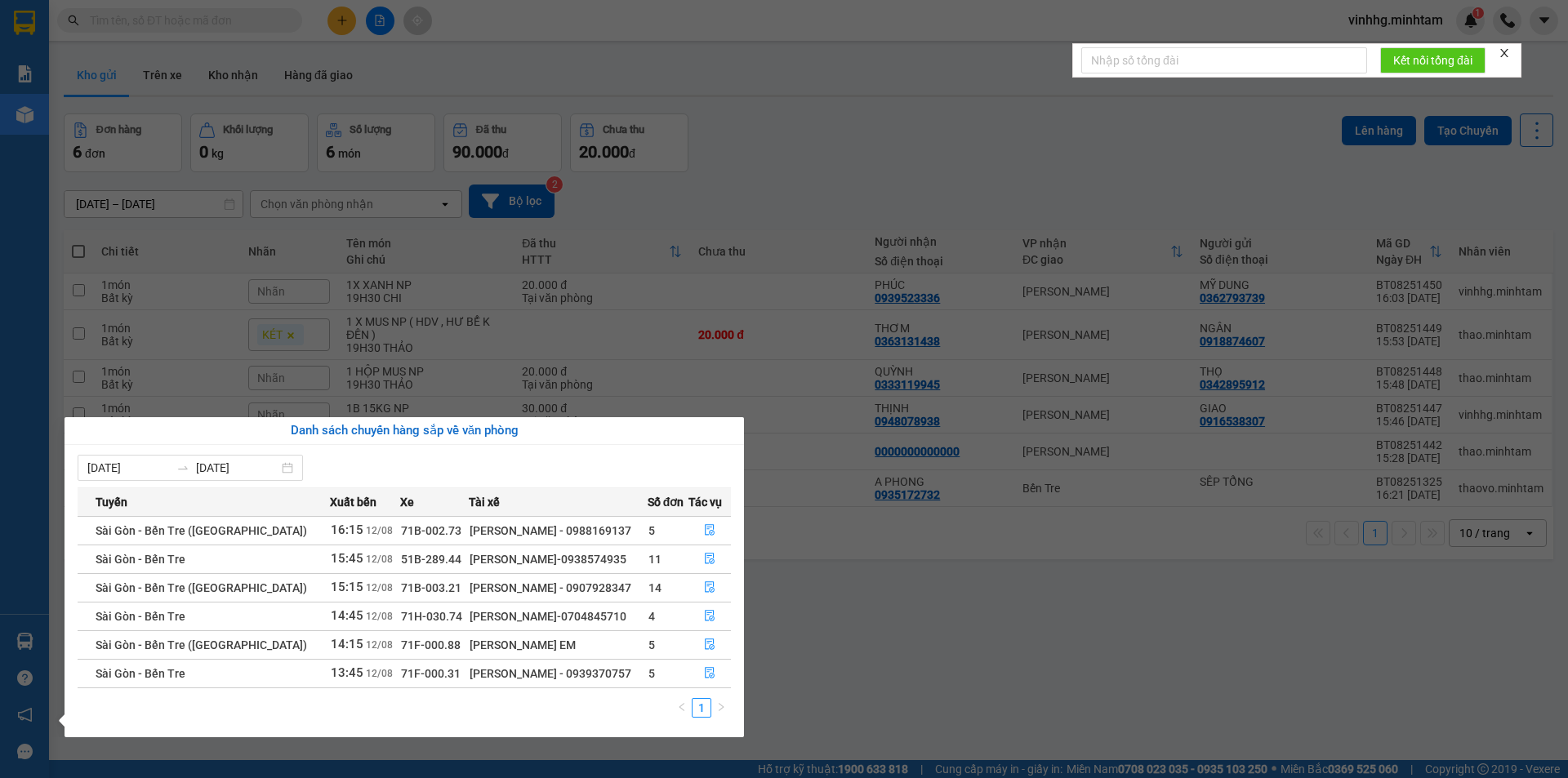
click at [1205, 605] on section "Kết quả tìm kiếm ( 0 ) Bộ lọc No Data vinhhg.minhtam 1 Báo cáo BC giao hàng (nh…" at bounding box center [784, 389] width 1568 height 778
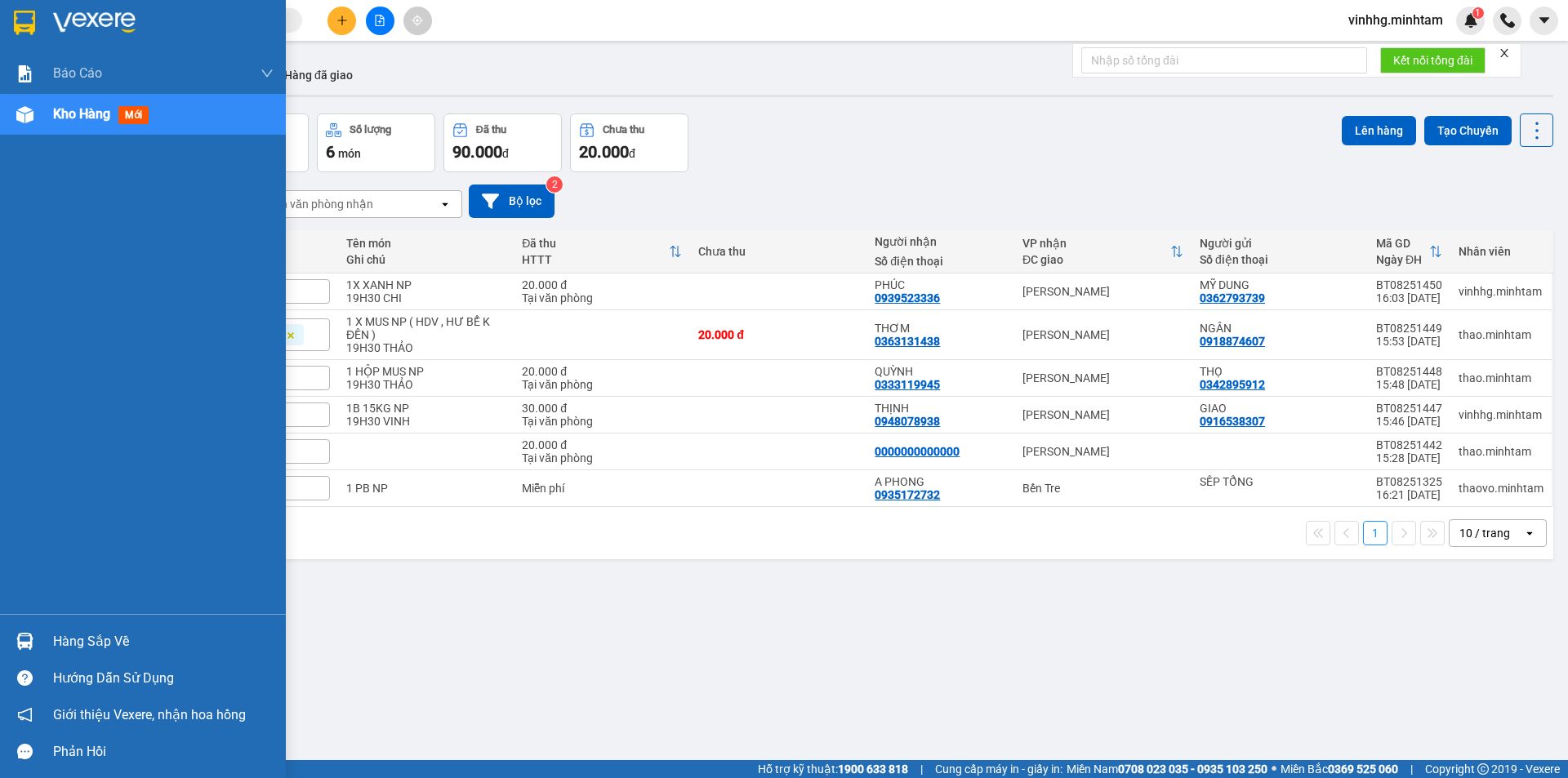
click at [118, 640] on div "Hàng sắp về" at bounding box center [163, 642] width 221 height 25
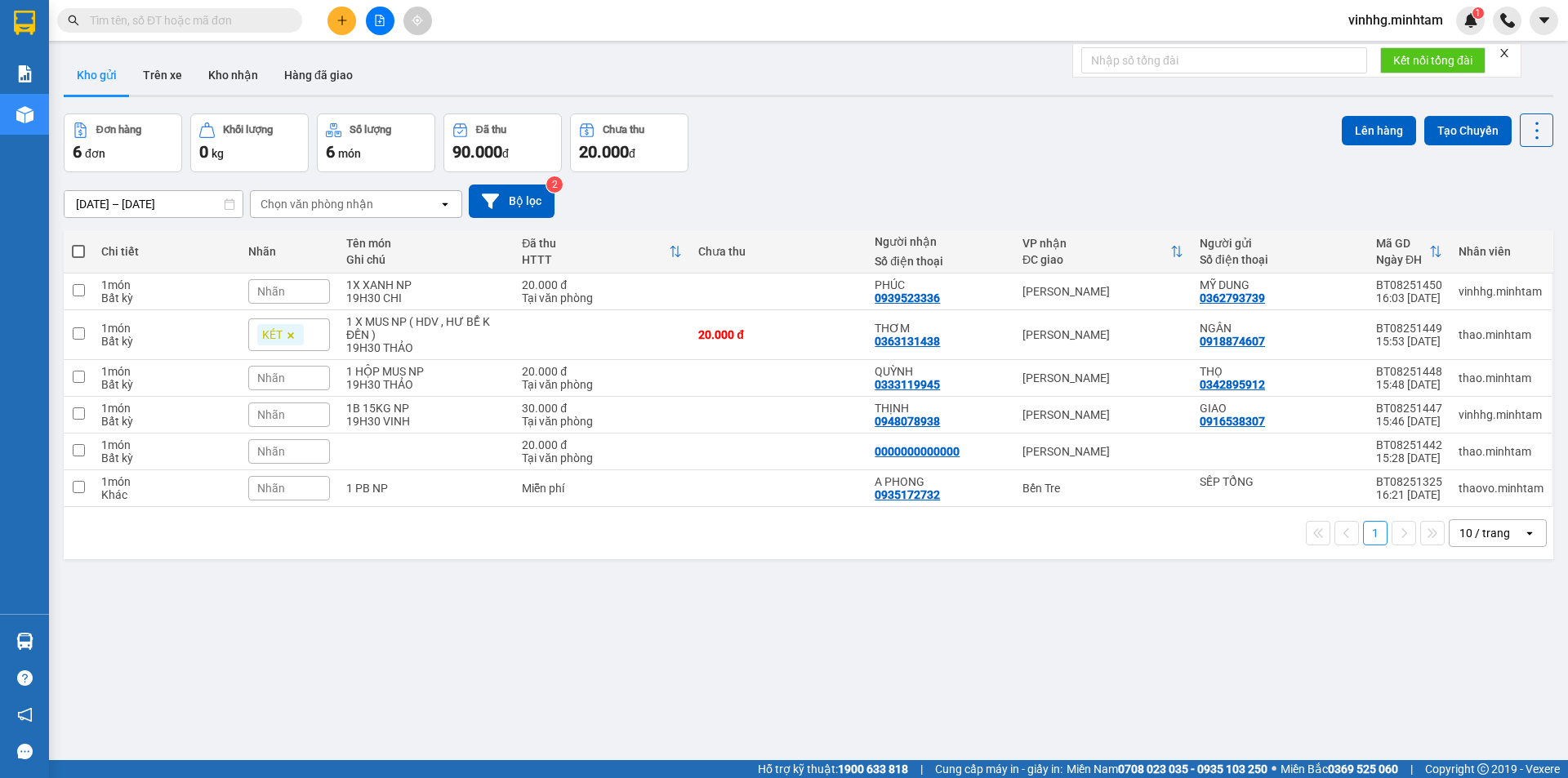
click at [1204, 630] on section "Kết quả tìm kiếm ( 0 ) Bộ lọc No Data vinhhg.minhtam 1 Báo cáo BC giao hàng (nh…" at bounding box center [784, 389] width 1568 height 778
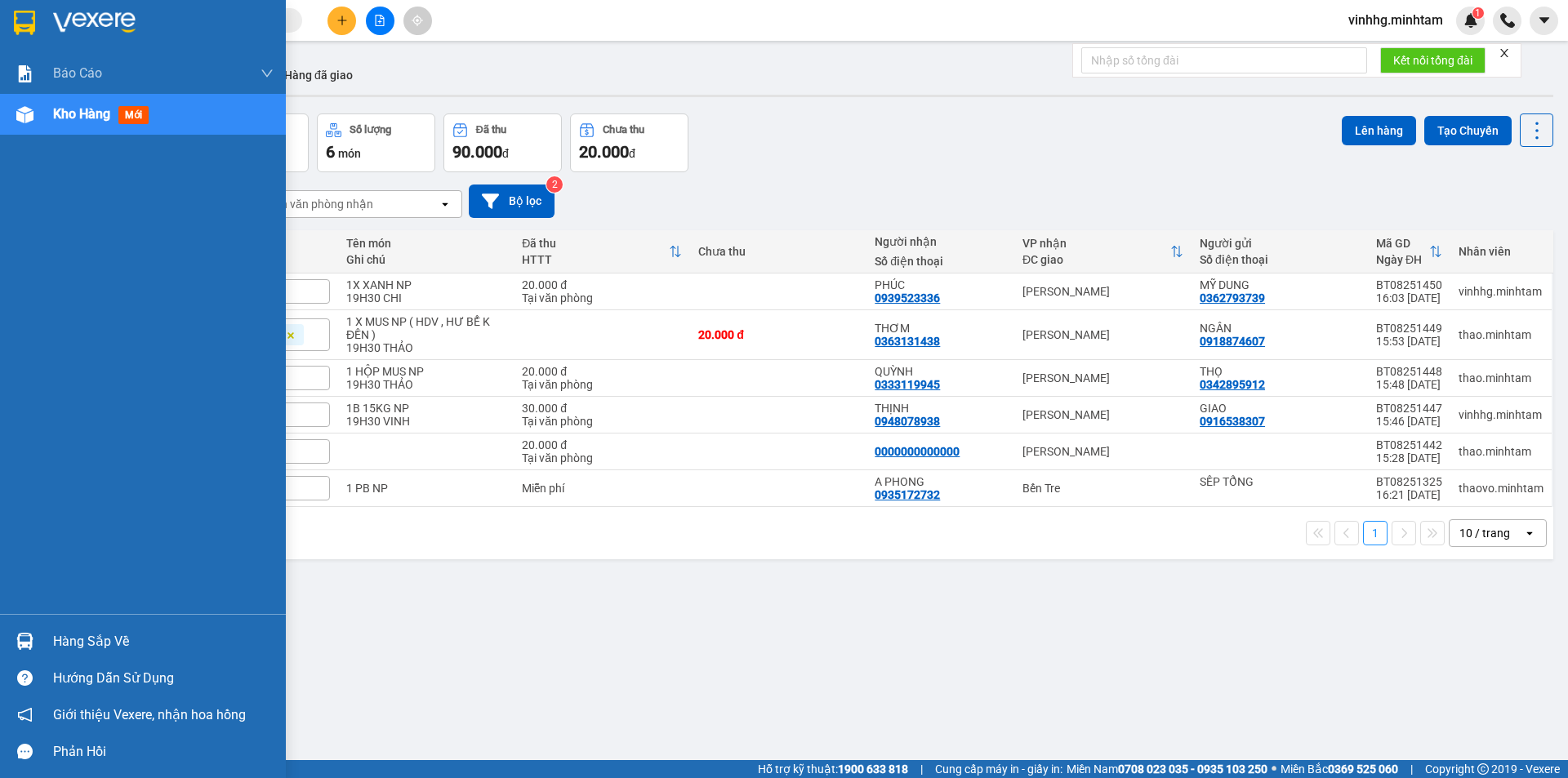
click at [115, 639] on div "Hàng sắp về" at bounding box center [163, 642] width 221 height 25
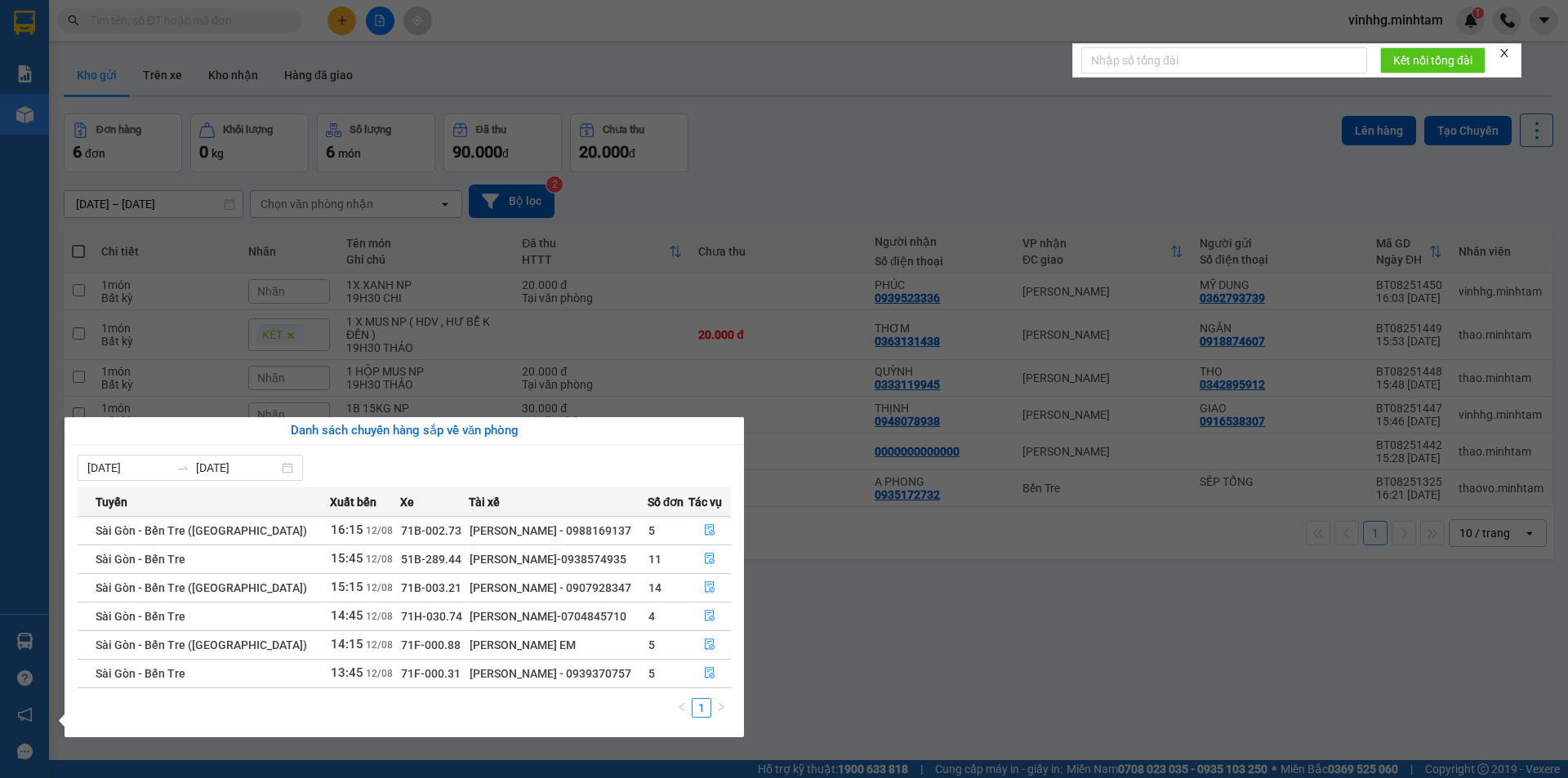
click at [936, 641] on section "Kết quả tìm kiếm ( 0 ) Bộ lọc No Data vinhhg.minhtam 1 Báo cáo BC giao hàng (nh…" at bounding box center [784, 389] width 1568 height 778
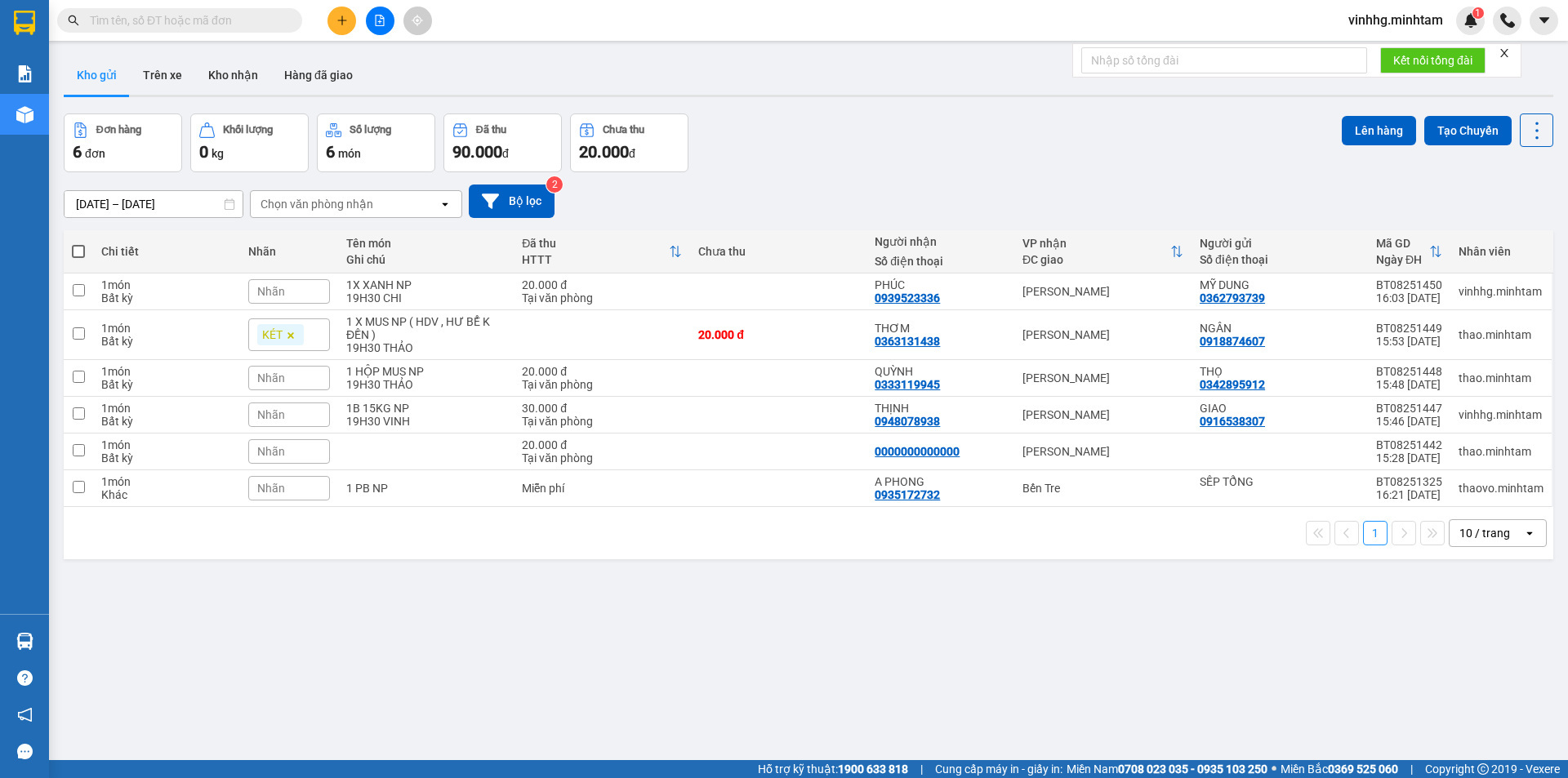
drag, startPoint x: 910, startPoint y: 601, endPoint x: 527, endPoint y: 610, distance: 383.1
click at [527, 610] on div "ver 1.8.137 Kho gửi Trên xe Kho nhận Hàng đã giao Đơn hàng 6 đơn Khối lượng 0 k…" at bounding box center [808, 438] width 1502 height 778
click at [171, 21] on input "text" at bounding box center [186, 21] width 192 height 18
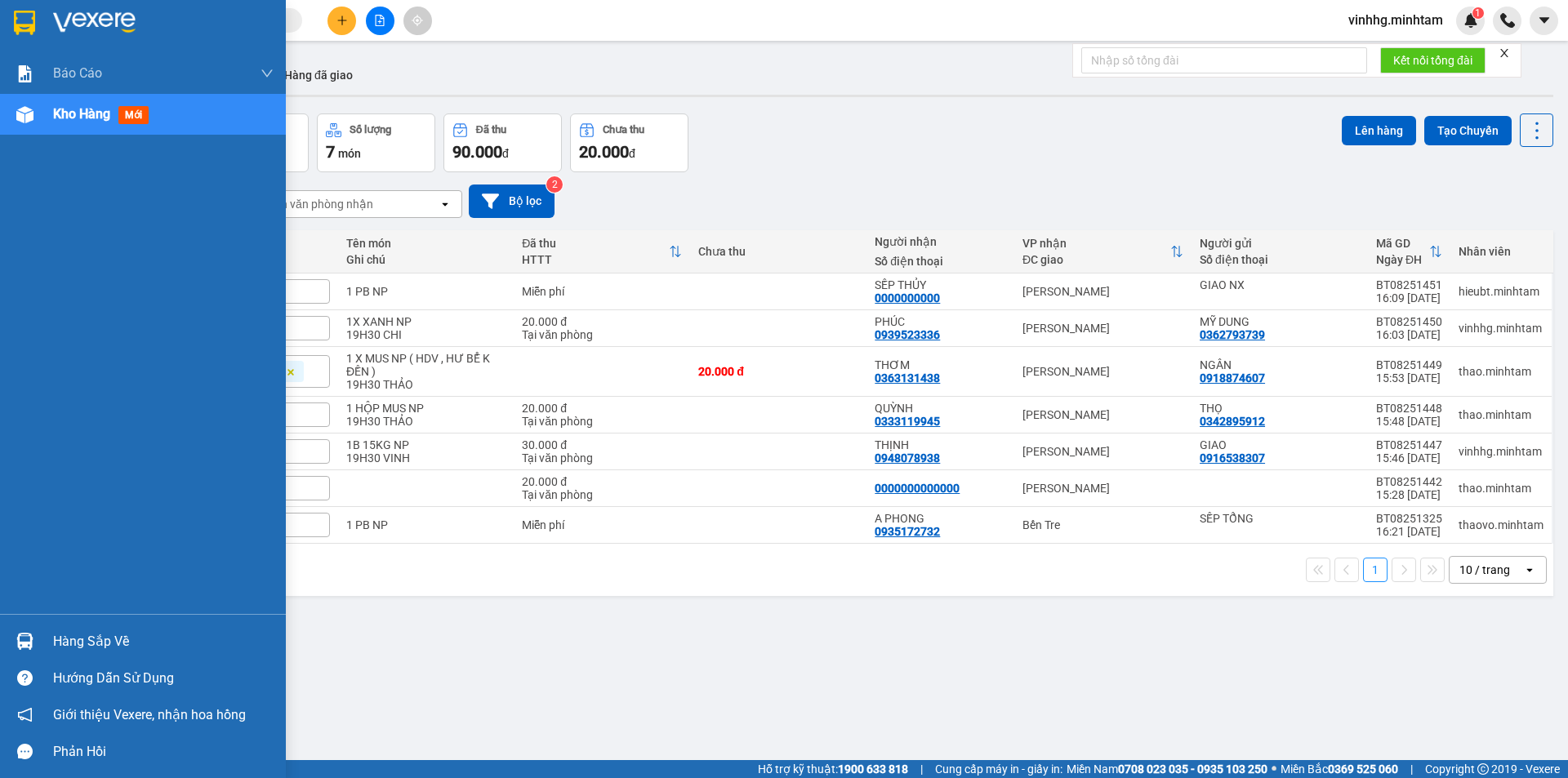
drag, startPoint x: 114, startPoint y: 614, endPoint x: 113, endPoint y: 627, distance: 13.0
click at [114, 615] on div "Hàng sắp về Hướng dẫn sử dụng Giới thiệu Vexere, nhận hoa hồng Phản hồi" at bounding box center [143, 692] width 286 height 156
click at [113, 630] on div "Hàng sắp về" at bounding box center [163, 642] width 221 height 25
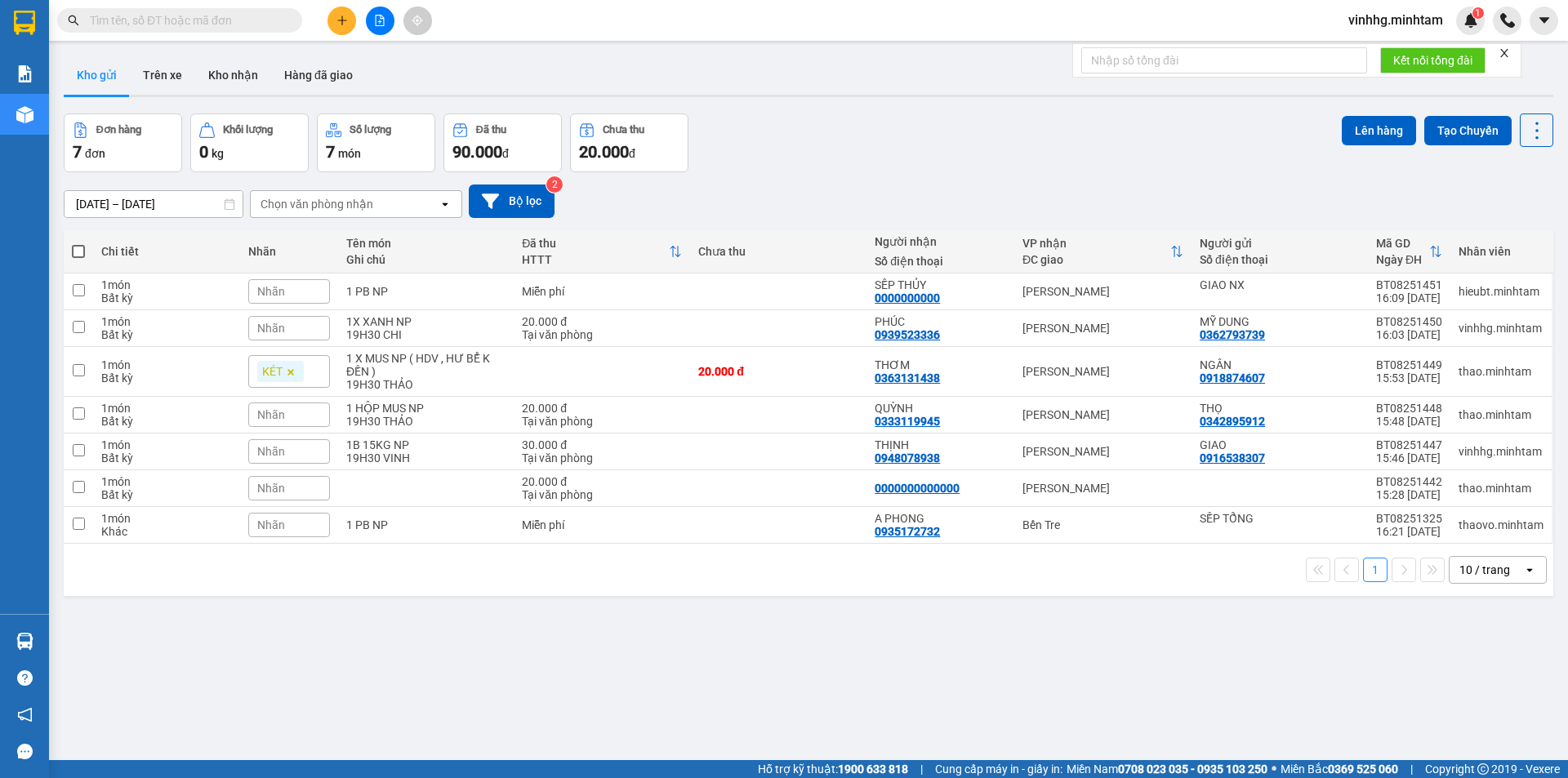
drag, startPoint x: 1032, startPoint y: 630, endPoint x: 1024, endPoint y: 628, distance: 8.2
click at [1032, 631] on section "Kết quả tìm kiếm ( 0 ) Bộ lọc No Data vinhhg.minhtam 1 Báo cáo BC giao hàng (nh…" at bounding box center [784, 389] width 1568 height 778
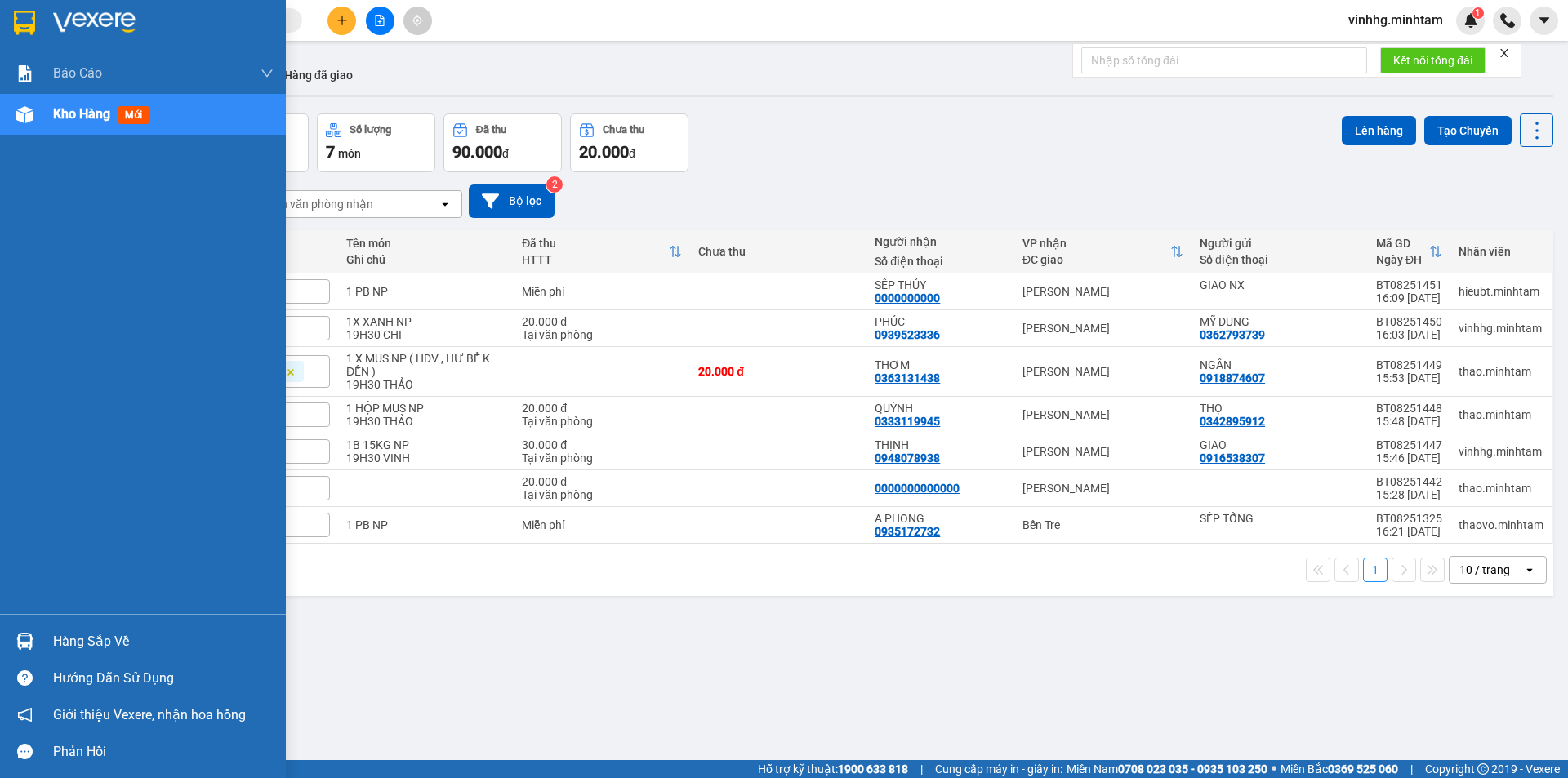
click at [94, 628] on div "Hàng sắp về" at bounding box center [143, 641] width 286 height 36
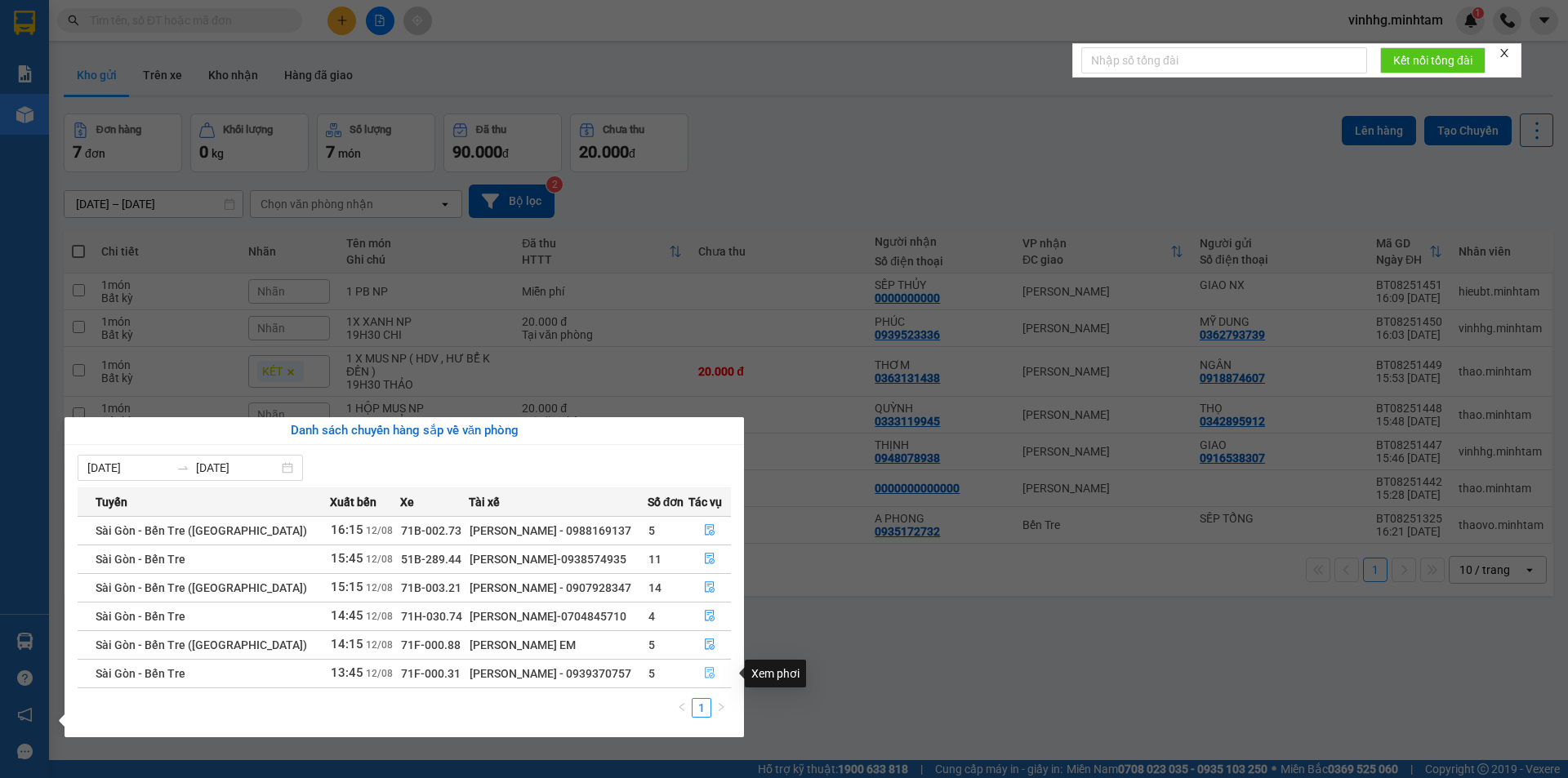
click at [706, 669] on icon "file-done" at bounding box center [710, 673] width 12 height 12
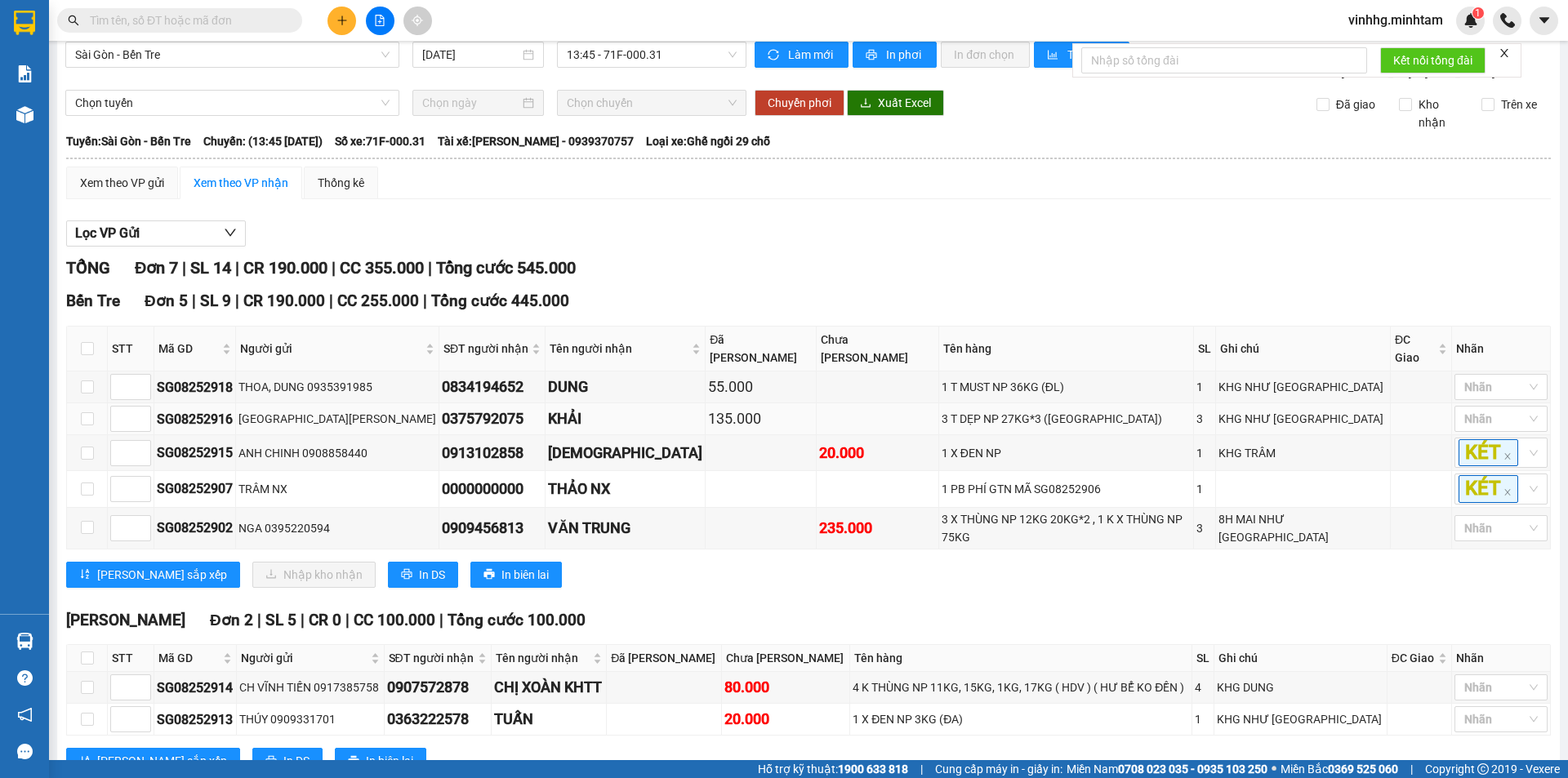
scroll to position [66, 0]
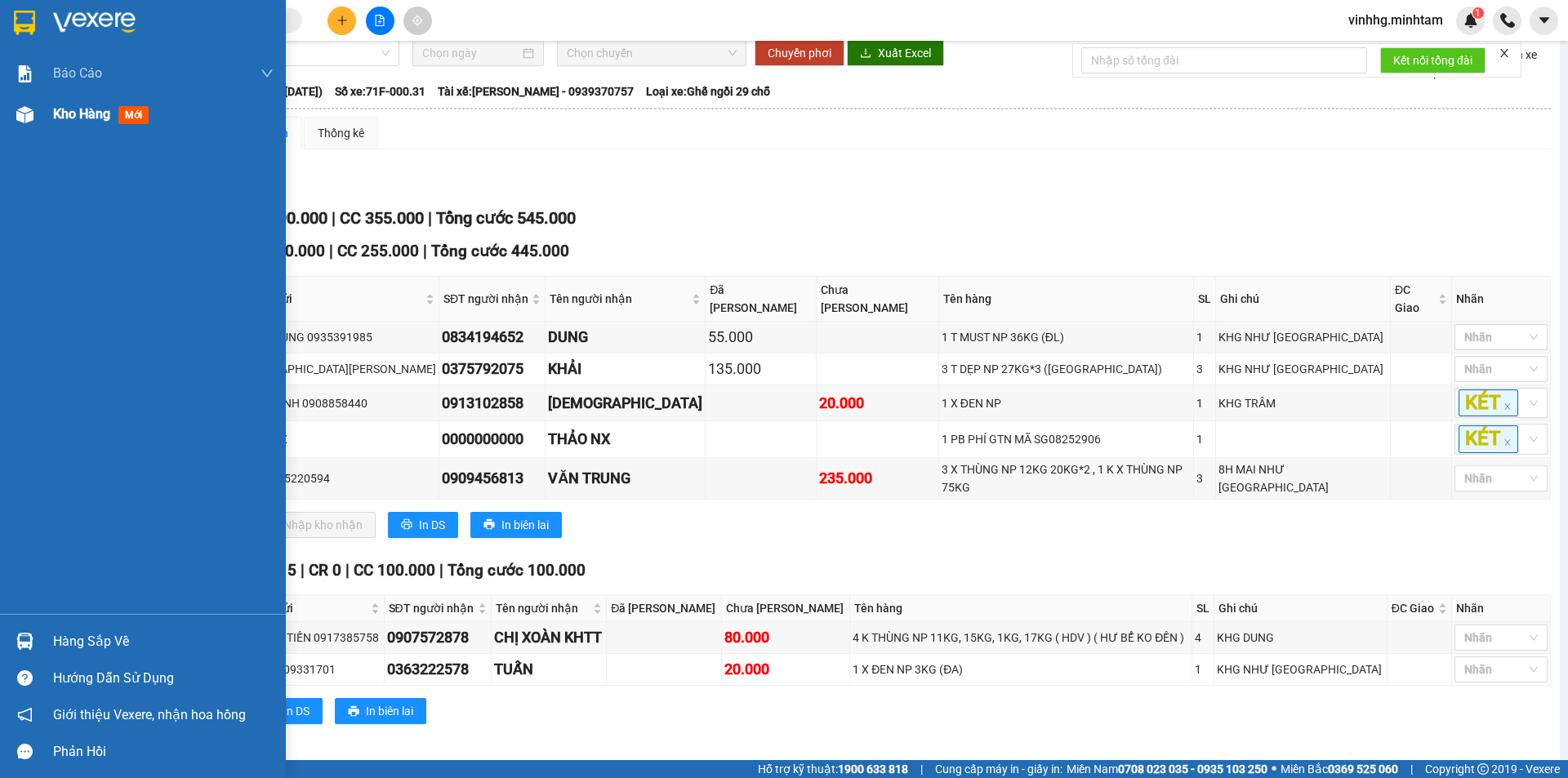
click at [62, 105] on div "Kho hàng mới" at bounding box center [104, 114] width 102 height 21
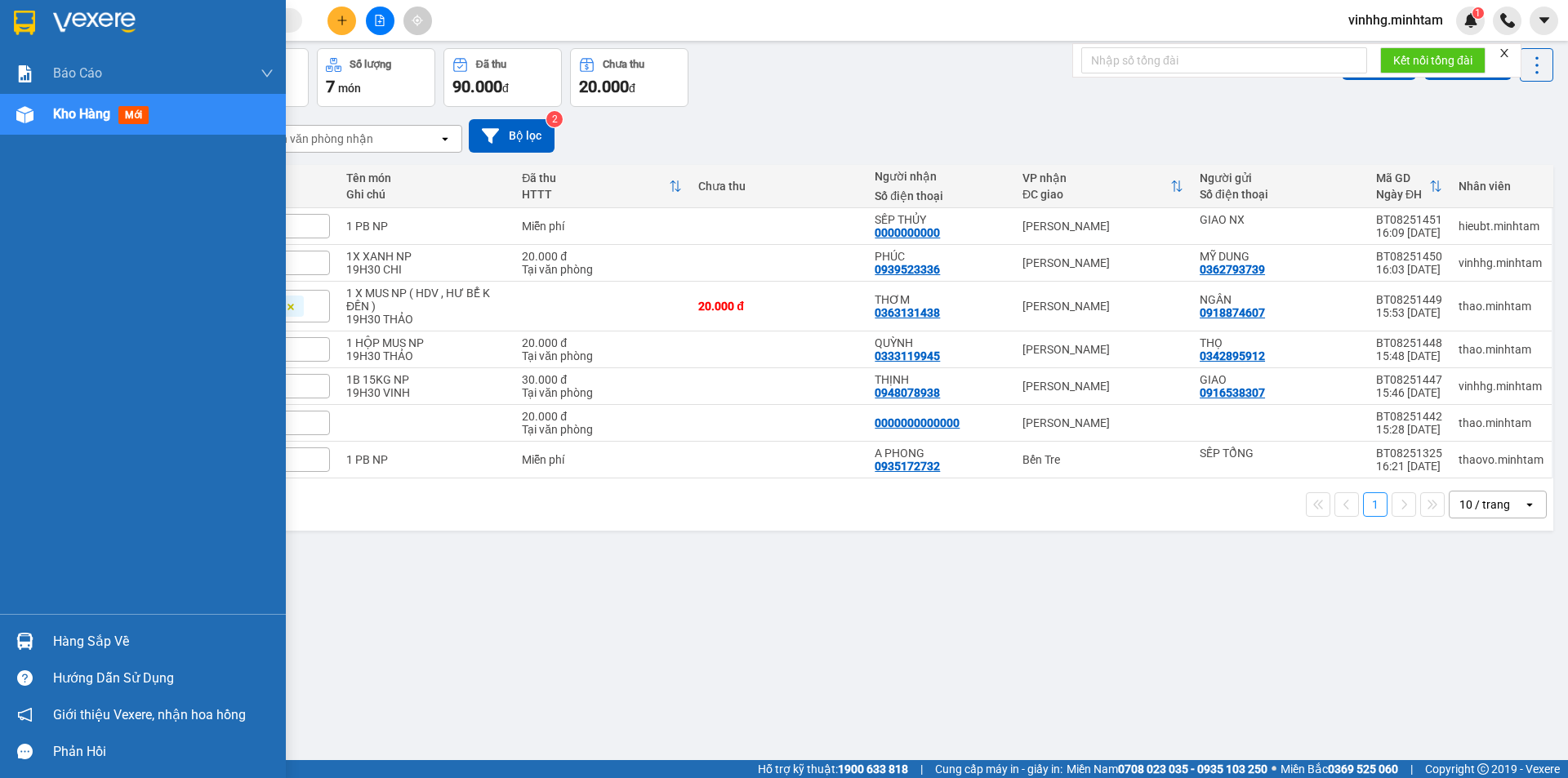
click at [108, 638] on div "Hàng sắp về" at bounding box center [163, 642] width 221 height 25
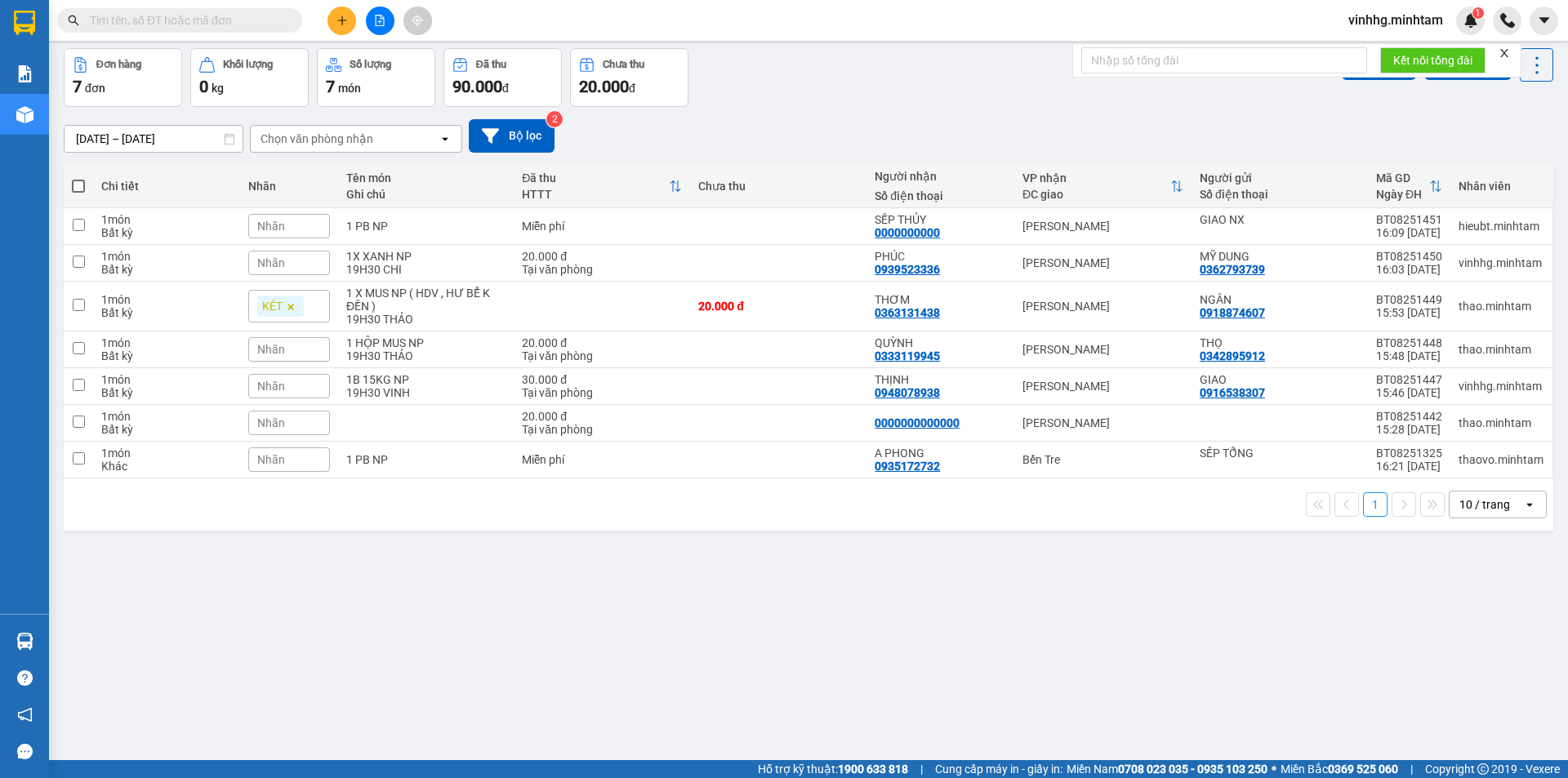
click at [885, 568] on section "Kết quả tìm kiếm ( 0 ) Bộ lọc No Data vinhhg.minhtam 1 Báo cáo BC giao hàng (nh…" at bounding box center [784, 389] width 1568 height 778
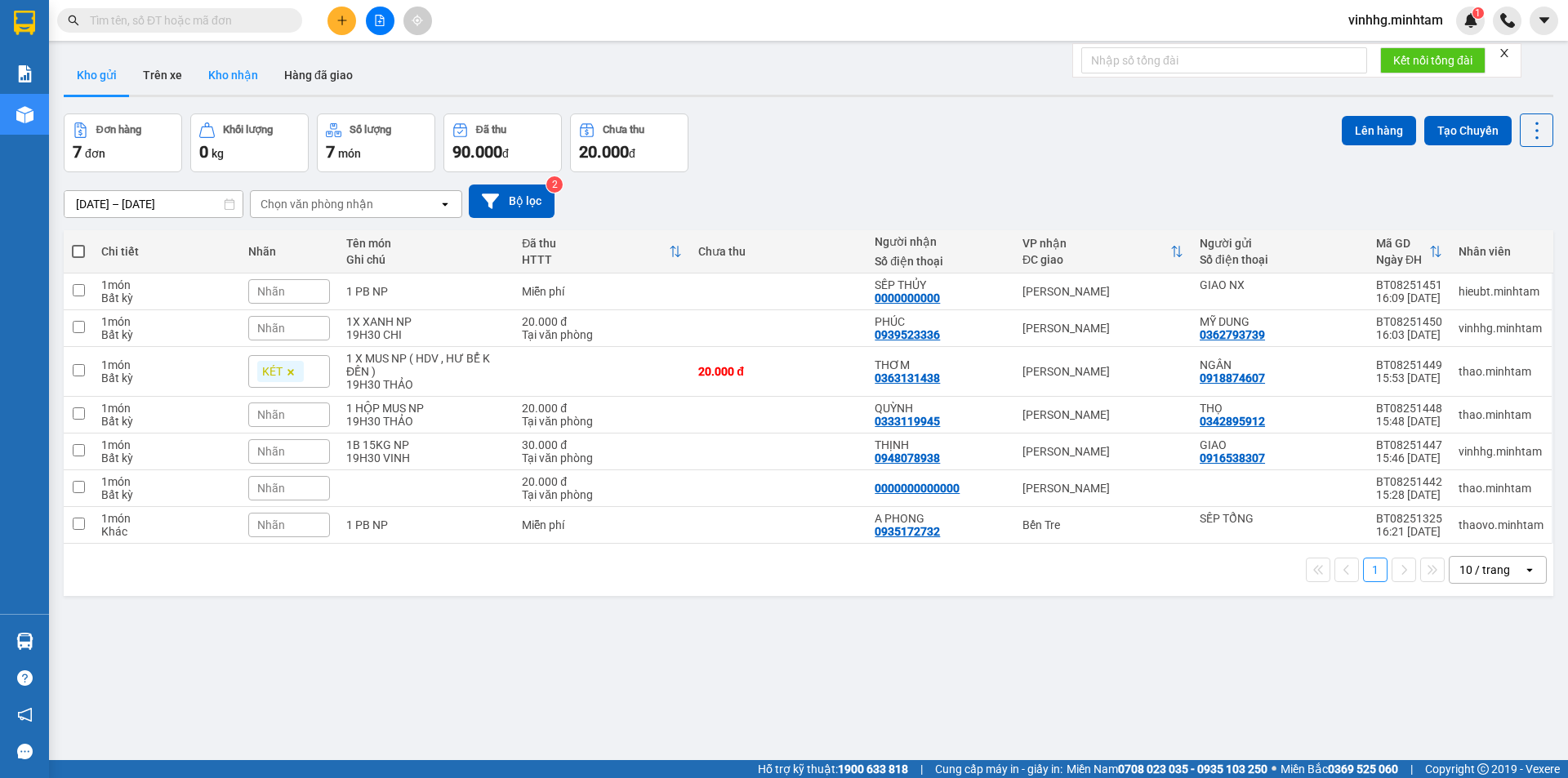
click at [222, 78] on button "Kho nhận" at bounding box center [233, 75] width 76 height 39
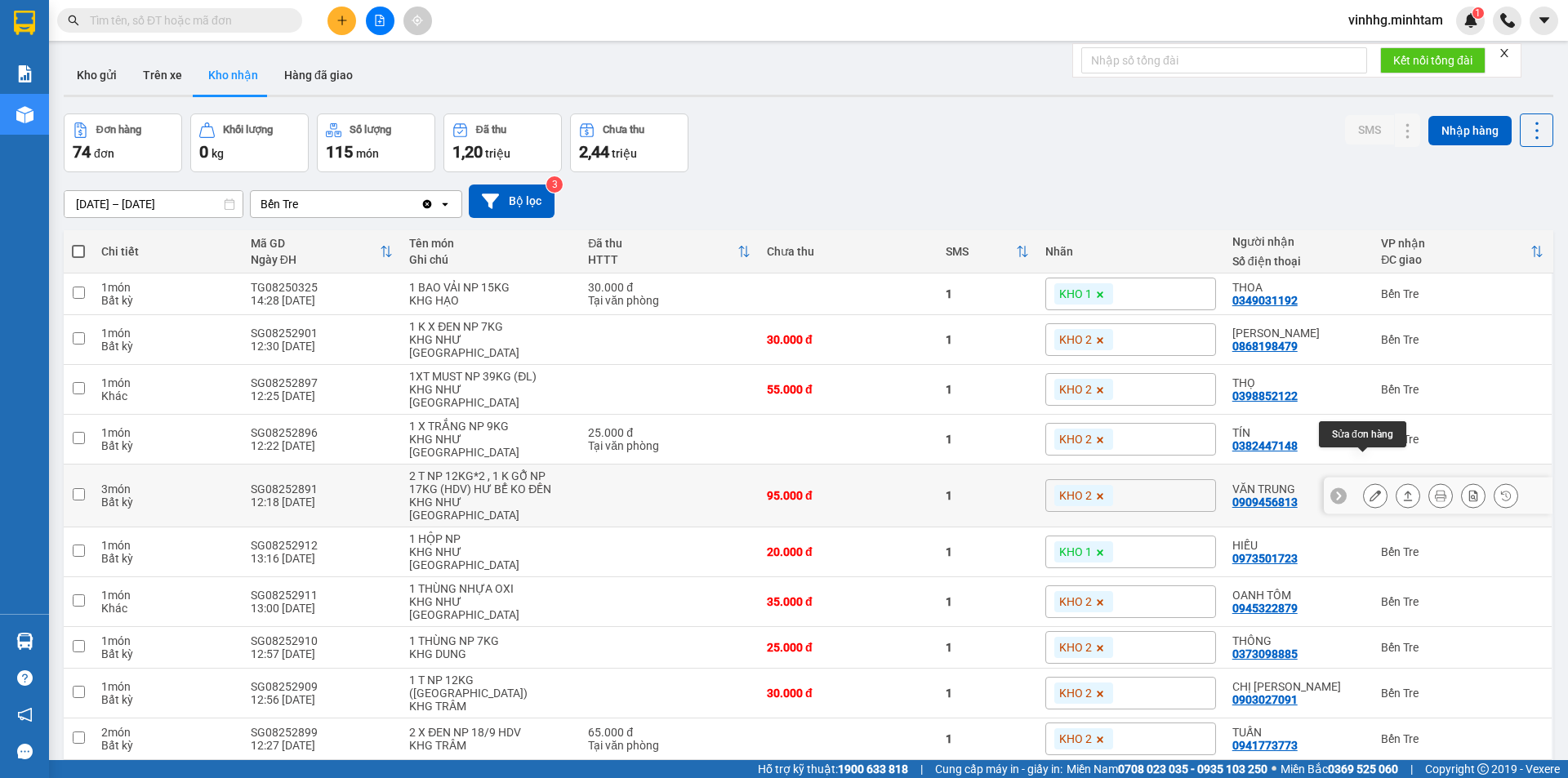
click at [1369, 490] on icon at bounding box center [1375, 496] width 12 height 12
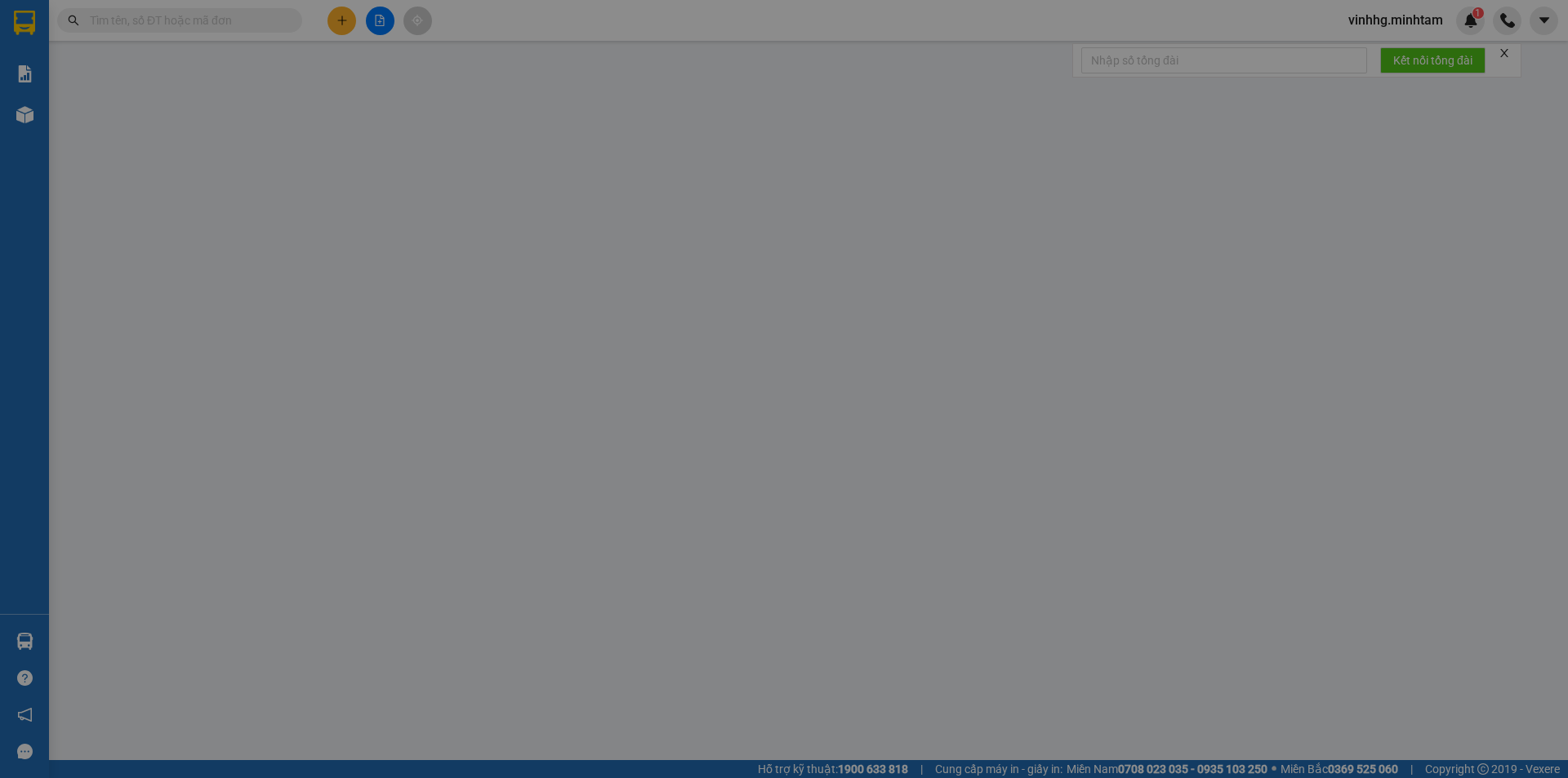
type input "0908665229"
type input "AN"
type input "0909456813"
type input "VĂN TRUNG"
type input "95.000"
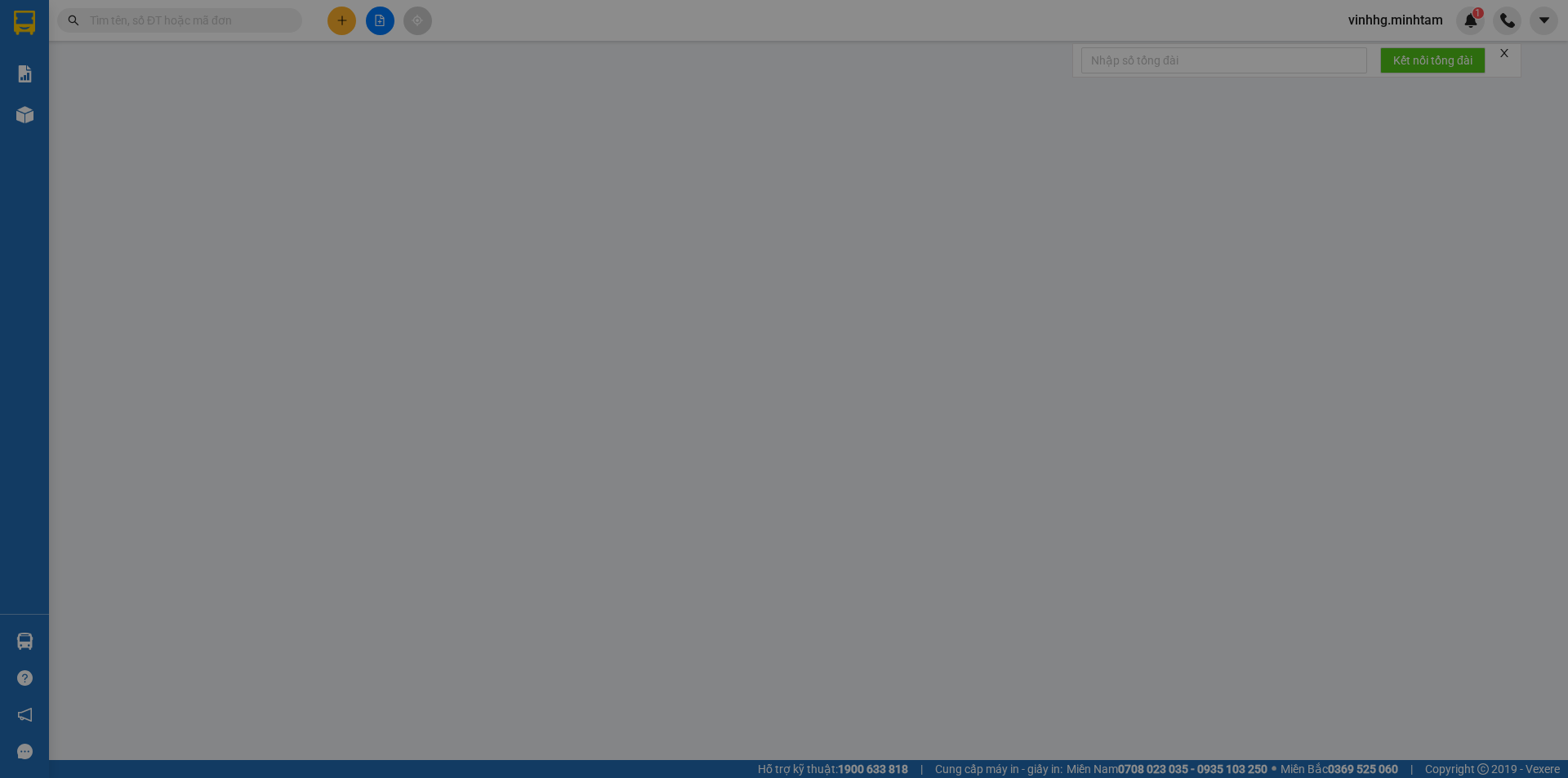
type input "95.000"
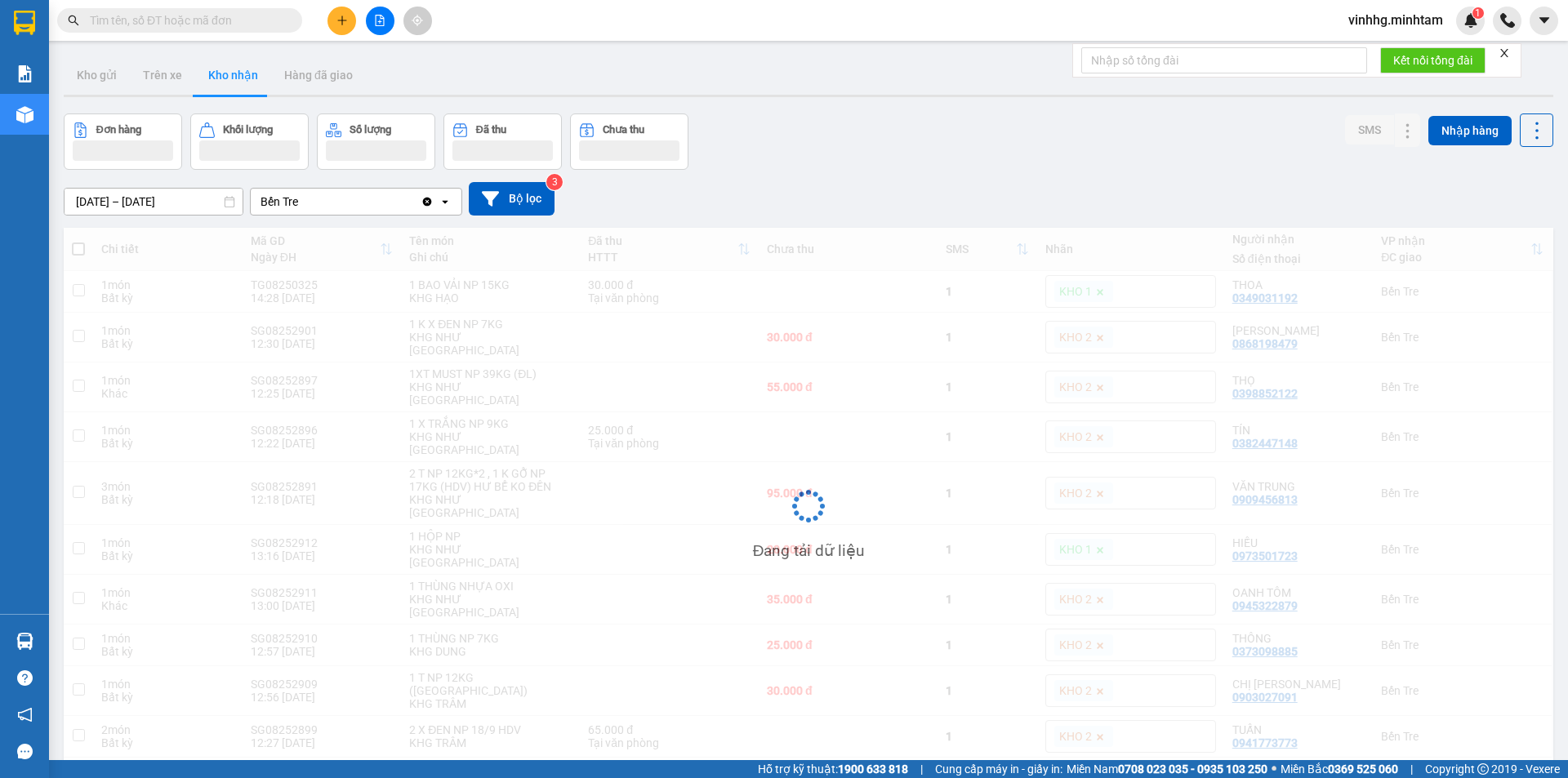
click at [196, 21] on input "text" at bounding box center [186, 21] width 192 height 18
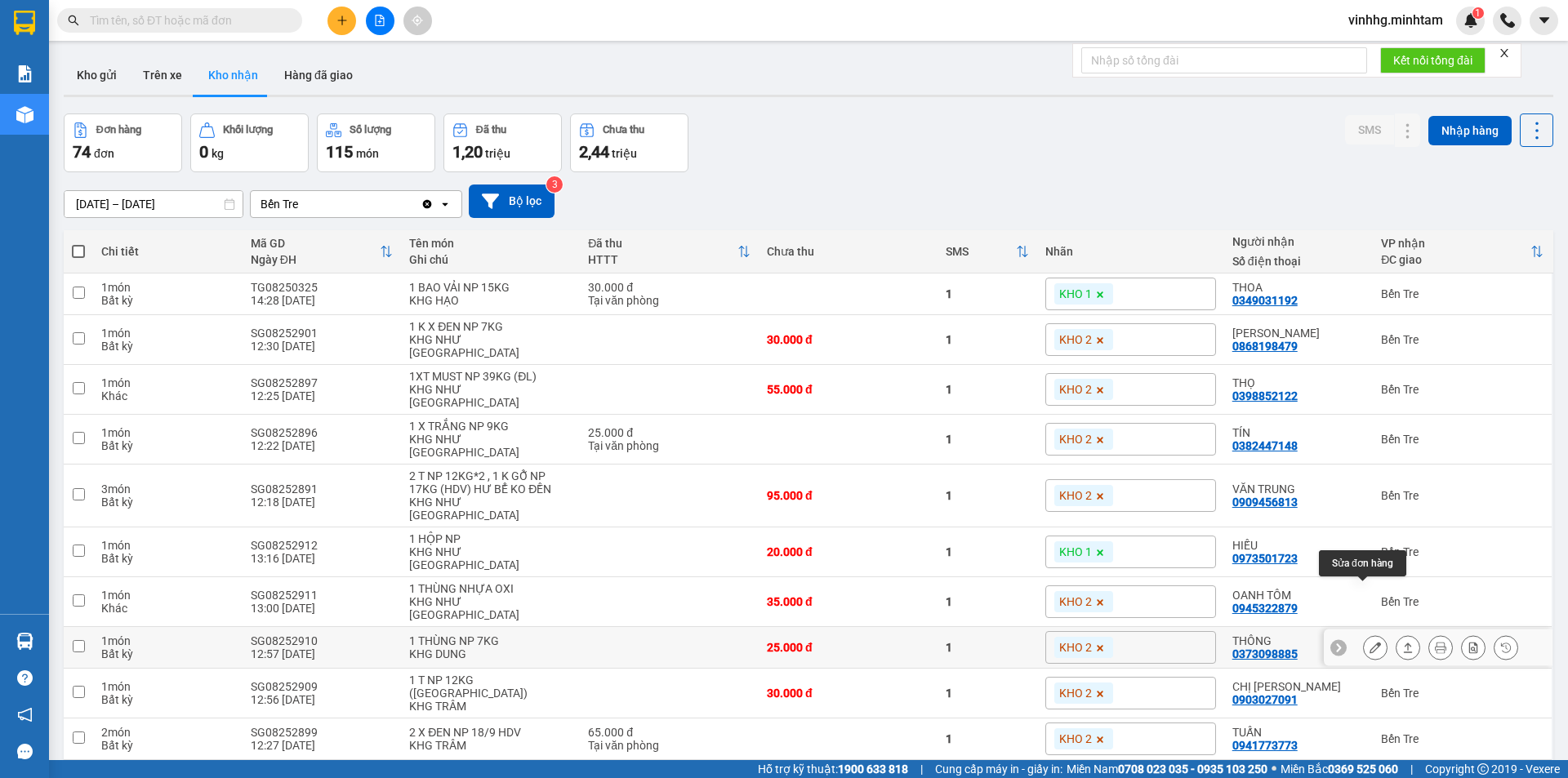
click at [1363, 634] on button at bounding box center [1375, 648] width 23 height 28
click at [172, 22] on input "text" at bounding box center [186, 21] width 192 height 18
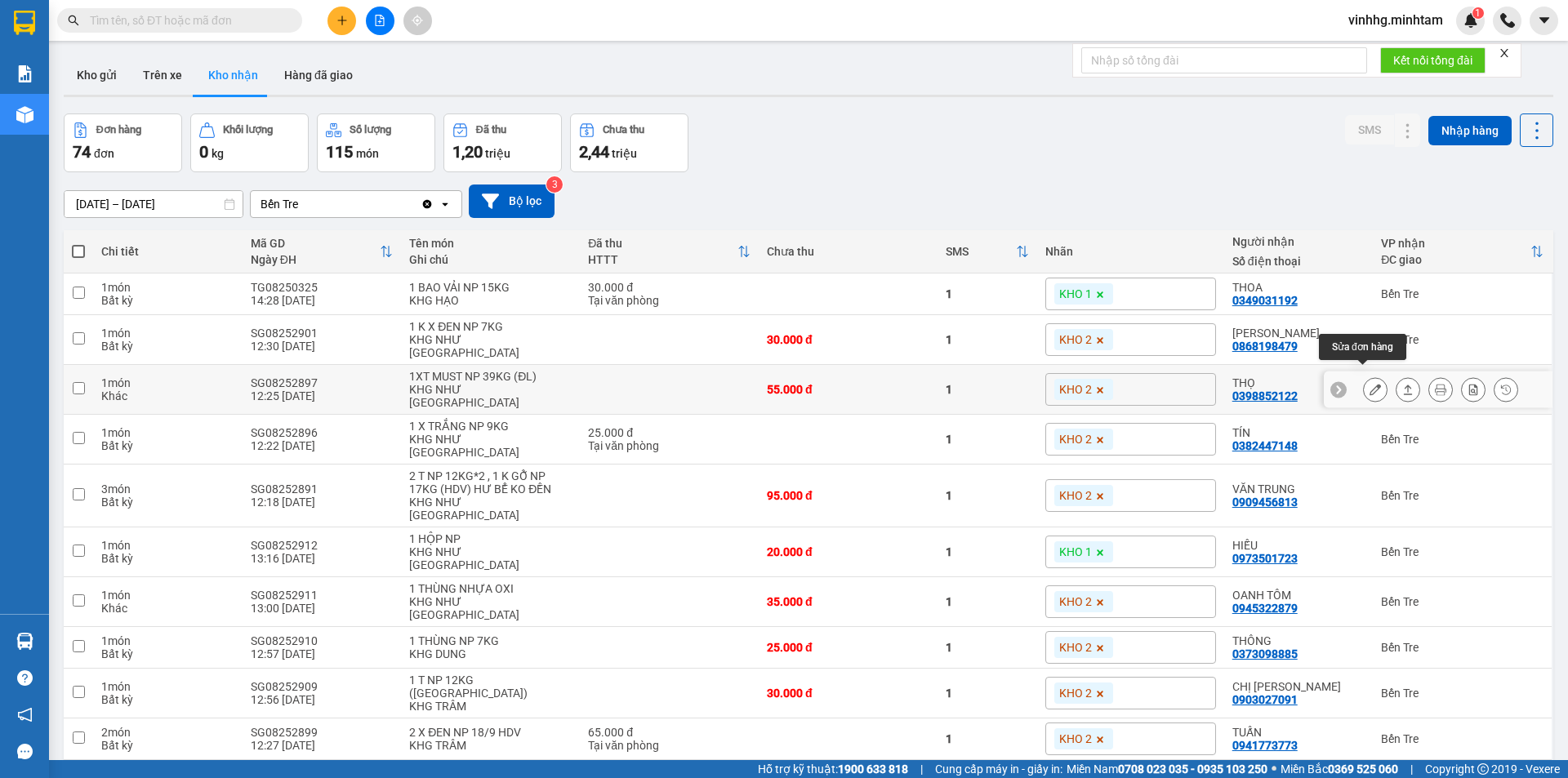
click at [1369, 384] on icon at bounding box center [1375, 390] width 12 height 12
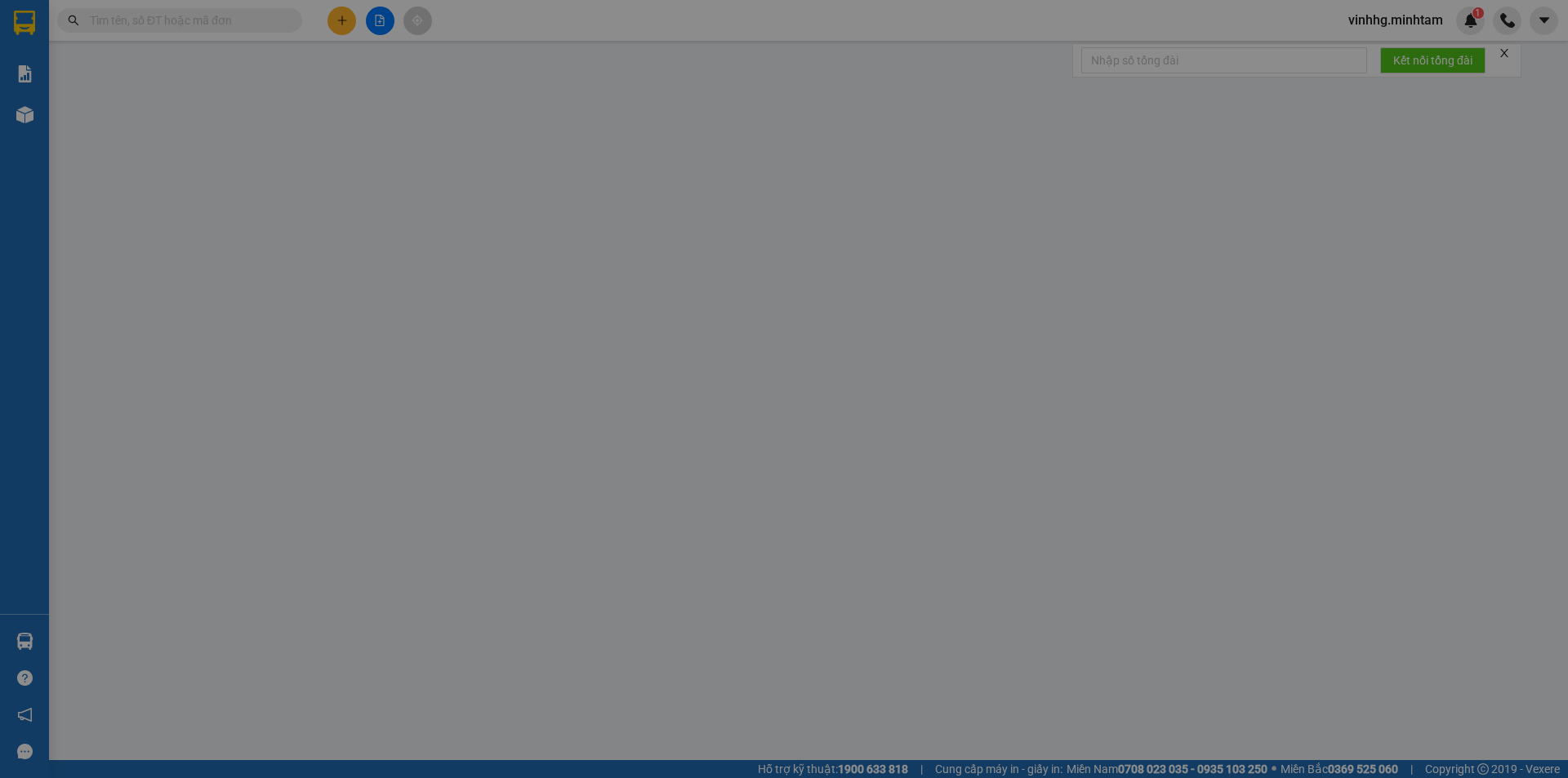
type input "0966992248"
type input "DUNG SG"
type input "0398852122"
type input "THỌ"
type input "55.000"
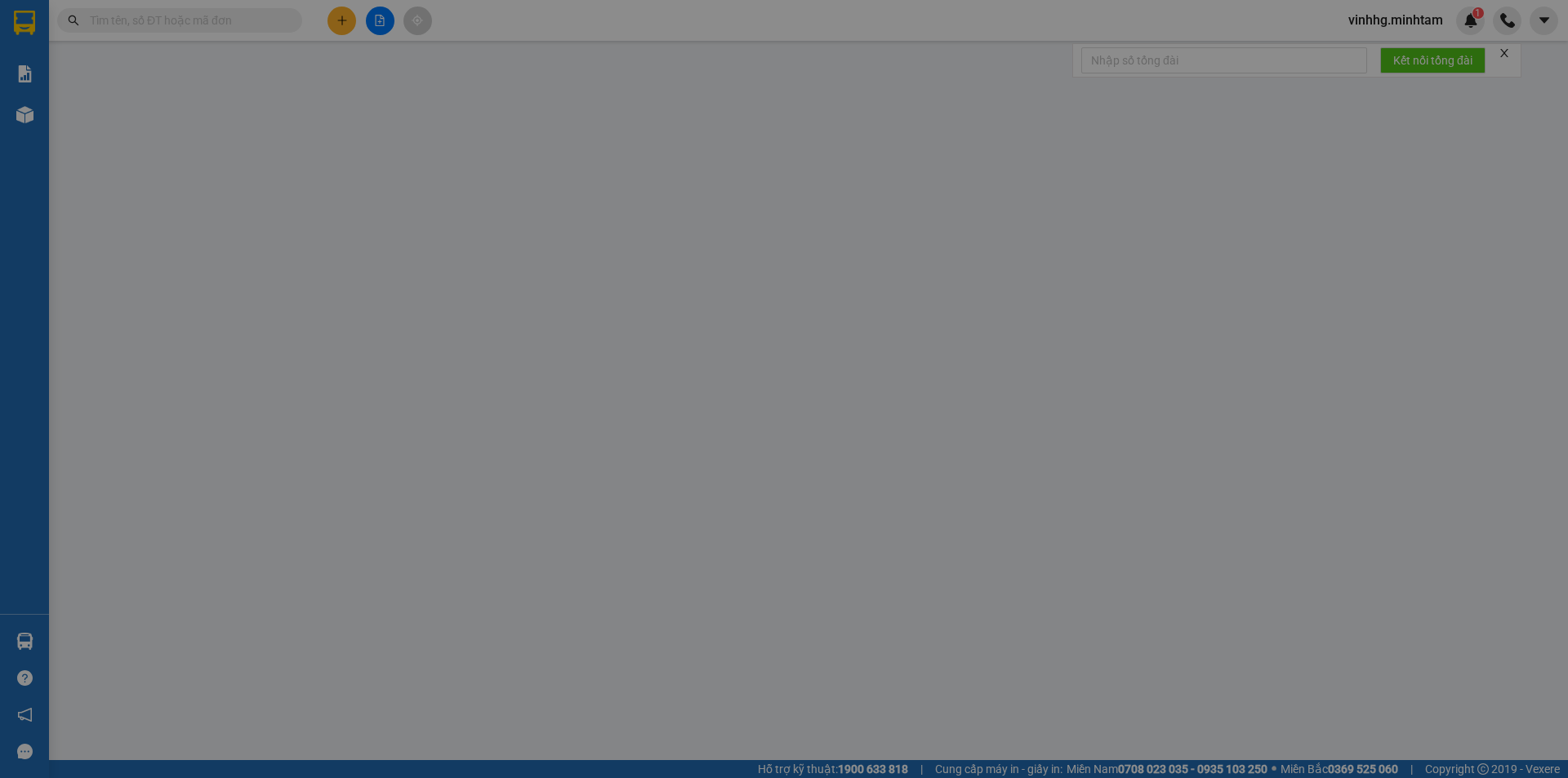
type input "55.000"
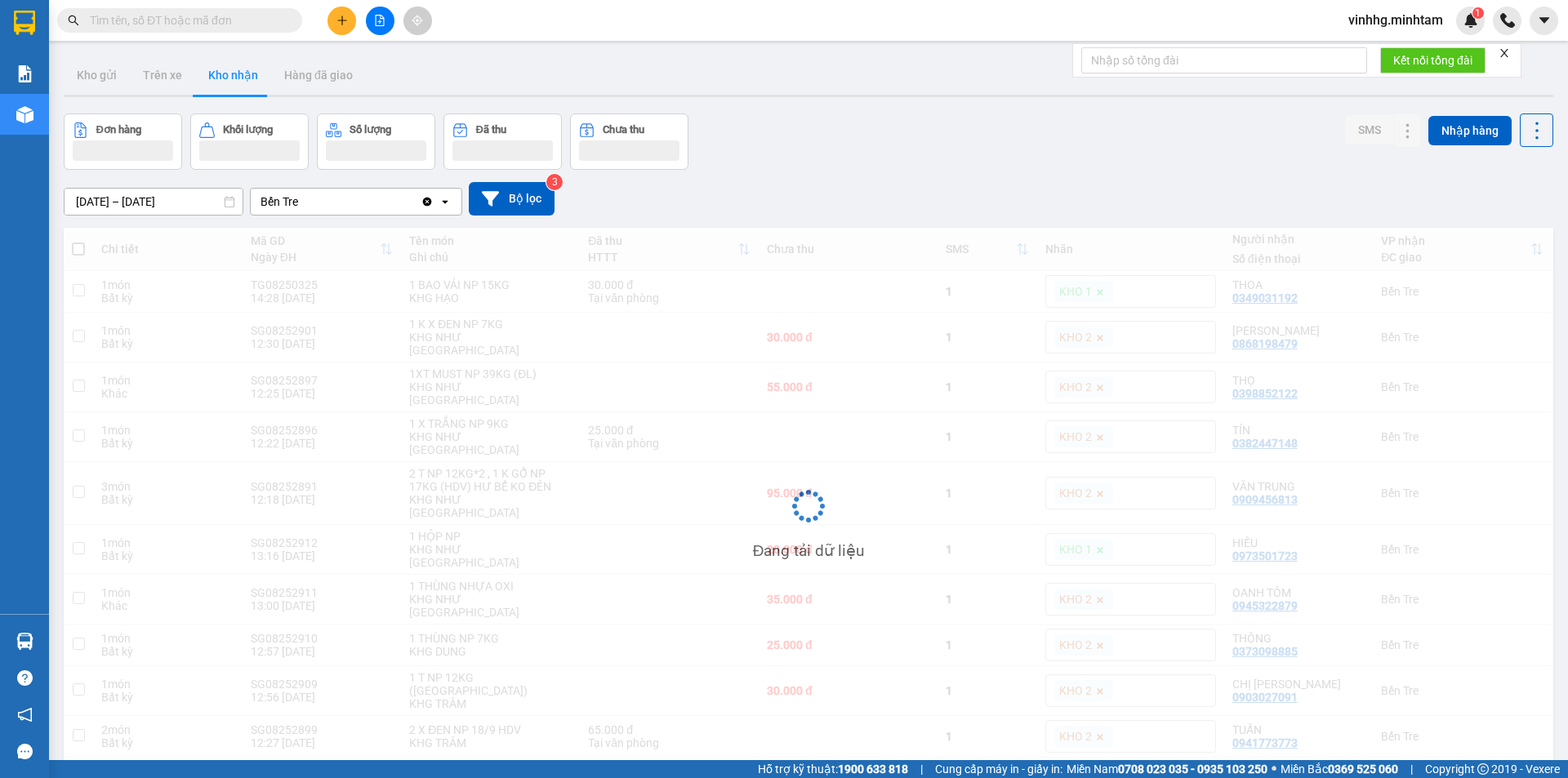
click at [174, 26] on input "text" at bounding box center [186, 21] width 192 height 18
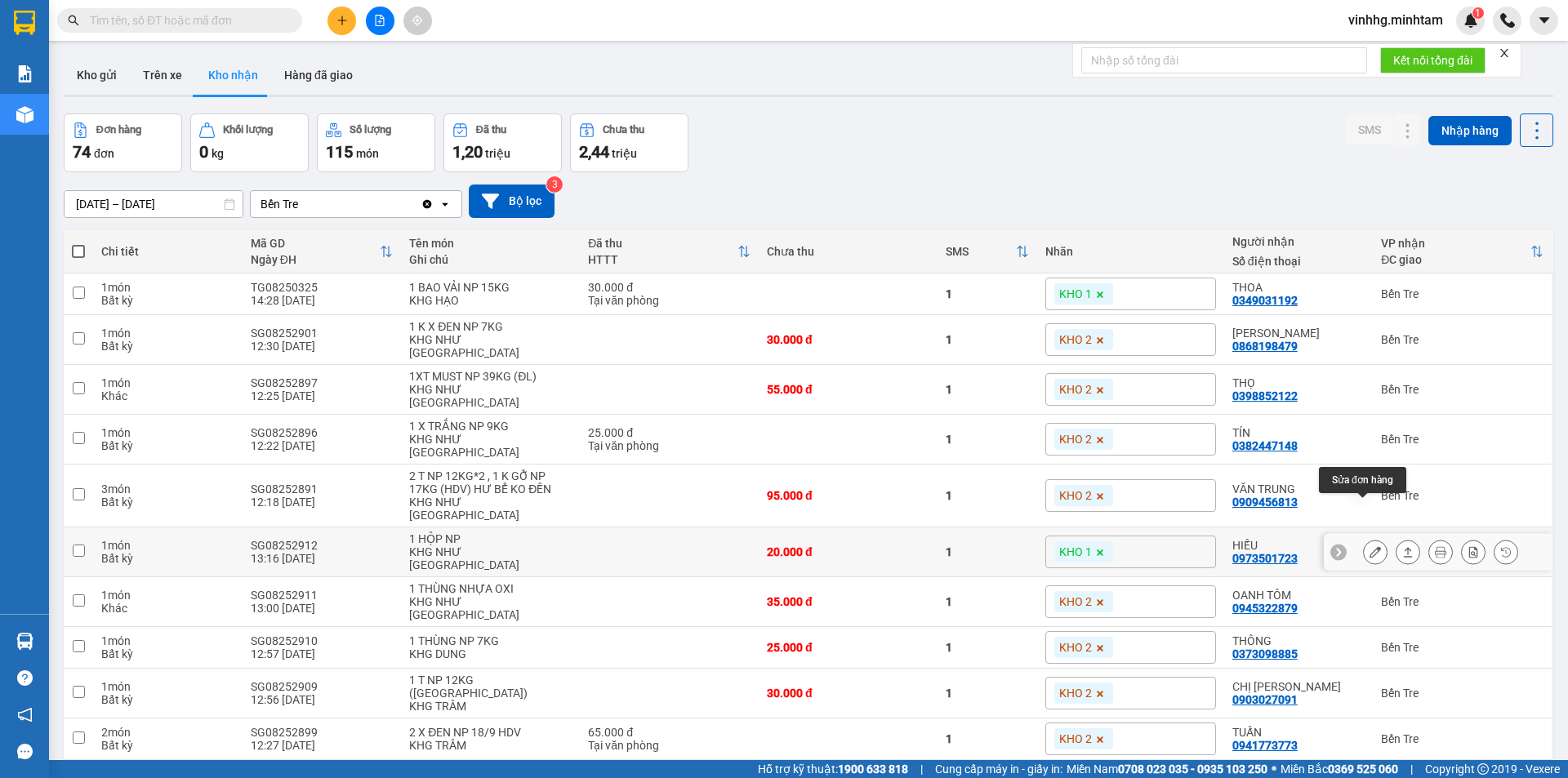
click at [1369, 547] on icon at bounding box center [1375, 552] width 12 height 12
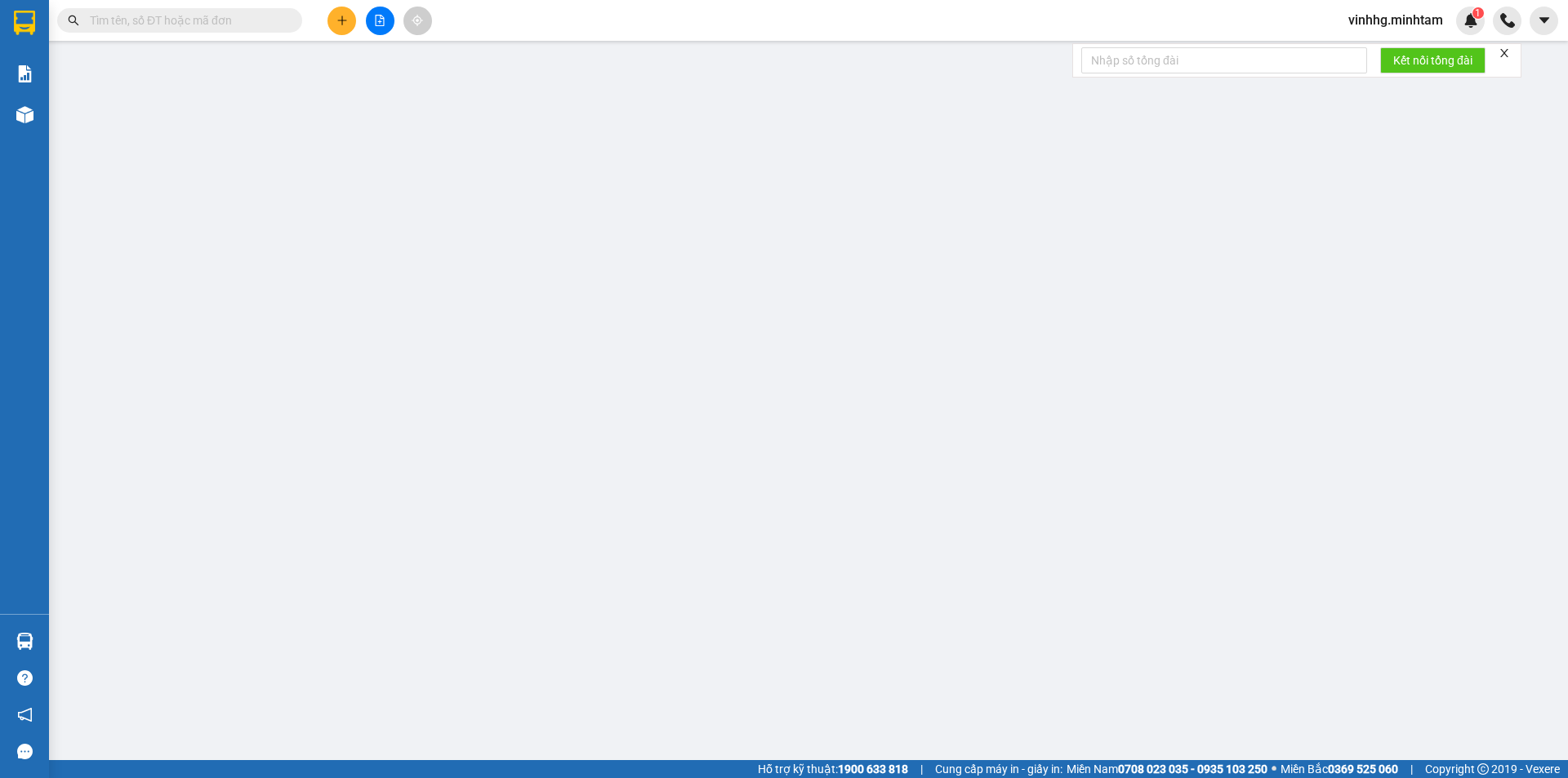
type input "0937562060"
type input "CHIÊN"
type input "0973501723"
type input "HIẾU"
type input "20.000"
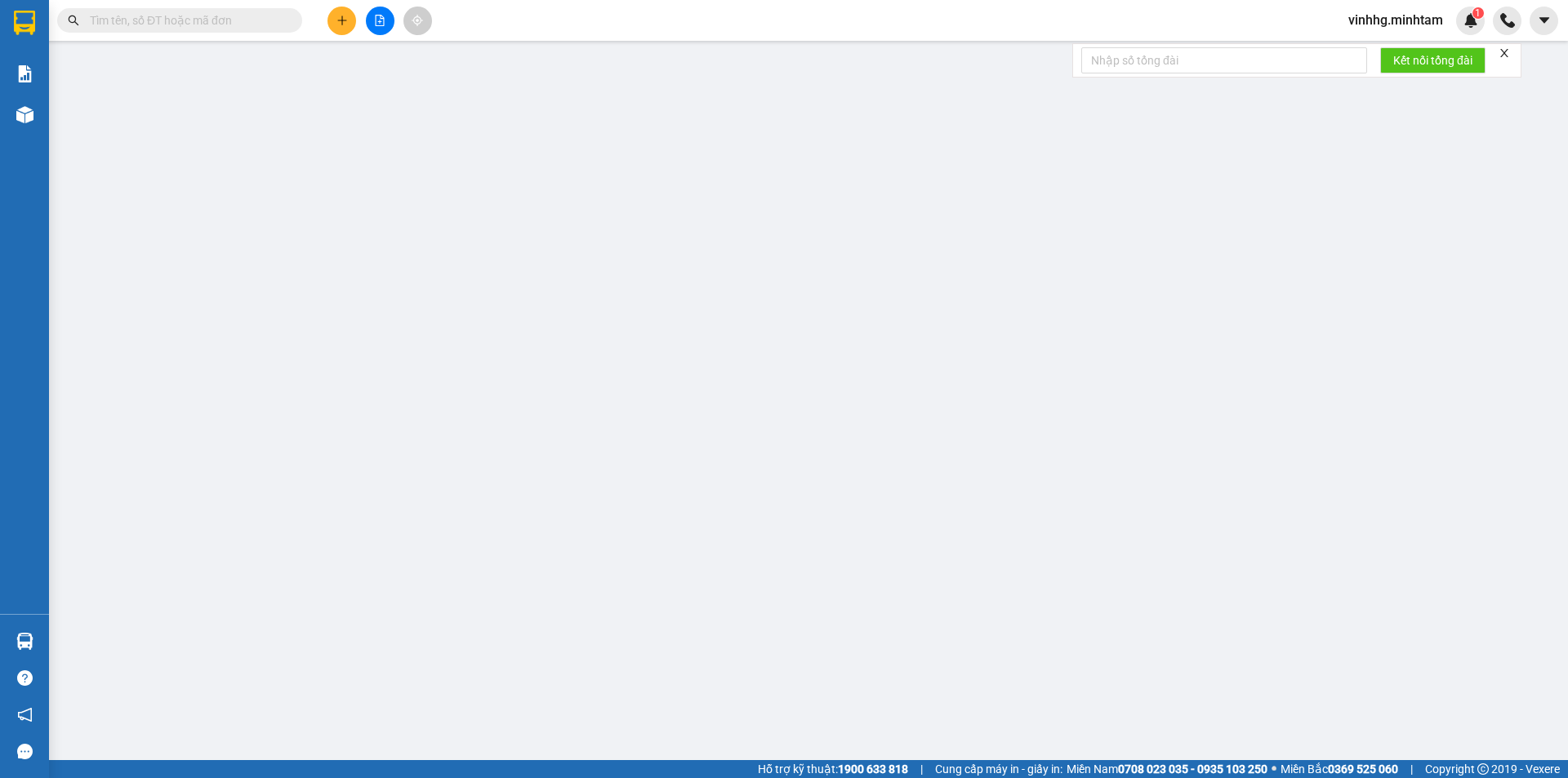
type input "20.000"
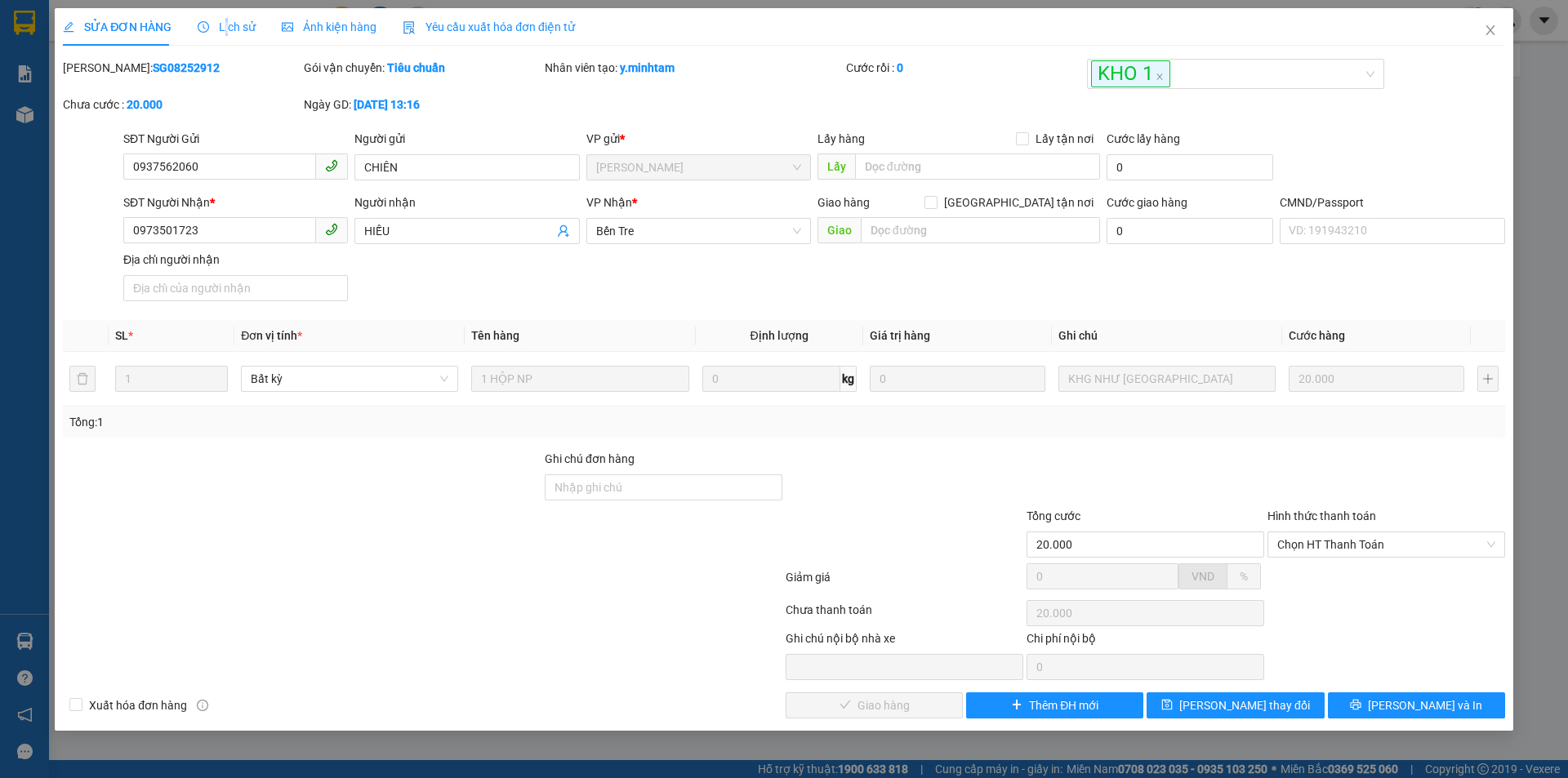
click at [224, 14] on div "Lịch sử" at bounding box center [226, 27] width 58 height 37
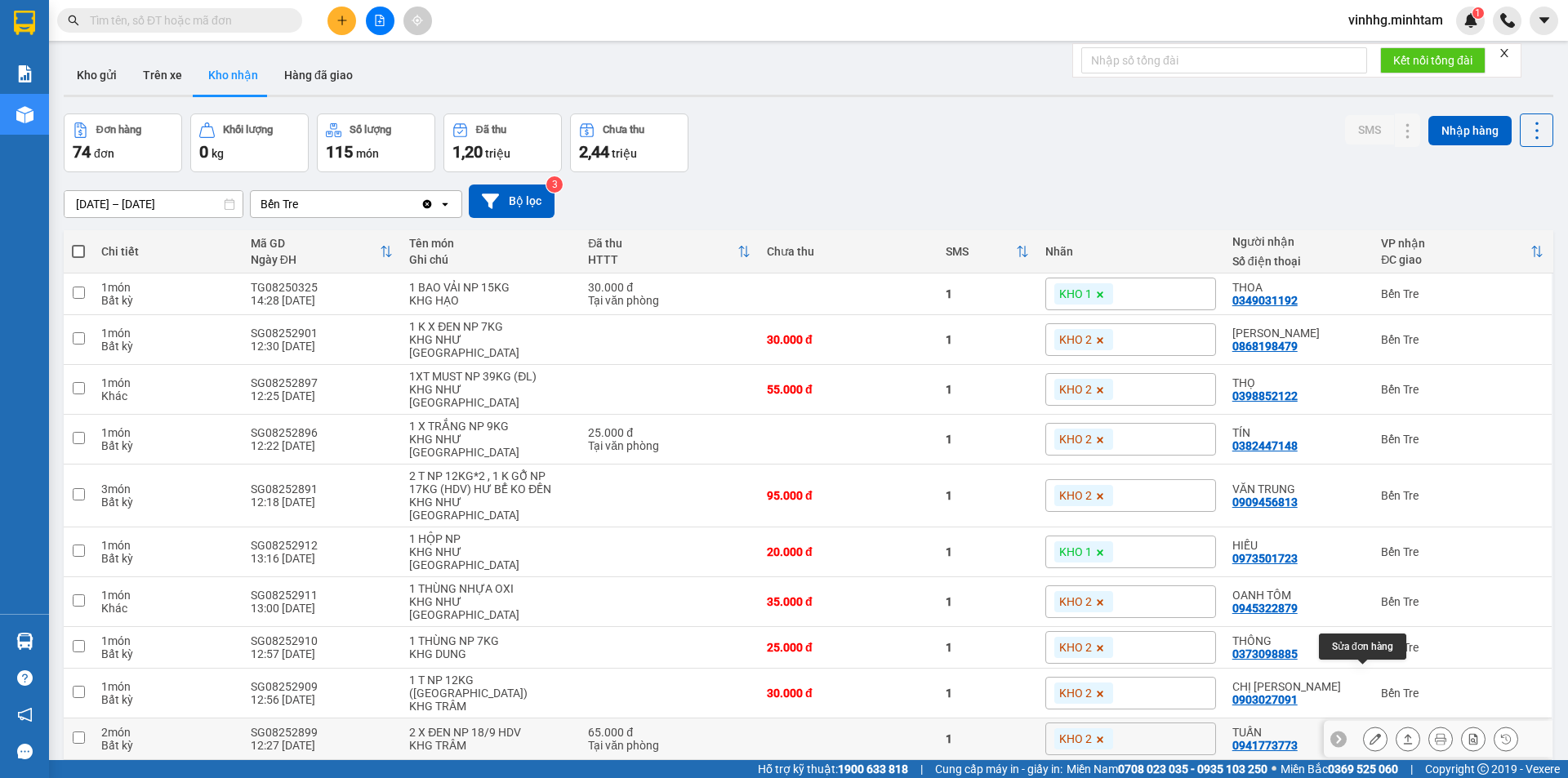
click at [1369, 733] on icon at bounding box center [1375, 739] width 12 height 12
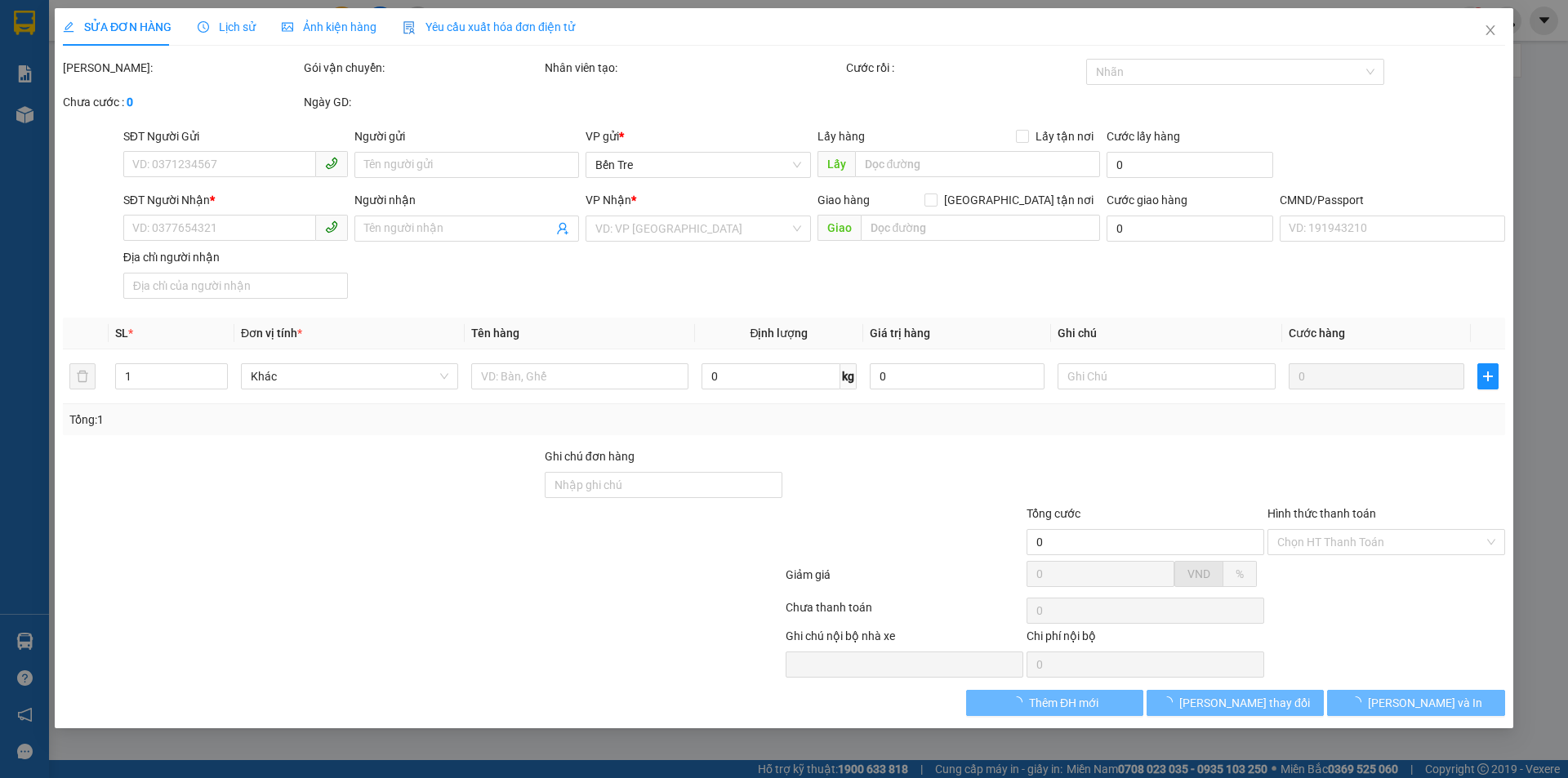
type input "0939899468"
type input "DƯƠNG"
type input "0941773773"
type input "TUẤN"
type input "HCK /ĐỔ BỂ K ĐỀN, ĐG"
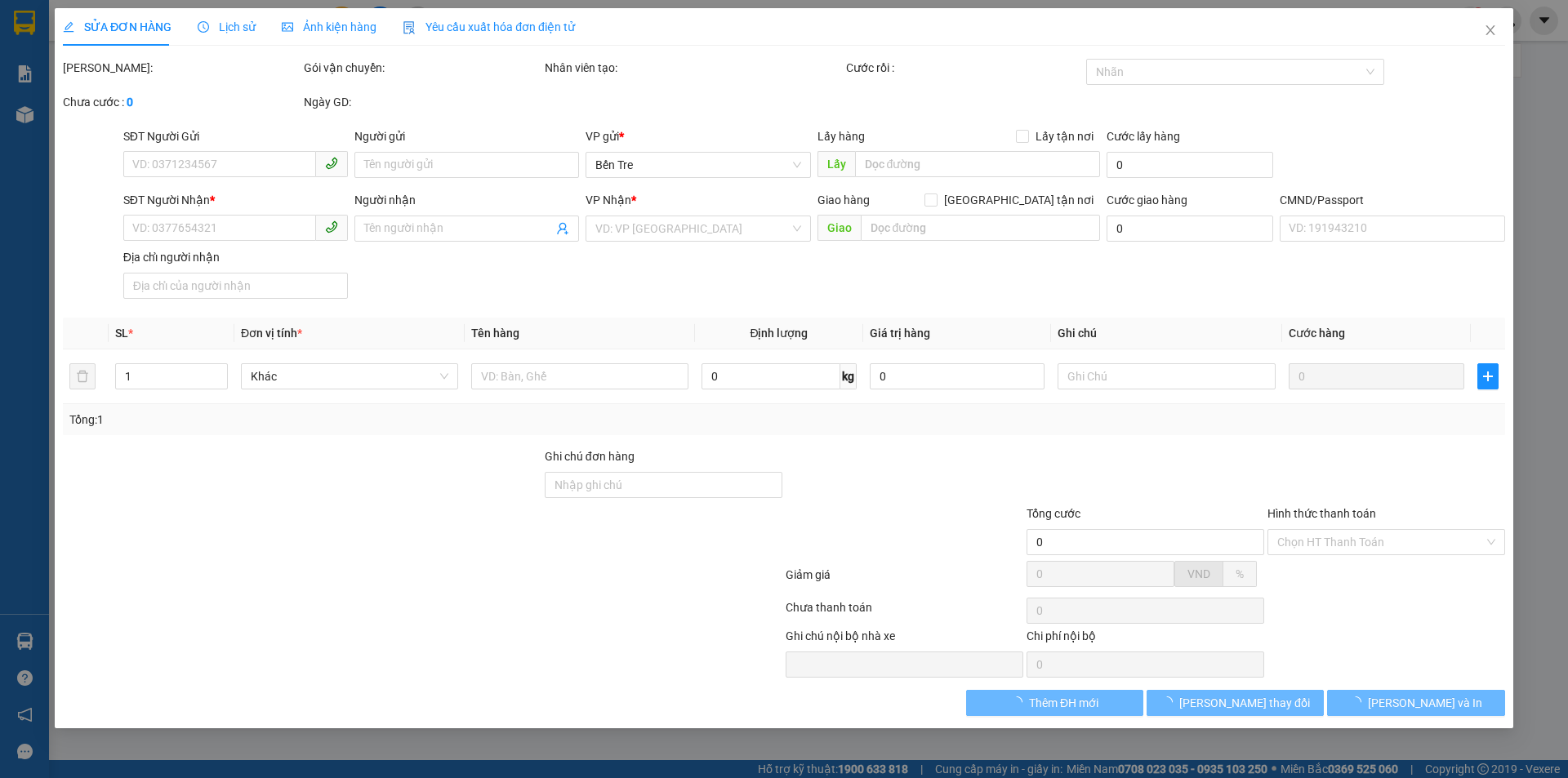
type input "65.000"
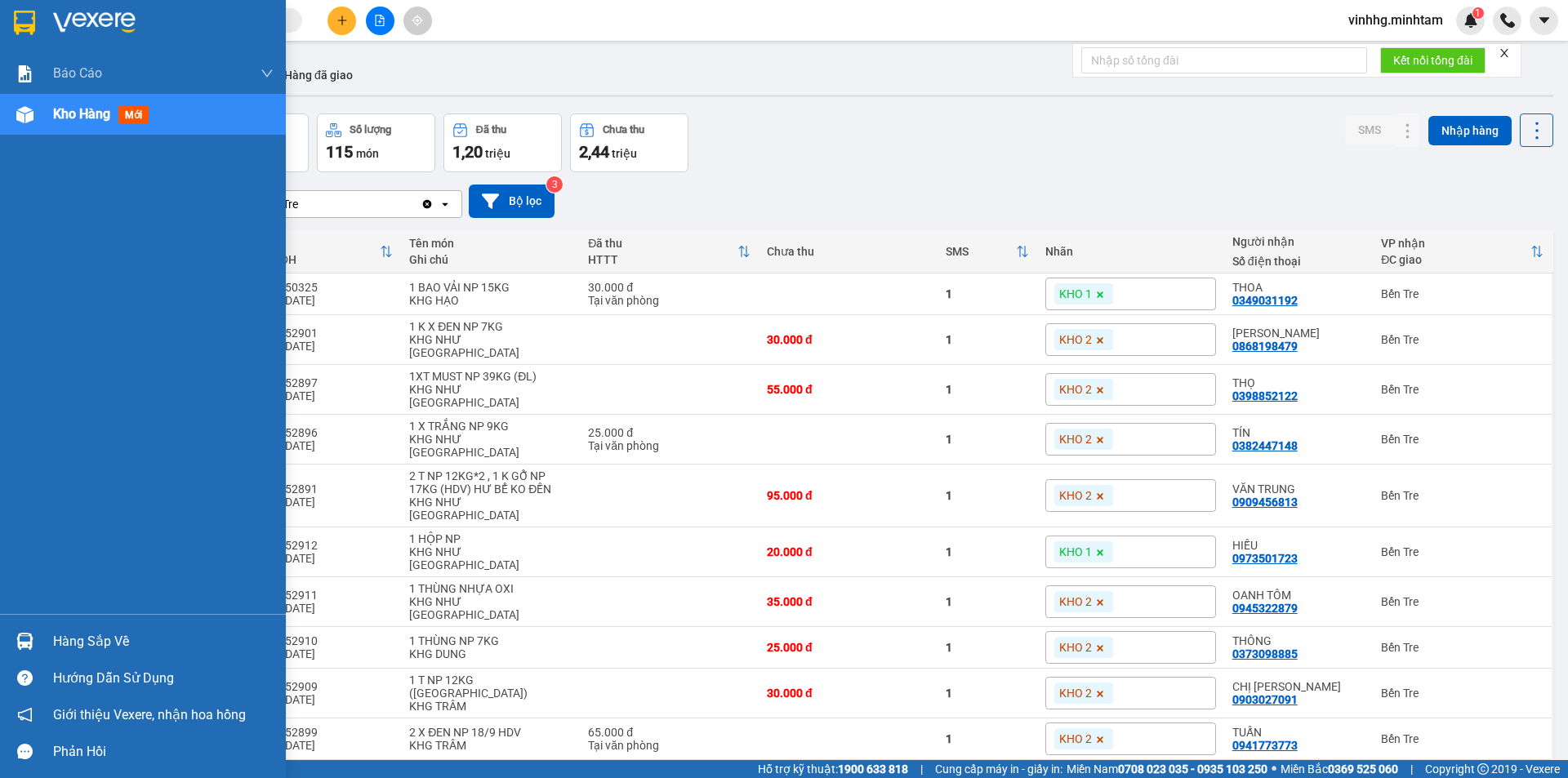
click at [103, 634] on div "Hàng sắp về" at bounding box center [163, 642] width 221 height 25
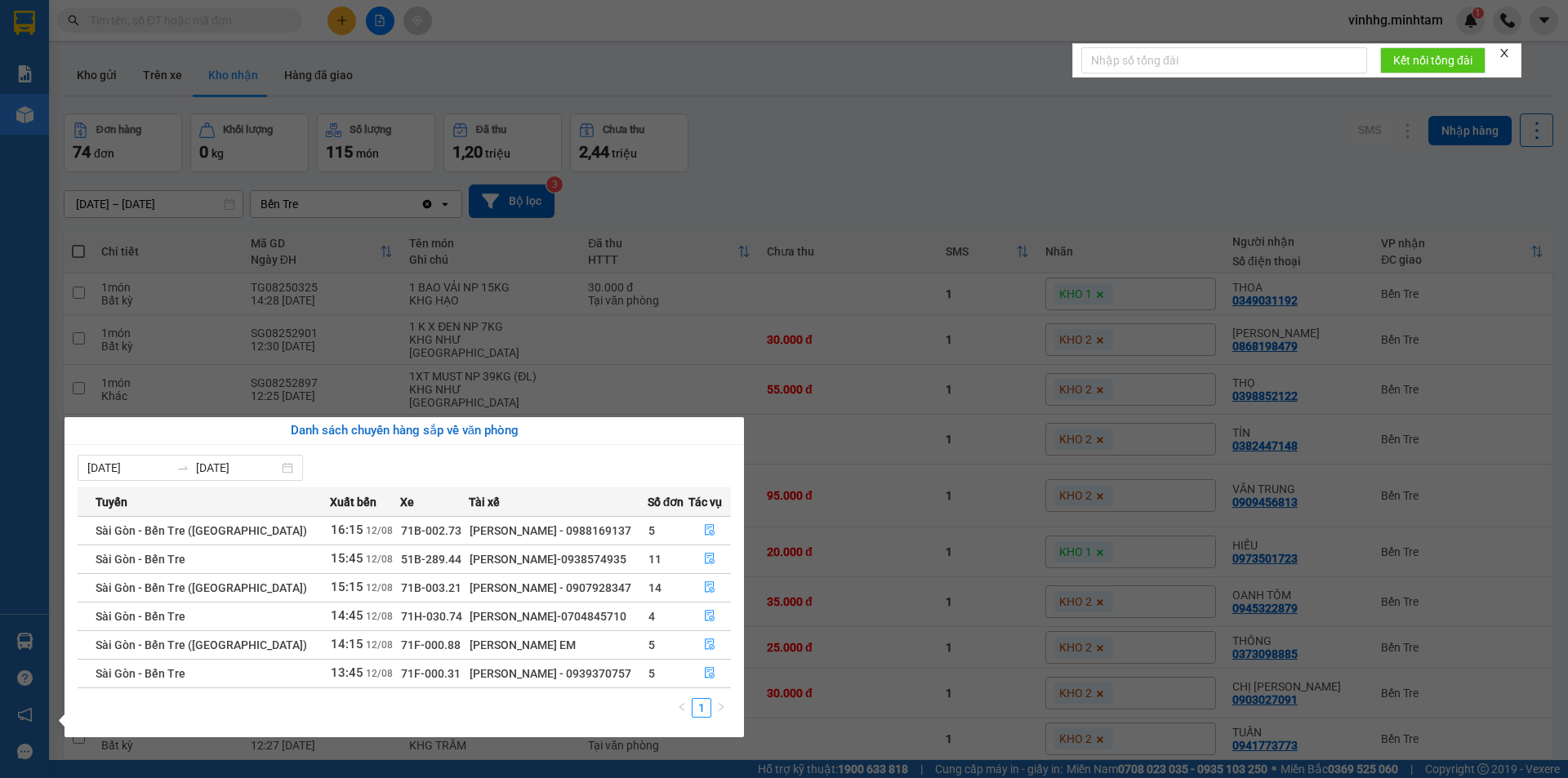
drag, startPoint x: 718, startPoint y: 36, endPoint x: 685, endPoint y: 47, distance: 34.8
click at [719, 37] on section "Kết quả tìm kiếm ( 0 ) Bộ lọc No Data vinhhg.minhtam 1 Báo cáo BC giao hàng (nh…" at bounding box center [784, 389] width 1568 height 778
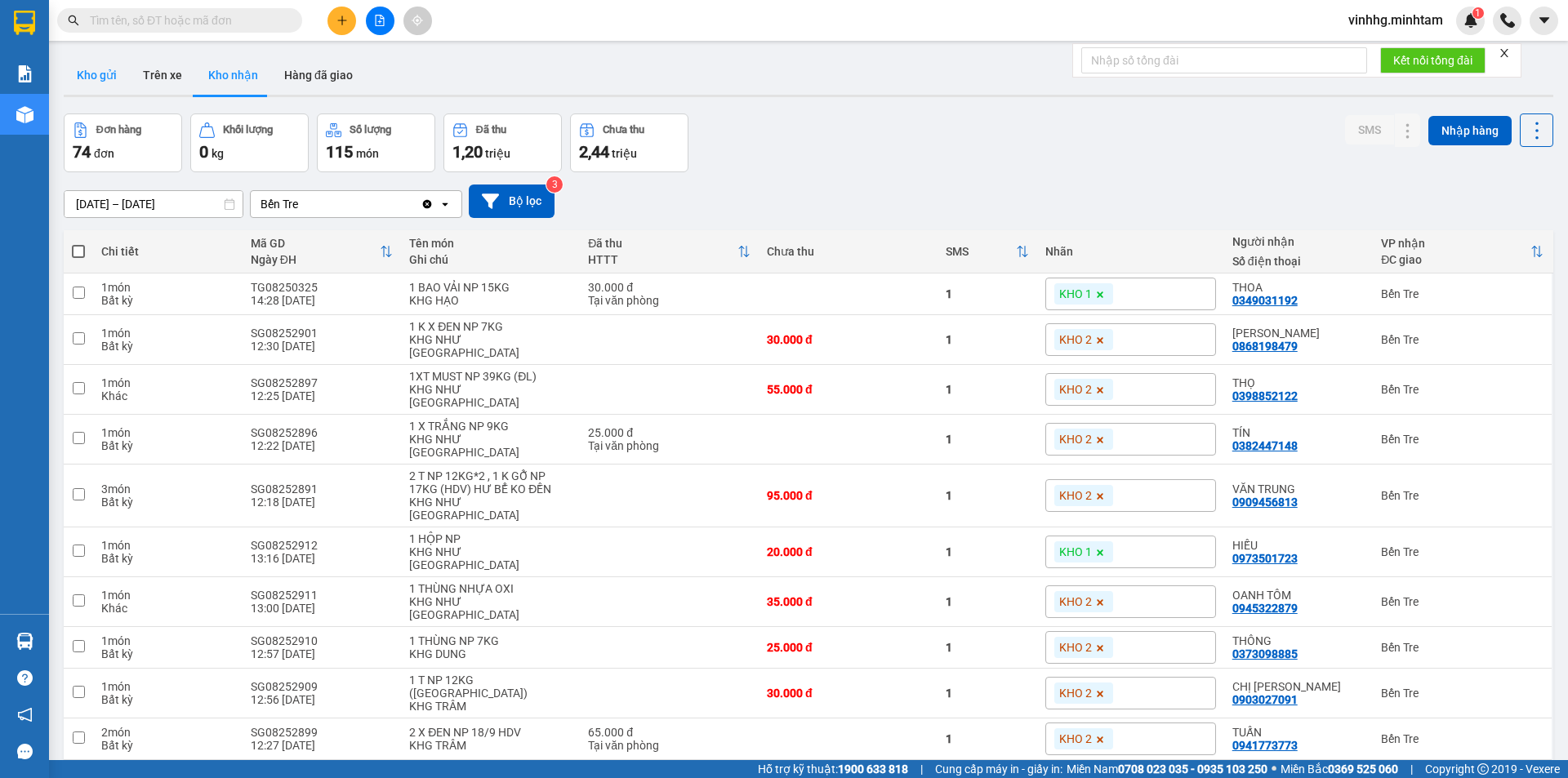
click at [68, 76] on button "Kho gửi" at bounding box center [97, 75] width 66 height 39
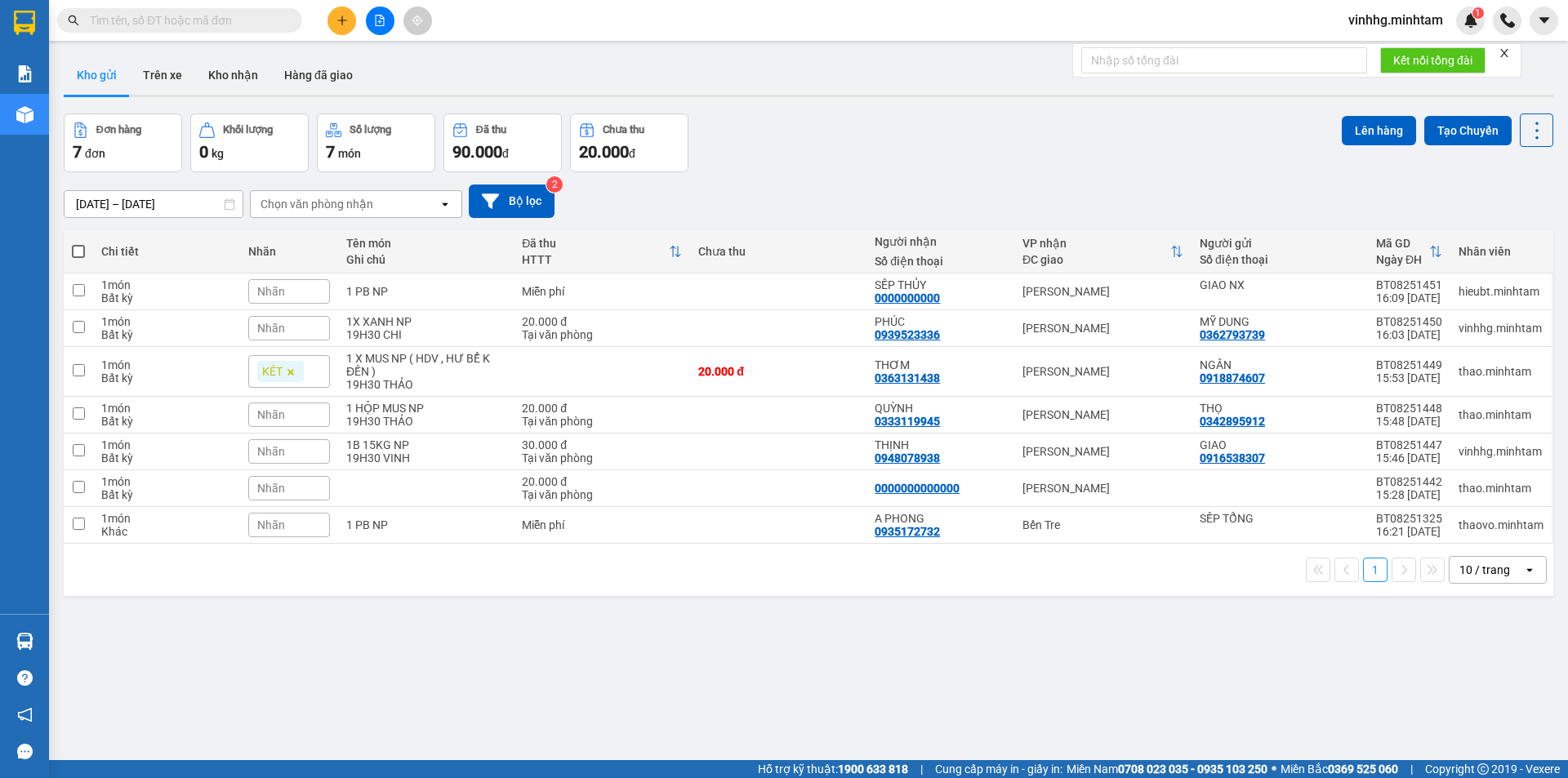
click at [1513, 50] on form "Kết nối tổng đài" at bounding box center [1297, 60] width 449 height 34
click at [1501, 47] on icon "close" at bounding box center [1504, 53] width 12 height 12
click at [1458, 17] on div "1" at bounding box center [1470, 21] width 28 height 28
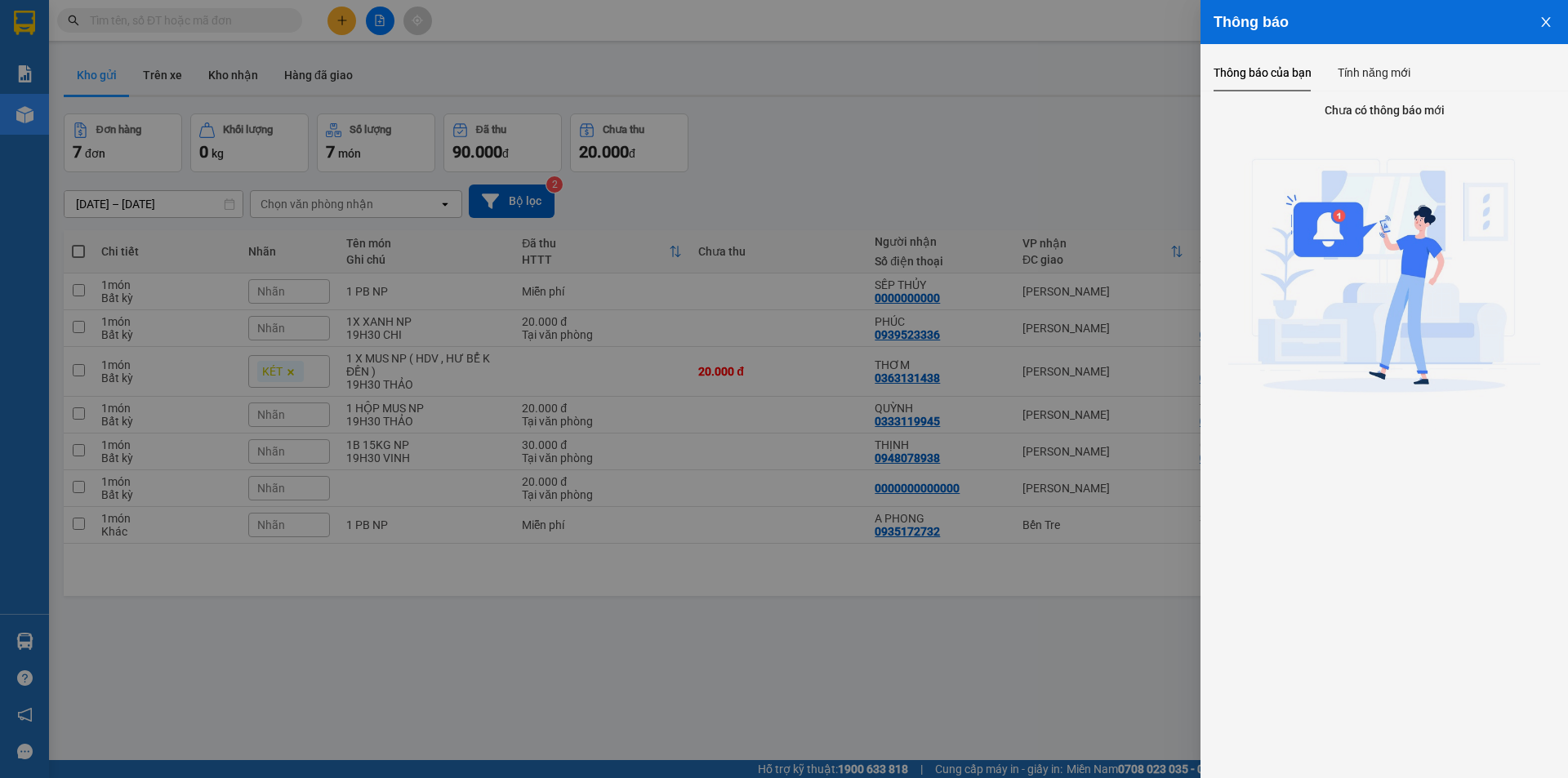
click at [729, 95] on div at bounding box center [784, 389] width 1568 height 778
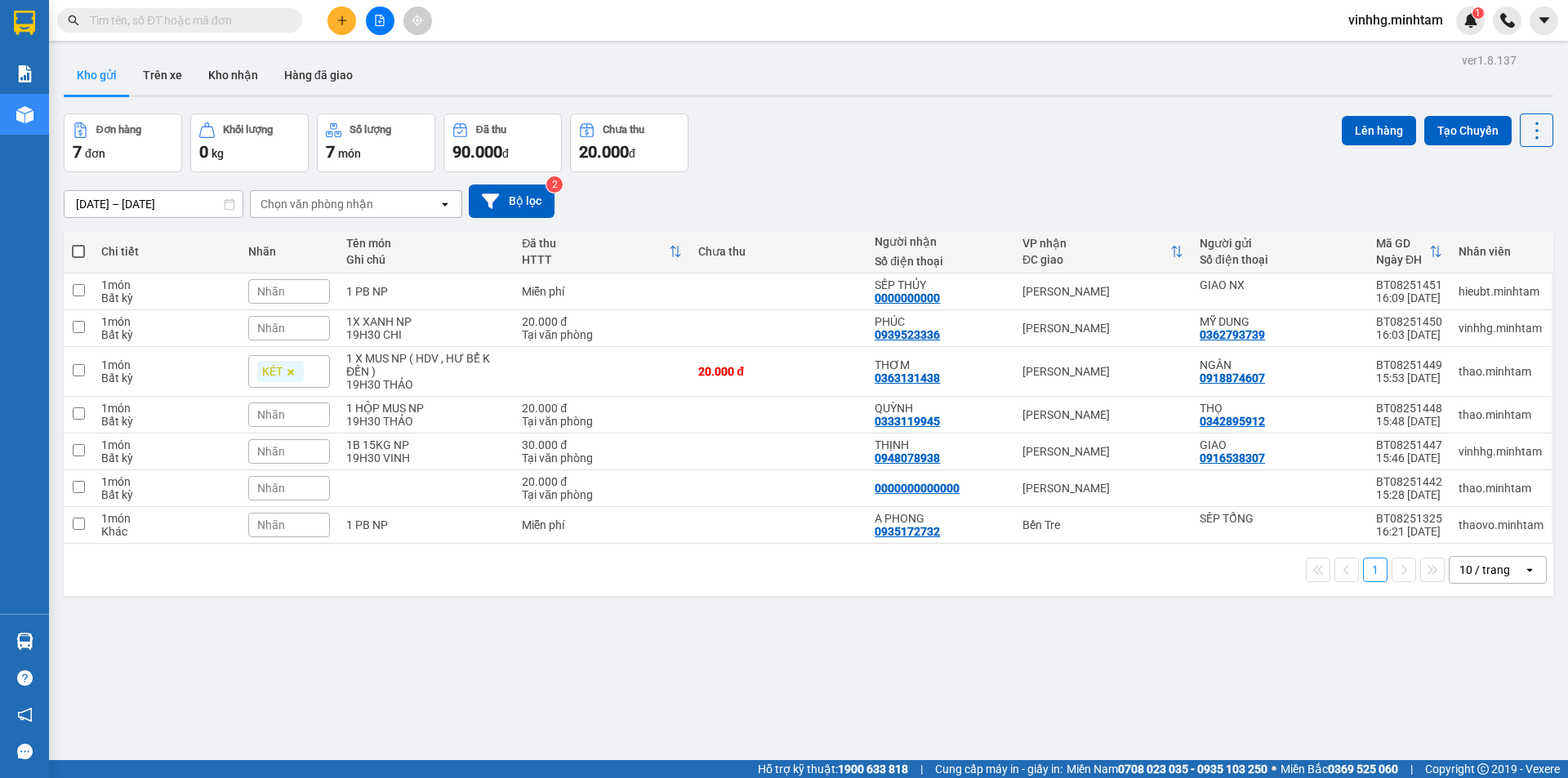
click at [729, 95] on div at bounding box center [808, 95] width 1489 height 2
click at [1471, 7] on div "1" at bounding box center [1470, 21] width 28 height 28
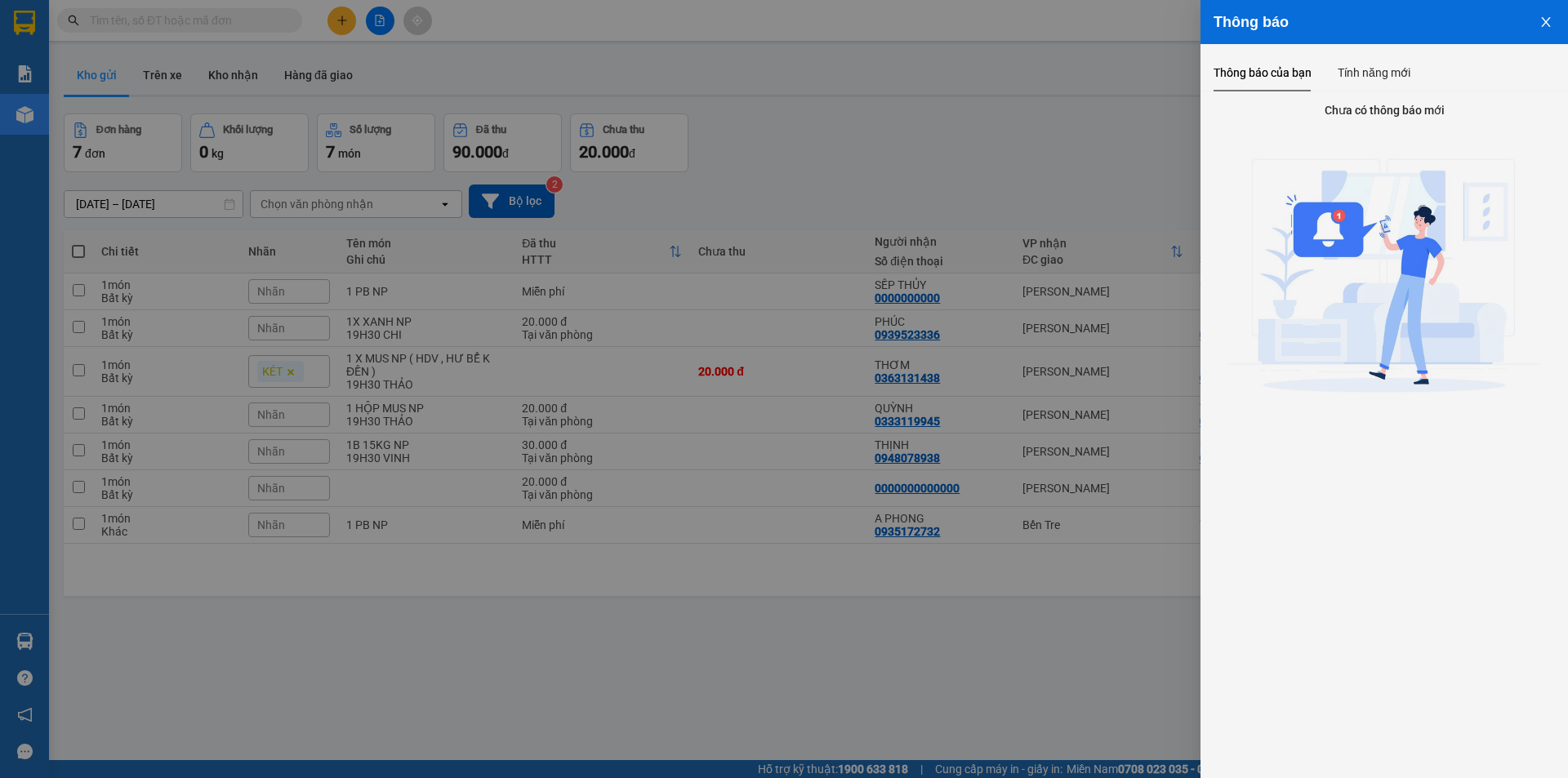
click at [686, 95] on div at bounding box center [784, 389] width 1568 height 778
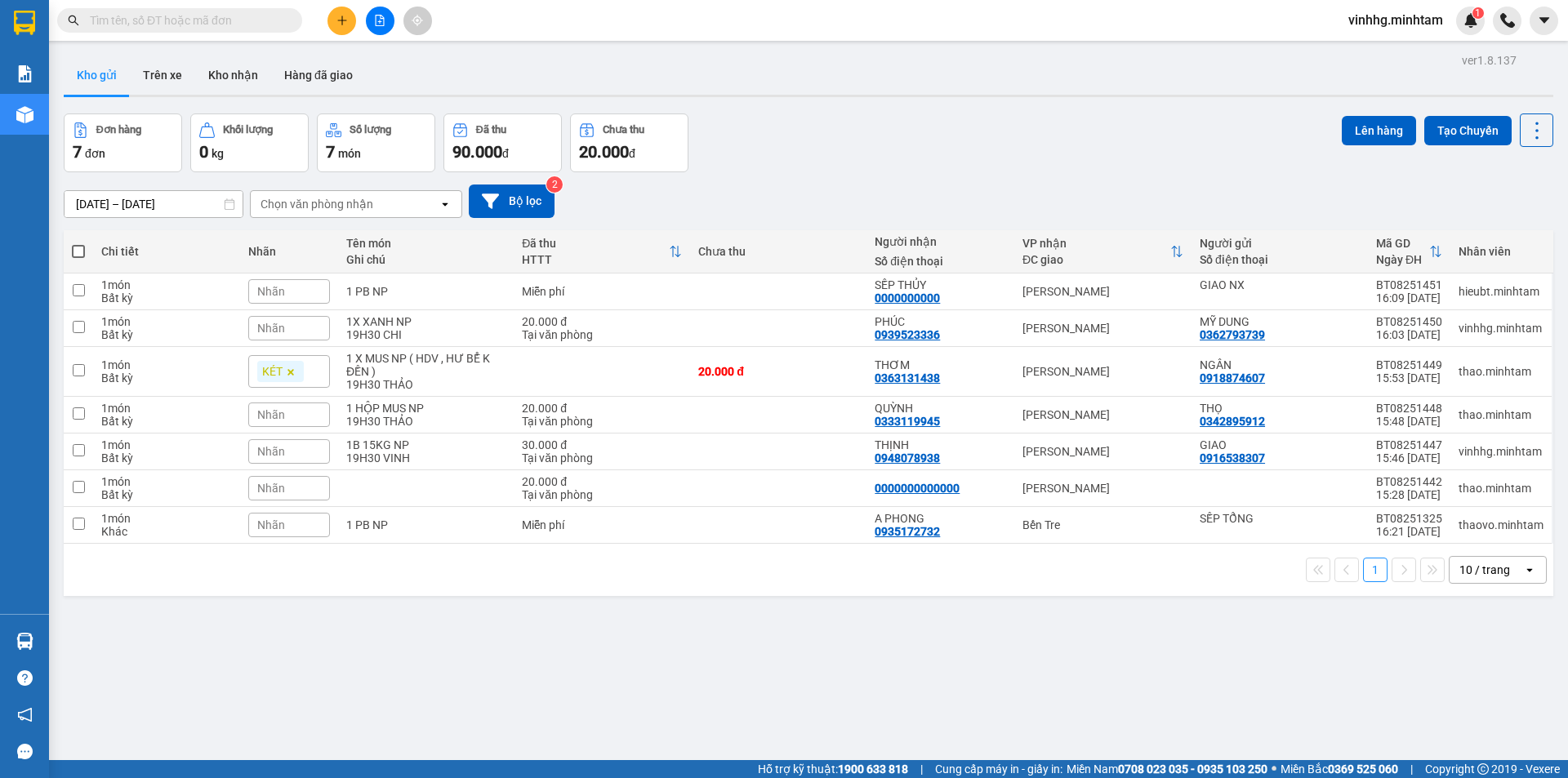
click at [687, 95] on div at bounding box center [808, 95] width 1489 height 2
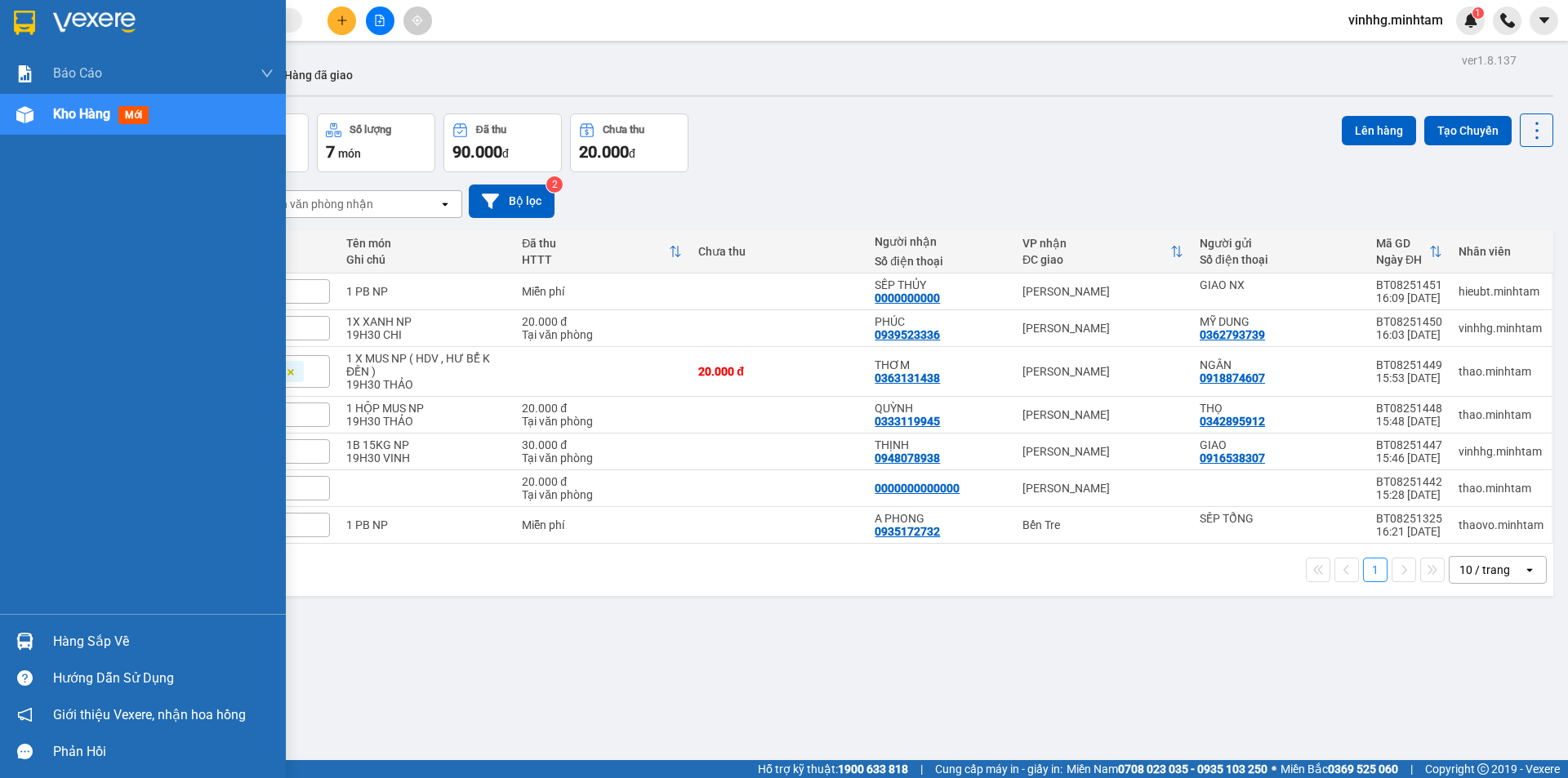
click at [28, 646] on img at bounding box center [25, 641] width 17 height 17
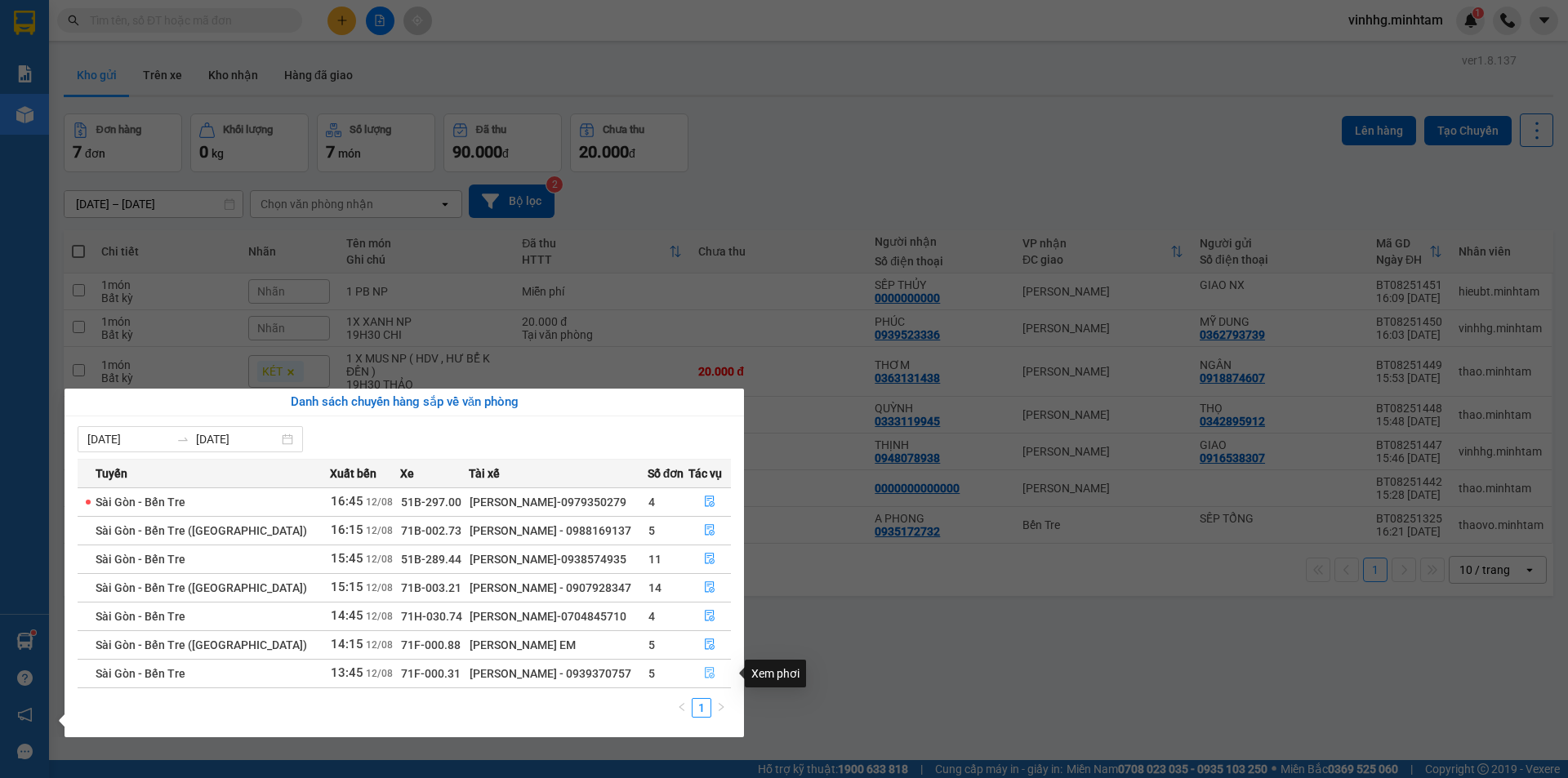
click at [711, 669] on icon "file-done" at bounding box center [710, 673] width 12 height 12
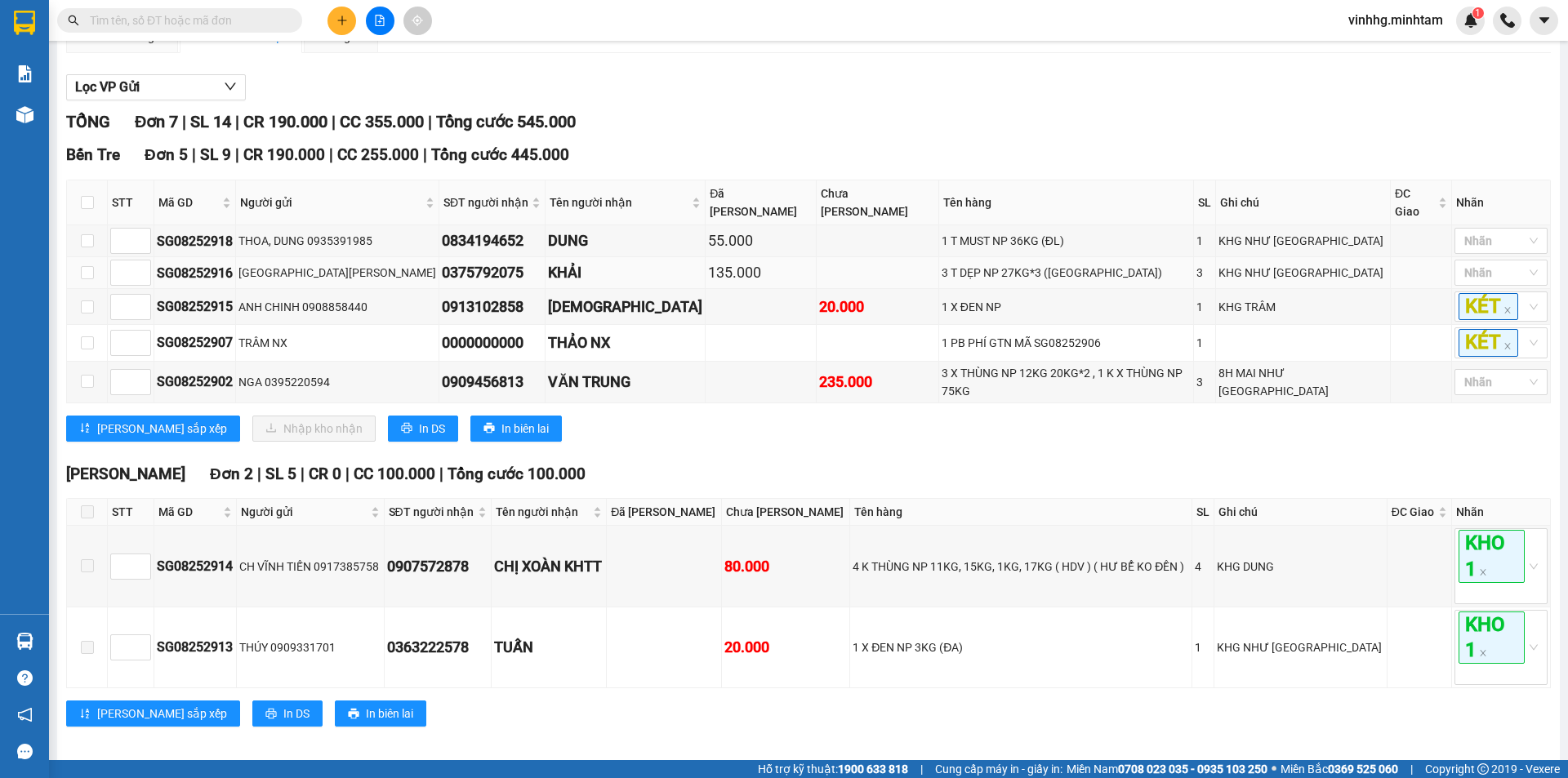
scroll to position [164, 0]
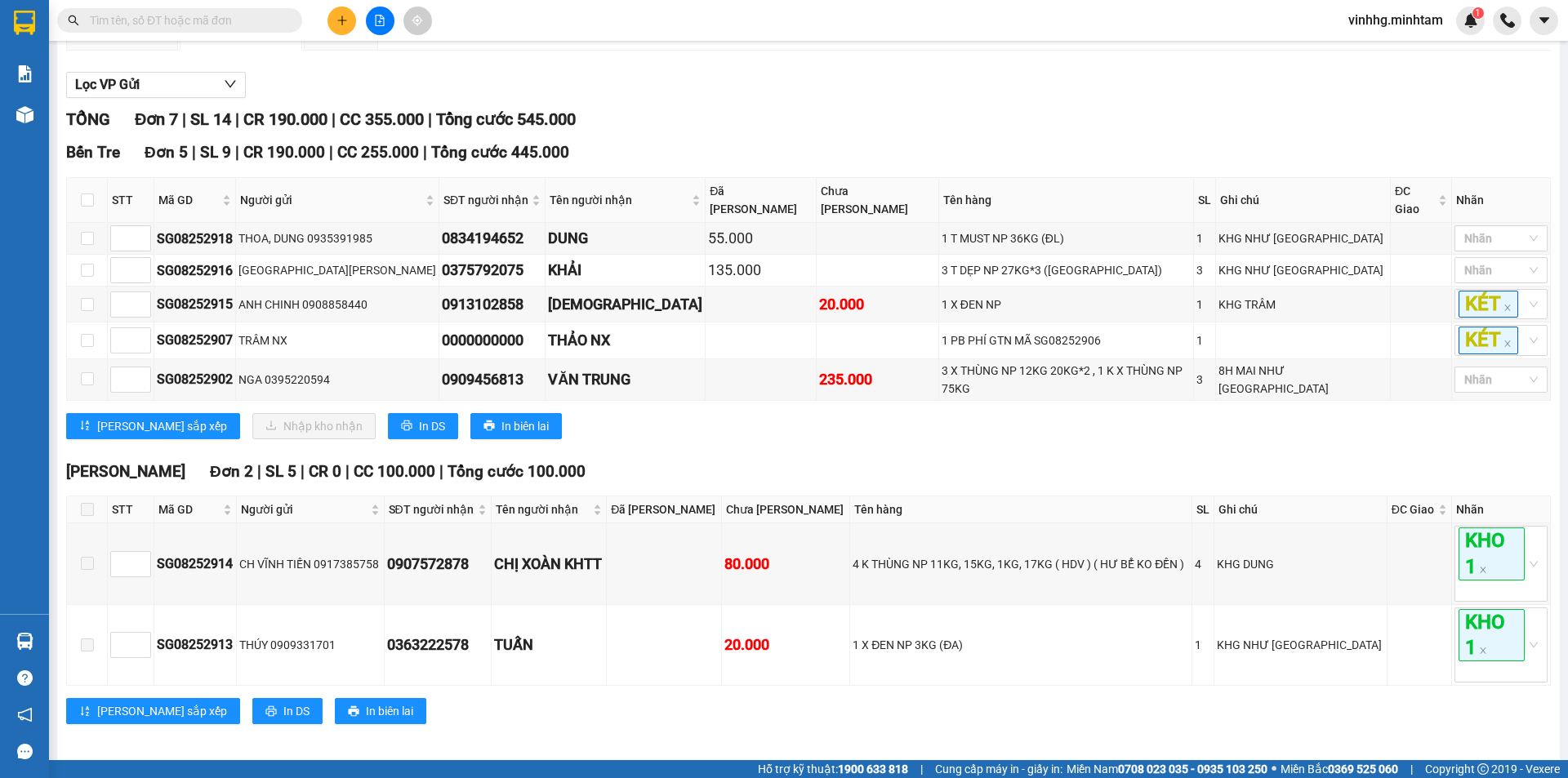
click at [154, 24] on input "text" at bounding box center [186, 21] width 192 height 18
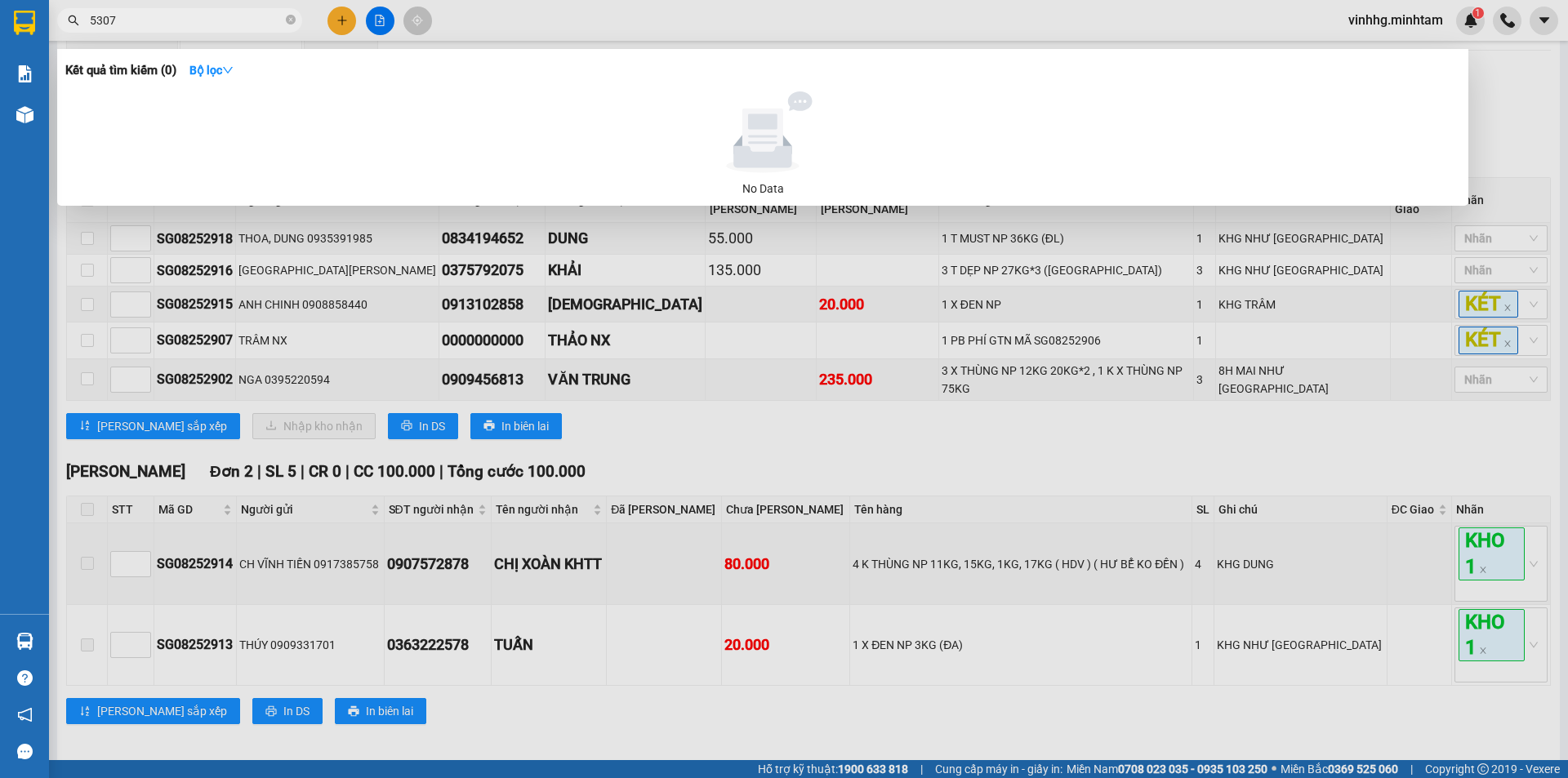
type input "5307"
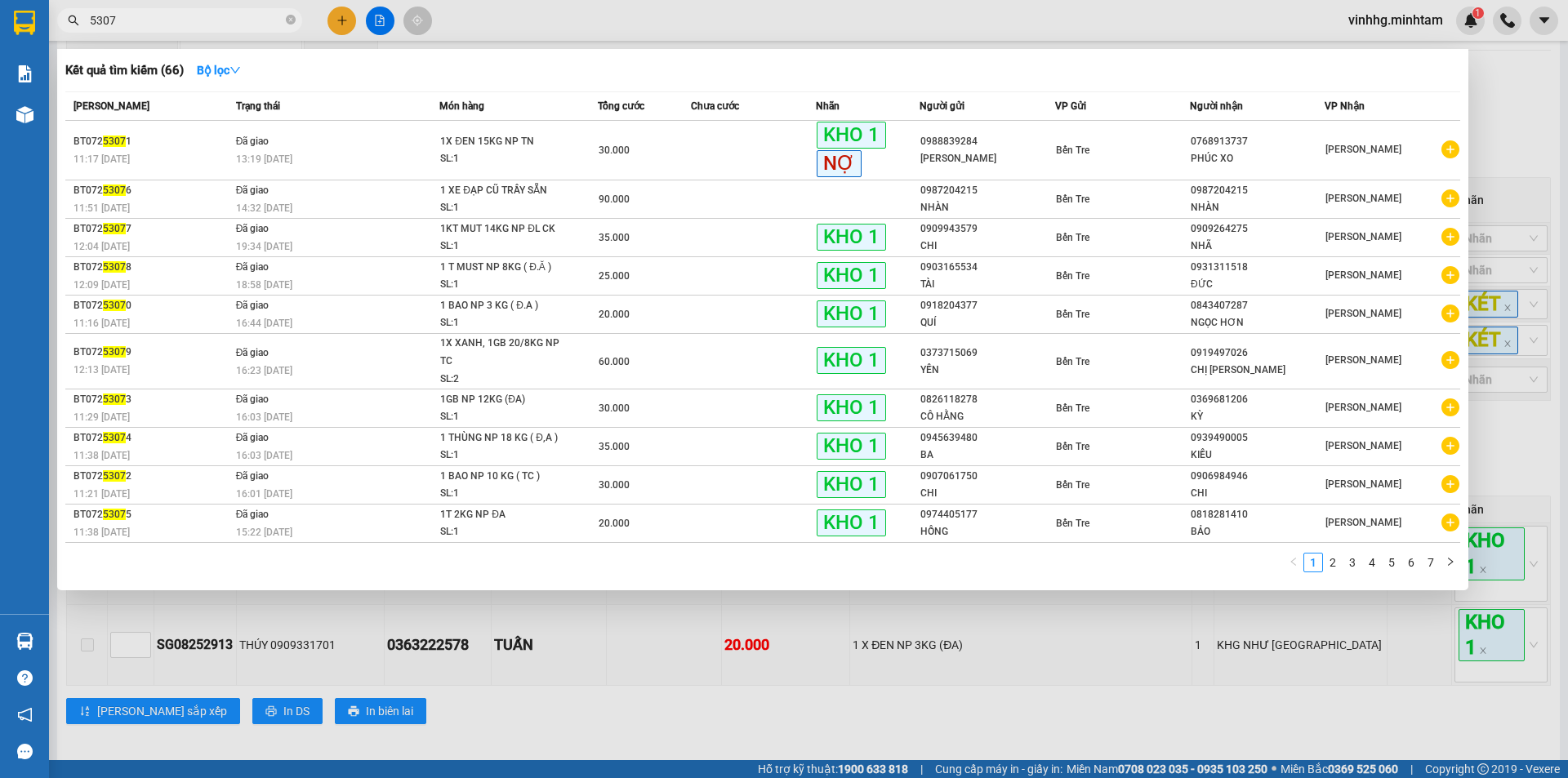
click at [905, 615] on div at bounding box center [784, 389] width 1568 height 778
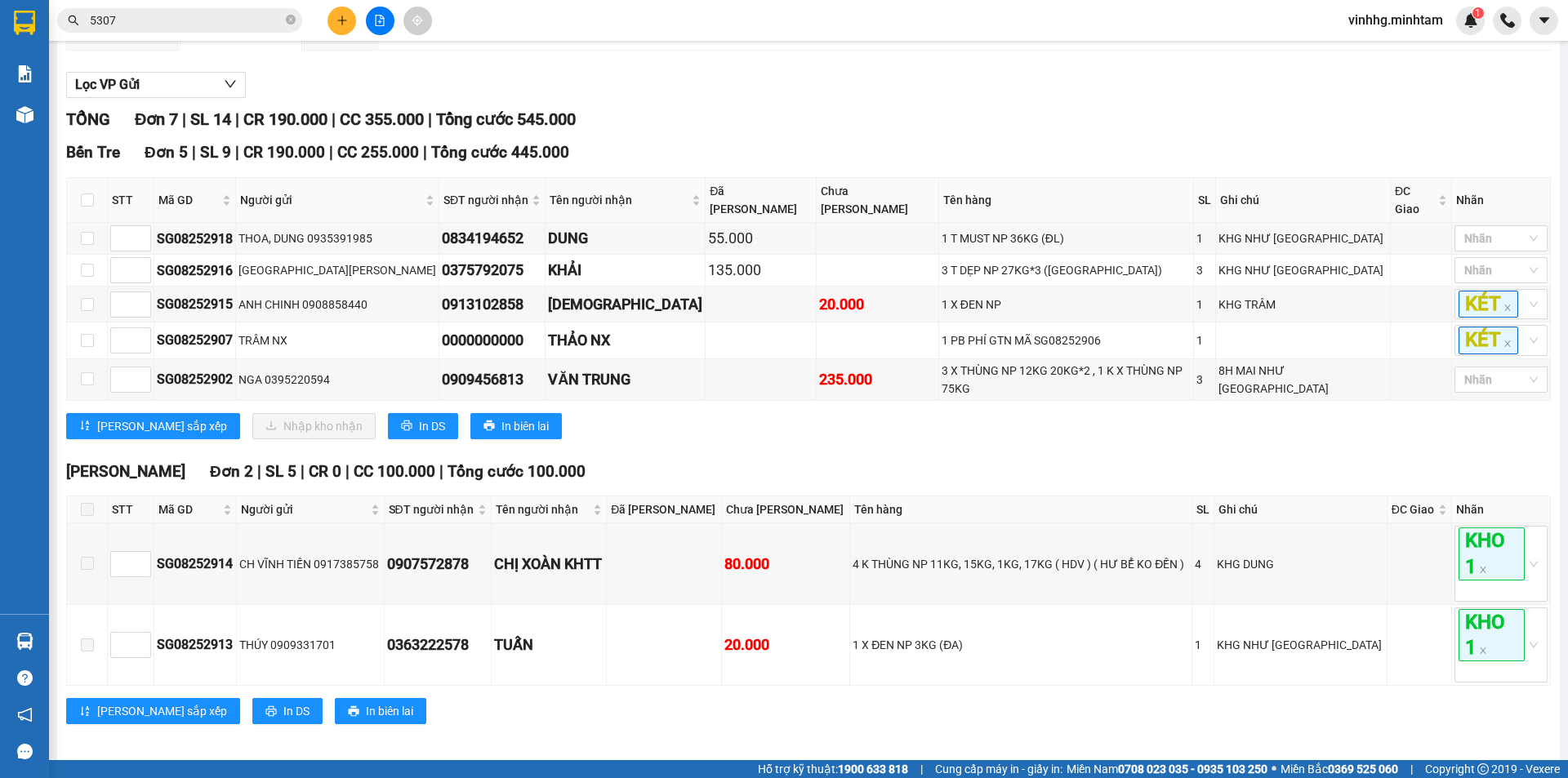
drag, startPoint x: 1131, startPoint y: 464, endPoint x: 1128, endPoint y: 454, distance: 10.4
click at [1130, 464] on div "Ngã Tư Huyện Đơn 2 | SL 5 | CR 0 | CC 100.000 | Tổng cước 100.000" at bounding box center [808, 472] width 1484 height 25
